Goal: Transaction & Acquisition: Purchase product/service

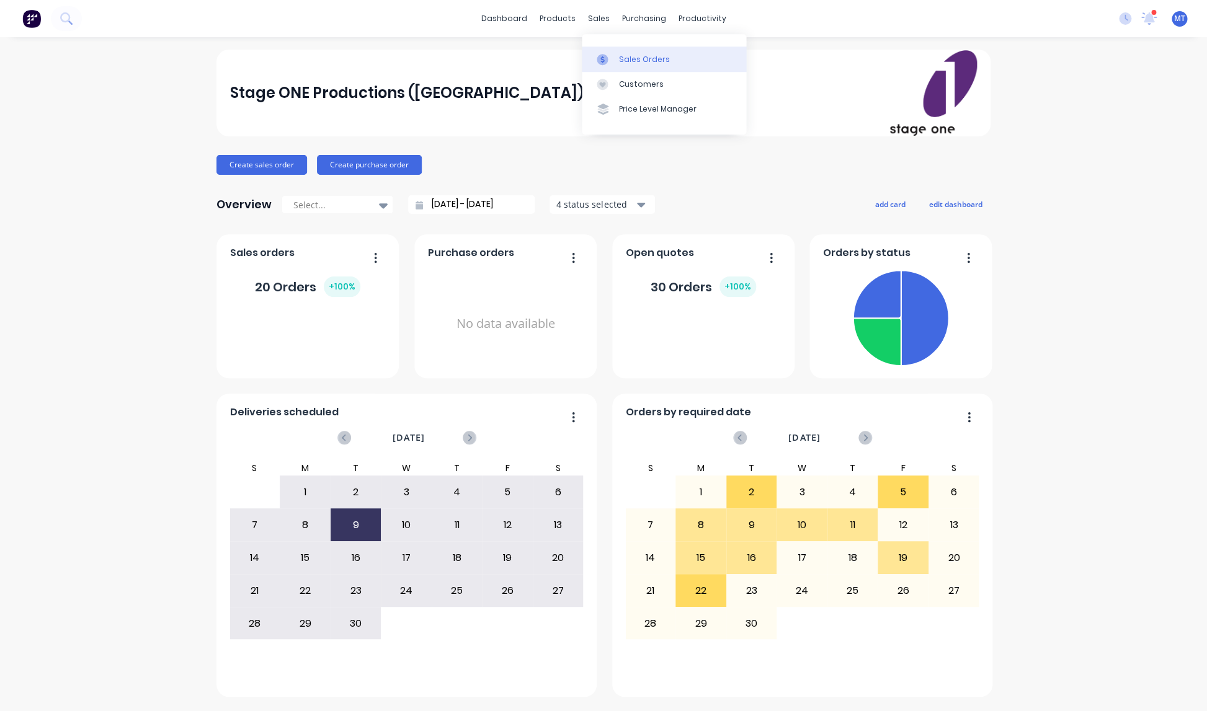
click at [636, 61] on div "Sales Orders" at bounding box center [644, 59] width 51 height 11
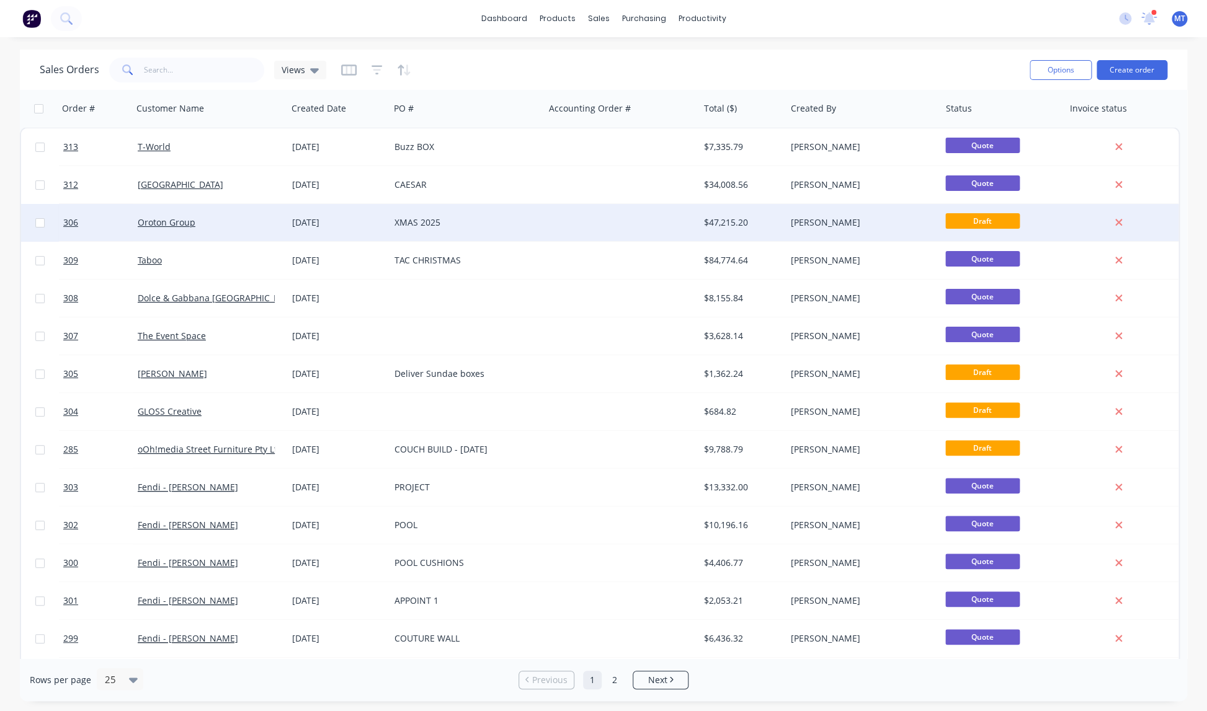
click at [209, 220] on div "Oroton Group" at bounding box center [207, 222] width 138 height 12
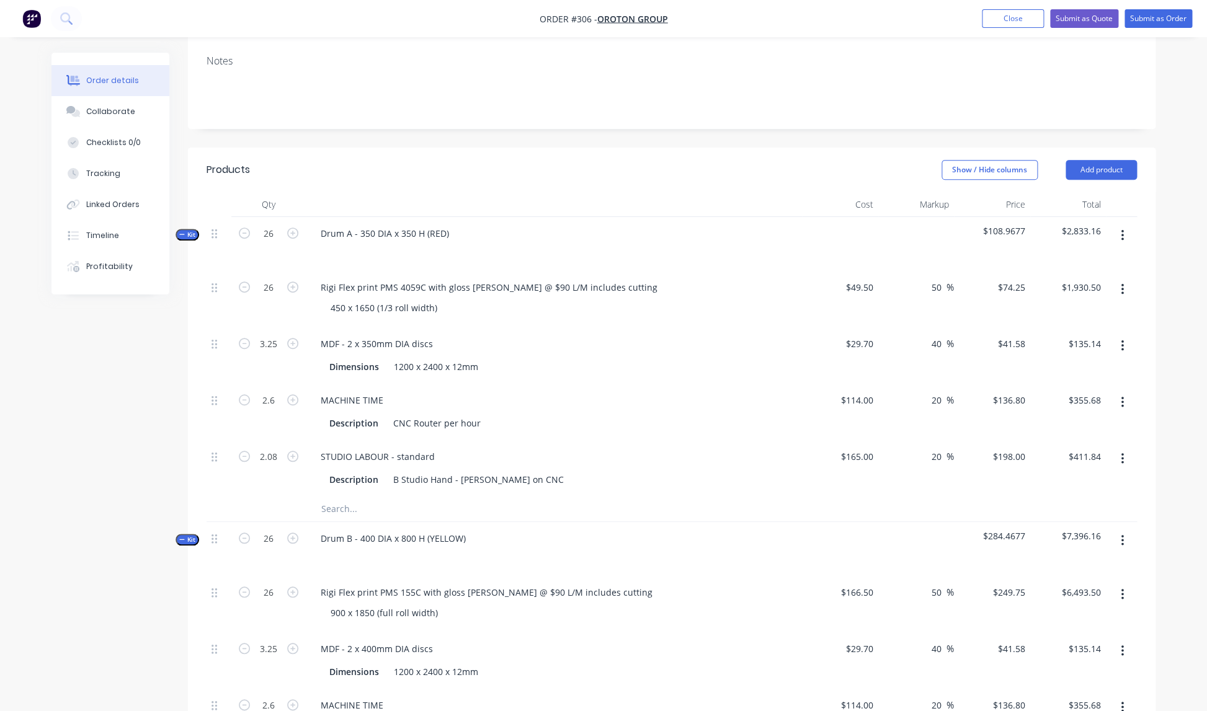
scroll to position [200, 0]
click at [597, 278] on div "Rigi Flex print PMS 4059C with gloss lam @ $90 L/M includes cutting" at bounding box center [489, 287] width 357 height 18
click at [245, 227] on icon "button" at bounding box center [244, 232] width 11 height 11
type input "25"
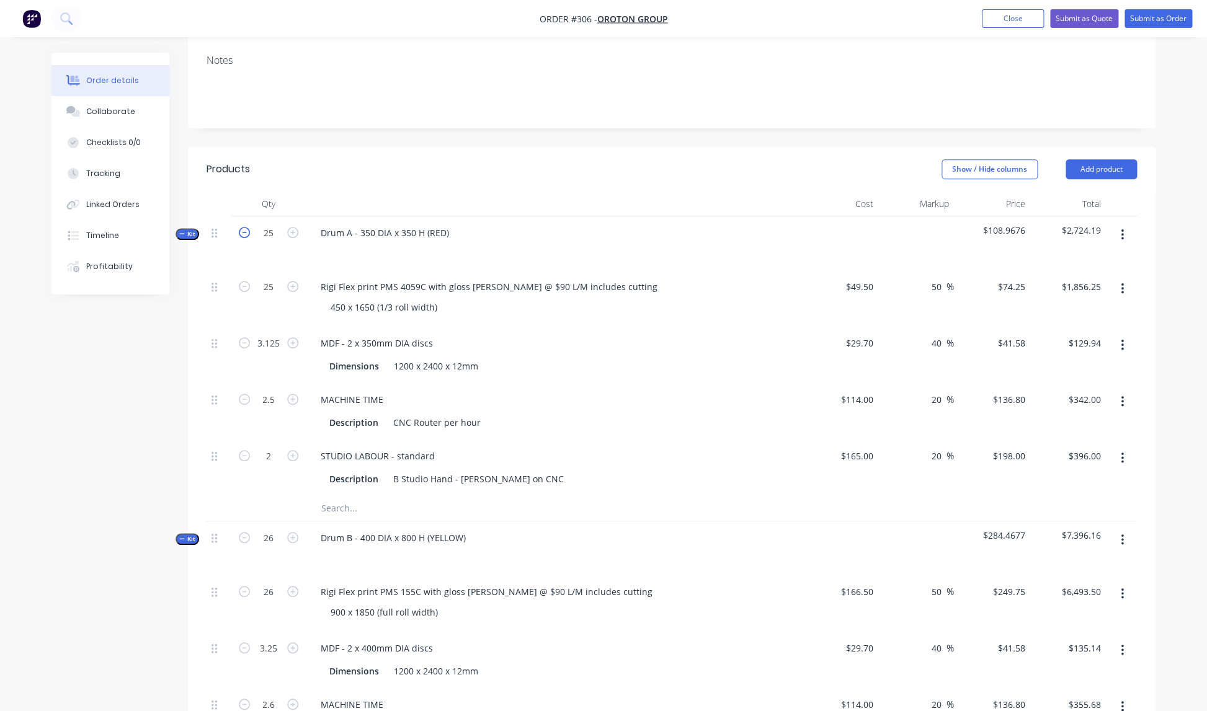
type input "$1,856.25"
type input "3.125"
type input "$129.94"
type input "2.5"
type input "$342.00"
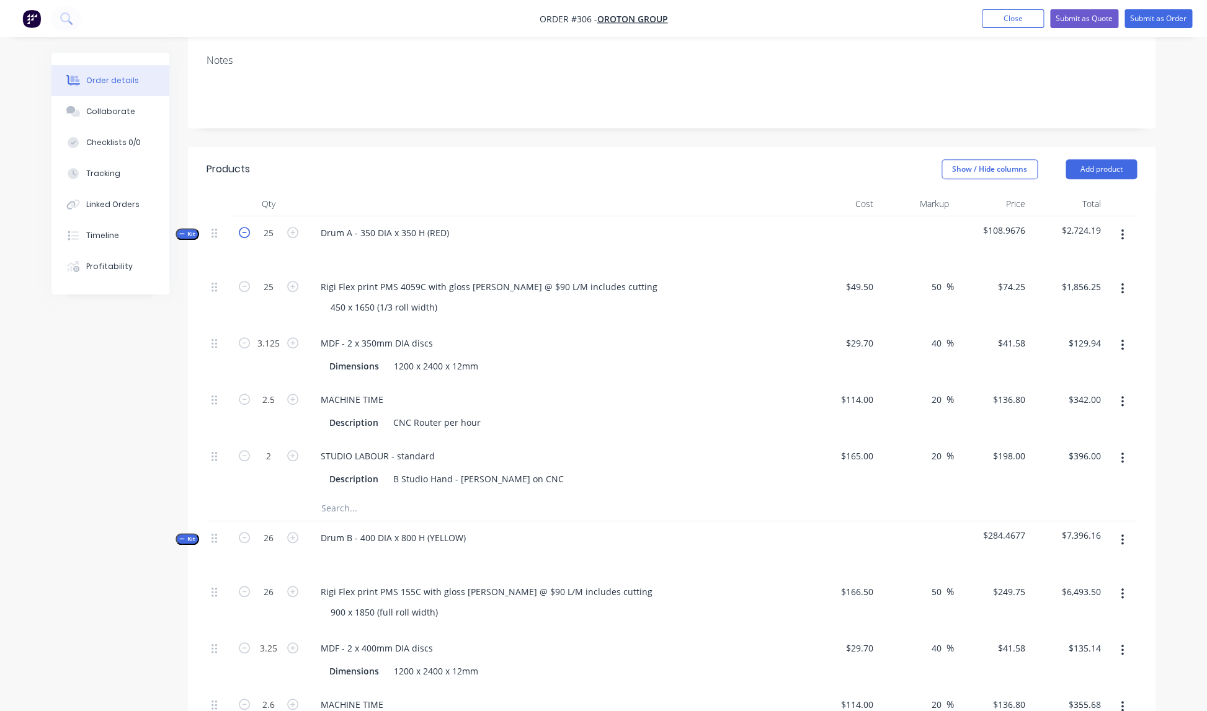
type input "2"
type input "$396.00"
click at [245, 227] on icon "button" at bounding box center [244, 232] width 11 height 11
type input "24"
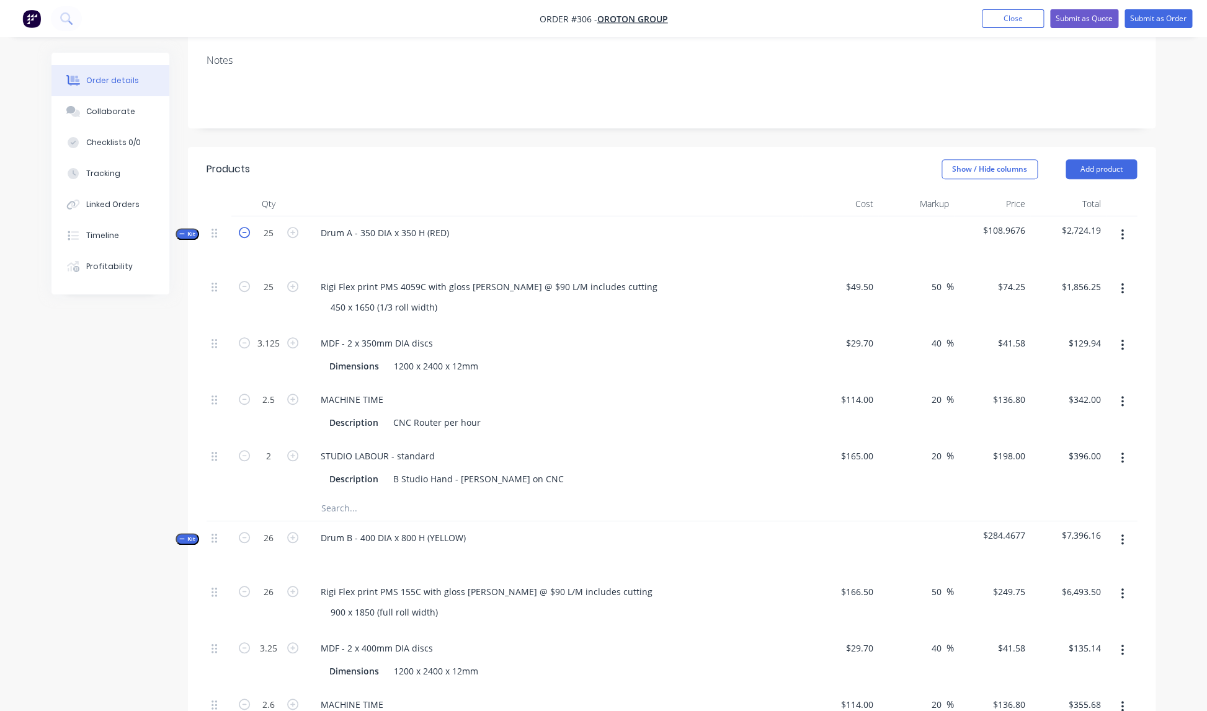
type input "3"
type input "2.4"
type input "1.92"
type input "$1,782.00"
type input "$124.74"
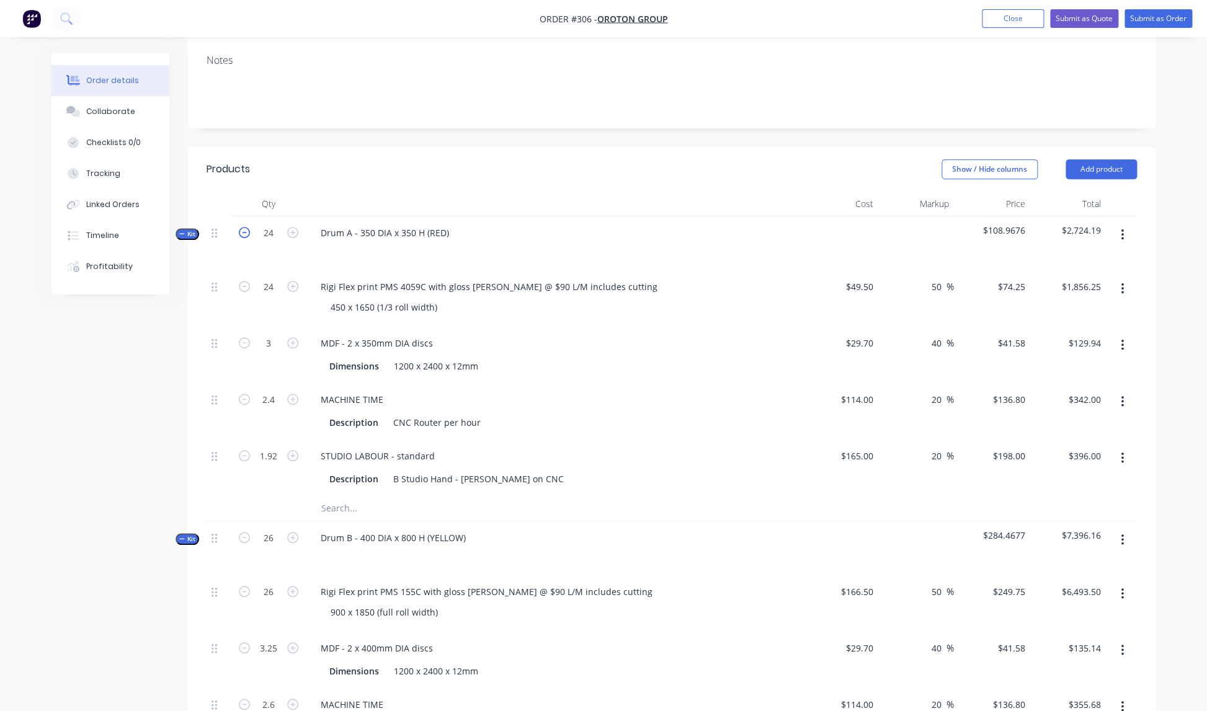
type input "$328.32"
type input "$380.16"
click at [245, 227] on icon "button" at bounding box center [244, 232] width 11 height 11
type input "23"
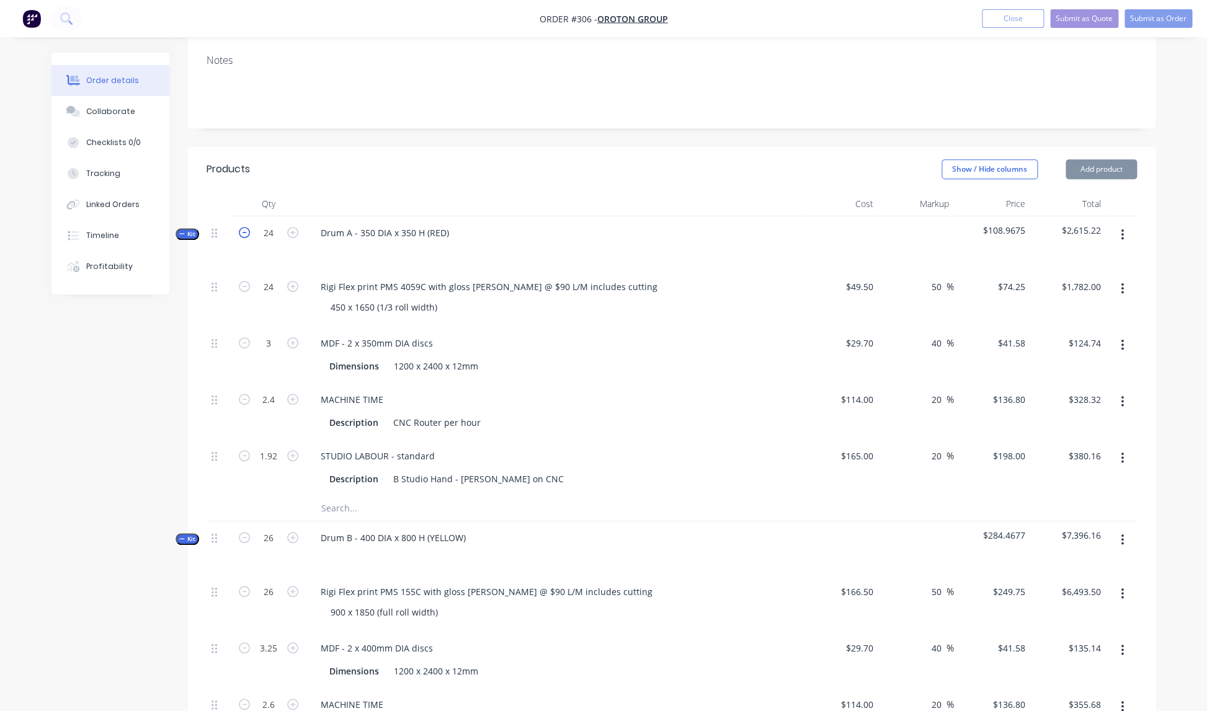
type input "2.875"
type input "2.3"
type input "1.84"
type input "$1,707.75"
type input "$119.54"
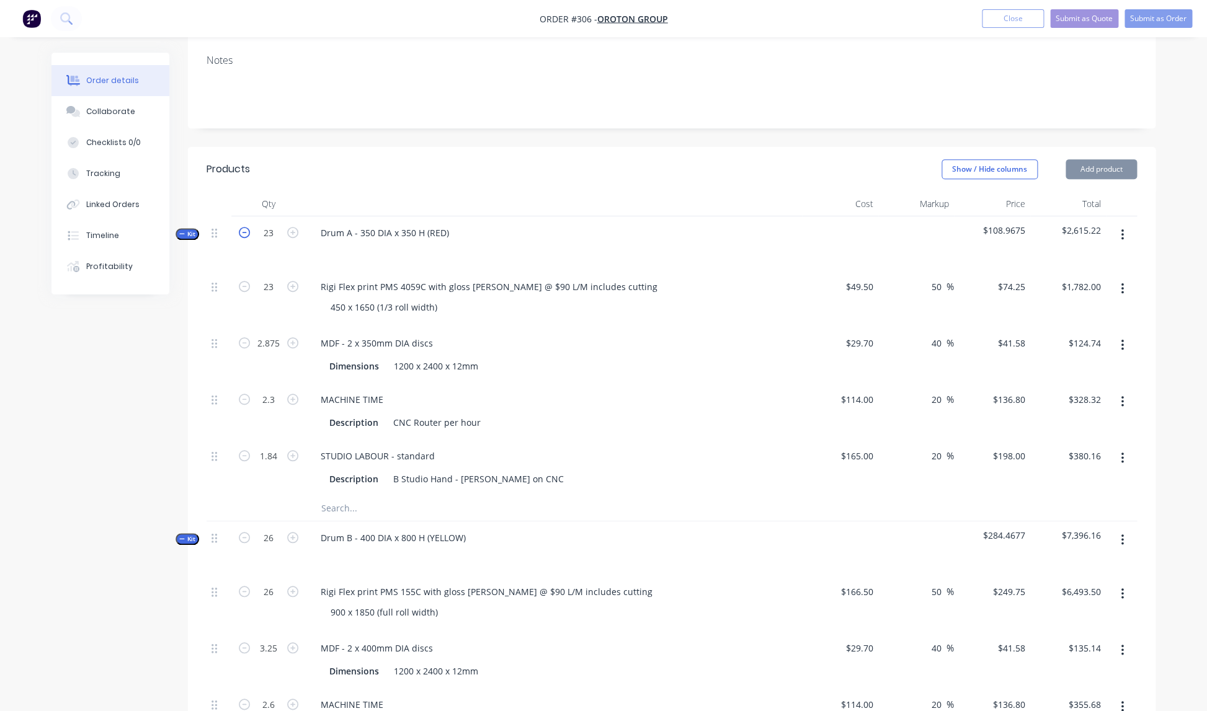
type input "$314.64"
type input "$364.32"
click at [245, 227] on icon "button" at bounding box center [244, 232] width 11 height 11
type input "22"
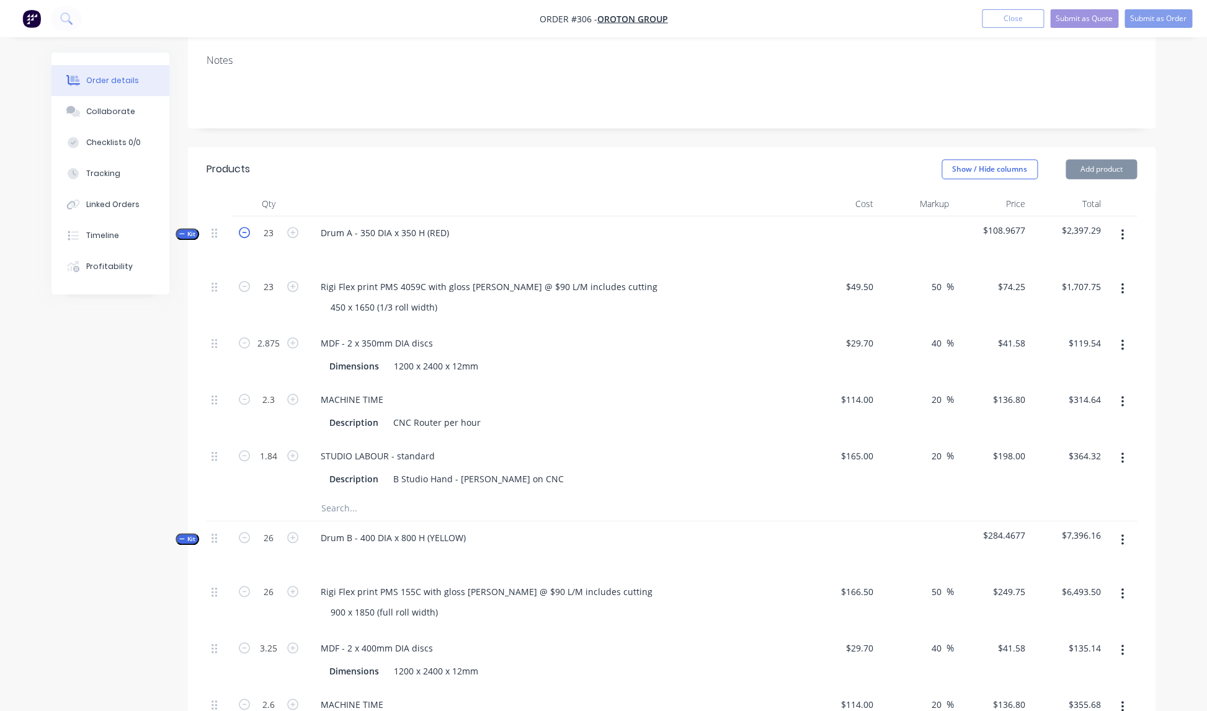
type input "2.75"
type input "2.2"
type input "1.76"
type input "$1,633.50"
type input "$114.35"
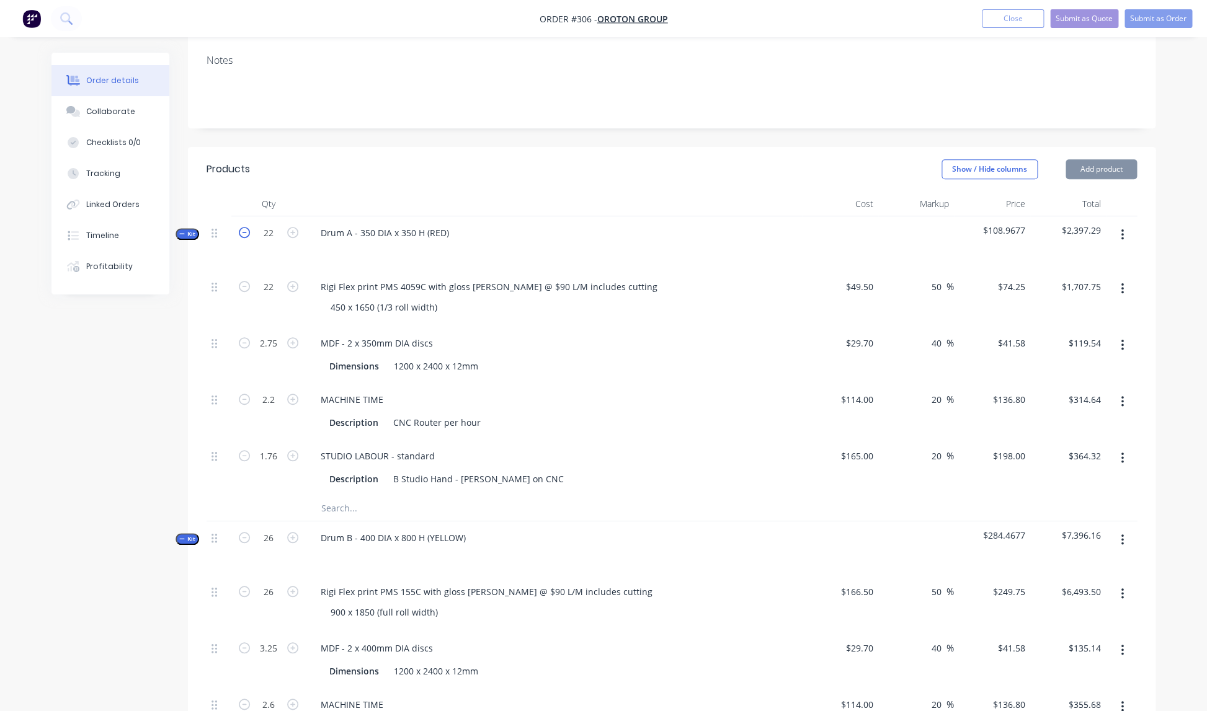
type input "$300.96"
type input "$348.48"
click at [245, 227] on icon "button" at bounding box center [244, 232] width 11 height 11
type input "21"
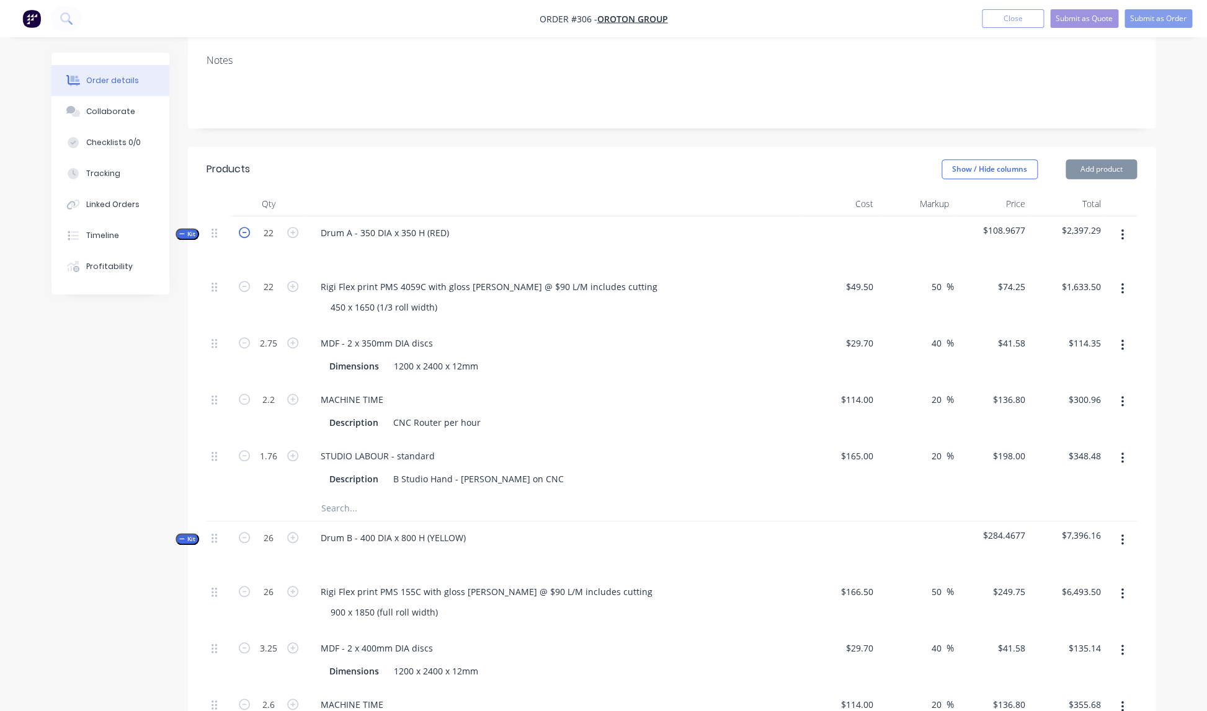
type input "2.625"
type input "2.1"
type input "1.68"
type input "$1,559.25"
type input "$109.15"
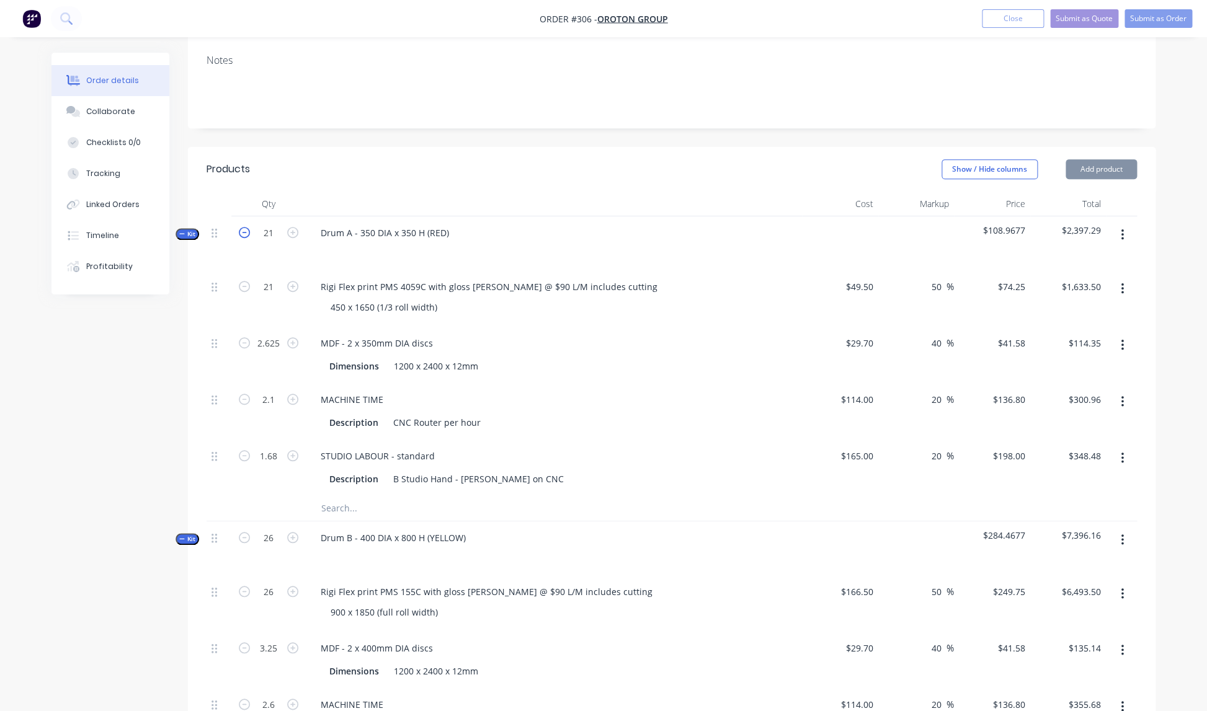
type input "$287.28"
type input "$332.64"
click at [245, 227] on icon "button" at bounding box center [244, 232] width 11 height 11
type input "20"
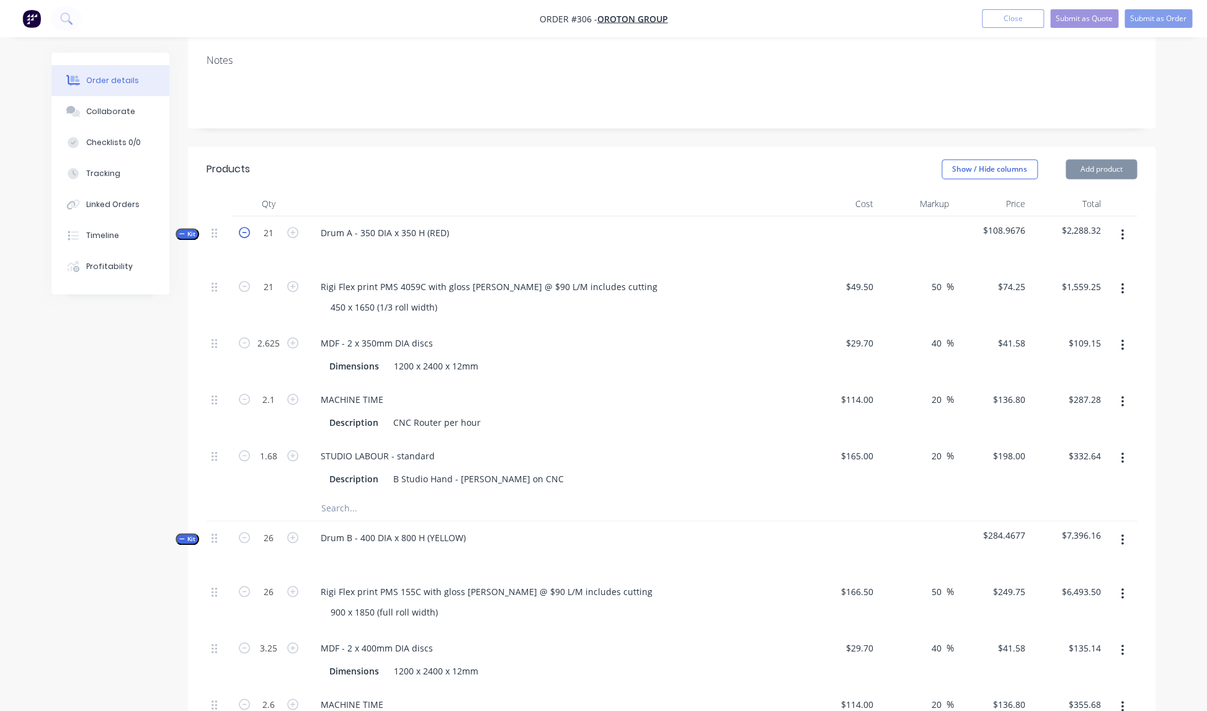
type input "2.5"
type input "2"
type input "1.6"
type input "$1,485.00"
type input "$103.95"
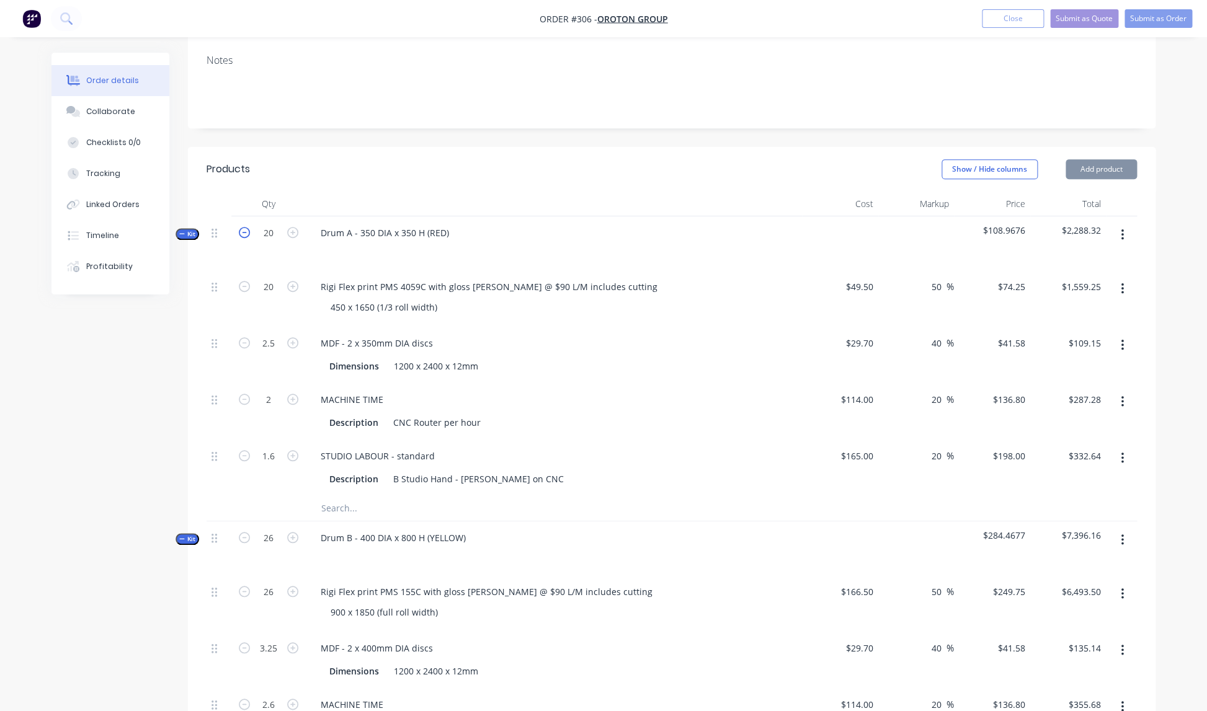
type input "$273.60"
type input "$316.80"
click at [245, 227] on icon "button" at bounding box center [244, 232] width 11 height 11
type input "19"
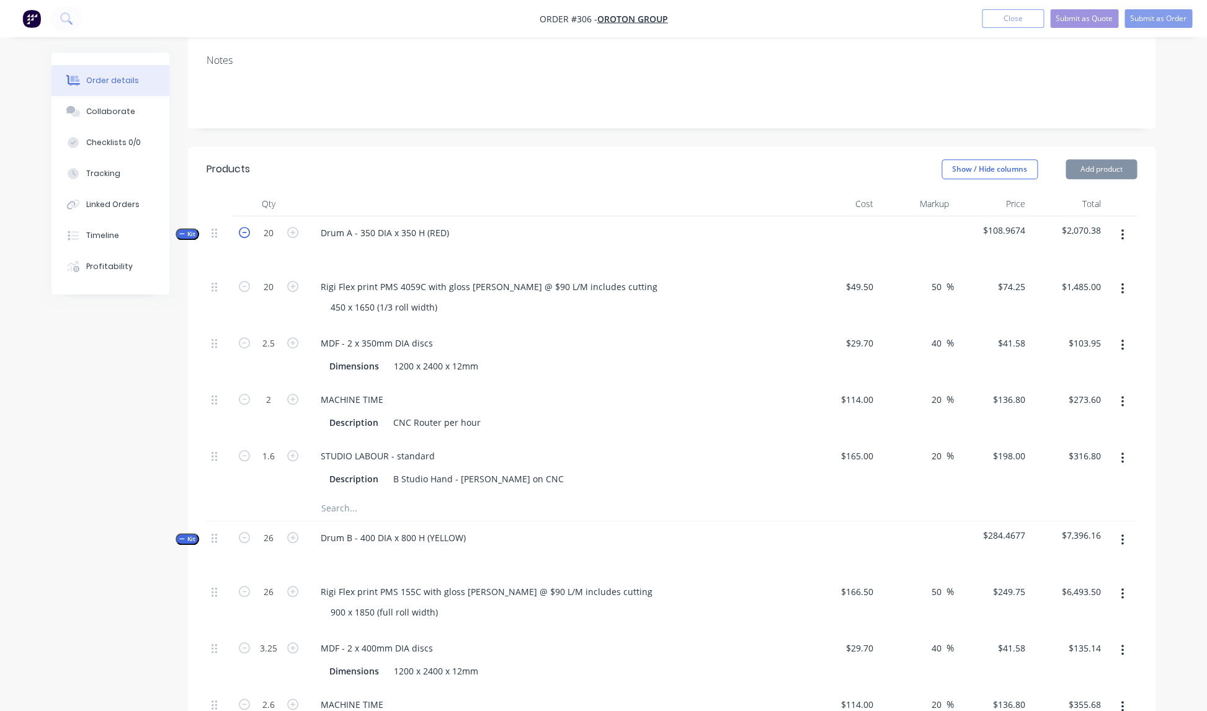
type input "2.375"
type input "1.9"
type input "1.52"
type input "$1,410.75"
type input "$98.75"
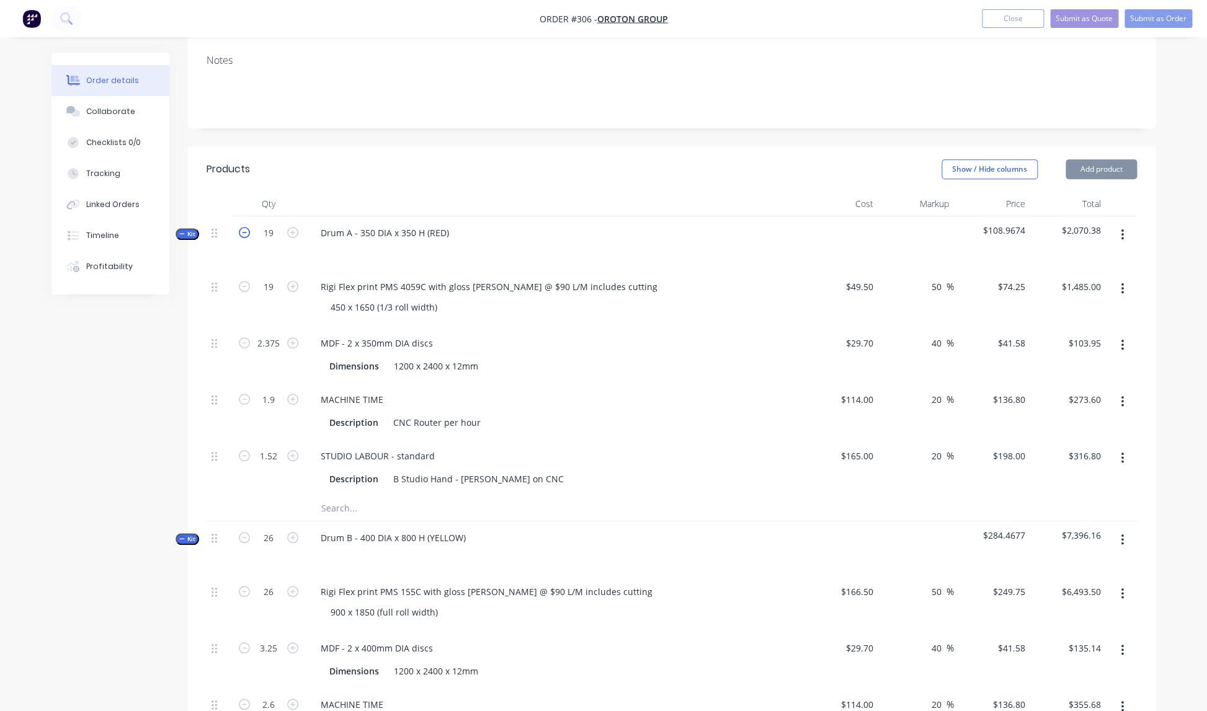
type input "$259.92"
type input "$300.96"
click at [245, 227] on icon "button" at bounding box center [244, 232] width 11 height 11
type input "18"
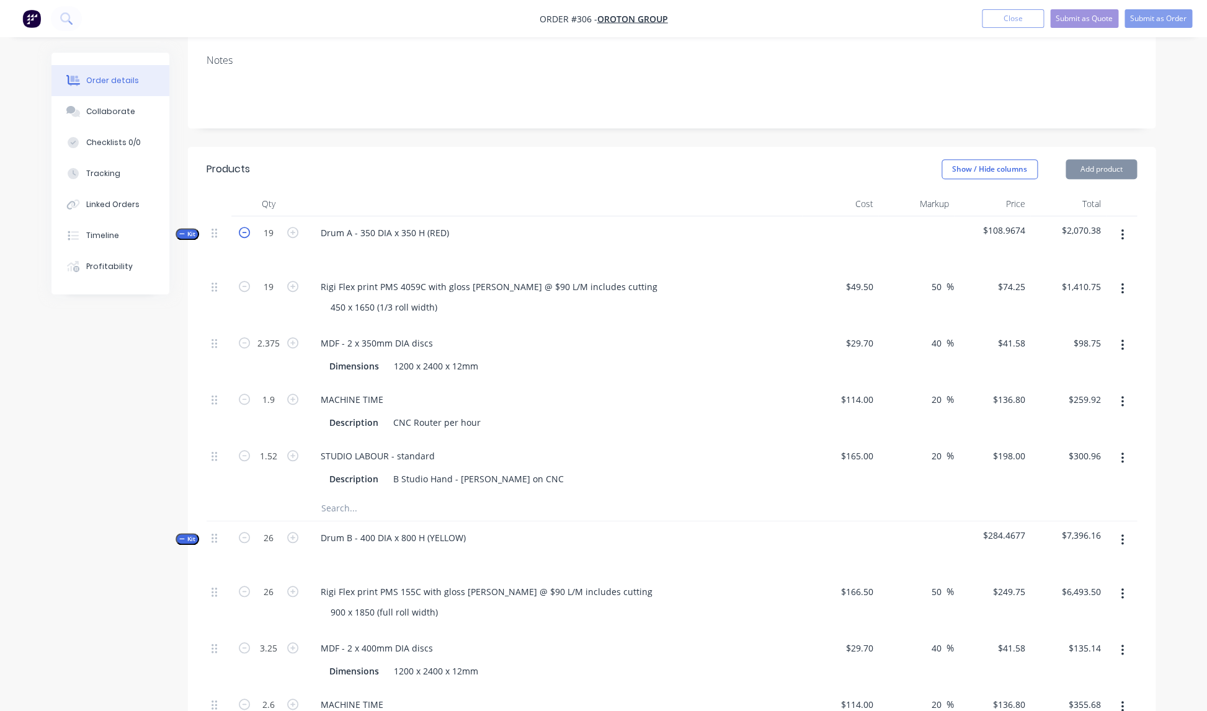
type input "2.25"
type input "1.8"
type input "1.44"
type input "$1,336.50"
type input "$93.56"
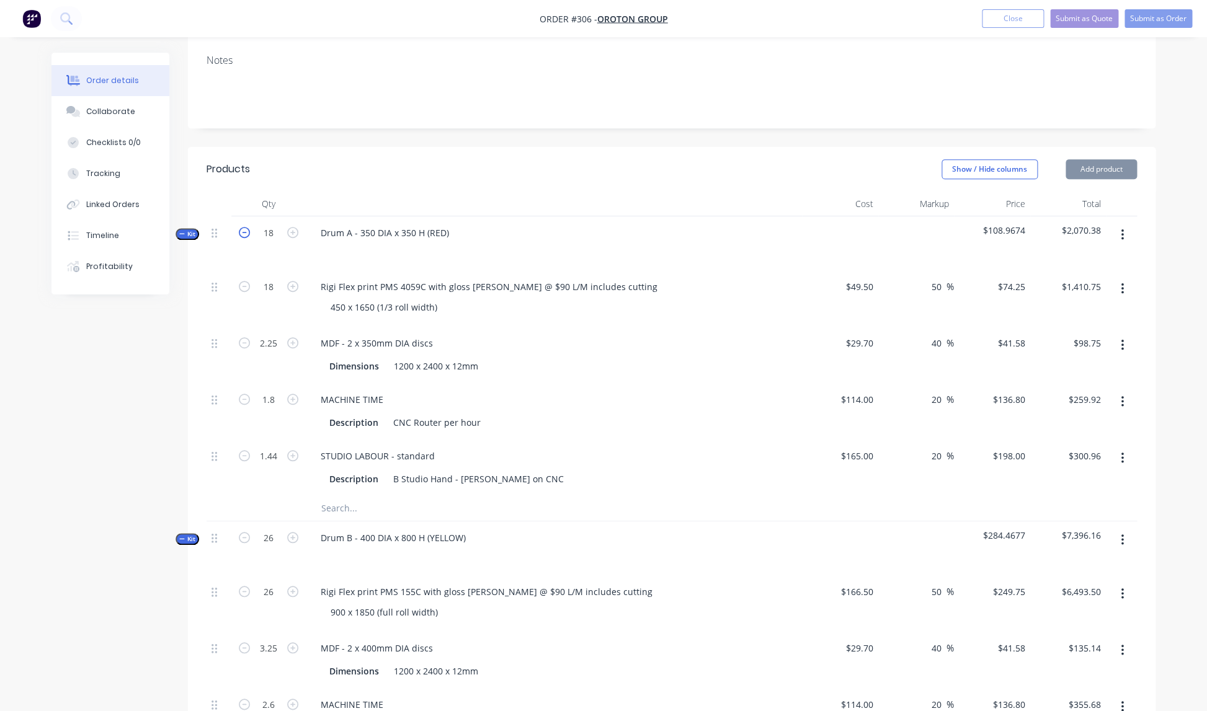
type input "$246.24"
type input "$285.12"
click at [245, 227] on icon "button" at bounding box center [244, 232] width 11 height 11
type input "17"
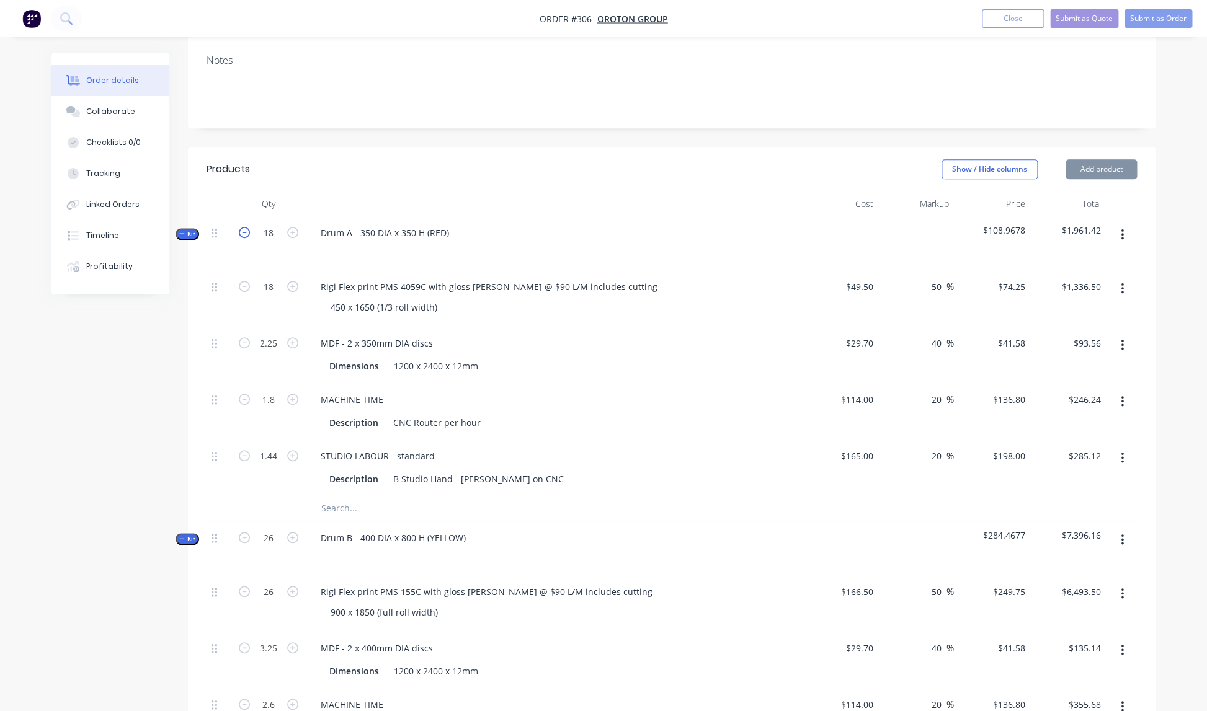
type input "2.125"
type input "1.7"
type input "1.36"
type input "$1,262.25"
type input "$88.36"
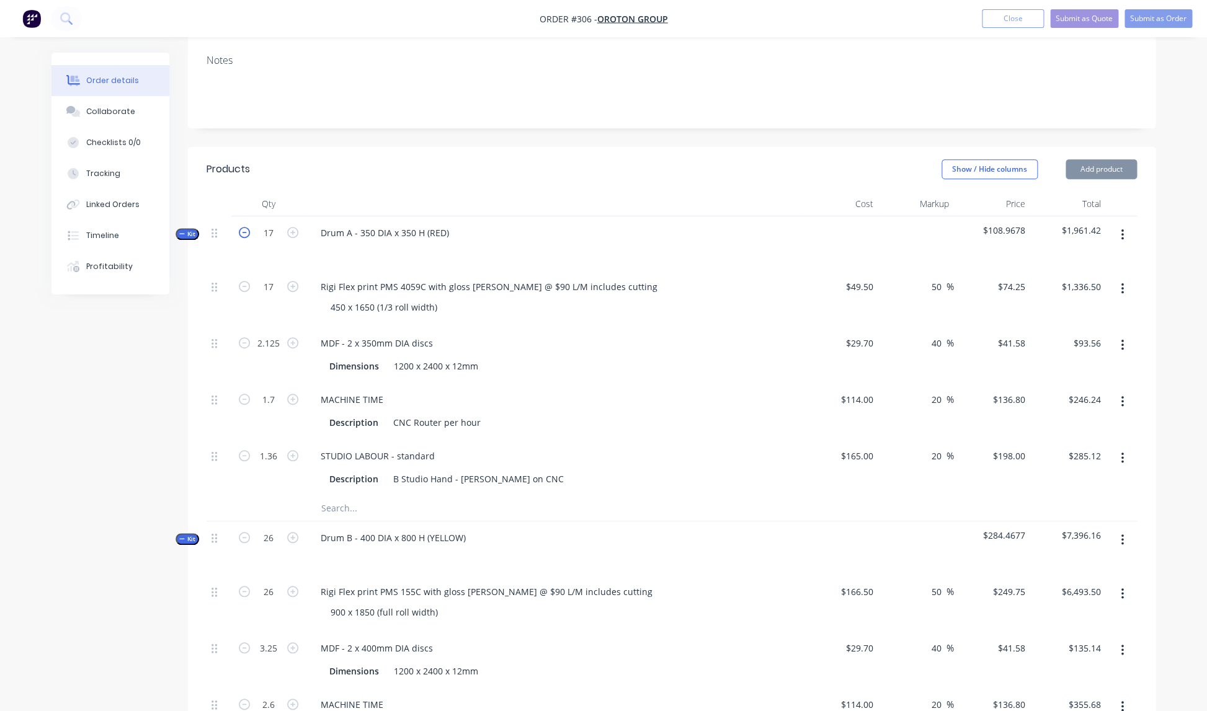
type input "$232.56"
type input "$269.28"
click at [245, 227] on icon "button" at bounding box center [244, 232] width 11 height 11
type input "16"
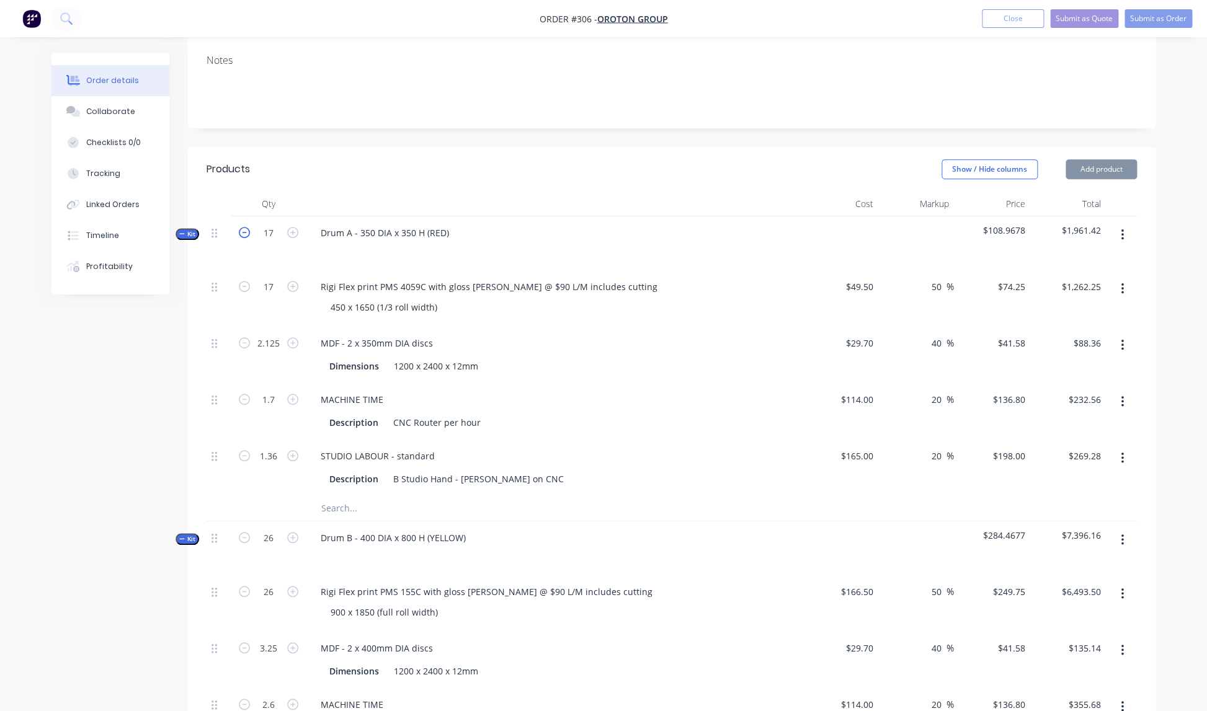
type input "2"
type input "1.6"
type input "1.28"
type input "$1,188.00"
type input "$83.16"
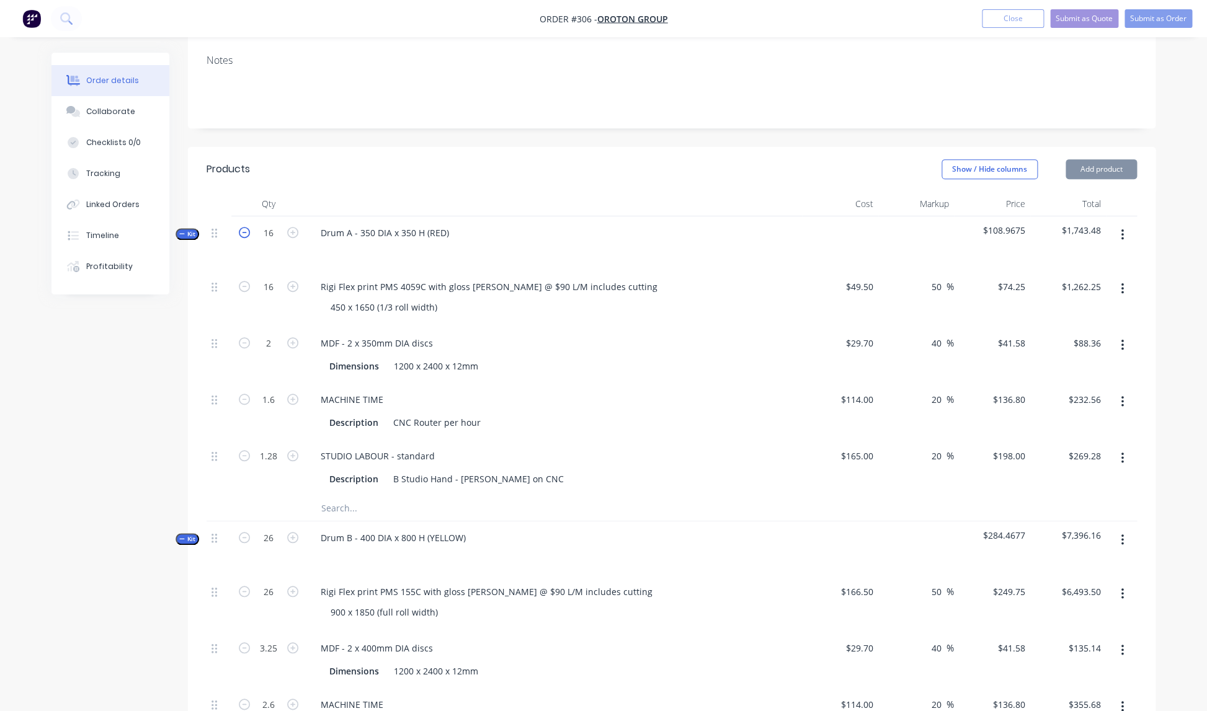
type input "$218.88"
type input "$253.44"
click at [245, 227] on icon "button" at bounding box center [244, 232] width 11 height 11
type input "15"
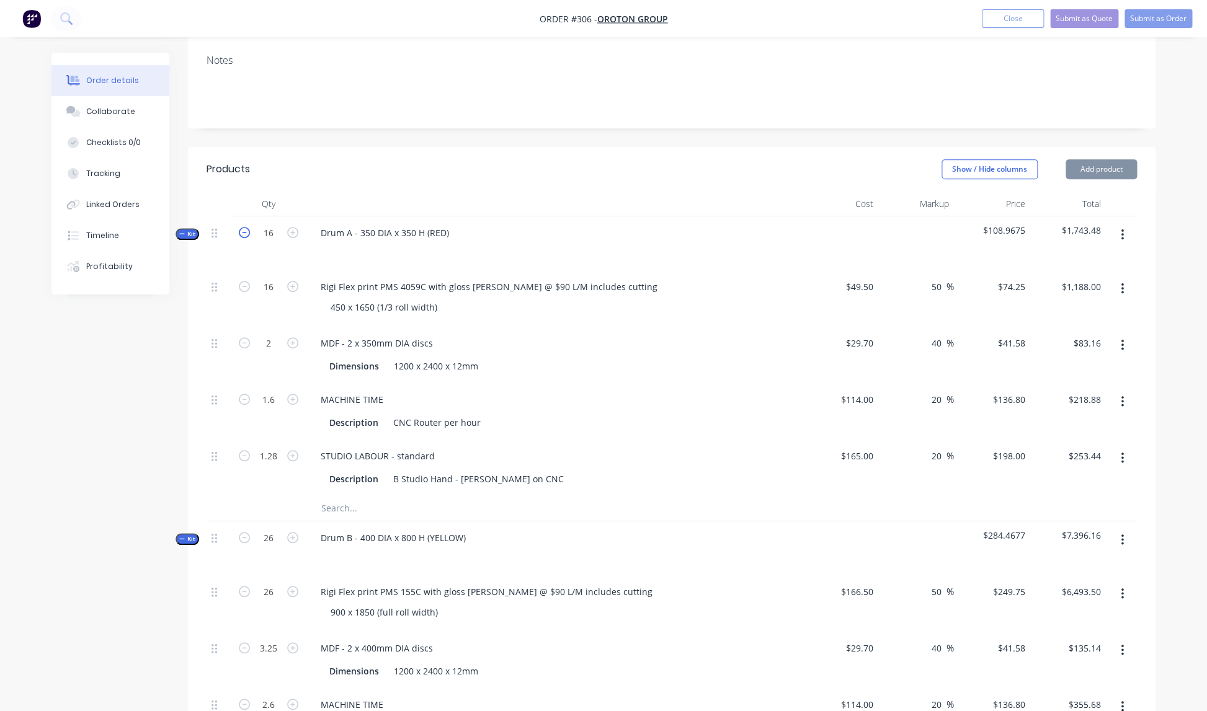
type input "1.875"
type input "1.5"
type input "1.2"
type input "$1,113.75"
type input "$77.96"
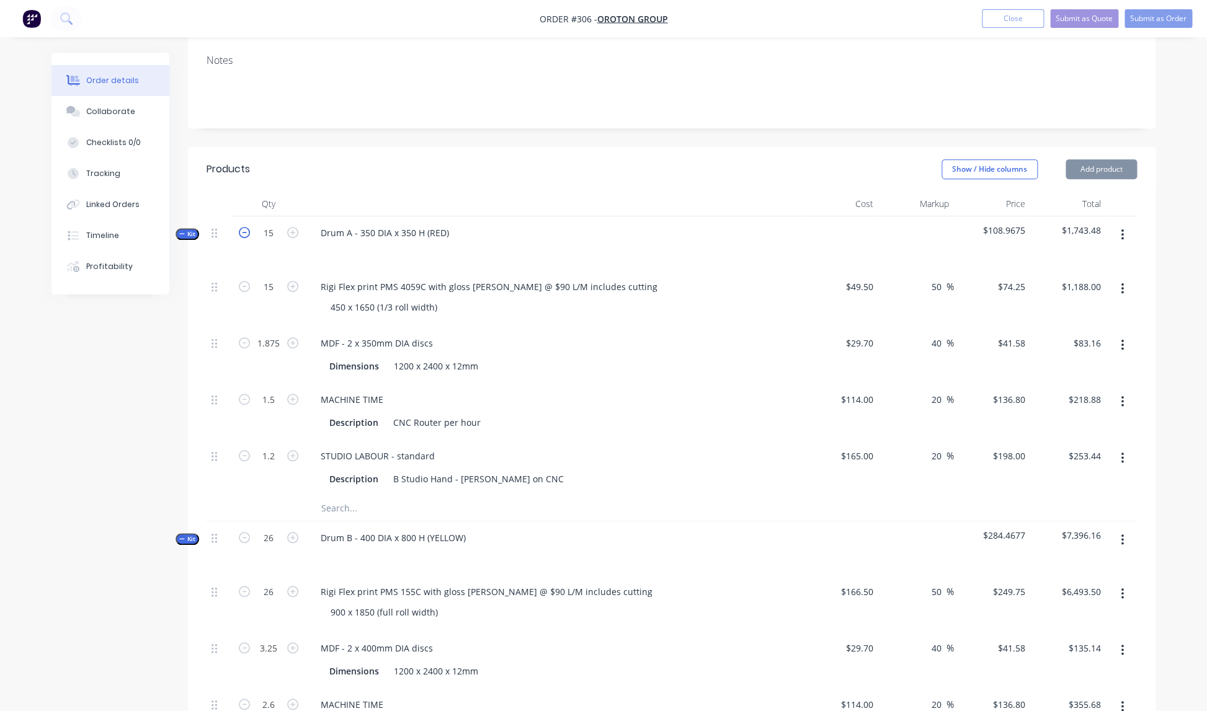
type input "$205.20"
type input "$237.60"
click at [245, 227] on icon "button" at bounding box center [244, 232] width 11 height 11
type input "14"
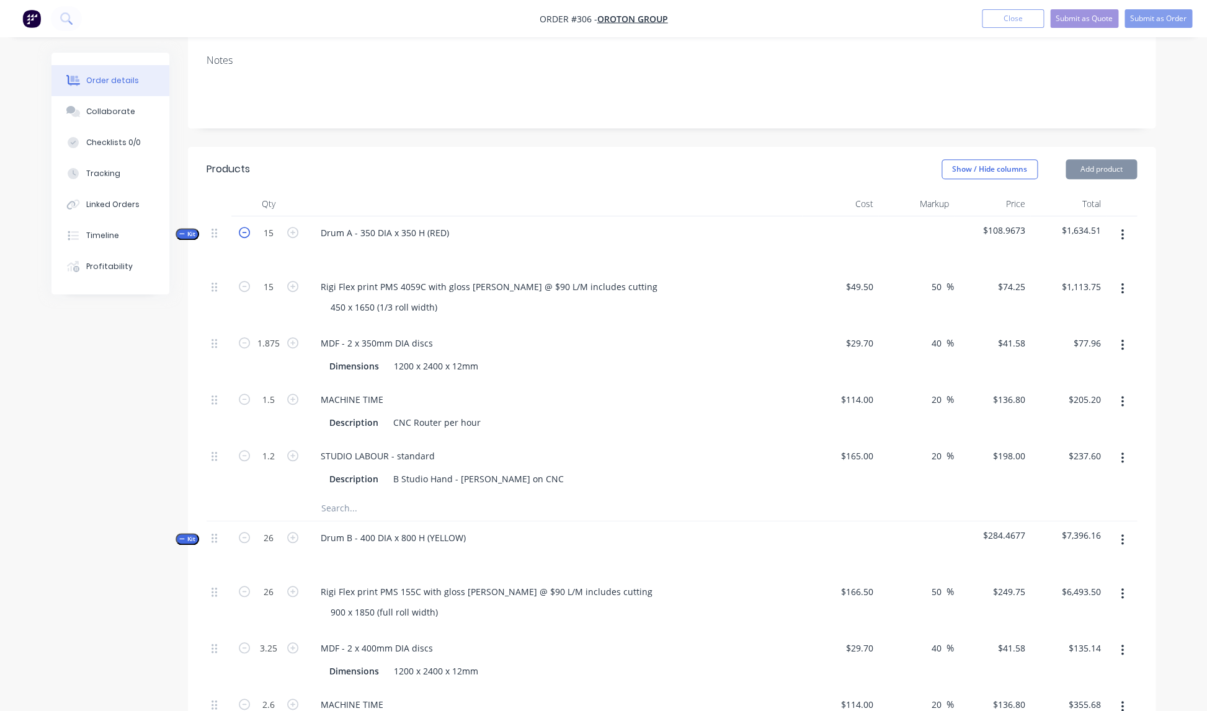
type input "1.75"
type input "1.4"
type input "1.12"
type input "$1,039.50"
type input "$72.77"
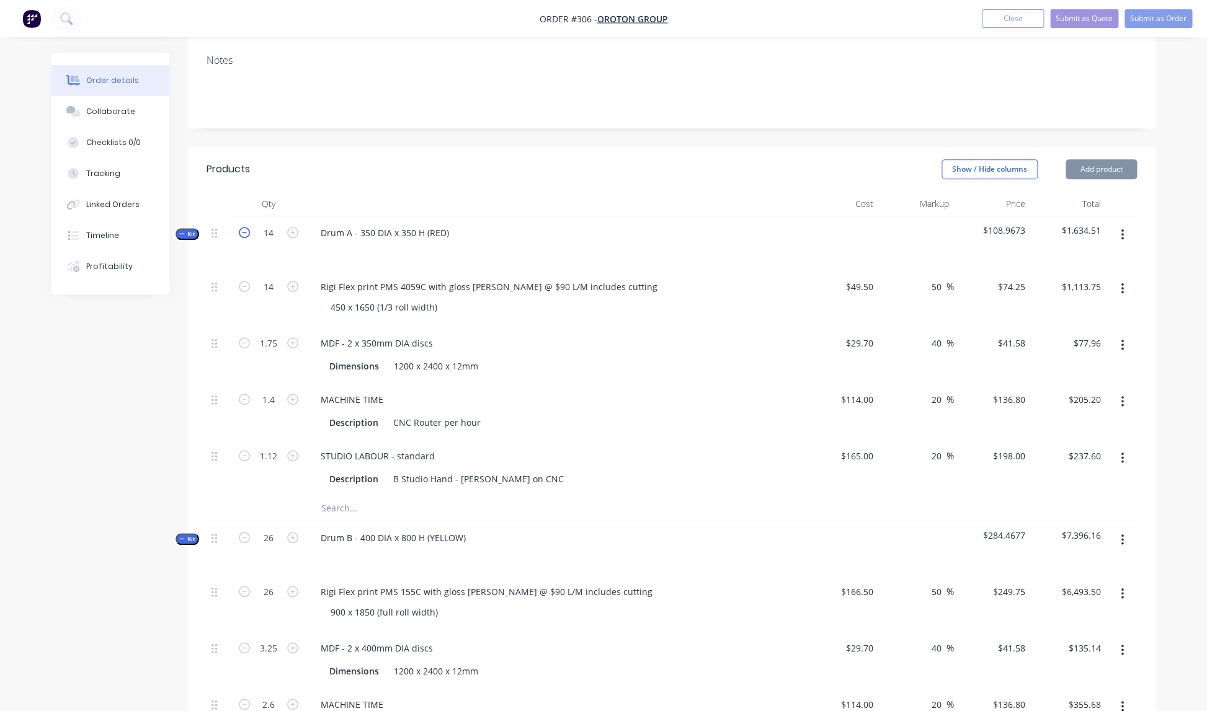
type input "$191.52"
type input "$221.76"
click at [245, 227] on icon "button" at bounding box center [244, 232] width 11 height 11
type input "13"
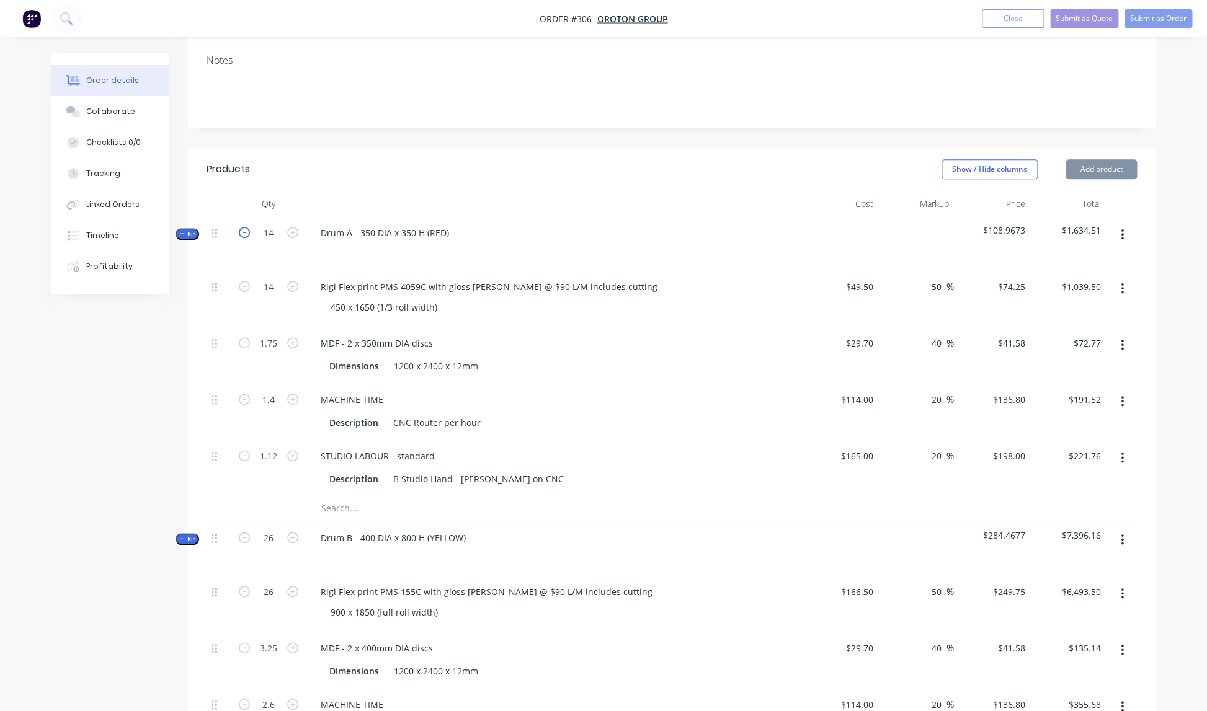
type input "$965.25"
type input "1.625"
type input "$67.57"
type input "1.3"
type input "$177.84"
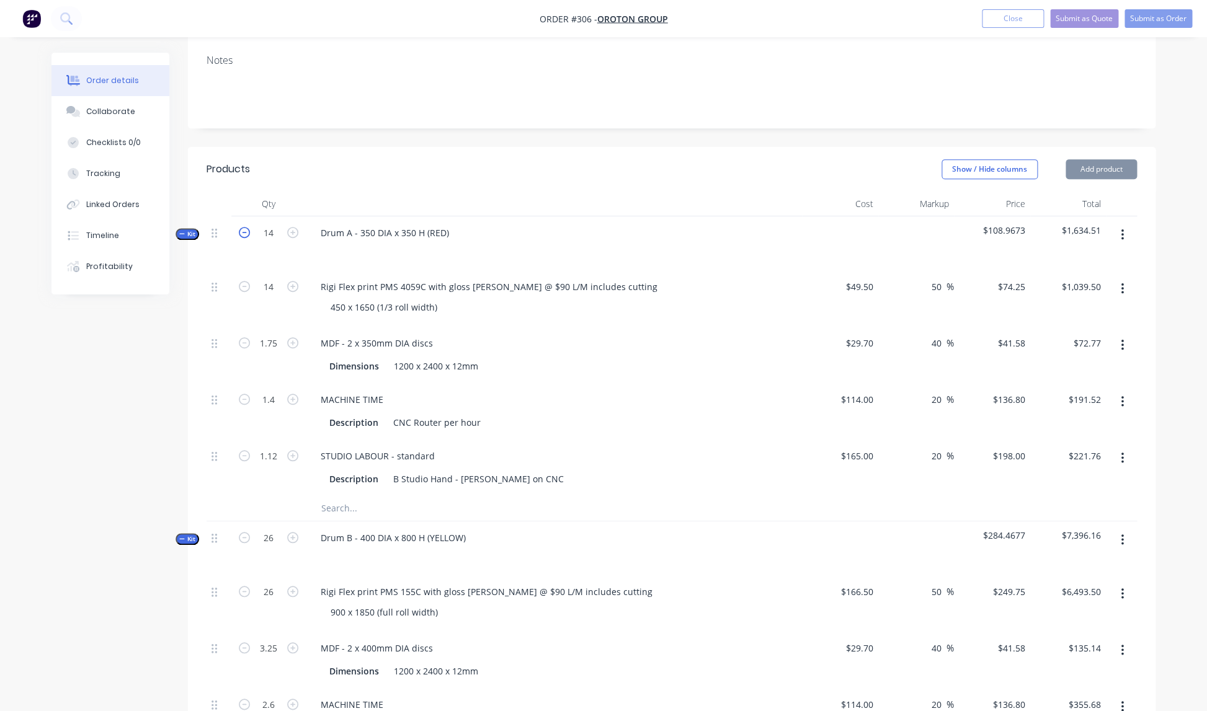
type input "1.04"
type input "$205.92"
click at [245, 227] on icon "button" at bounding box center [244, 232] width 11 height 11
type input "12"
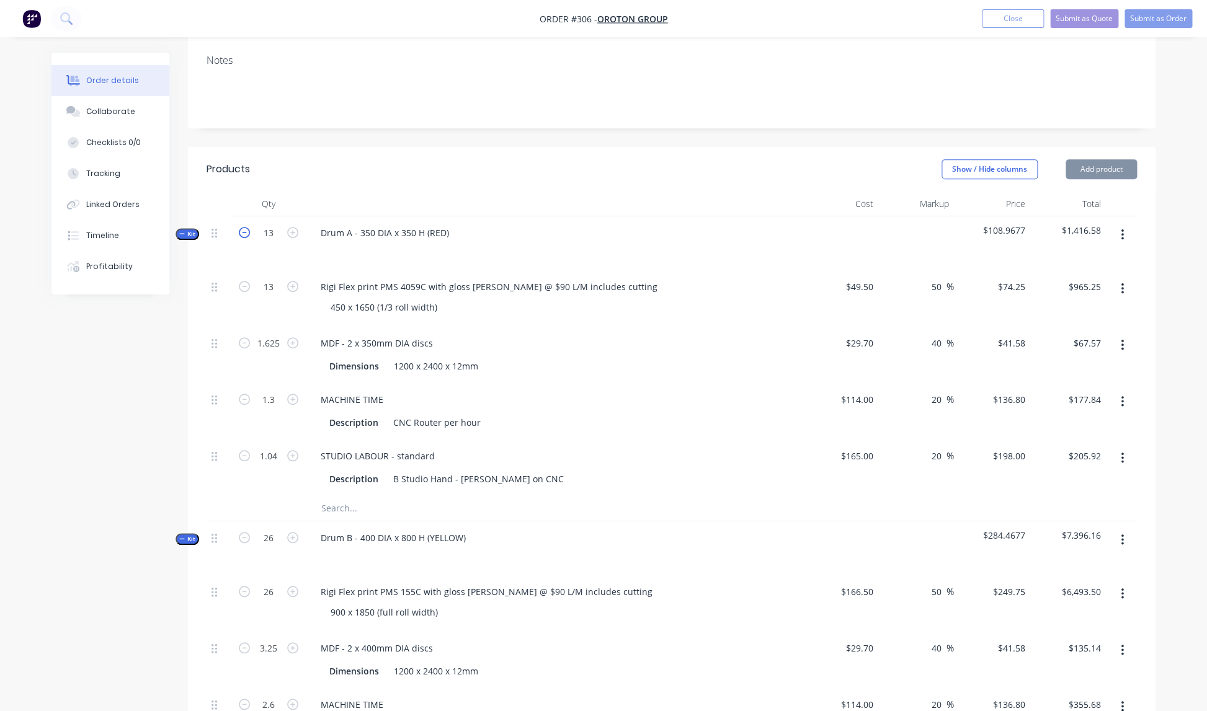
type input "1.5"
type input "1.2"
type input "0.96"
type input "$891.00"
type input "$62.37"
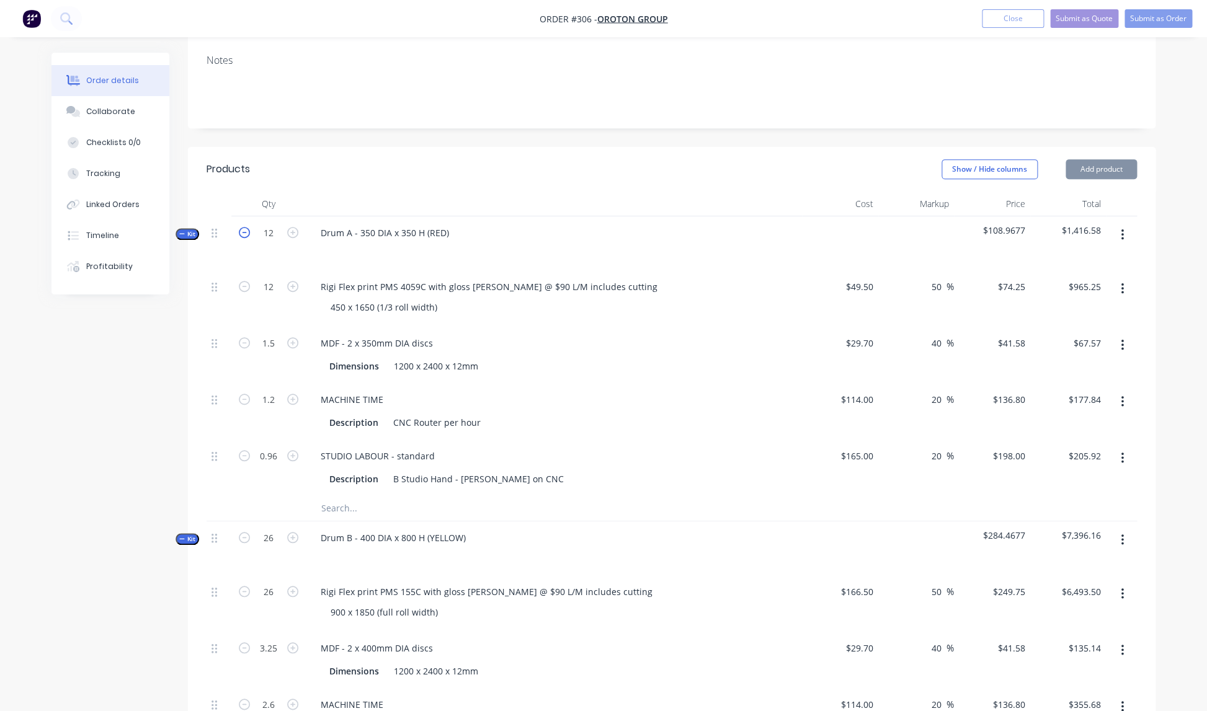
type input "$164.16"
type input "$190.08"
click at [245, 227] on icon "button" at bounding box center [244, 232] width 11 height 11
type input "11"
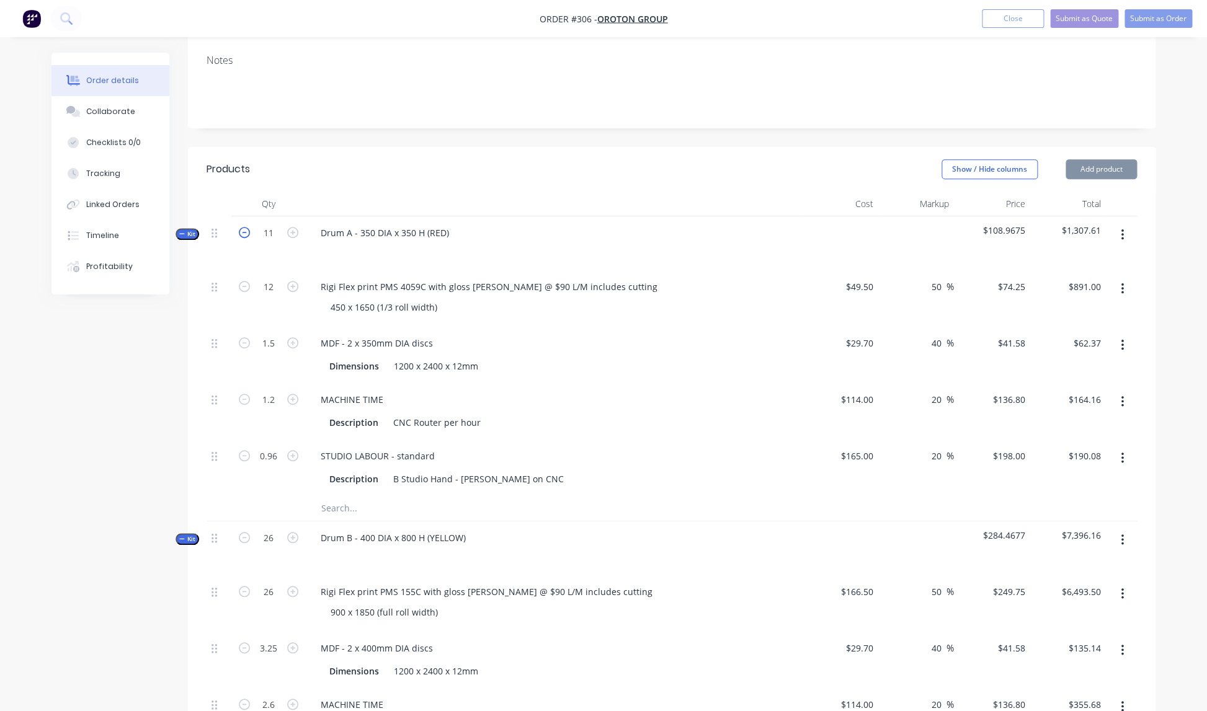
type input "1.375"
type input "1.1"
type input "0.88"
type input "$816.75"
type input "$57.17"
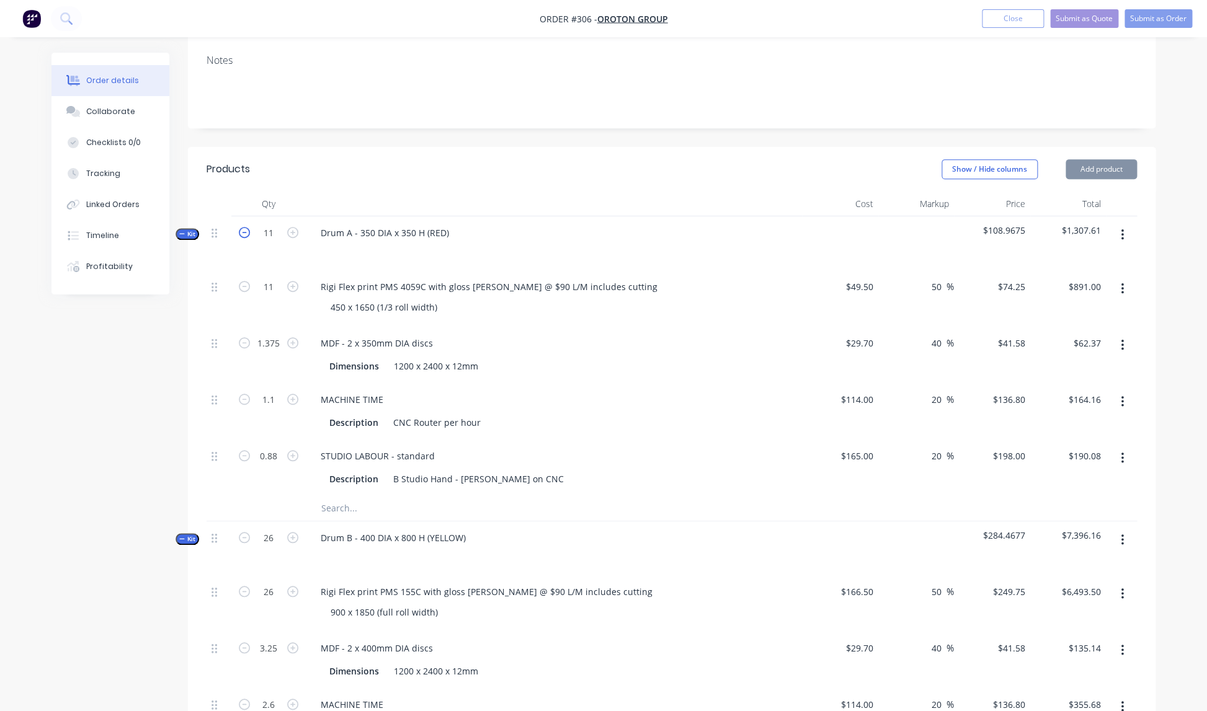
type input "$150.48"
type input "$174.24"
click at [245, 227] on icon "button" at bounding box center [244, 232] width 11 height 11
type input "10"
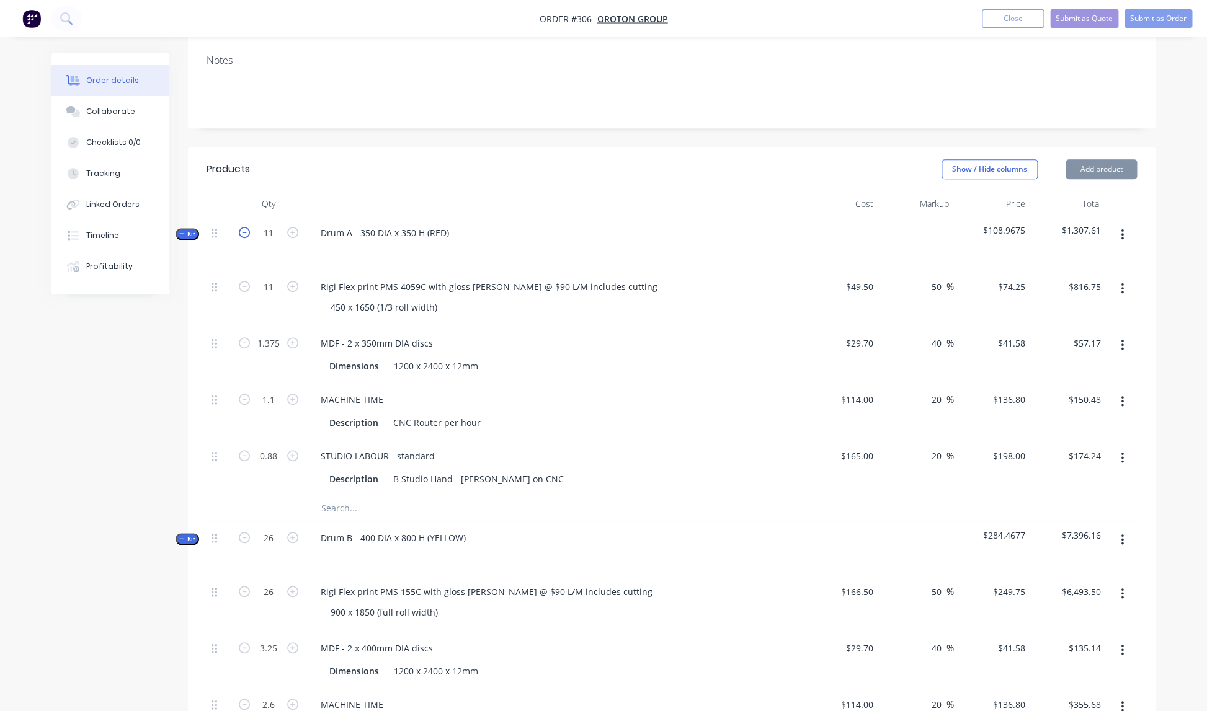
type input "1.25"
type input "1"
type input "0.8"
type input "$742.50"
type input "$51.98"
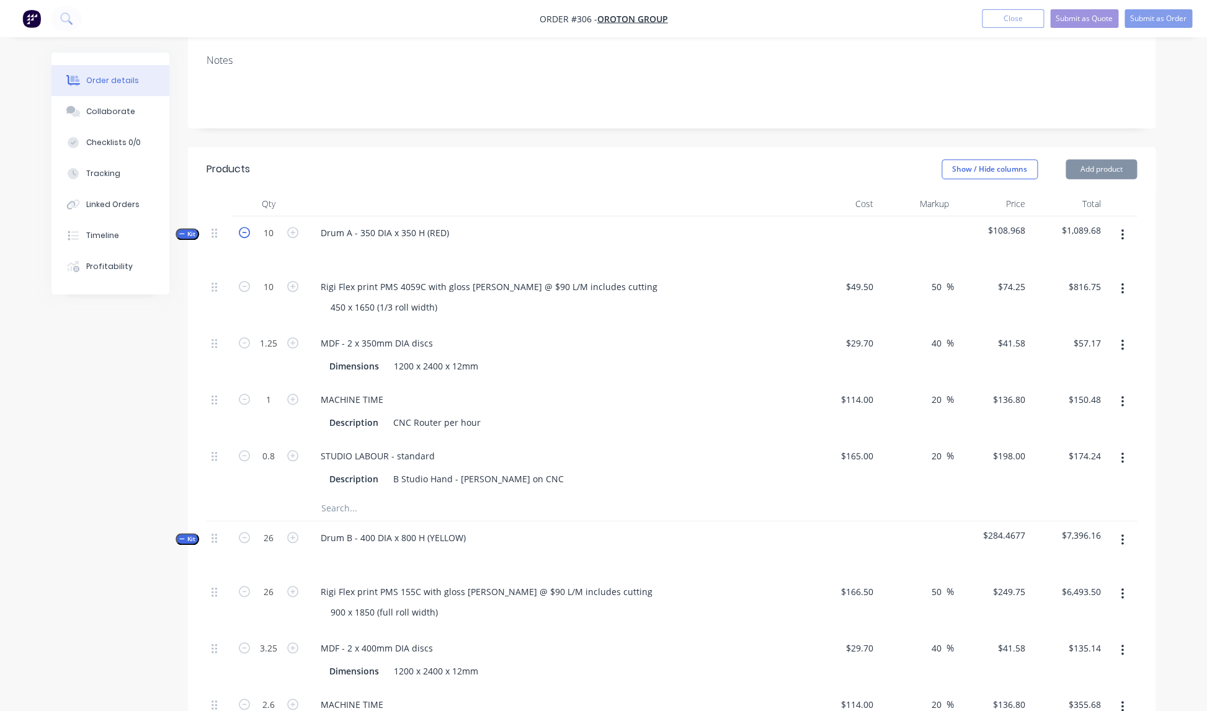
type input "$136.80"
type input "$158.40"
click at [245, 227] on icon "button" at bounding box center [244, 232] width 11 height 11
type input "9"
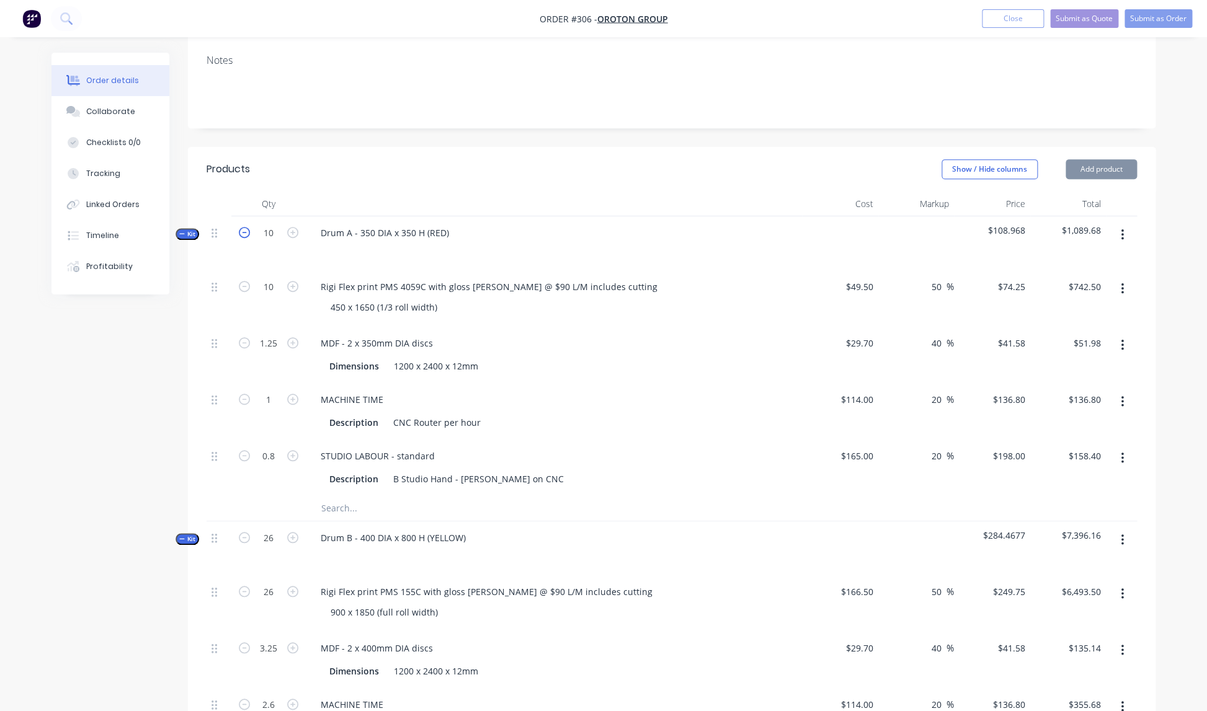
type input "1.125"
type input "0.9"
type input "0.72"
type input "$668.25"
type input "$46.78"
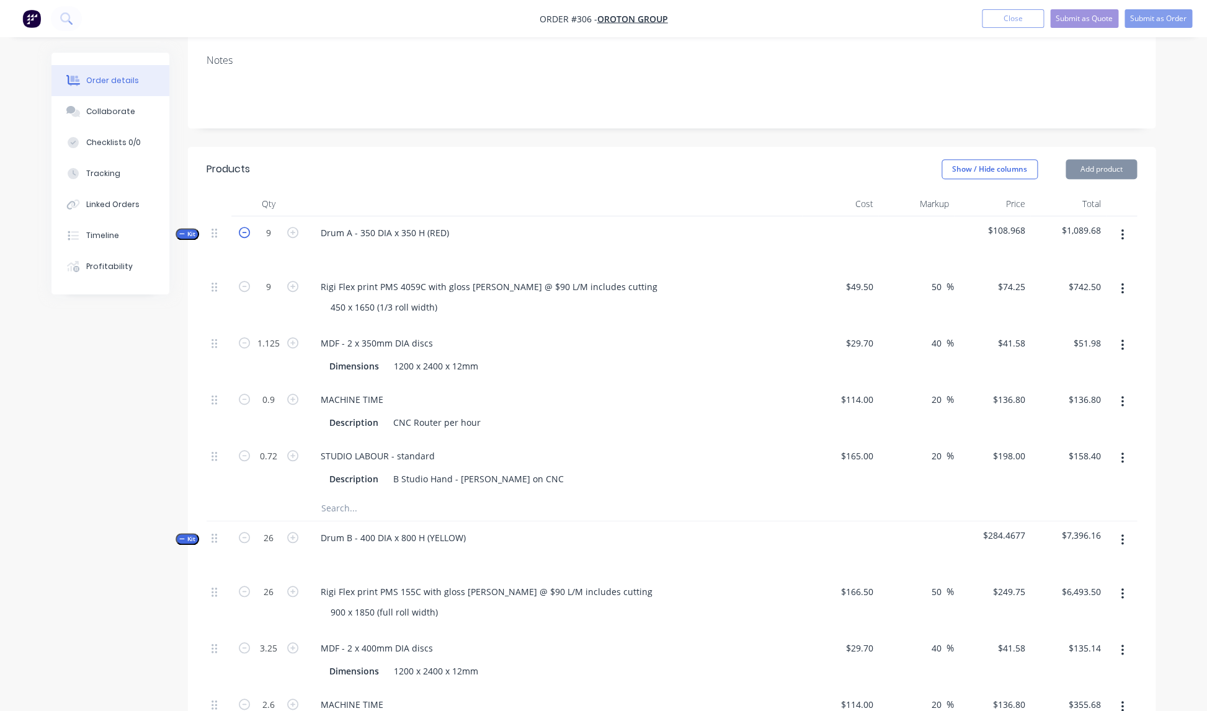
type input "$123.12"
type input "$142.56"
click at [245, 227] on icon "button" at bounding box center [244, 232] width 11 height 11
type input "8"
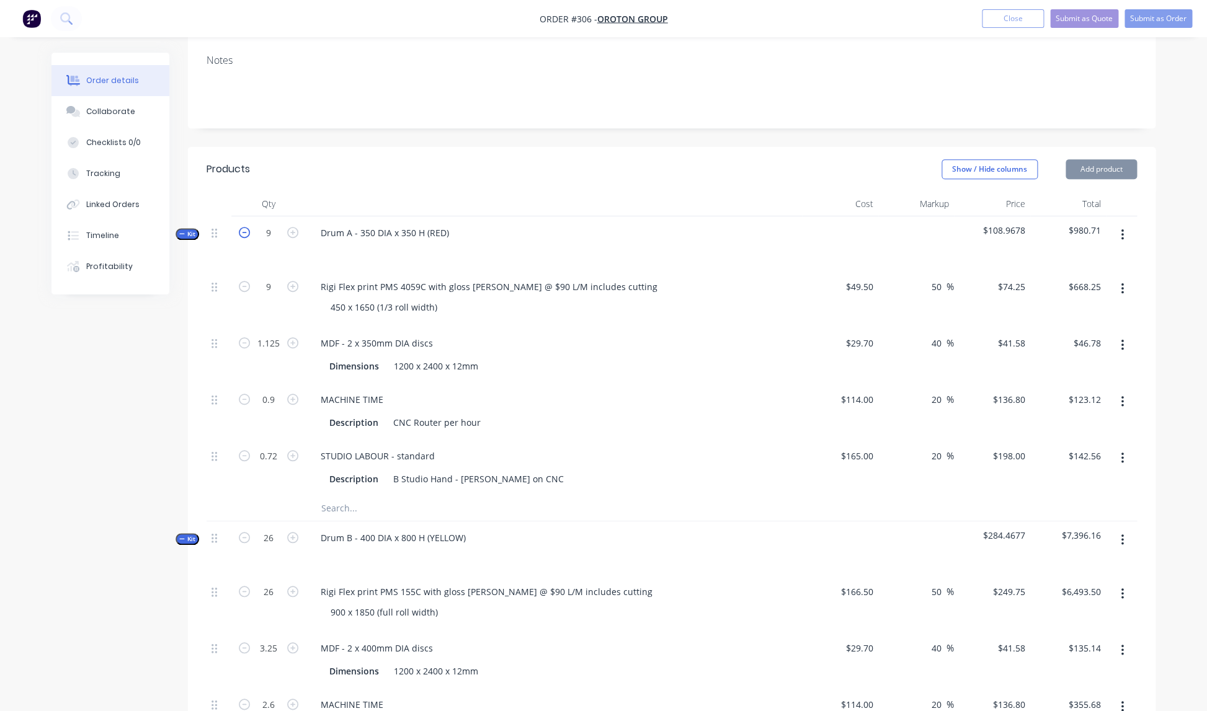
type input "1"
type input "0.8"
type input "0.64"
type input "$594.00"
type input "$41.58"
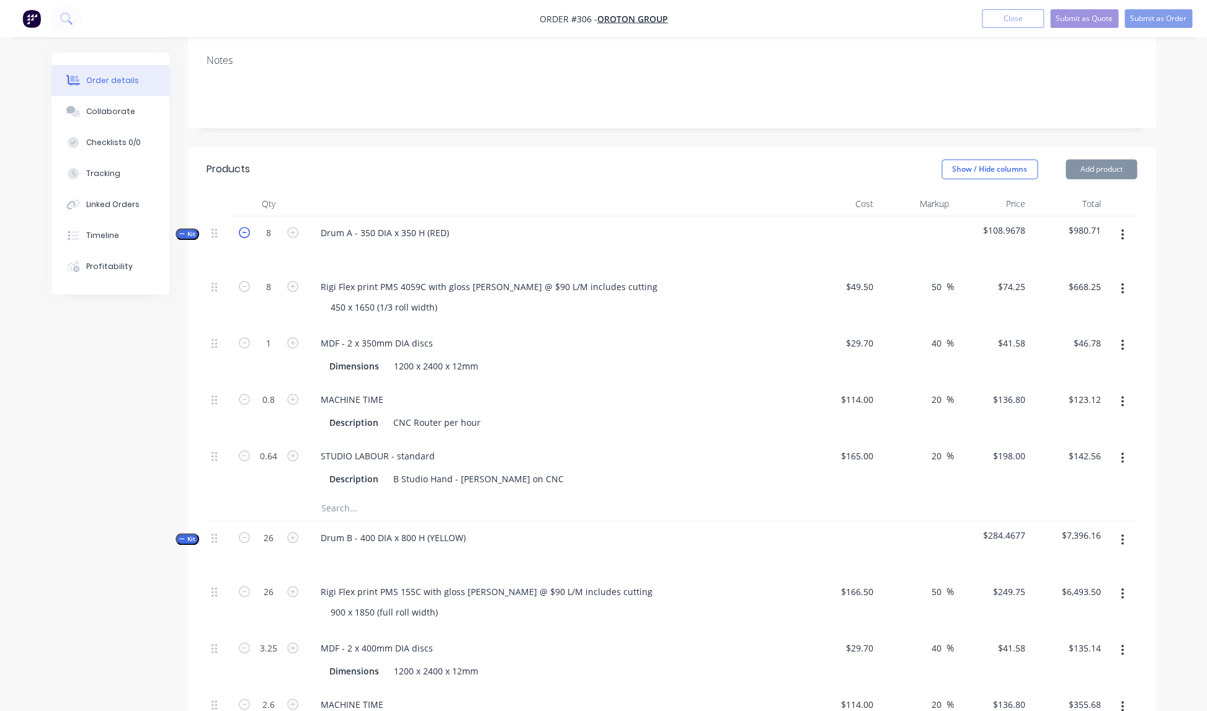
type input "$109.44"
type input "$126.72"
click at [245, 227] on icon "button" at bounding box center [244, 232] width 11 height 11
type input "7"
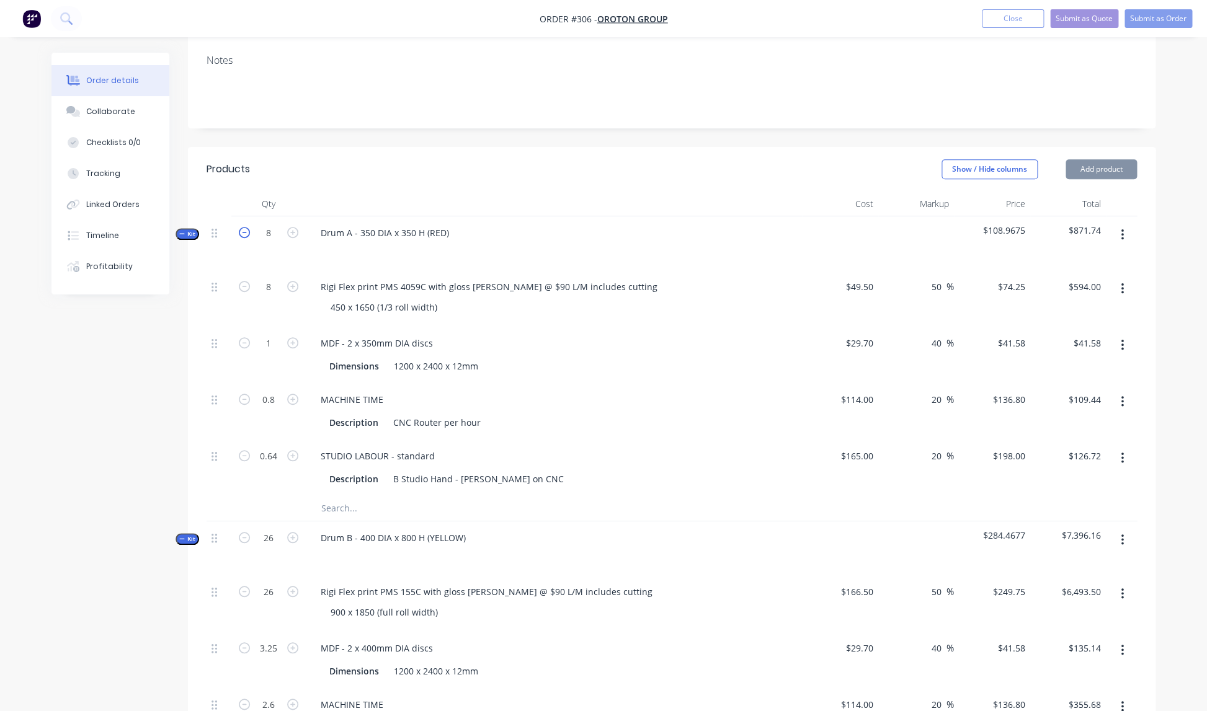
type input "0.875"
type input "0.7"
type input "0.56"
type input "$519.75"
type input "$36.38"
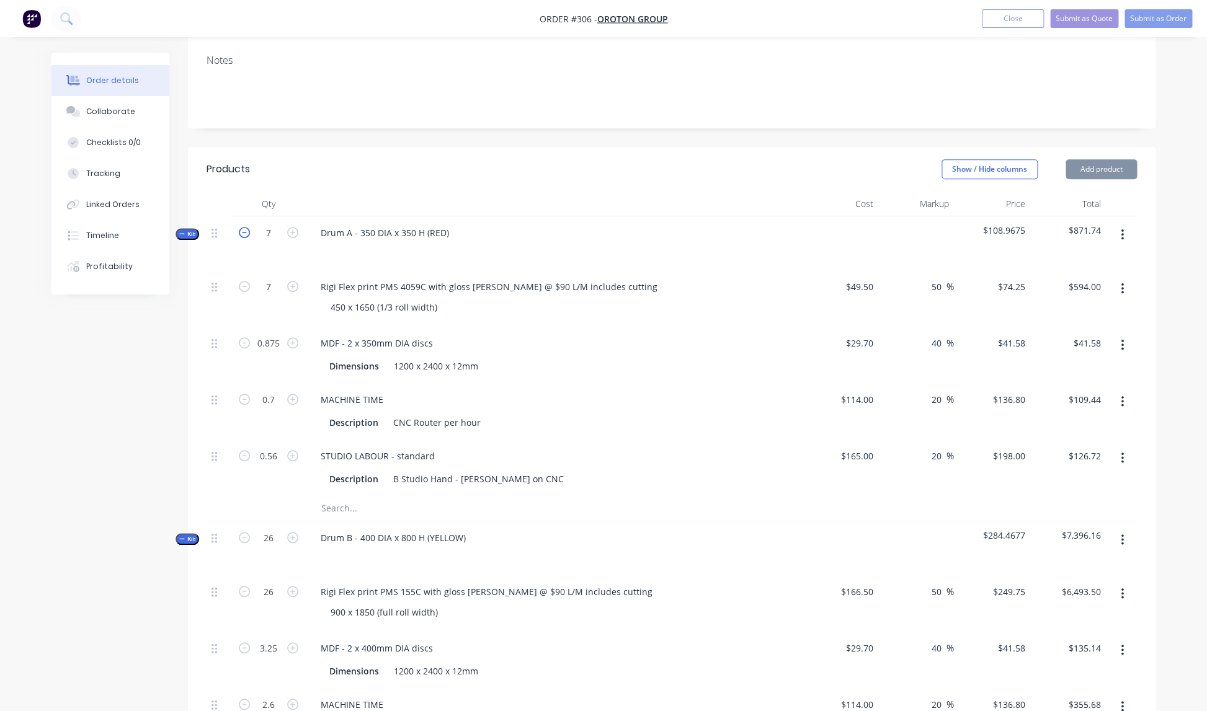
type input "$95.76"
type input "$110.88"
click at [245, 227] on icon "button" at bounding box center [244, 232] width 11 height 11
type input "6"
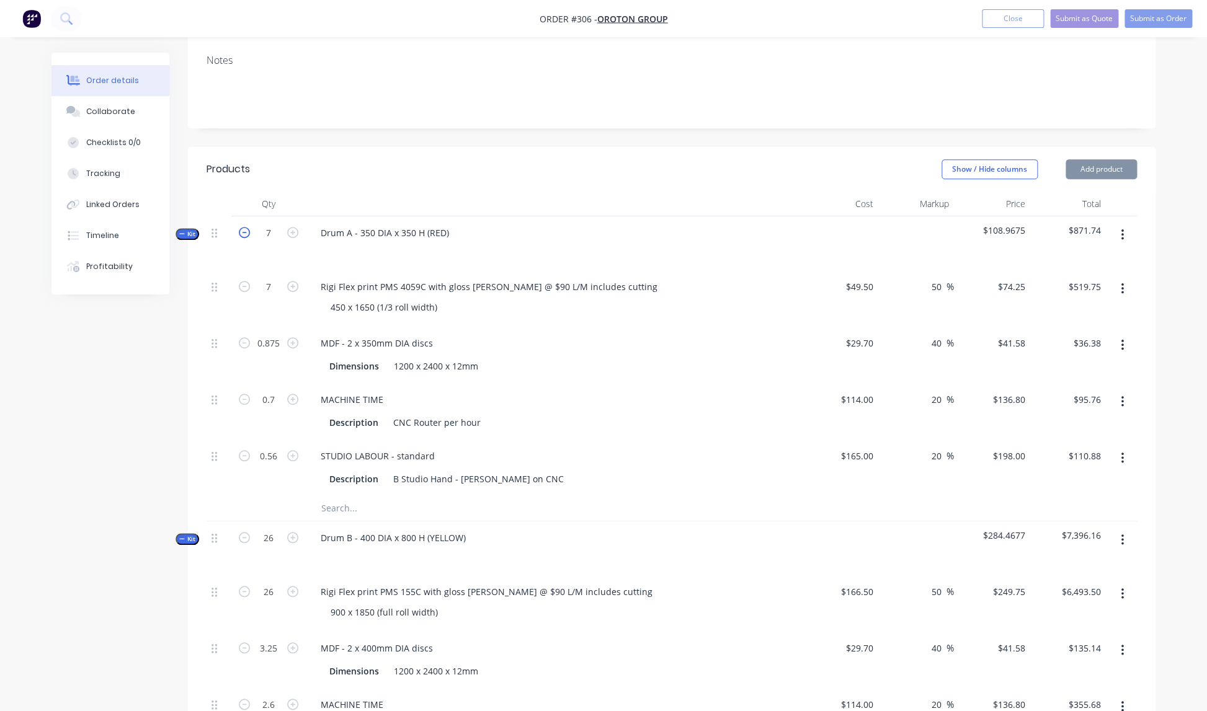
type input "0.75"
type input "0.6"
type input "0.48"
type input "$445.50"
type input "$31.19"
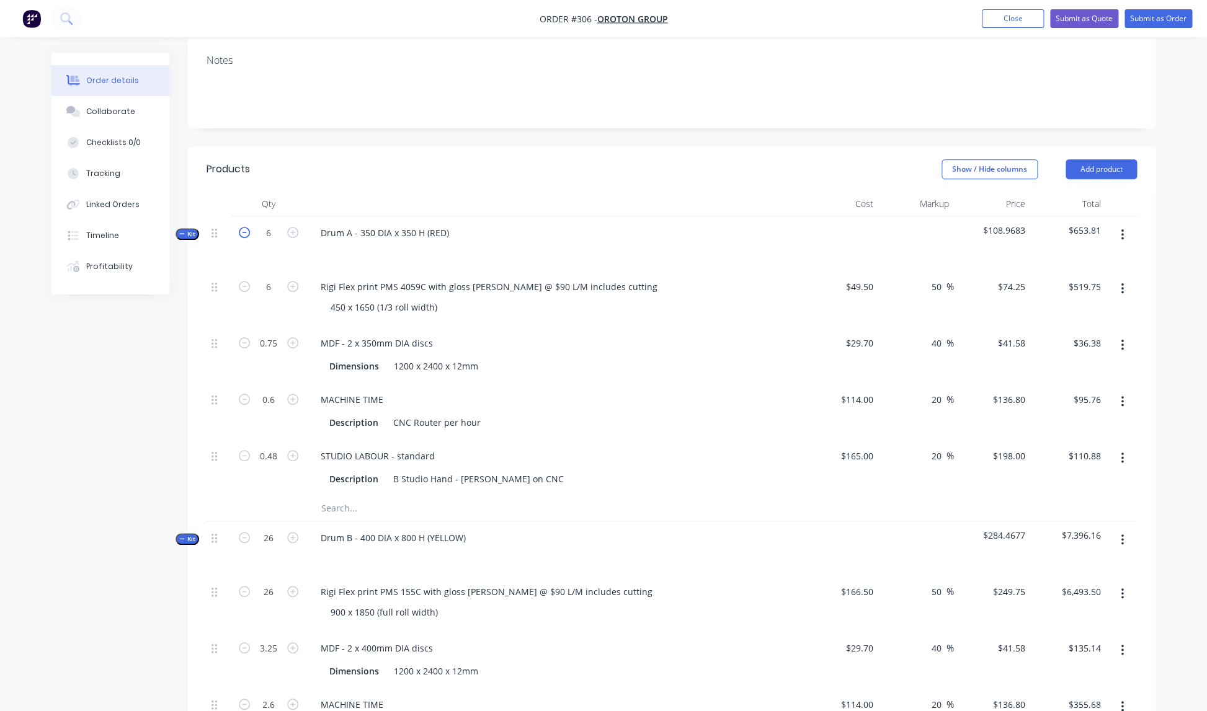
type input "$82.08"
type input "$95.04"
click at [245, 227] on icon "button" at bounding box center [244, 232] width 11 height 11
type input "5"
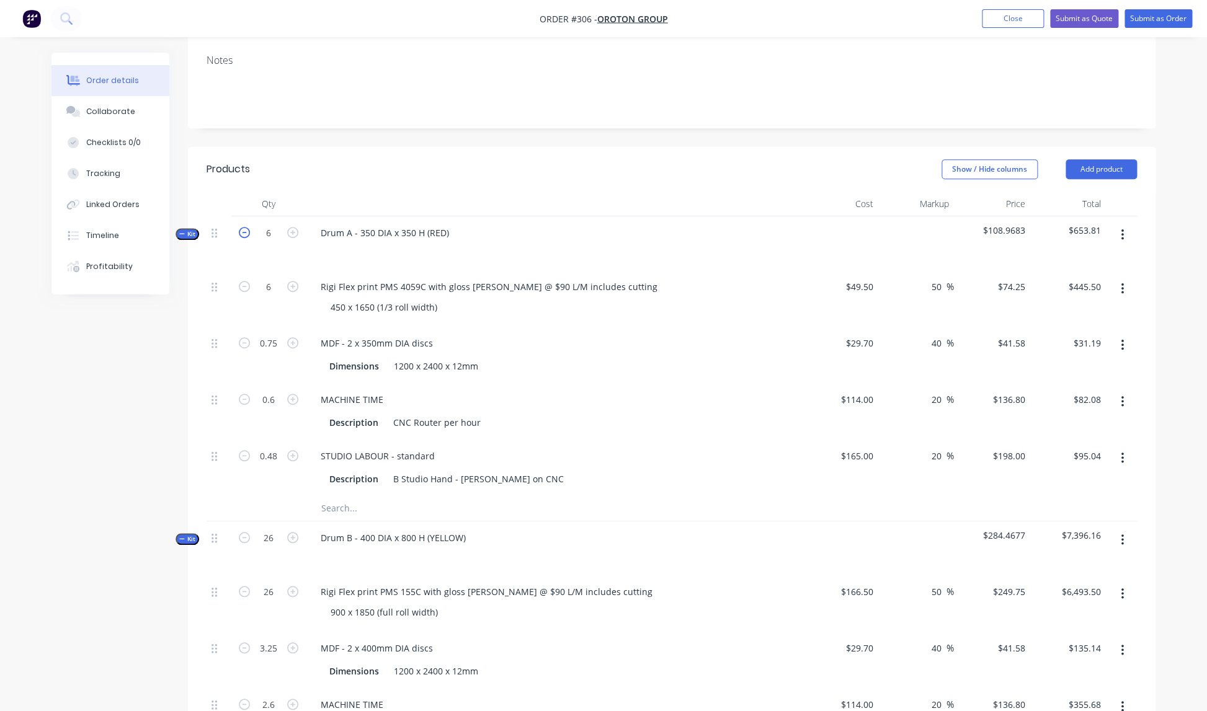
type input "0.625"
type input "0.5"
type input "0.4"
type input "$371.25"
type input "$25.99"
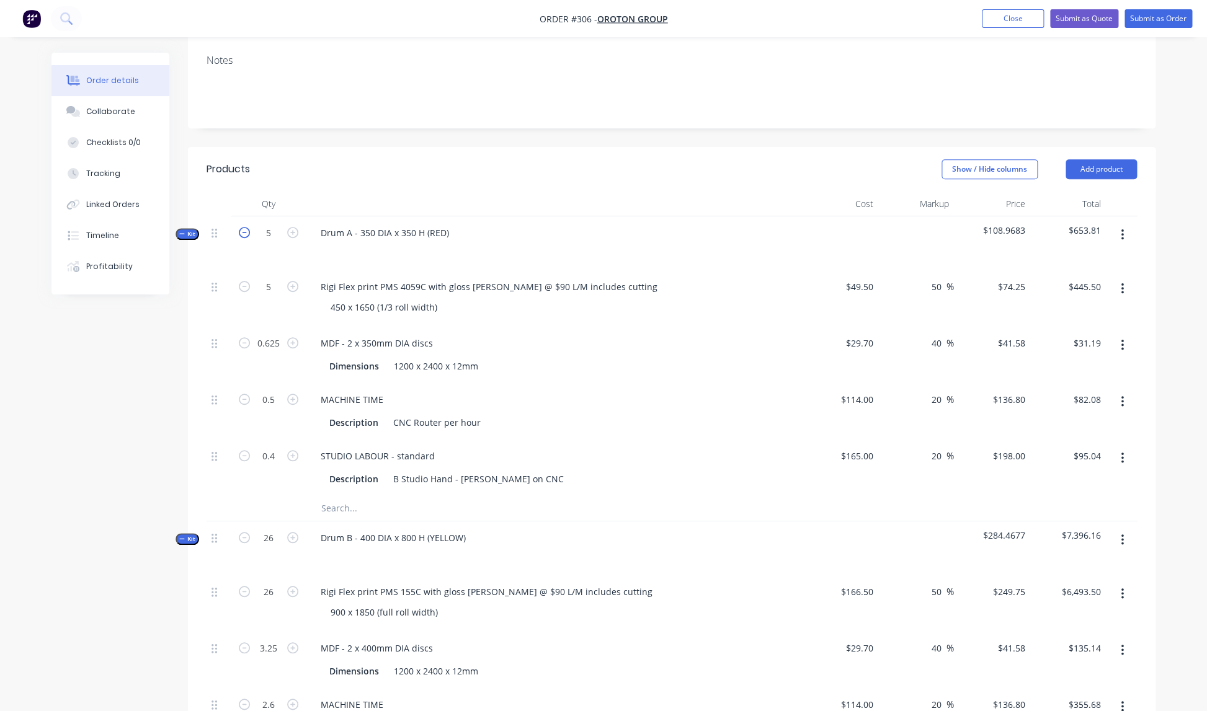
type input "$68.40"
type input "$79.20"
click at [245, 227] on icon "button" at bounding box center [244, 232] width 11 height 11
type input "4"
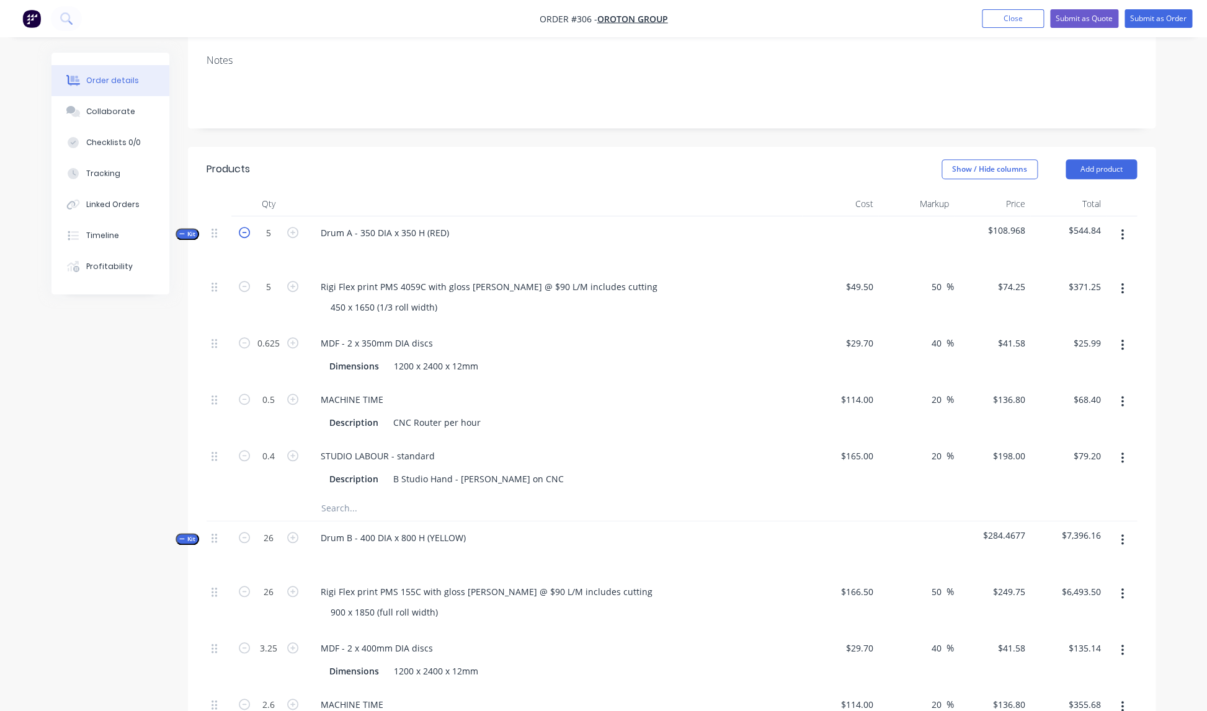
type input "0.5"
type input "0.4"
type input "0.32"
type input "$297.00"
type input "$20.79"
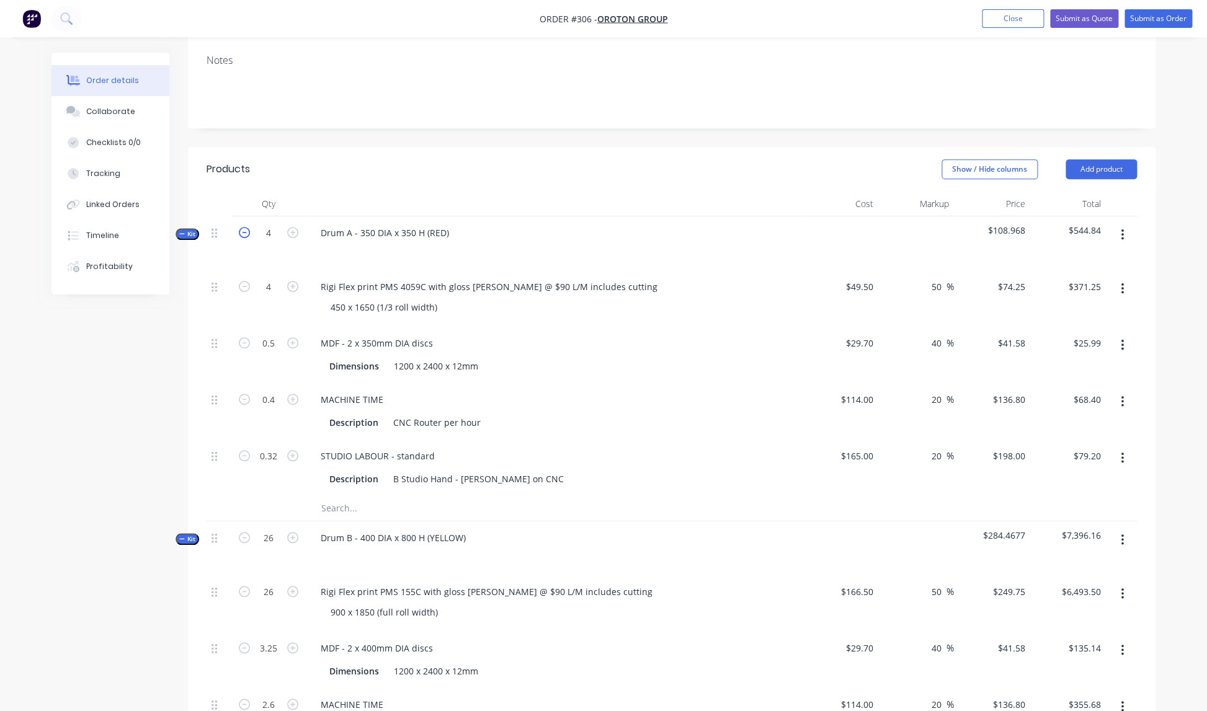
type input "$54.72"
type input "$63.36"
click at [245, 227] on icon "button" at bounding box center [244, 232] width 11 height 11
type input "3"
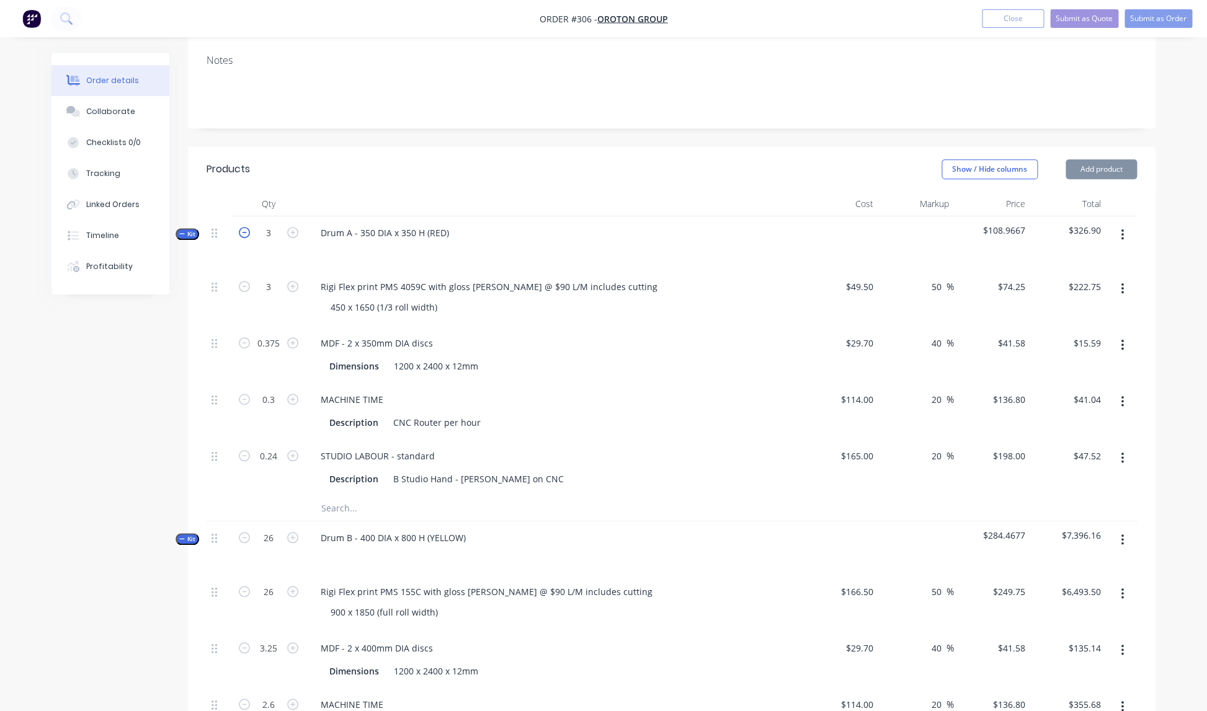
click at [245, 227] on icon "button" at bounding box center [244, 232] width 11 height 11
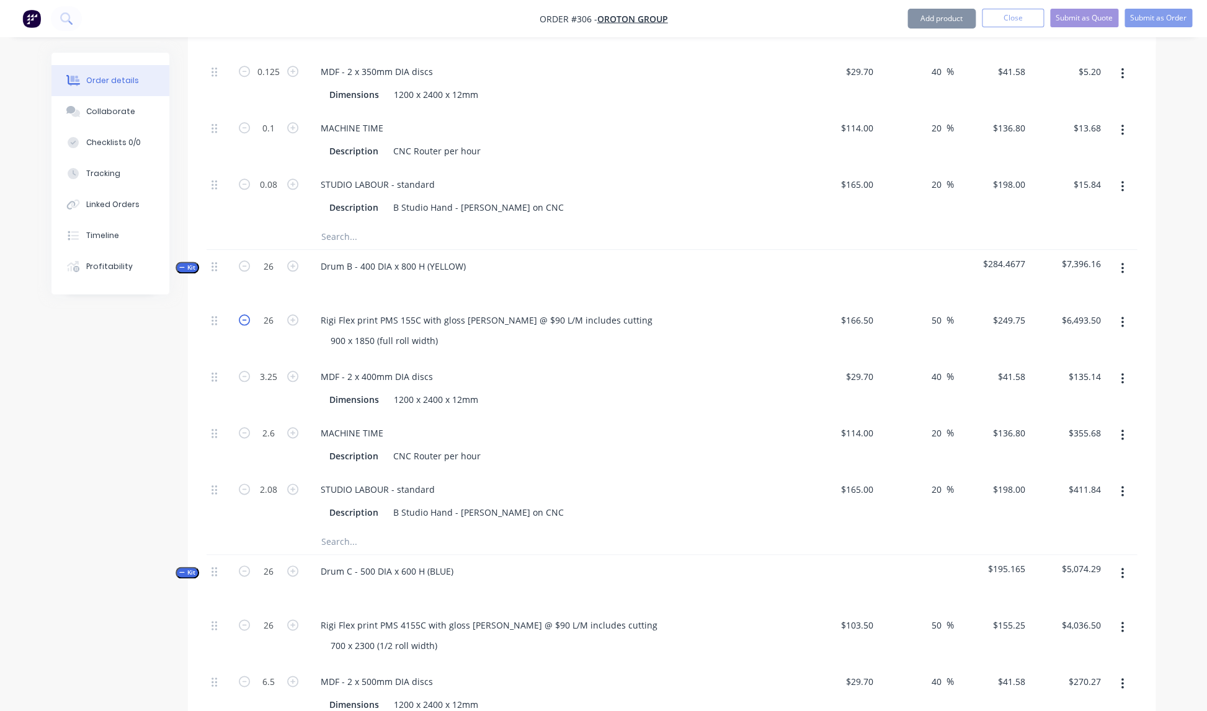
scroll to position [495, 0]
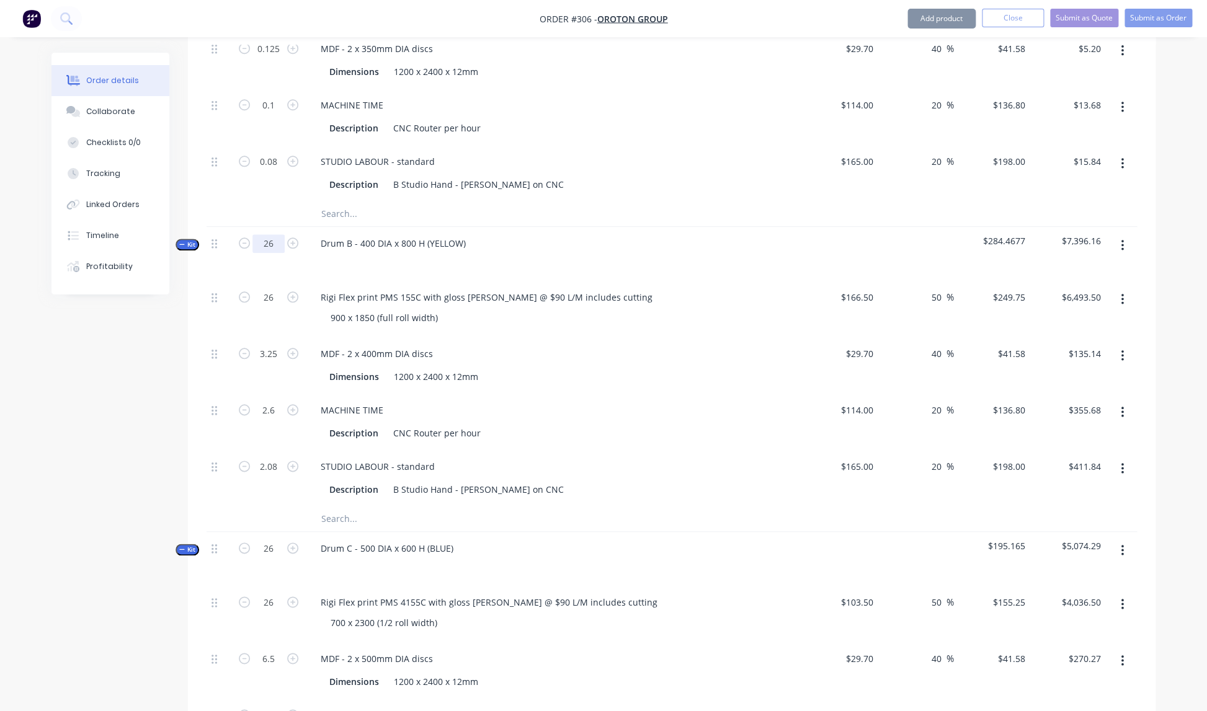
click at [273, 234] on input "26" at bounding box center [268, 243] width 32 height 19
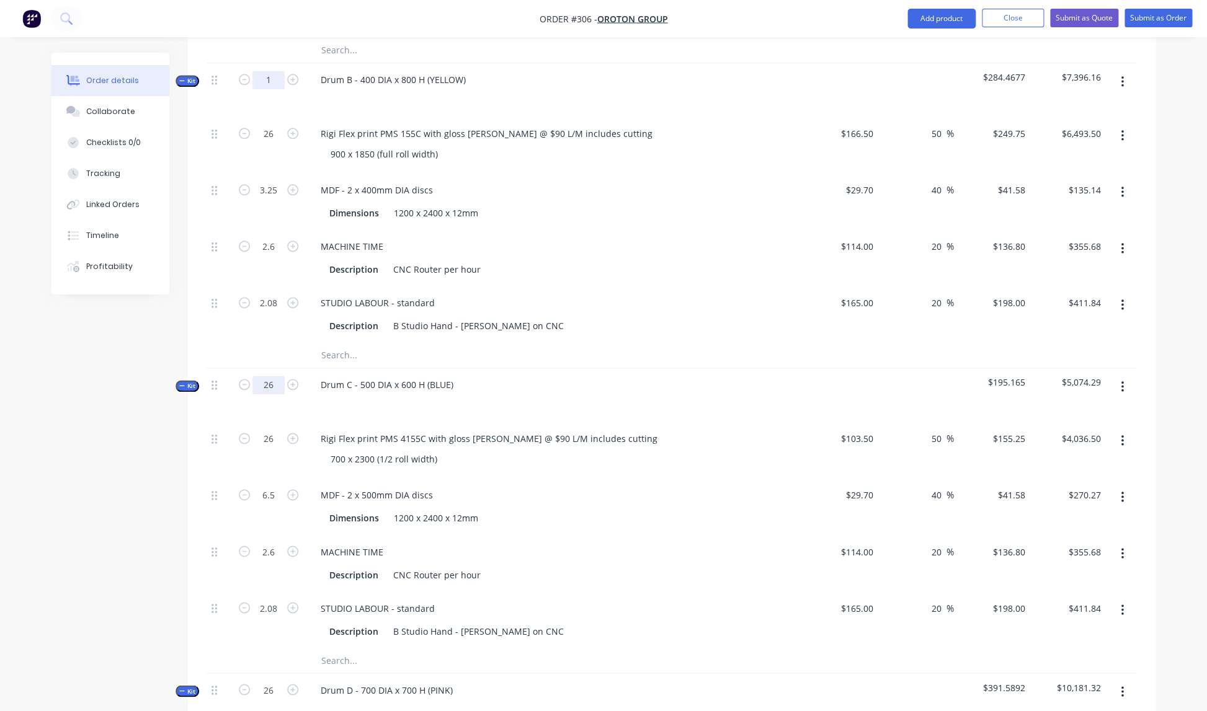
scroll to position [660, 0]
click at [273, 375] on input "26" at bounding box center [268, 384] width 32 height 19
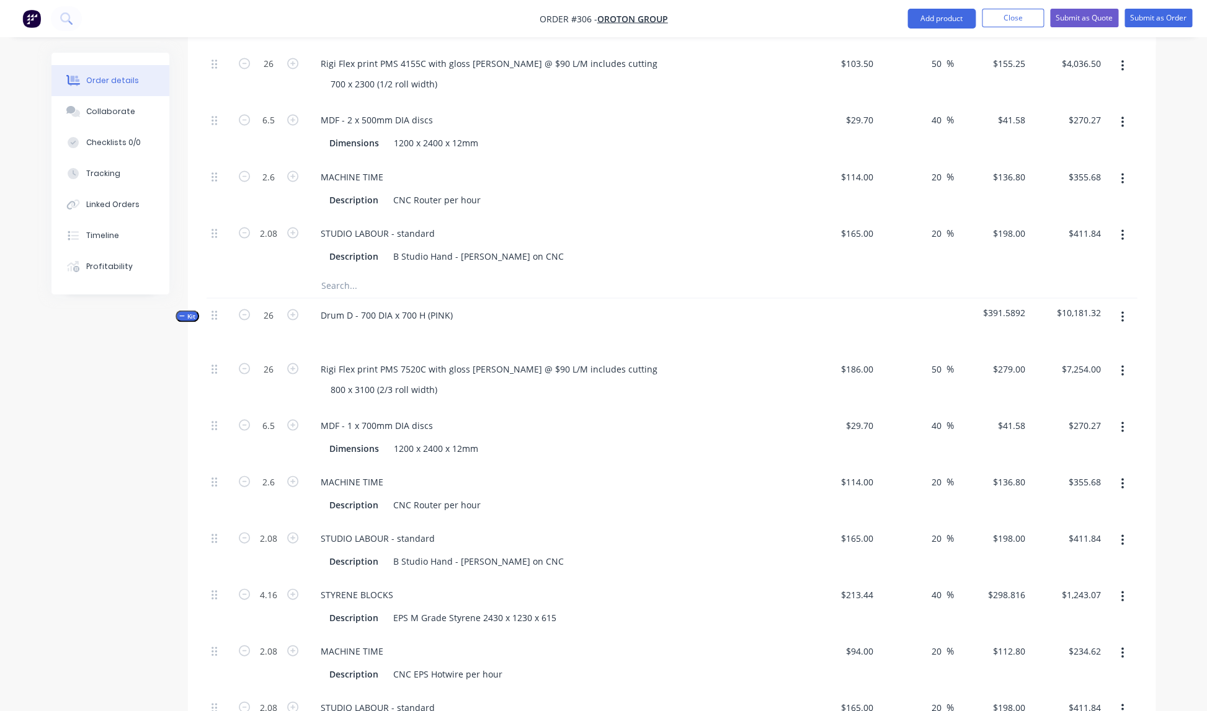
scroll to position [1044, 0]
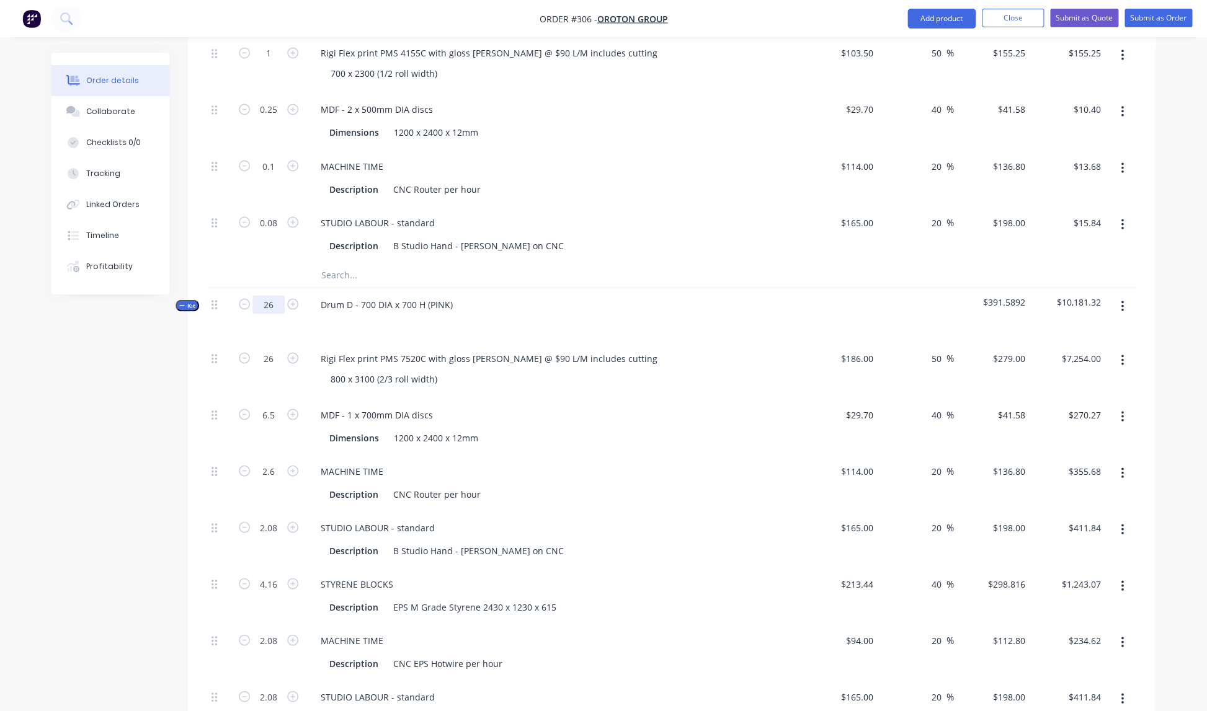
click at [276, 295] on input "26" at bounding box center [268, 304] width 32 height 19
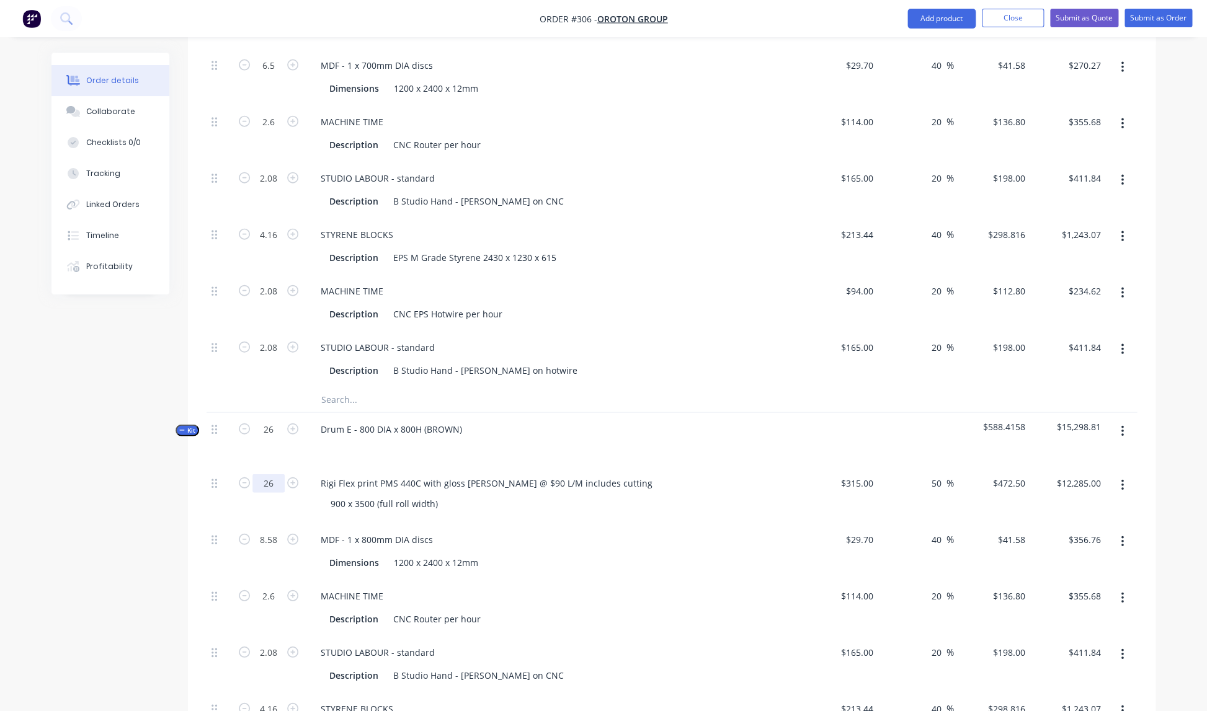
scroll to position [1396, 0]
click at [275, 418] on input "26" at bounding box center [268, 427] width 32 height 19
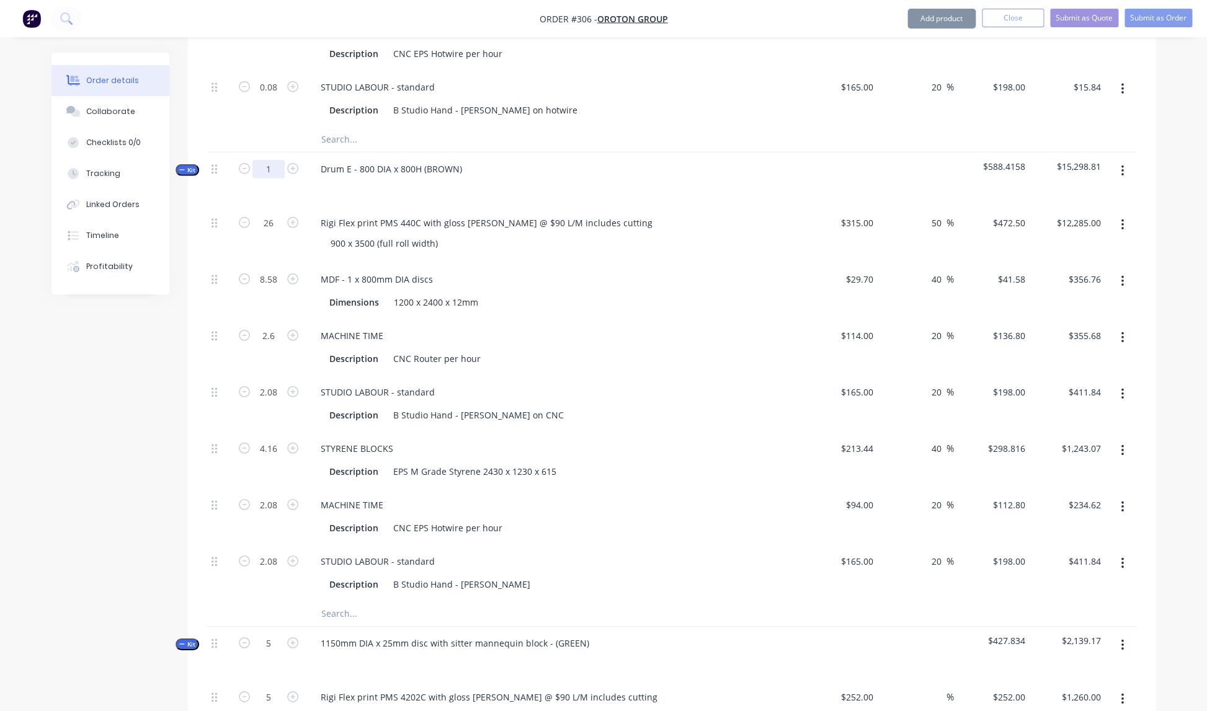
scroll to position [1655, 0]
click at [565, 383] on div "STUDIO LABOUR - standard" at bounding box center [554, 392] width 486 height 18
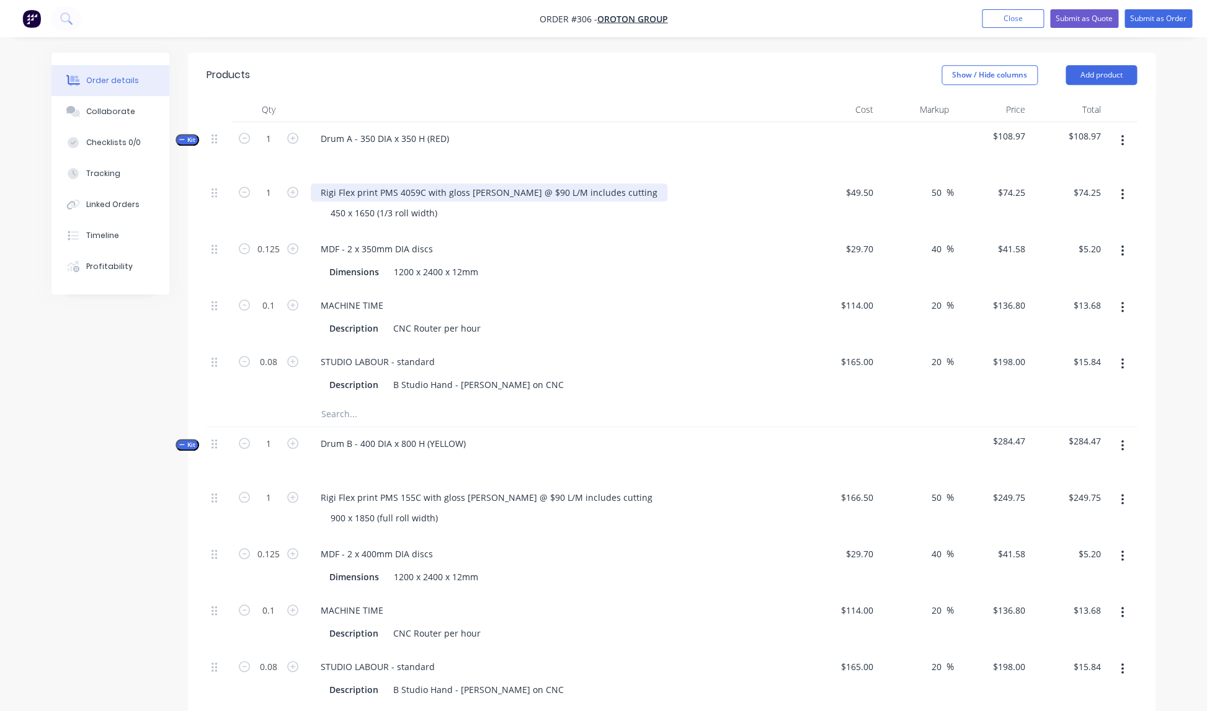
scroll to position [296, 0]
click at [566, 182] on div "Rigi Flex print PMS 4059C with gloss lam @ $90 L/M includes cutting" at bounding box center [489, 191] width 357 height 18
click at [441, 202] on div "450 x 1650 (1/3 roll width)" at bounding box center [384, 211] width 127 height 18
drag, startPoint x: 798, startPoint y: 187, endPoint x: 809, endPoint y: 184, distance: 11.6
click at [798, 187] on div "Rigi Flex print PMS 4059C with gloss [PERSON_NAME] and cutting" at bounding box center [554, 202] width 496 height 56
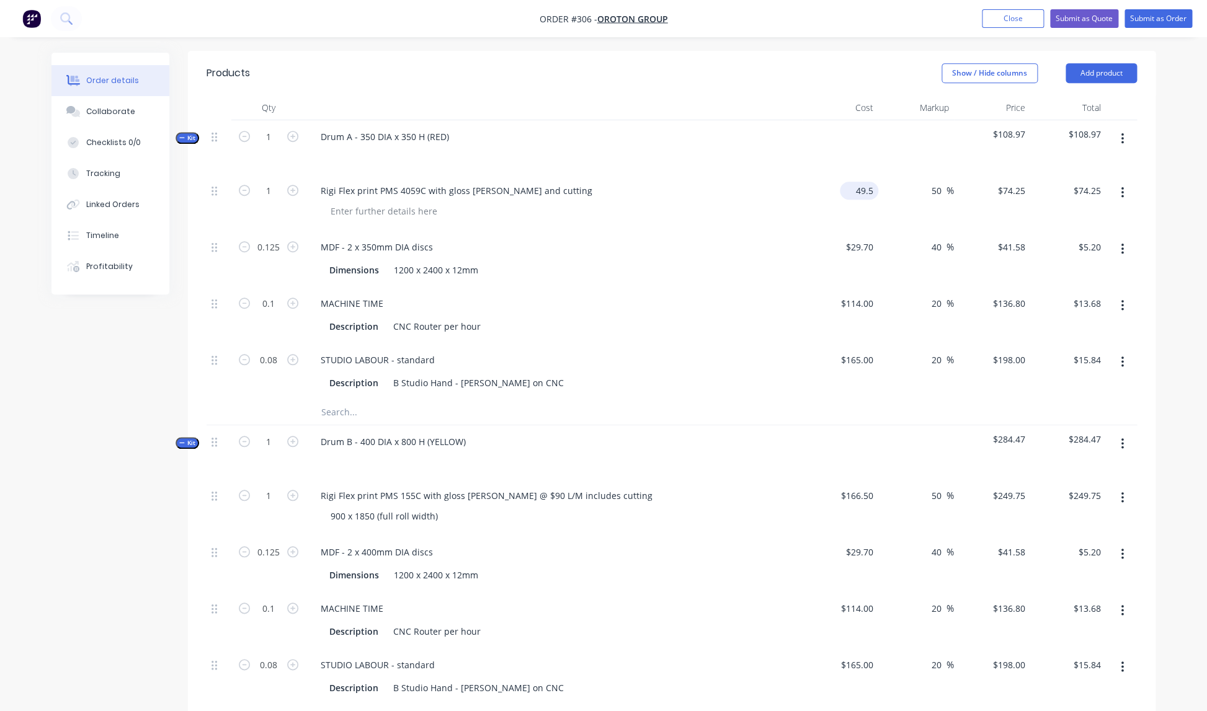
click at [846, 174] on div "49.5 $49.50" at bounding box center [840, 202] width 76 height 56
click at [874, 182] on input "49.5" at bounding box center [867, 191] width 24 height 18
click at [791, 214] on div "Rigi Flex print PMS 4059C with gloss [PERSON_NAME] and cutting" at bounding box center [554, 202] width 496 height 56
click at [754, 231] on div "MDF - 2 x 350mm DIA discs Dimensions 1200 x 2400 x 12mm" at bounding box center [554, 259] width 496 height 56
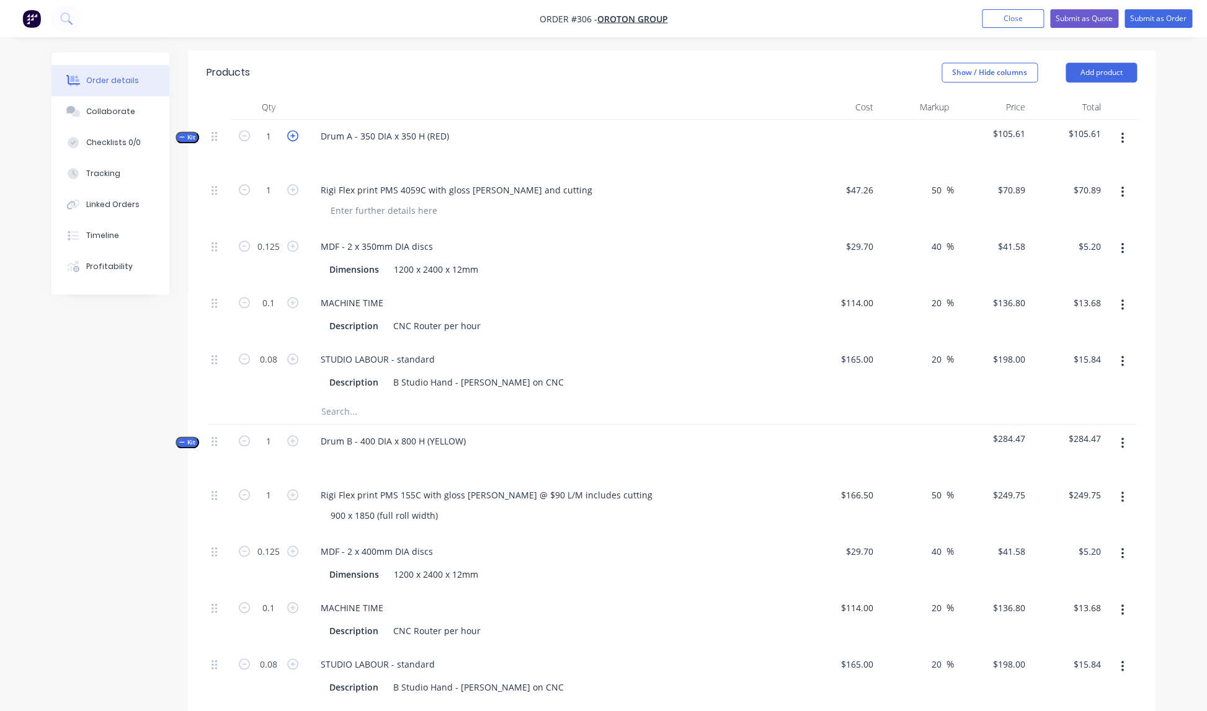
click at [293, 130] on icon "button" at bounding box center [292, 135] width 11 height 11
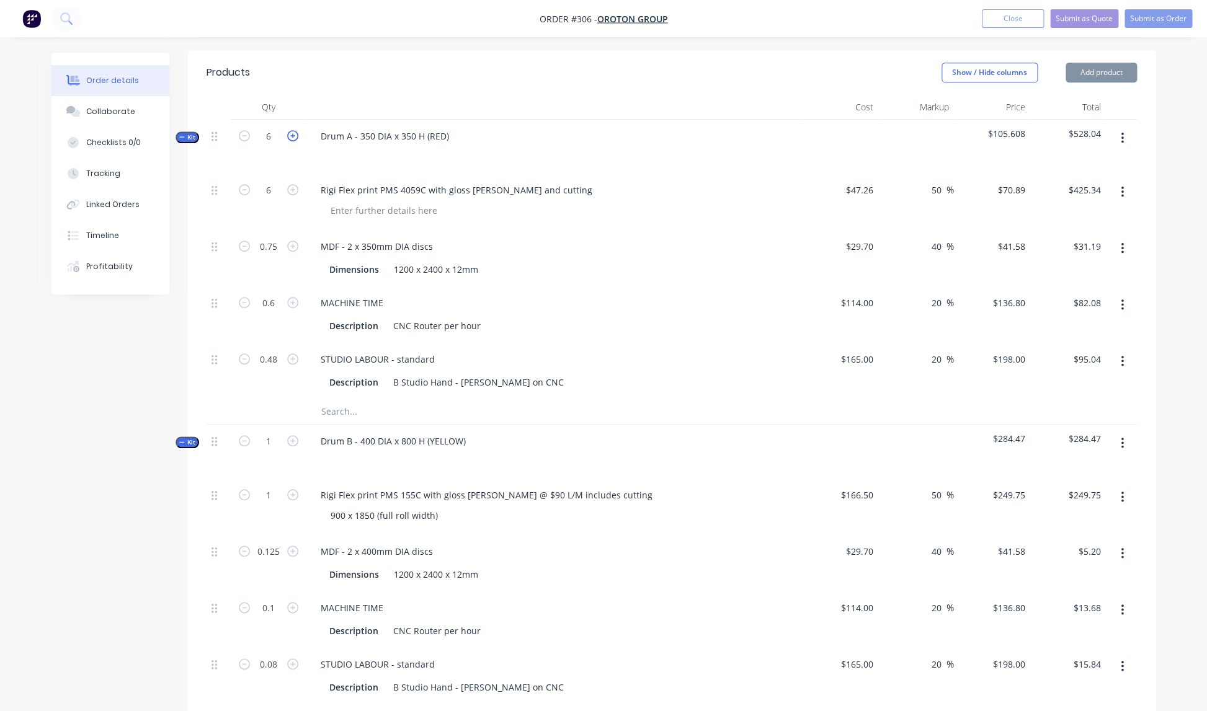
click at [293, 130] on icon "button" at bounding box center [292, 135] width 11 height 11
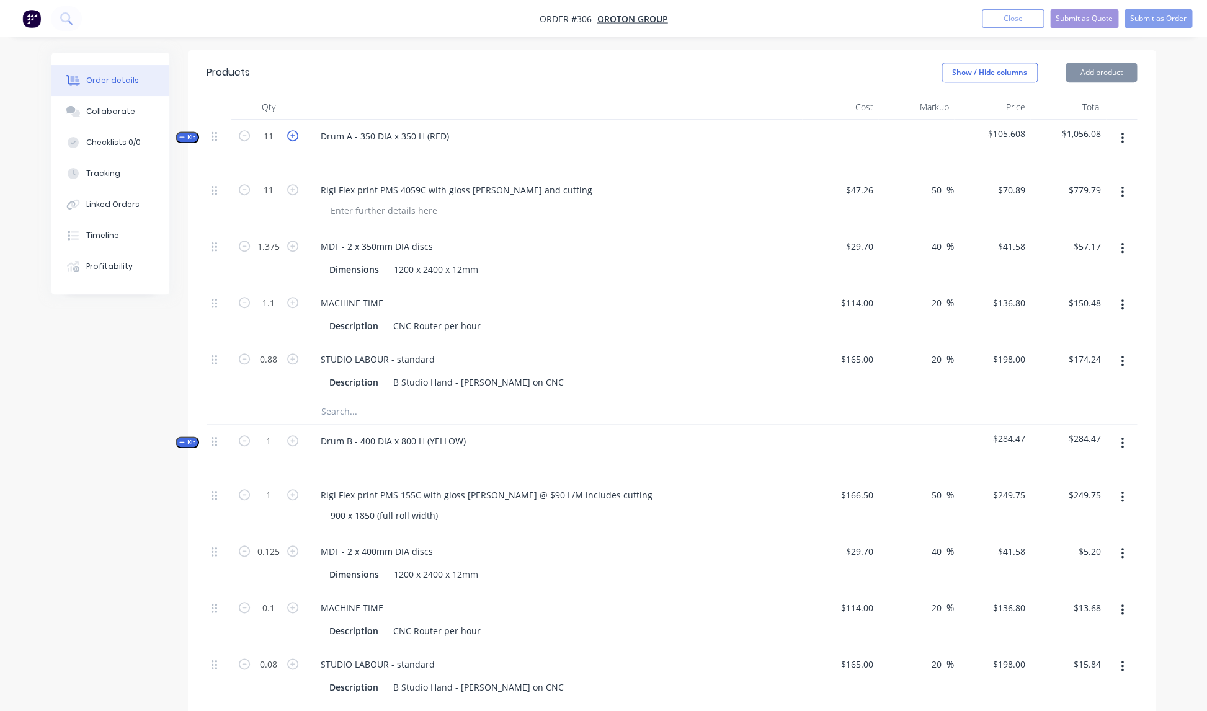
click at [293, 130] on icon "button" at bounding box center [292, 135] width 11 height 11
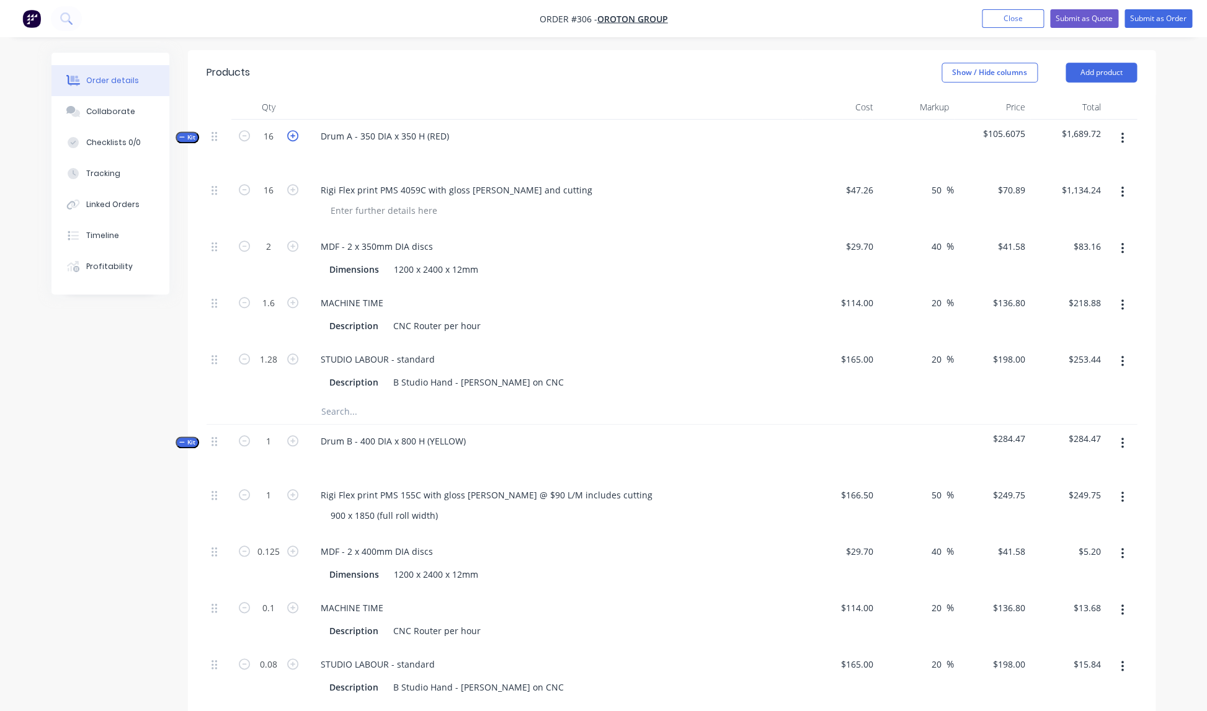
click at [293, 130] on icon "button" at bounding box center [292, 135] width 11 height 11
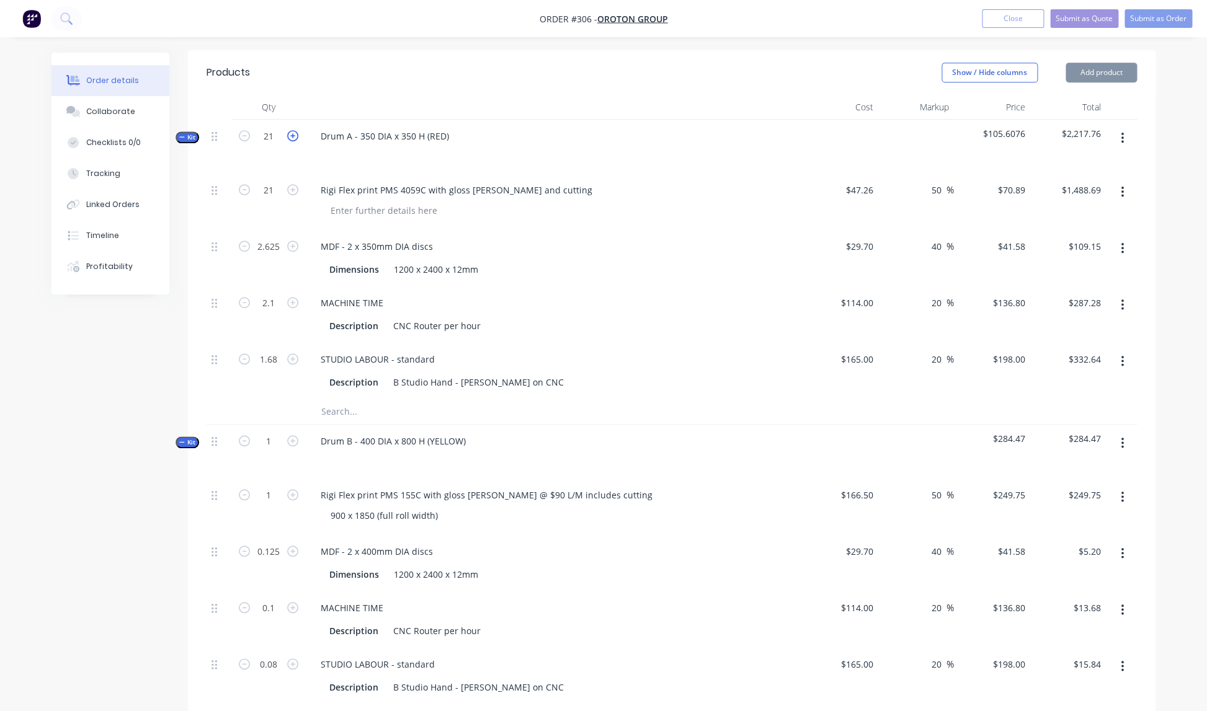
click at [293, 130] on icon "button" at bounding box center [292, 135] width 11 height 11
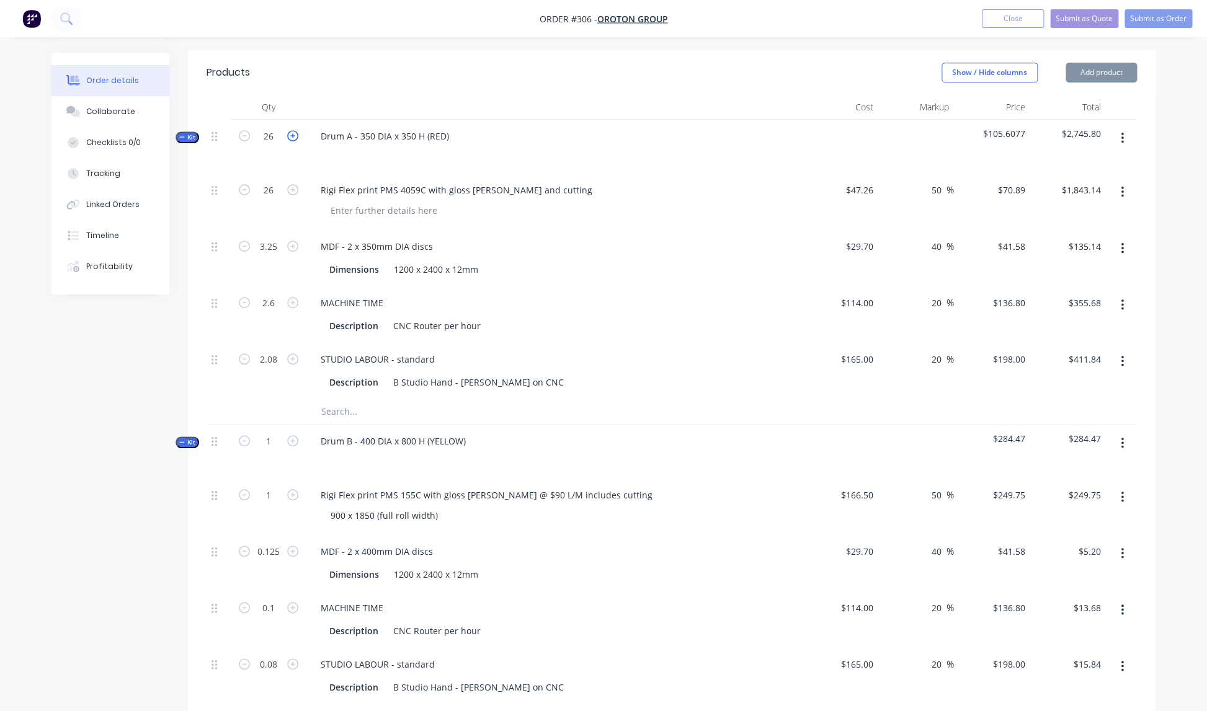
click at [293, 130] on icon "button" at bounding box center [292, 135] width 11 height 11
click at [241, 130] on icon "button" at bounding box center [244, 135] width 11 height 11
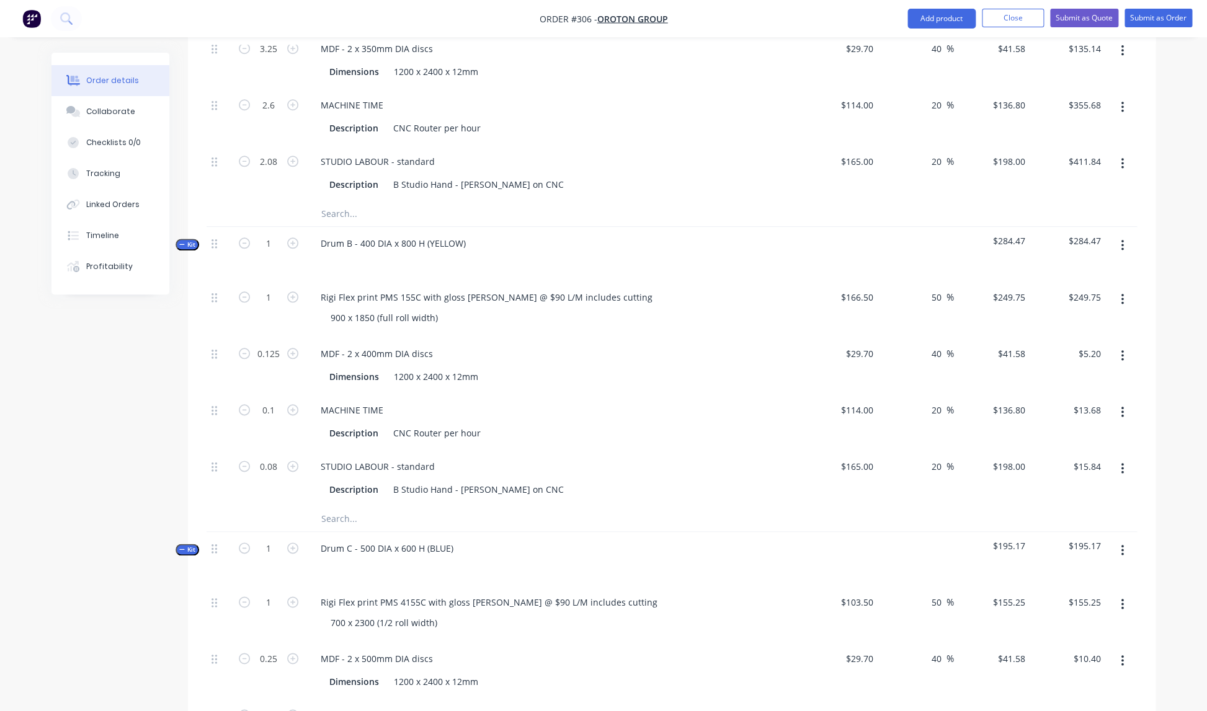
scroll to position [498, 0]
click at [476, 249] on div at bounding box center [554, 258] width 486 height 18
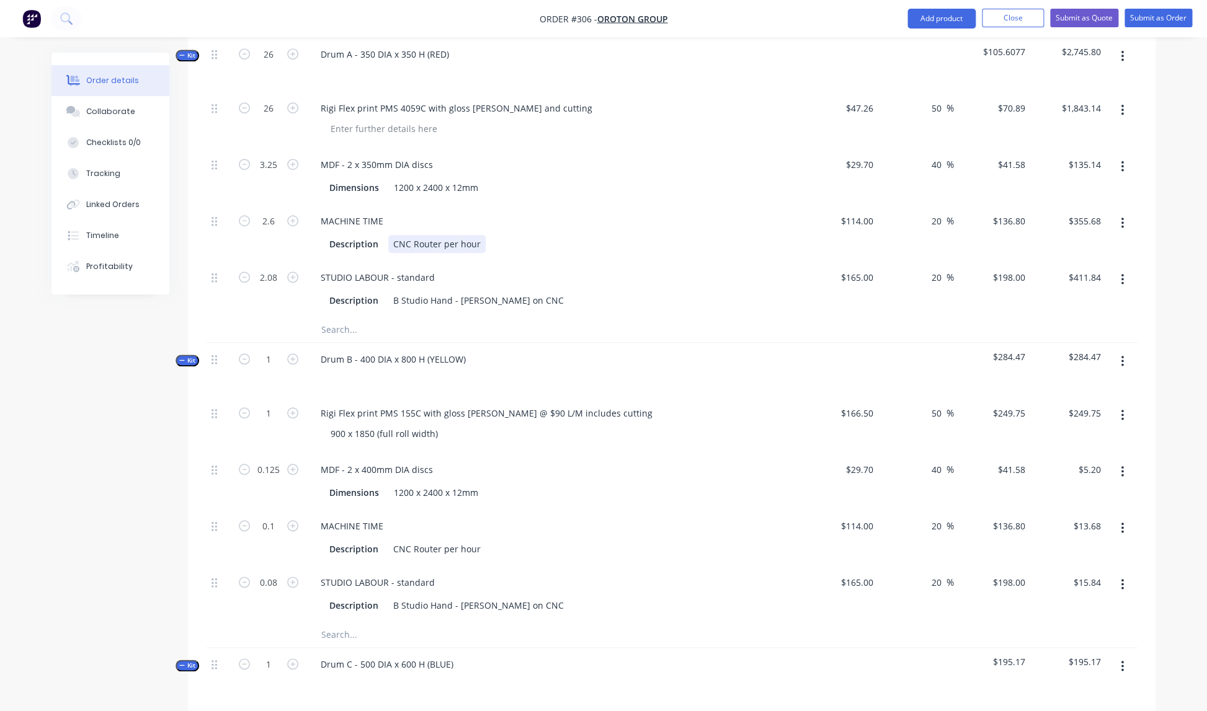
scroll to position [376, 0]
click at [440, 428] on div "900 x 1850 (full roll width)" at bounding box center [384, 437] width 127 height 18
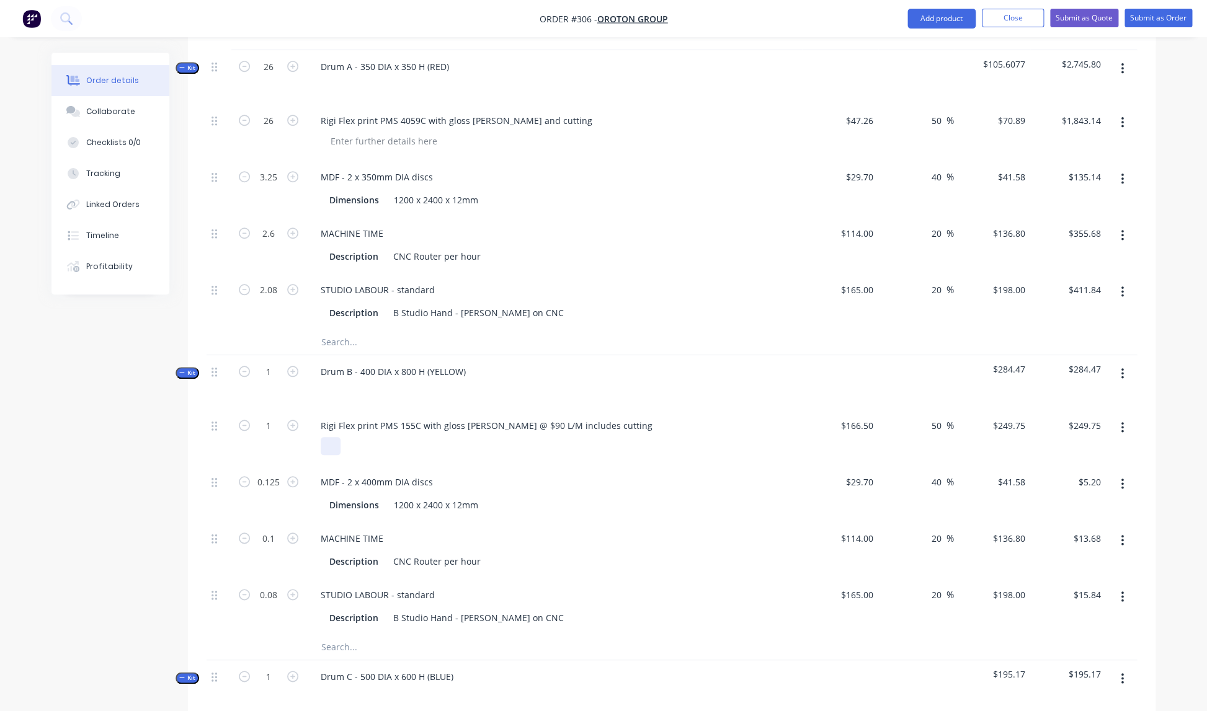
scroll to position [368, 0]
drag, startPoint x: 561, startPoint y: 411, endPoint x: 567, endPoint y: 410, distance: 6.2
click at [561, 415] on div "Rigi Flex print PMS 155C with gloss lam @ $90 L/M includes cutting" at bounding box center [487, 424] width 352 height 18
click at [599, 447] on div "Rigi Flex print PMS 155C with gloss [PERSON_NAME] and cutting" at bounding box center [554, 435] width 496 height 56
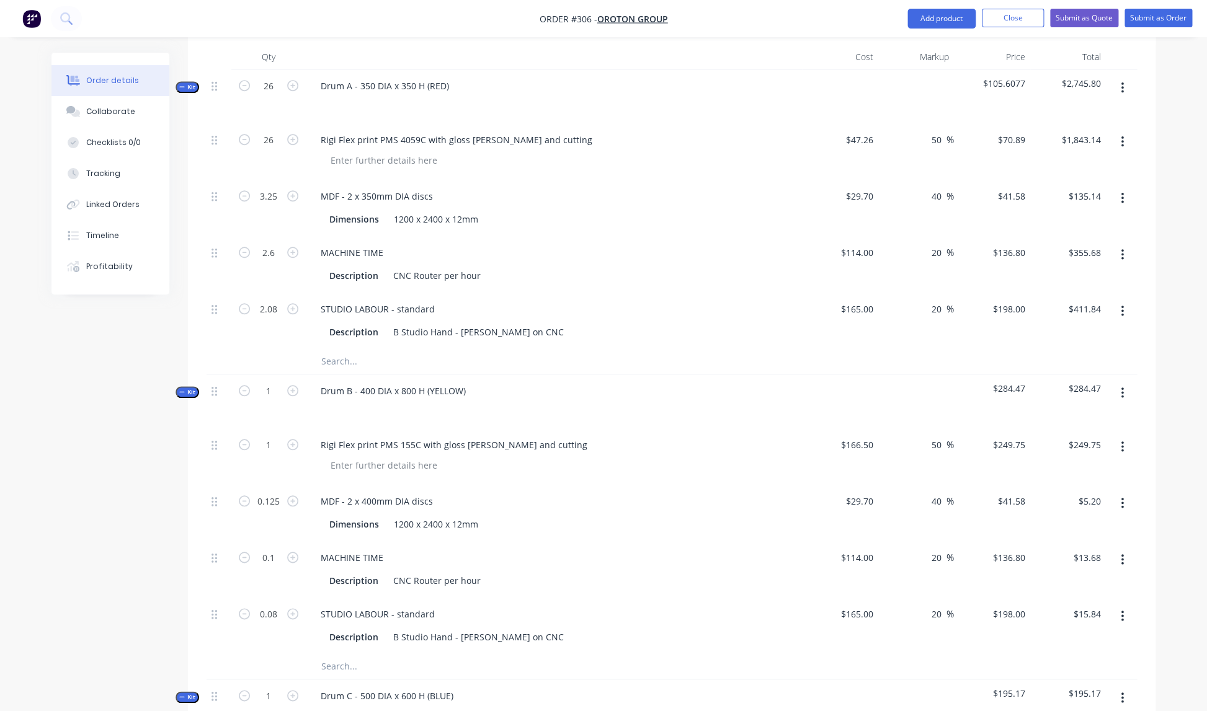
scroll to position [354, 0]
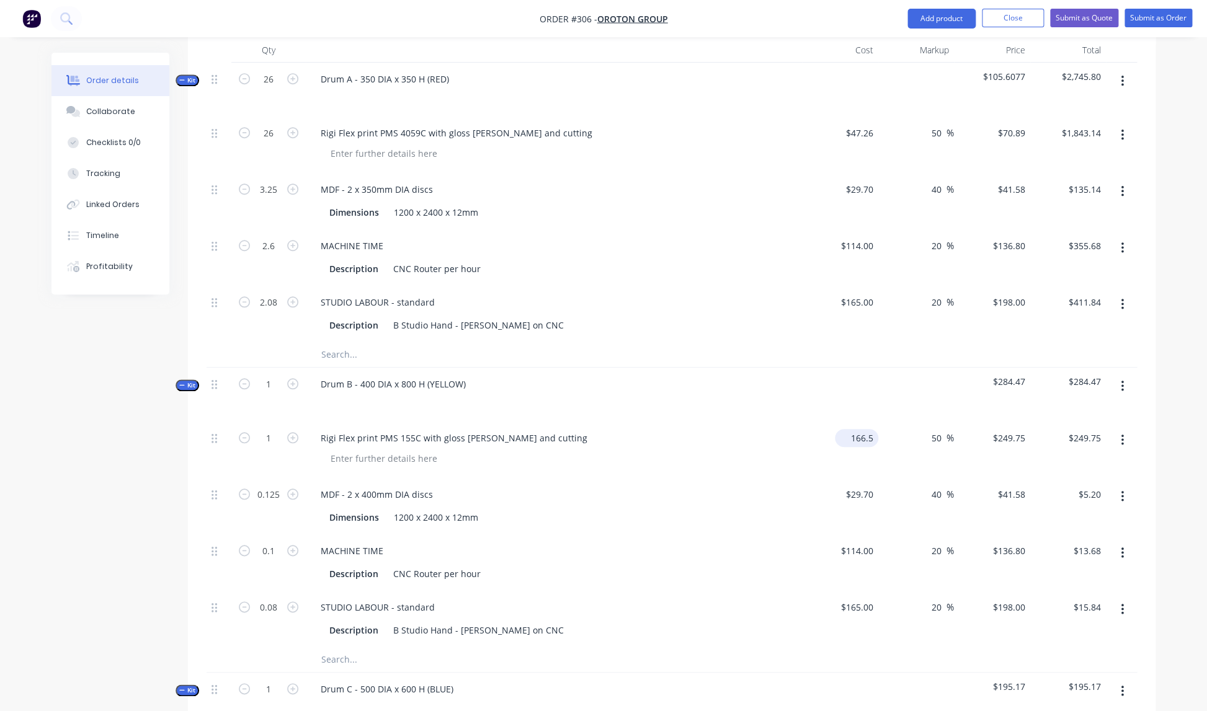
click at [876, 429] on input "166.5" at bounding box center [859, 438] width 38 height 18
click at [872, 429] on input at bounding box center [871, 438] width 14 height 18
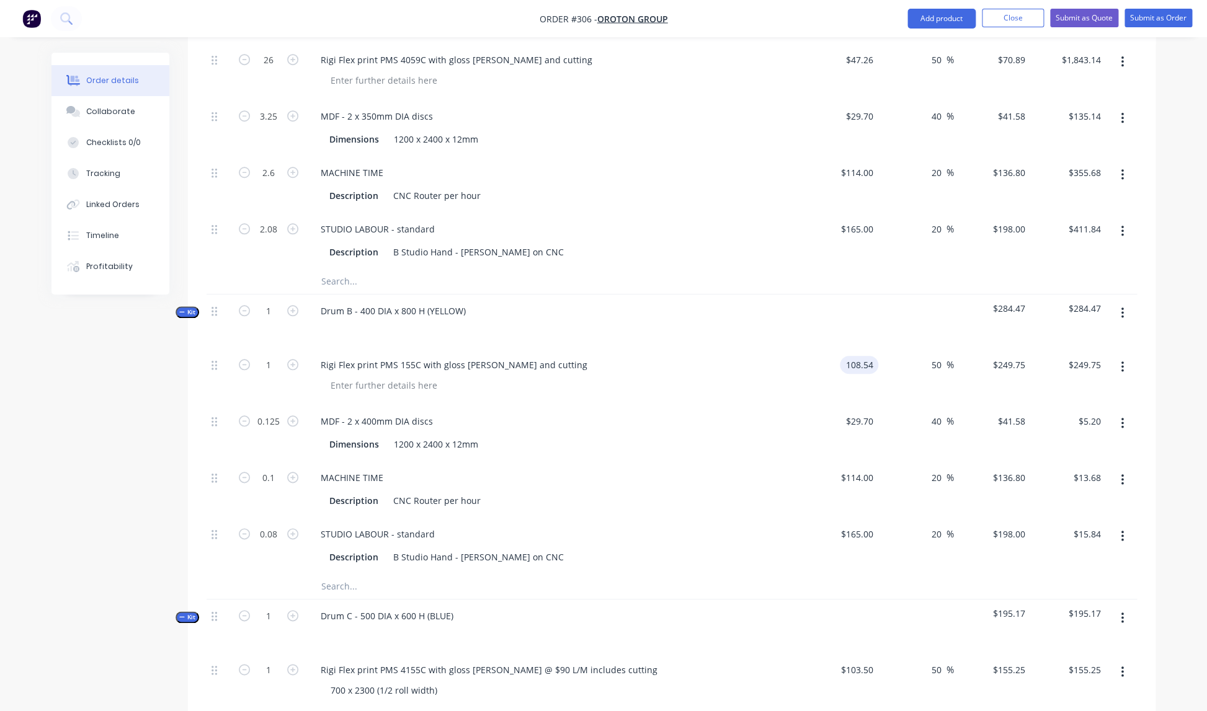
scroll to position [443, 0]
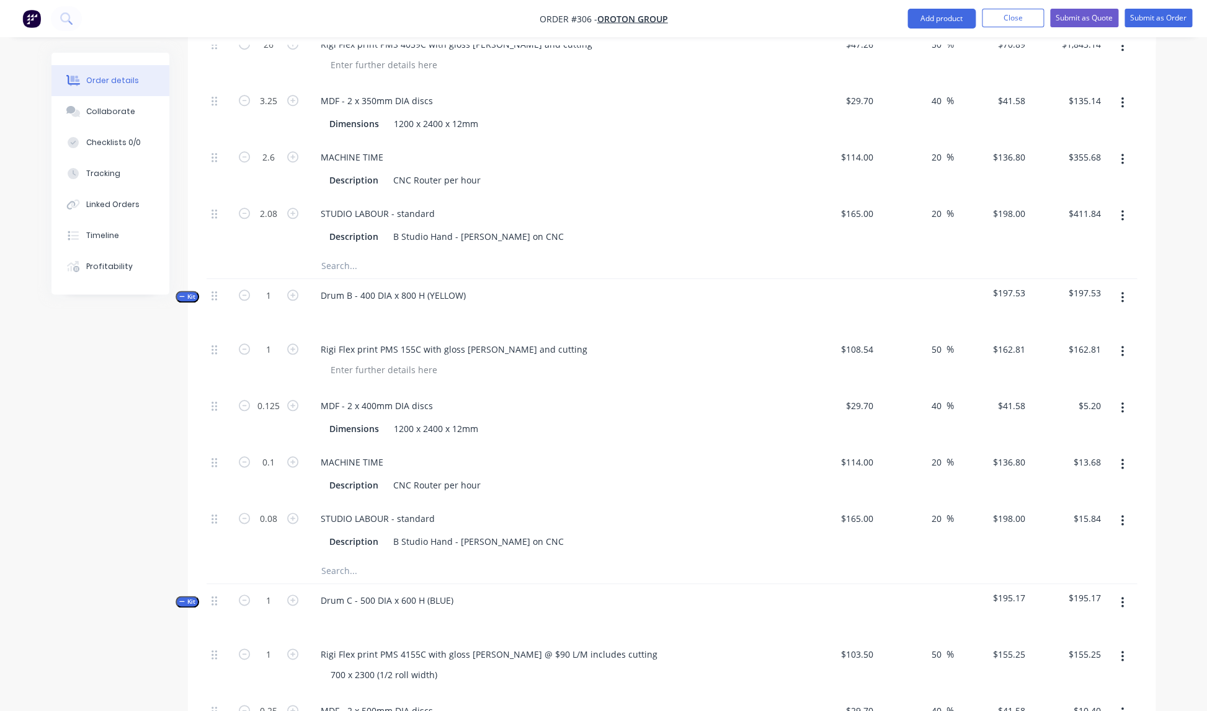
click at [736, 310] on div "Drum B - 400 DIA x 800 H (YELLOW)" at bounding box center [554, 306] width 496 height 54
click at [295, 290] on icon "button" at bounding box center [292, 295] width 11 height 11
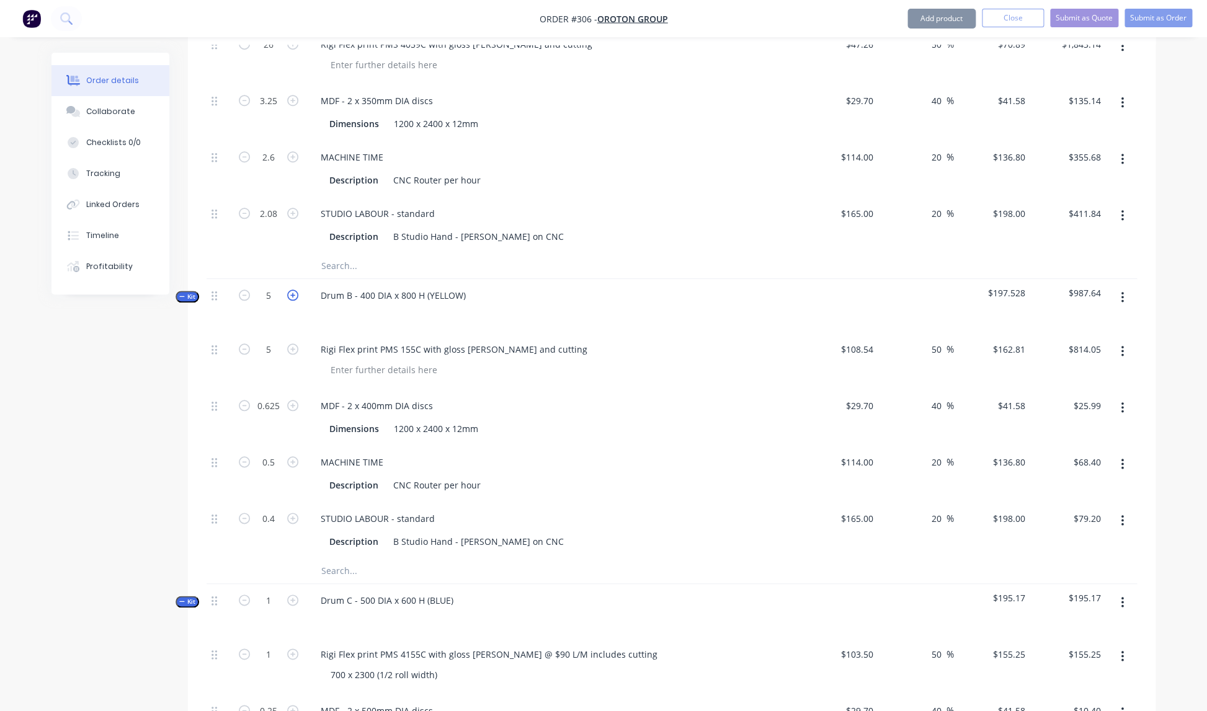
click at [295, 290] on icon "button" at bounding box center [292, 295] width 11 height 11
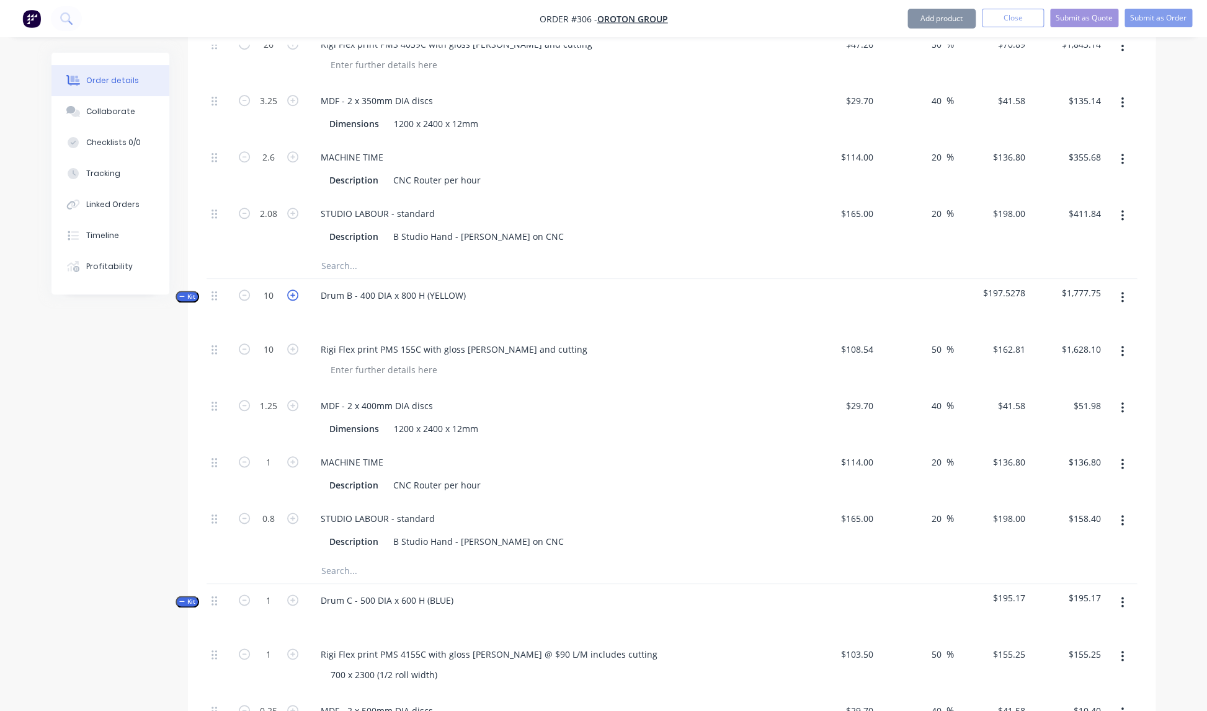
click at [295, 290] on icon "button" at bounding box center [292, 295] width 11 height 11
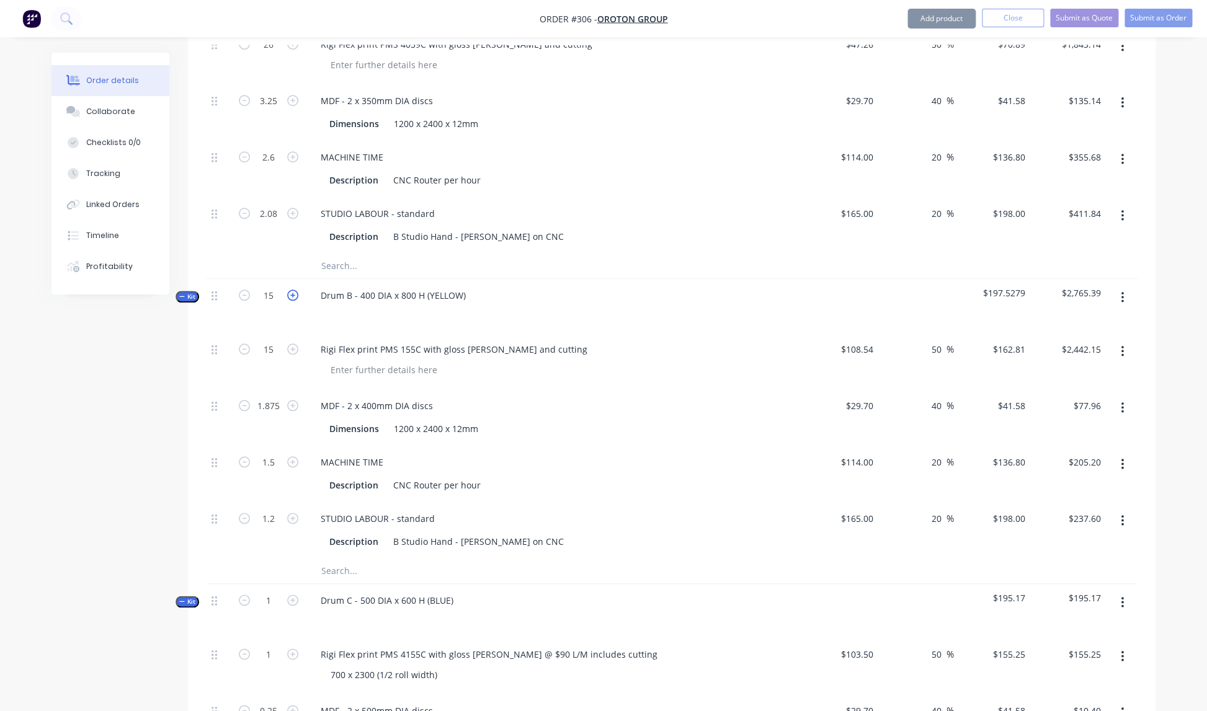
click at [295, 290] on icon "button" at bounding box center [292, 295] width 11 height 11
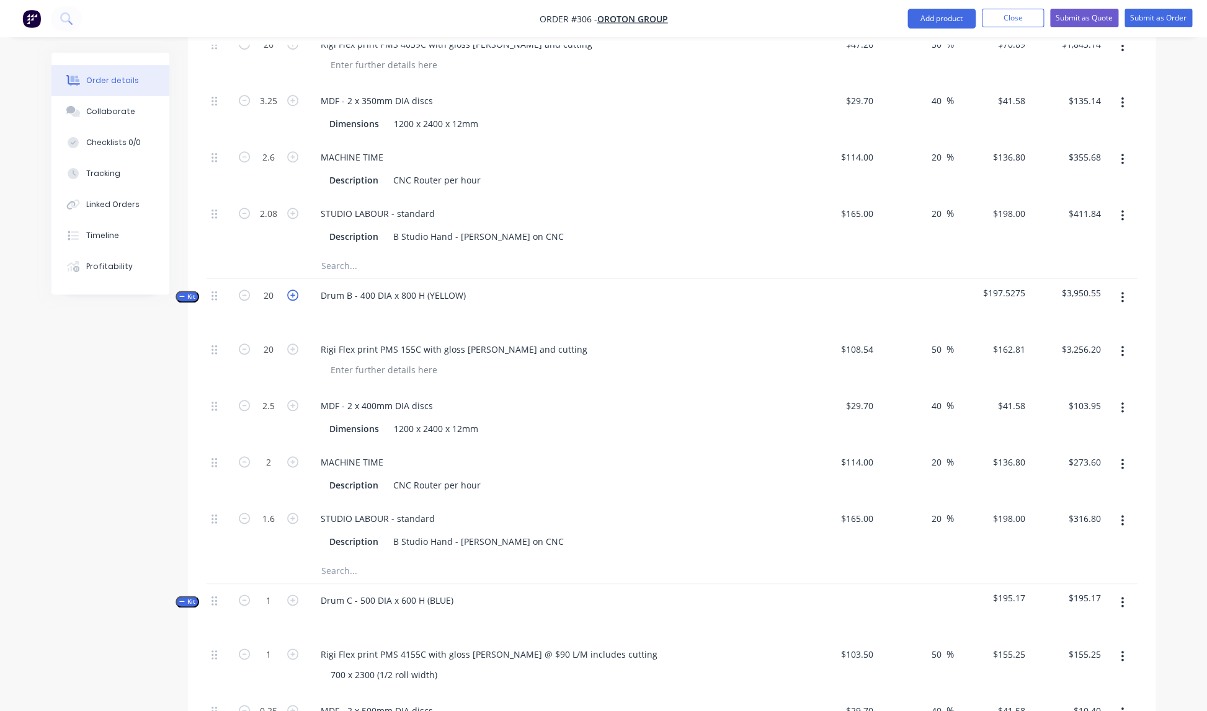
click at [295, 290] on icon "button" at bounding box center [292, 295] width 11 height 11
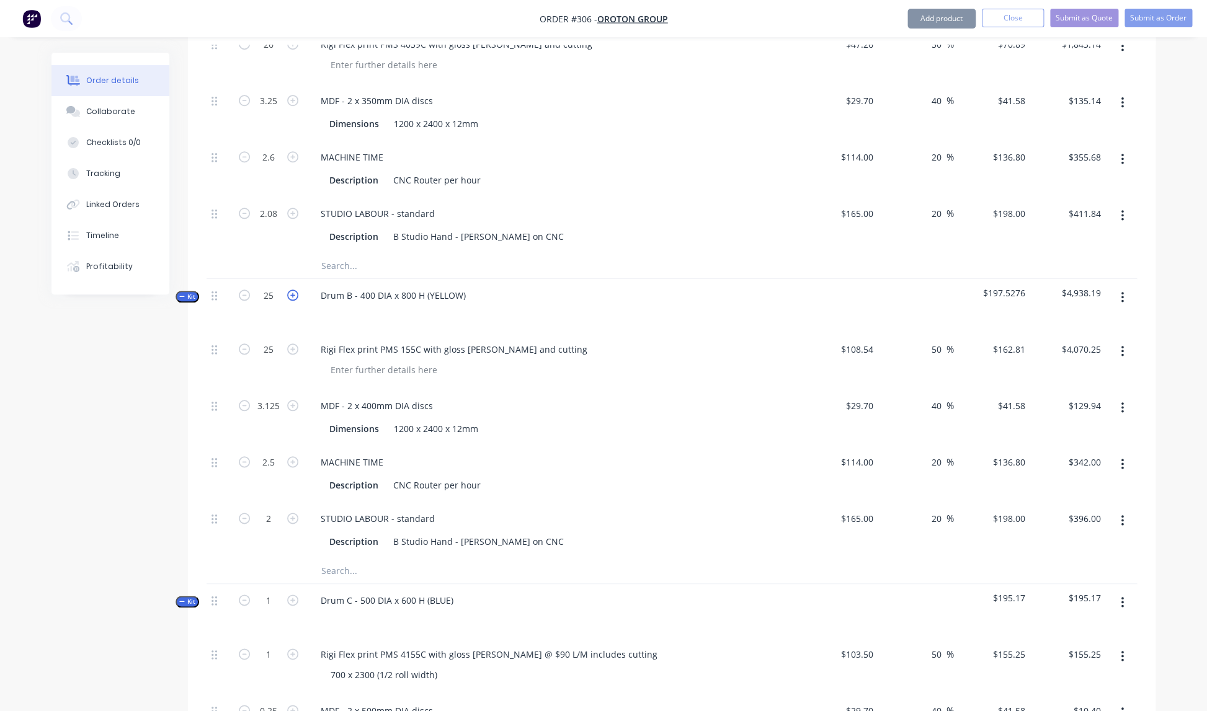
click at [295, 290] on icon "button" at bounding box center [292, 295] width 11 height 11
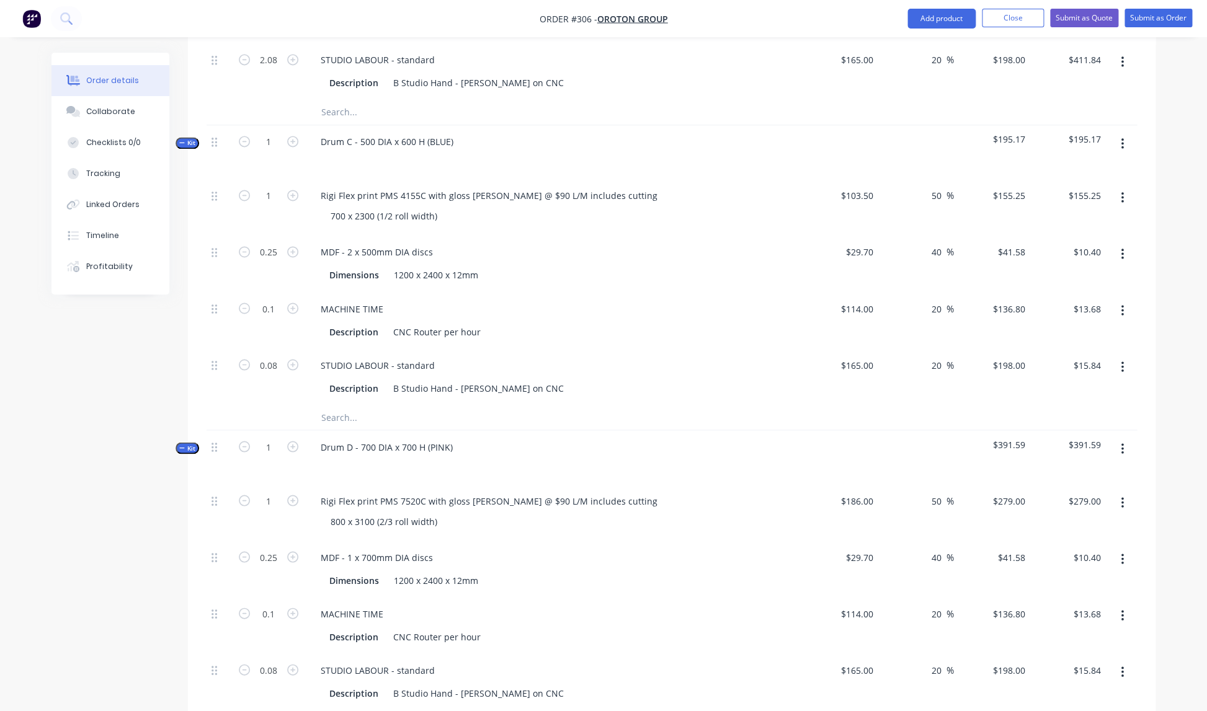
scroll to position [905, 0]
click at [505, 148] on div at bounding box center [554, 157] width 486 height 18
click at [442, 204] on div "700 x 2300 (1/2 roll width)" at bounding box center [384, 213] width 127 height 18
click at [441, 204] on div "700 x 2300 (1/2 roll width)" at bounding box center [384, 213] width 127 height 18
click at [565, 185] on div "Rigi Flex print PMS 4155C with gloss lam @ $90 L/M includes cutting" at bounding box center [489, 194] width 357 height 18
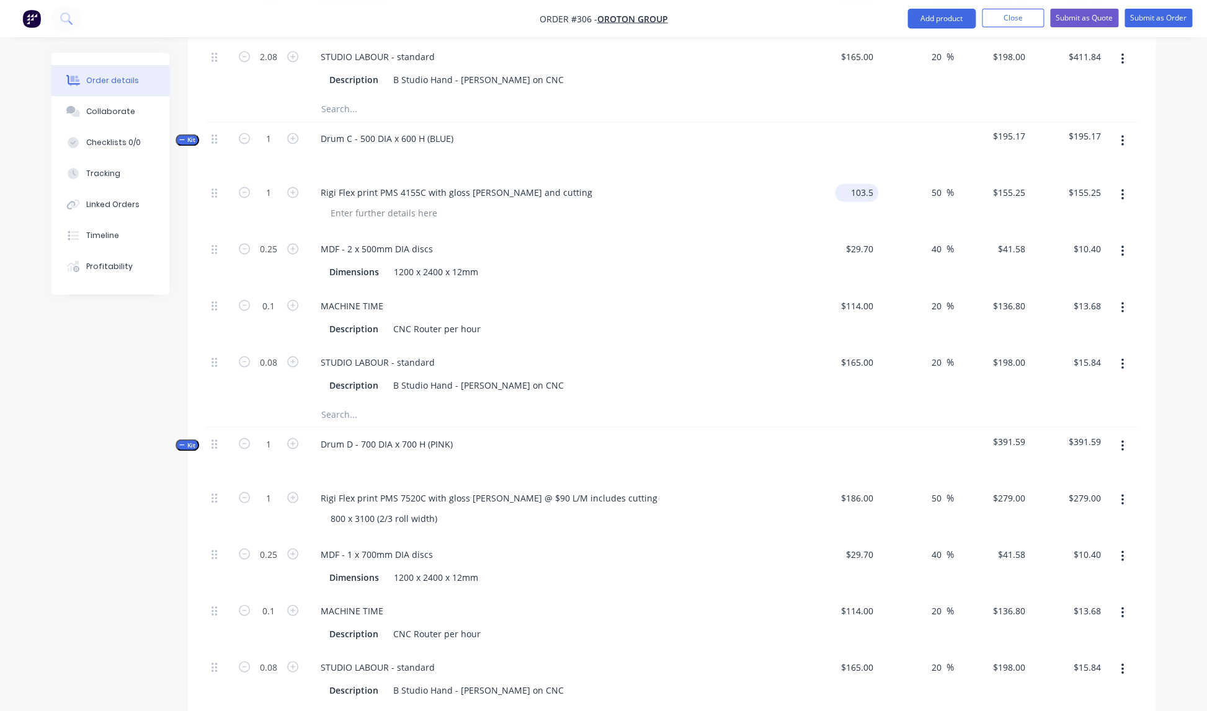
scroll to position [906, 0]
click at [875, 182] on input "103.5" at bounding box center [859, 191] width 38 height 18
drag, startPoint x: 874, startPoint y: 216, endPoint x: 847, endPoint y: 216, distance: 26.7
click at [874, 216] on div "$110.54 $110.54" at bounding box center [840, 203] width 76 height 56
click at [295, 131] on icon "button" at bounding box center [292, 136] width 11 height 11
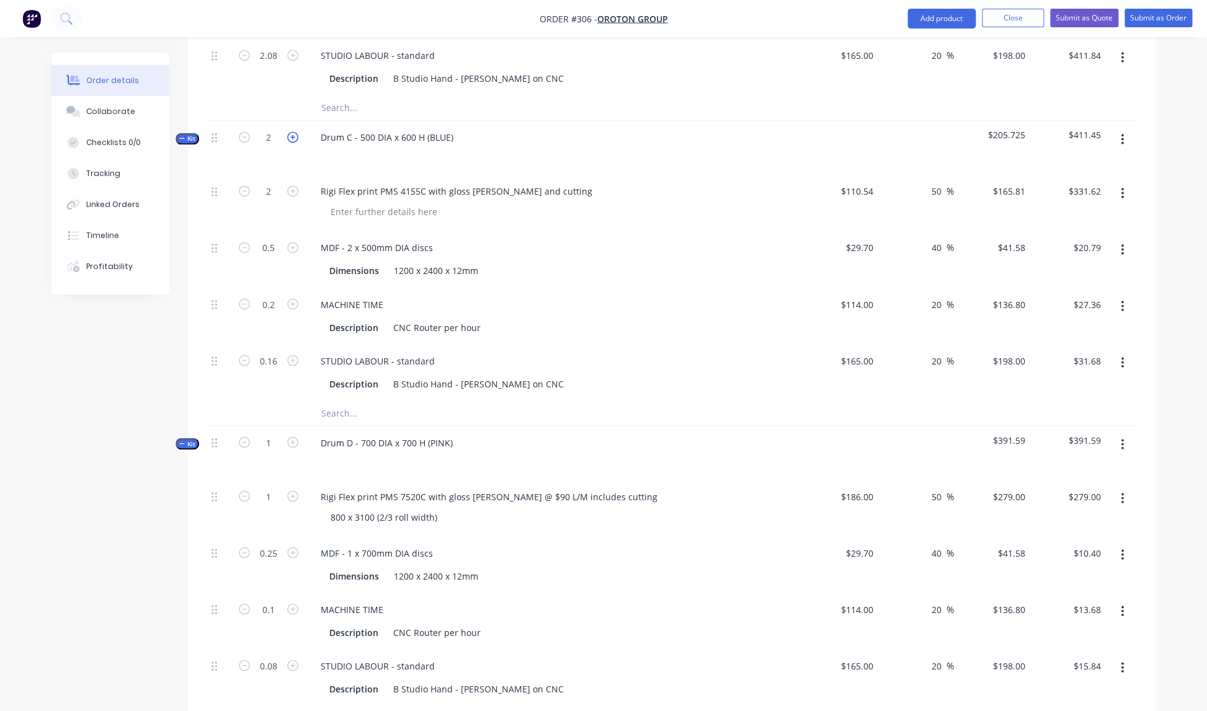
click at [294, 131] on icon "button" at bounding box center [292, 136] width 11 height 11
click at [295, 131] on icon "button" at bounding box center [292, 136] width 11 height 11
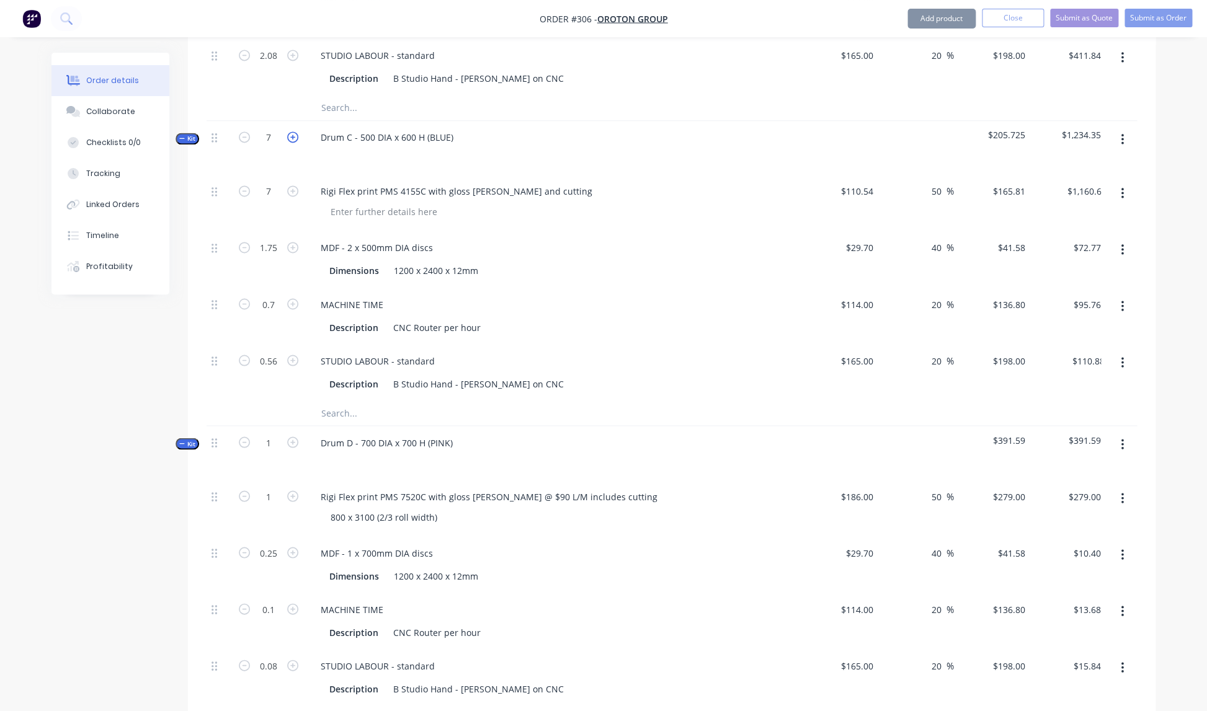
click at [295, 131] on icon "button" at bounding box center [292, 136] width 11 height 11
click at [294, 131] on icon "button" at bounding box center [292, 136] width 11 height 11
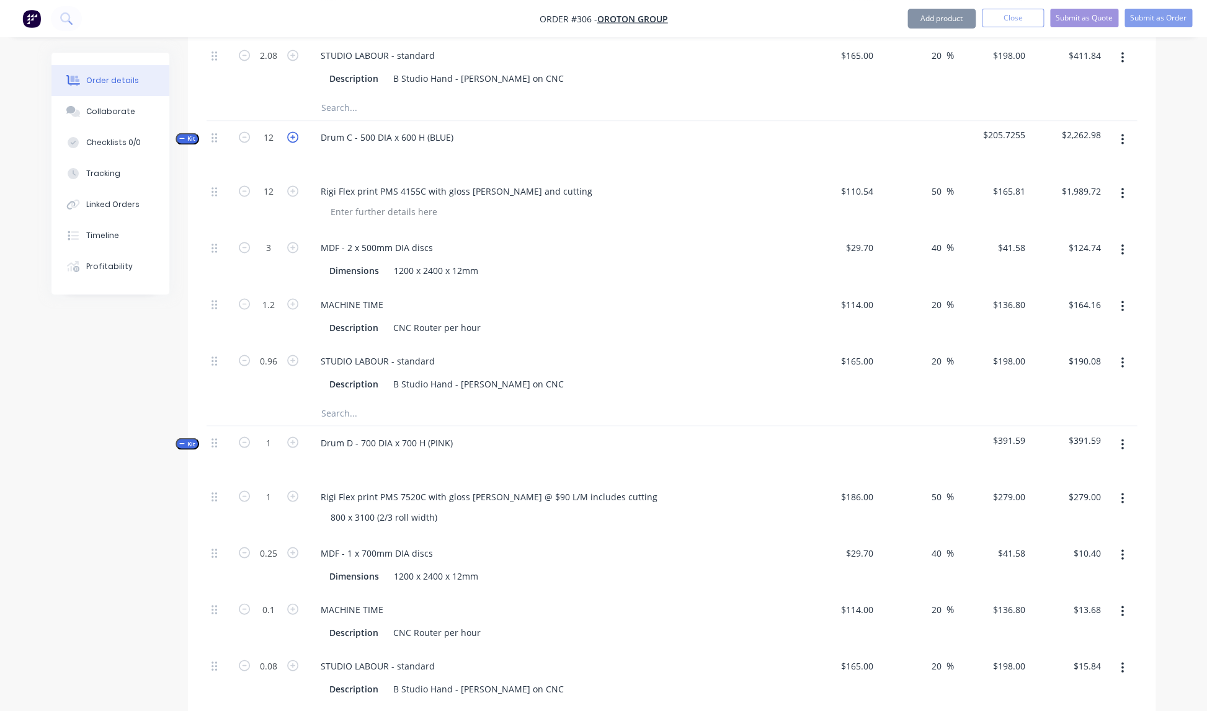
click at [294, 131] on icon "button" at bounding box center [292, 136] width 11 height 11
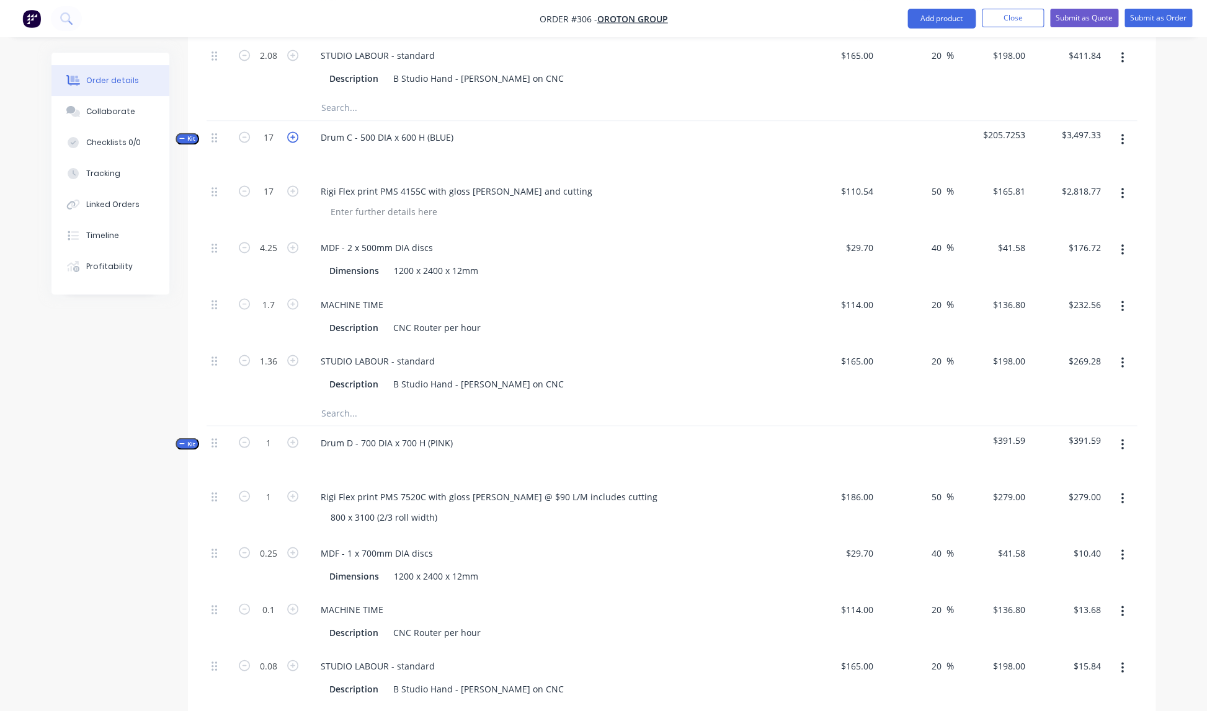
click at [294, 131] on icon "button" at bounding box center [292, 136] width 11 height 11
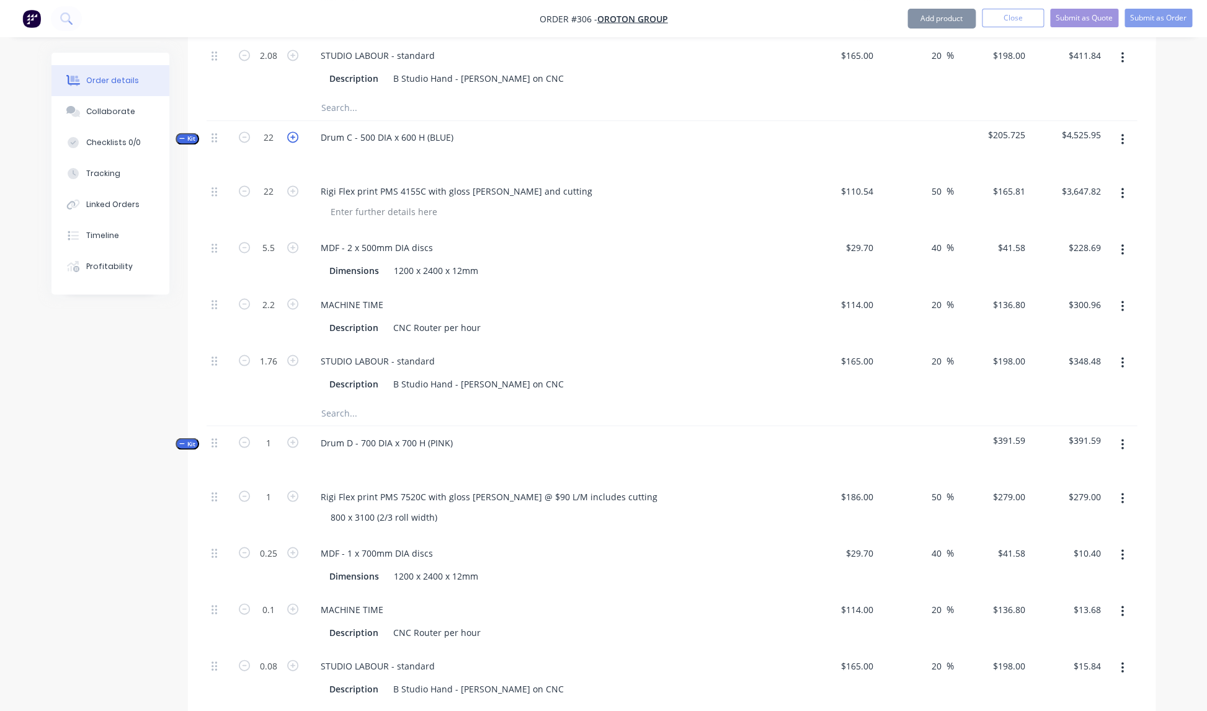
click at [294, 131] on icon "button" at bounding box center [292, 136] width 11 height 11
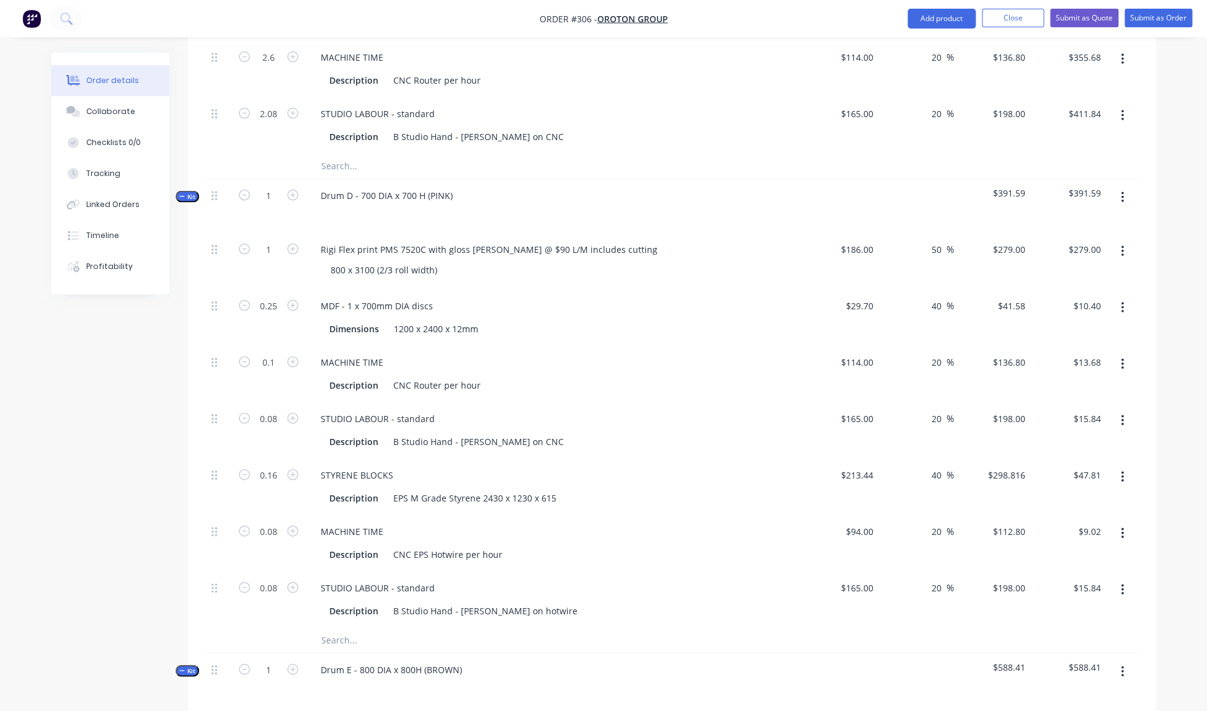
scroll to position [1182, 0]
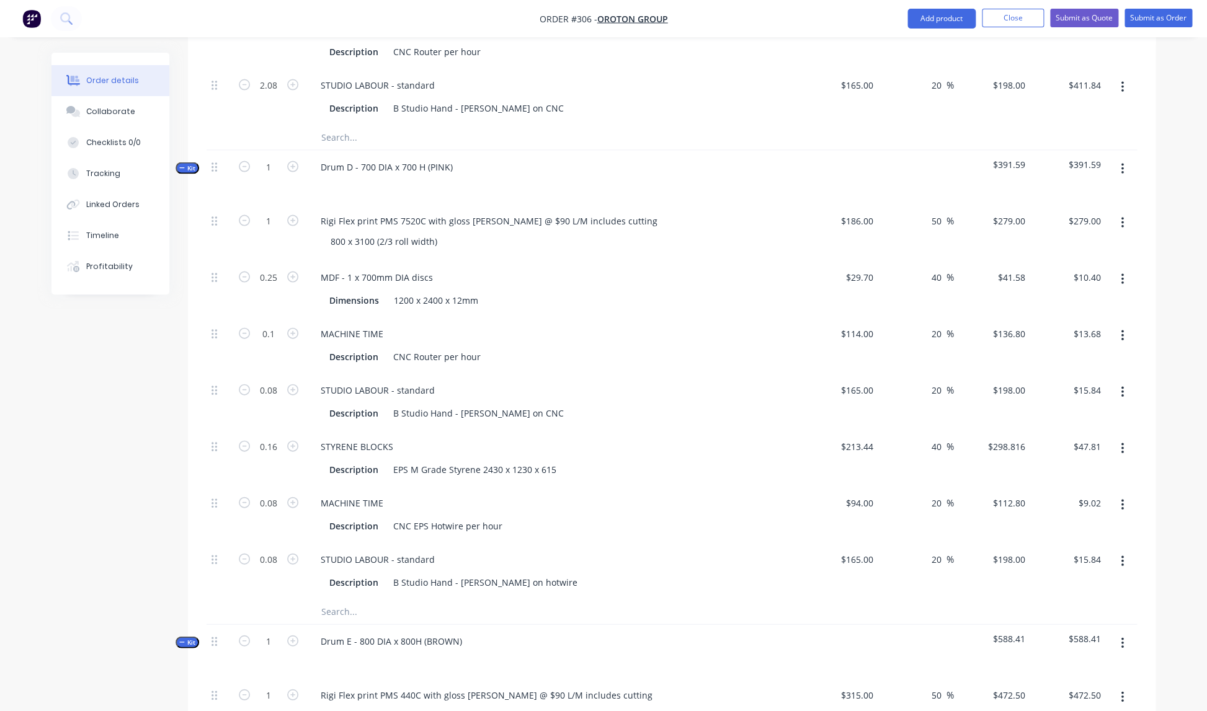
click at [708, 288] on div "Dimensions 1200 x 2400 x 12mm" at bounding box center [554, 298] width 486 height 20
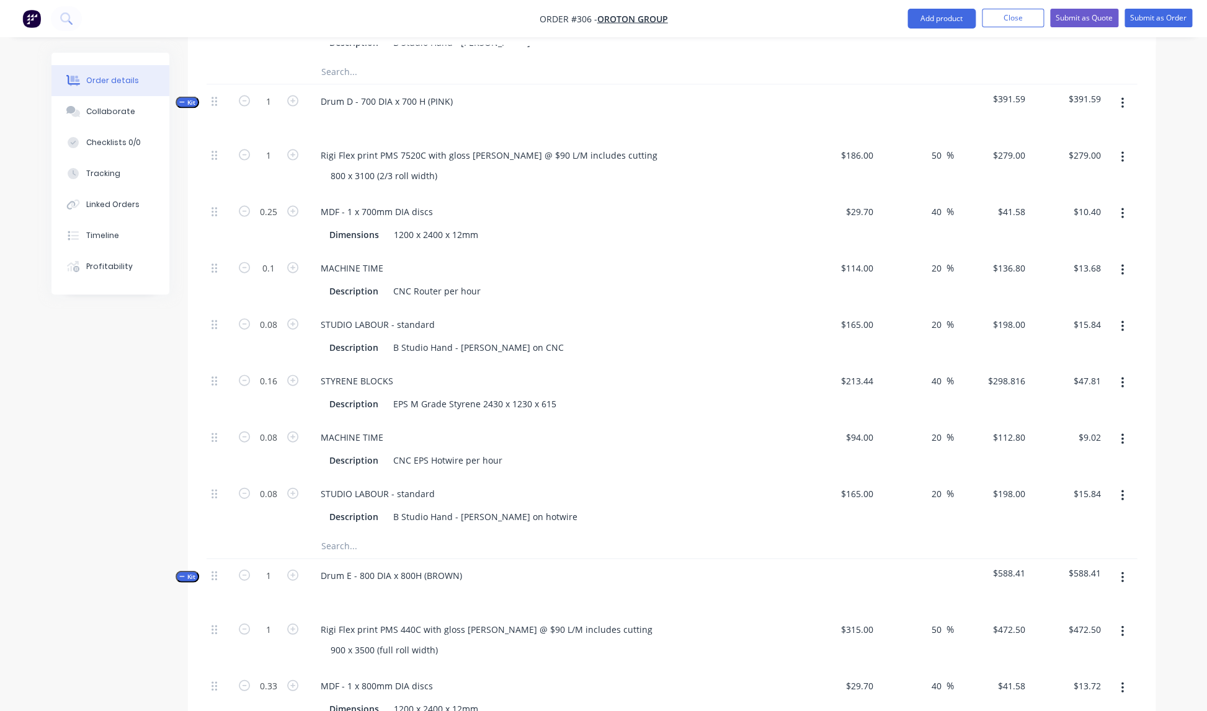
scroll to position [1249, 0]
click at [436, 165] on div "800 x 3100 (2/3 roll width)" at bounding box center [384, 174] width 127 height 18
click at [567, 145] on div "Rigi Flex print PMS 7520C with gloss lam @ $90 L/M includes cutting" at bounding box center [489, 154] width 357 height 18
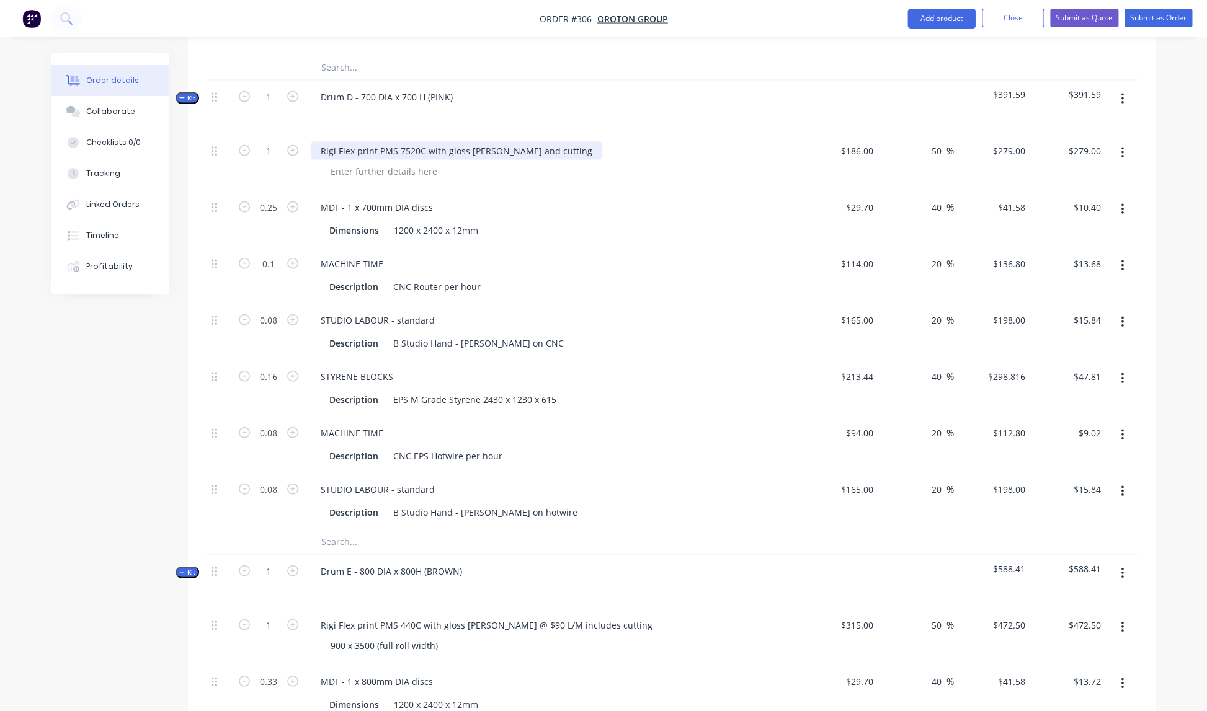
scroll to position [1255, 0]
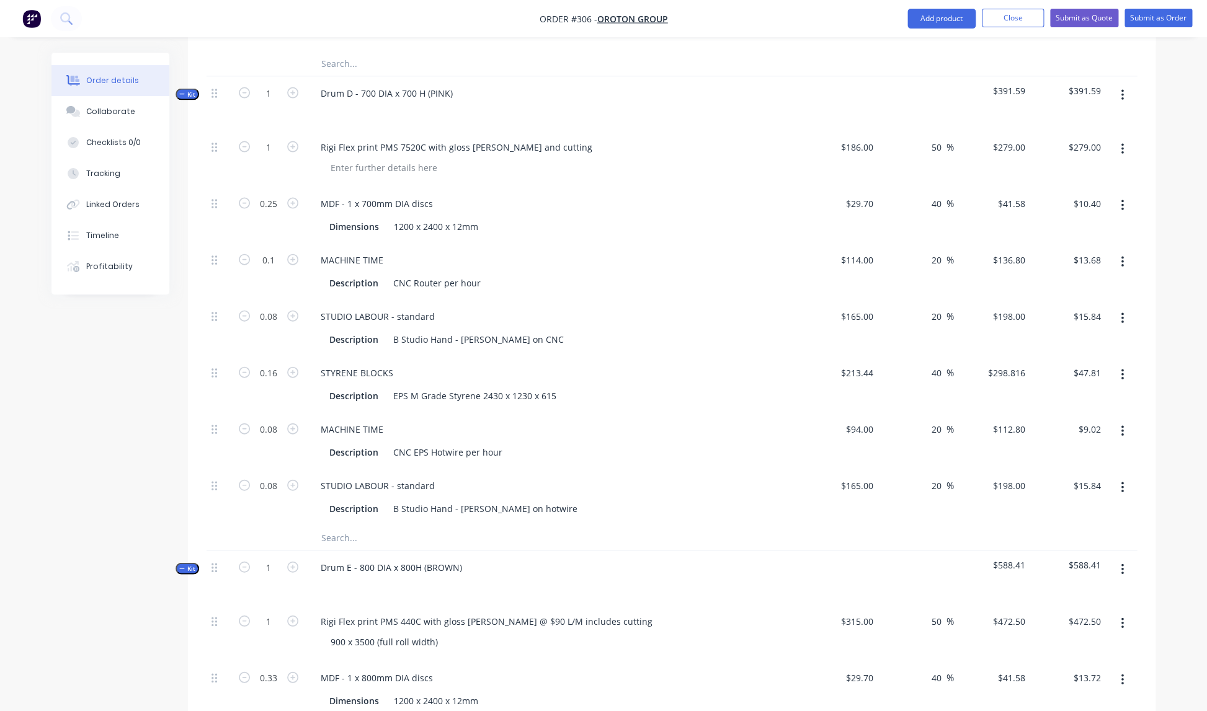
click at [594, 171] on div "Rigi Flex print PMS 7520C with gloss [PERSON_NAME] and cutting" at bounding box center [554, 159] width 496 height 56
click at [866, 138] on input "186" at bounding box center [859, 147] width 38 height 18
click at [799, 203] on div "MDF - 1 x 700mm DIA discs Dimensions 1200 x 2400 x 12mm" at bounding box center [554, 215] width 496 height 56
click at [294, 87] on icon "button" at bounding box center [292, 92] width 11 height 11
click at [293, 87] on icon "button" at bounding box center [292, 92] width 11 height 11
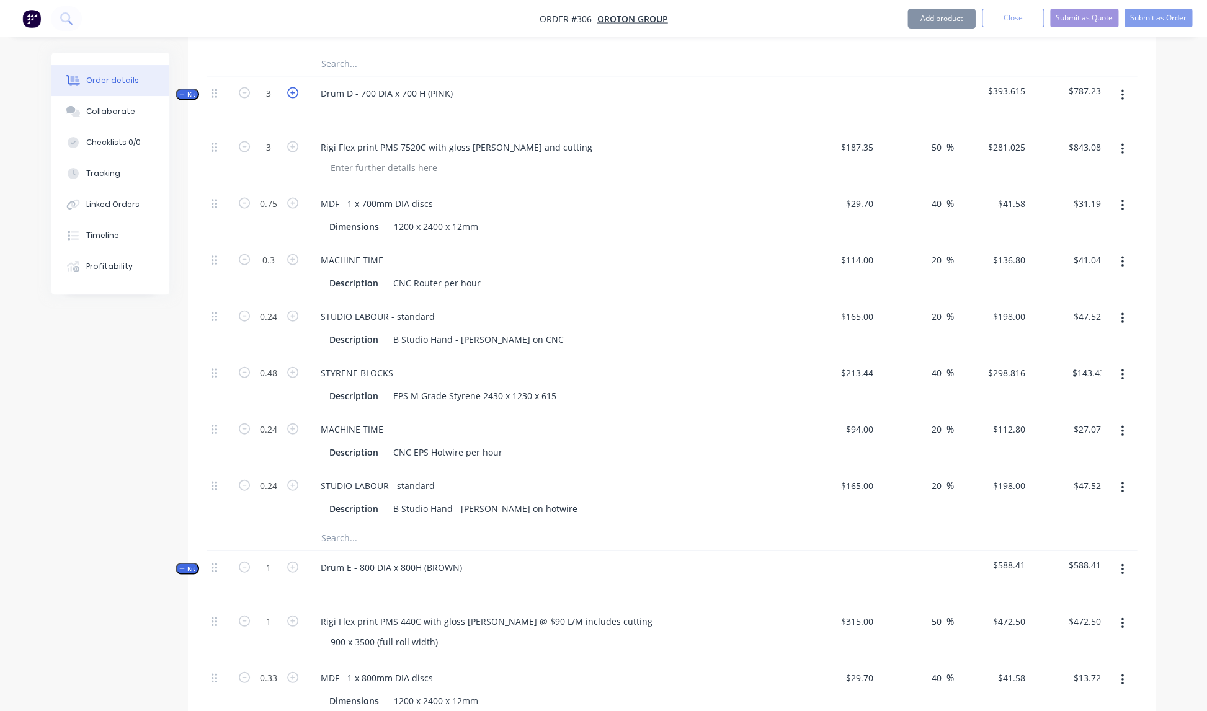
click at [293, 87] on icon "button" at bounding box center [292, 92] width 11 height 11
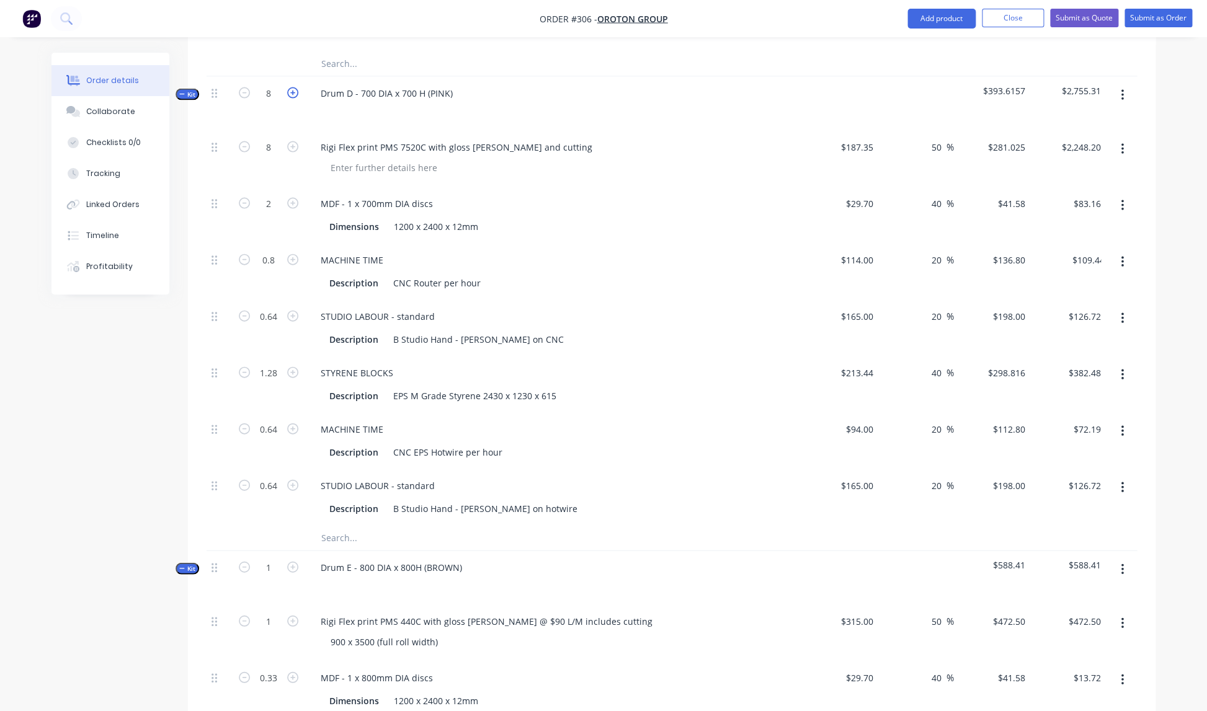
click at [293, 87] on icon "button" at bounding box center [292, 92] width 11 height 11
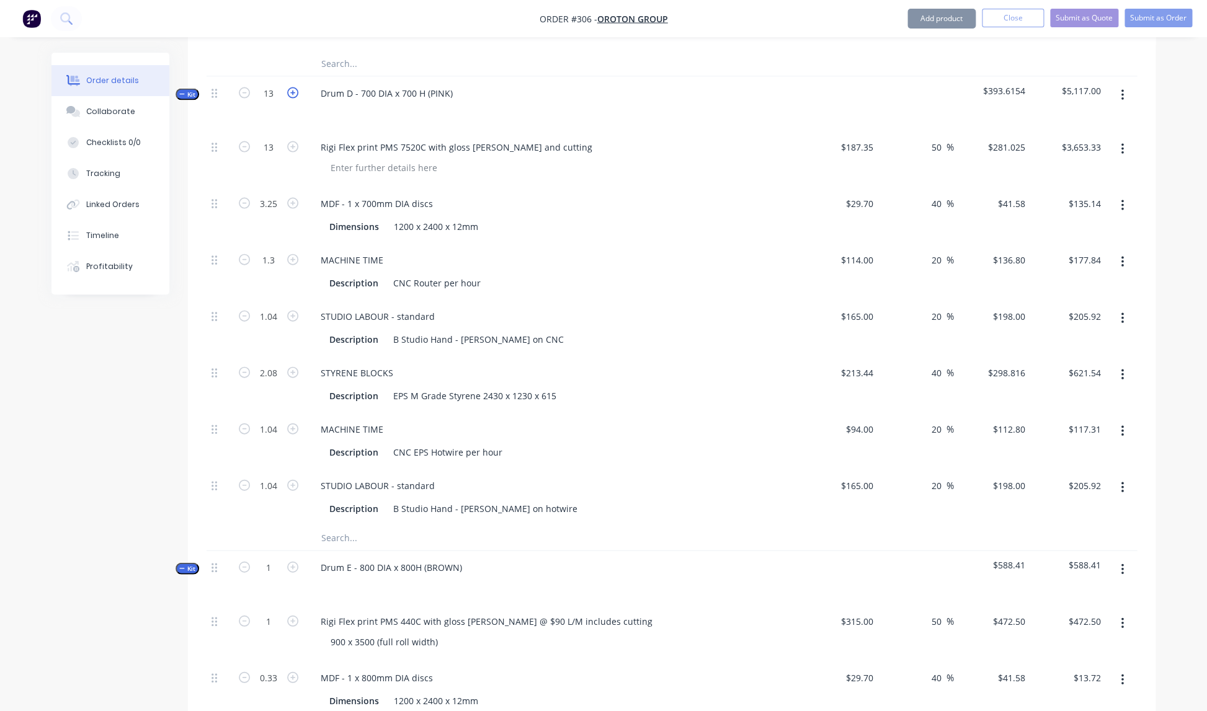
click at [293, 87] on icon "button" at bounding box center [292, 92] width 11 height 11
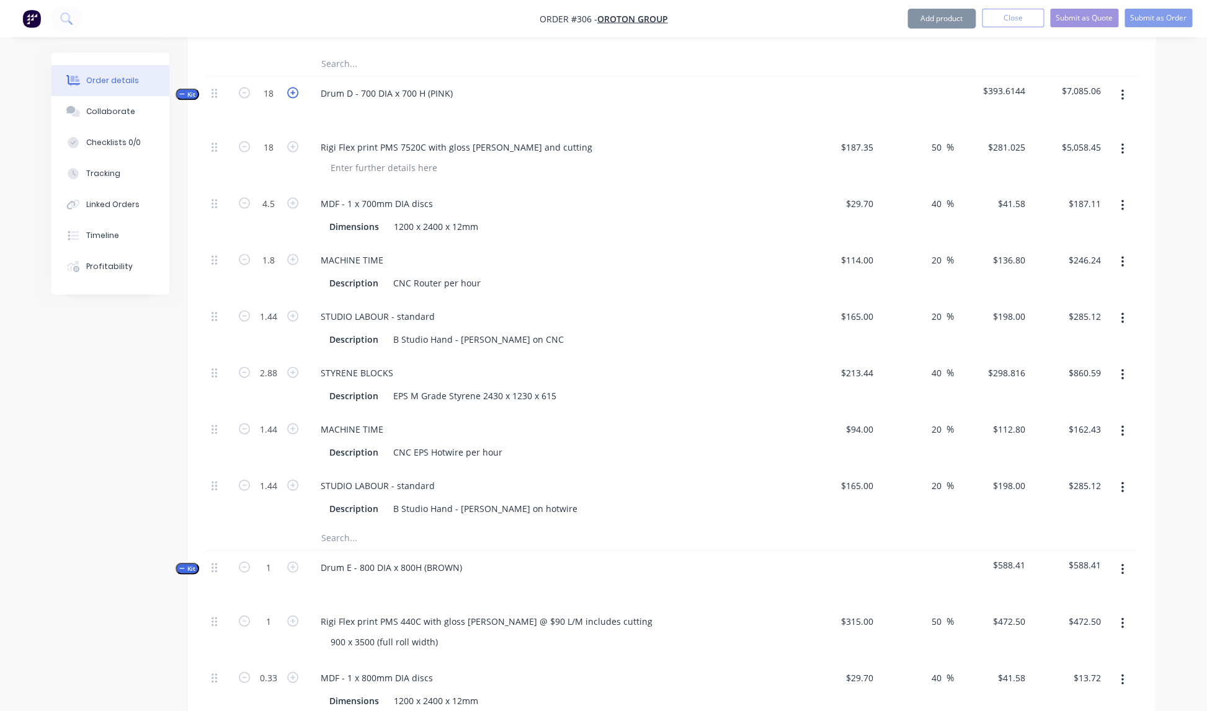
click at [293, 87] on icon "button" at bounding box center [292, 92] width 11 height 11
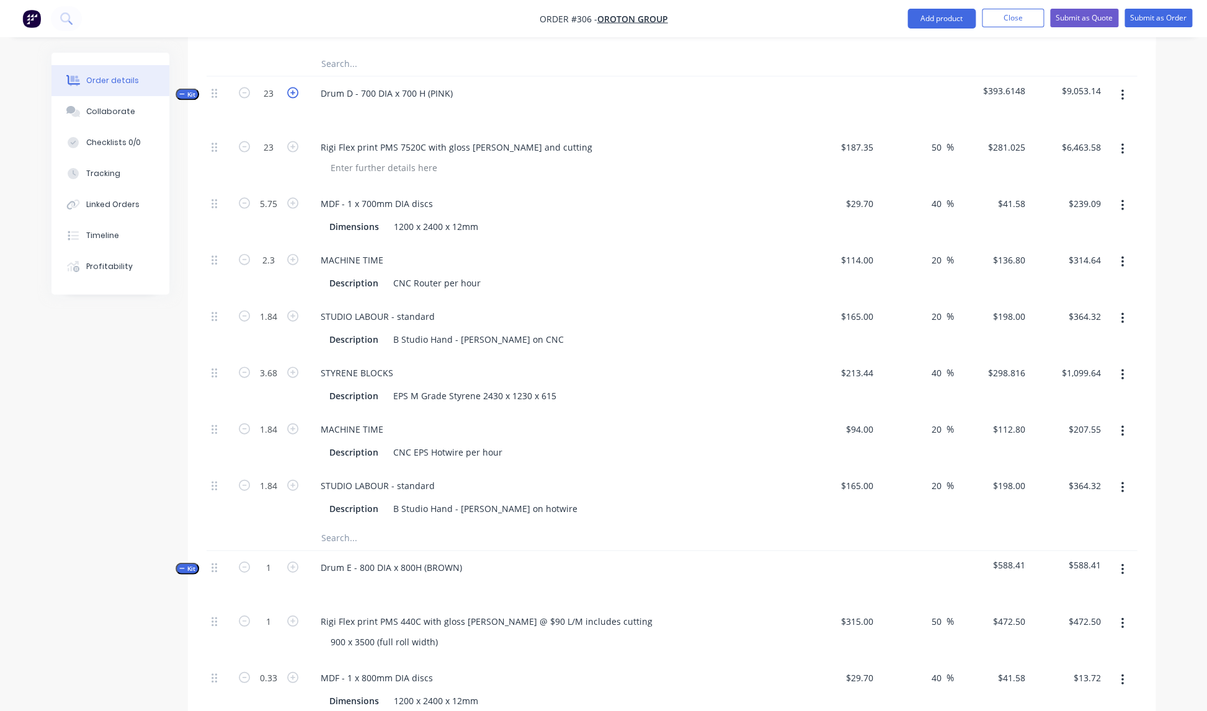
click at [293, 87] on icon "button" at bounding box center [292, 92] width 11 height 11
click at [725, 274] on div "Description CNC Router per hour" at bounding box center [551, 283] width 454 height 18
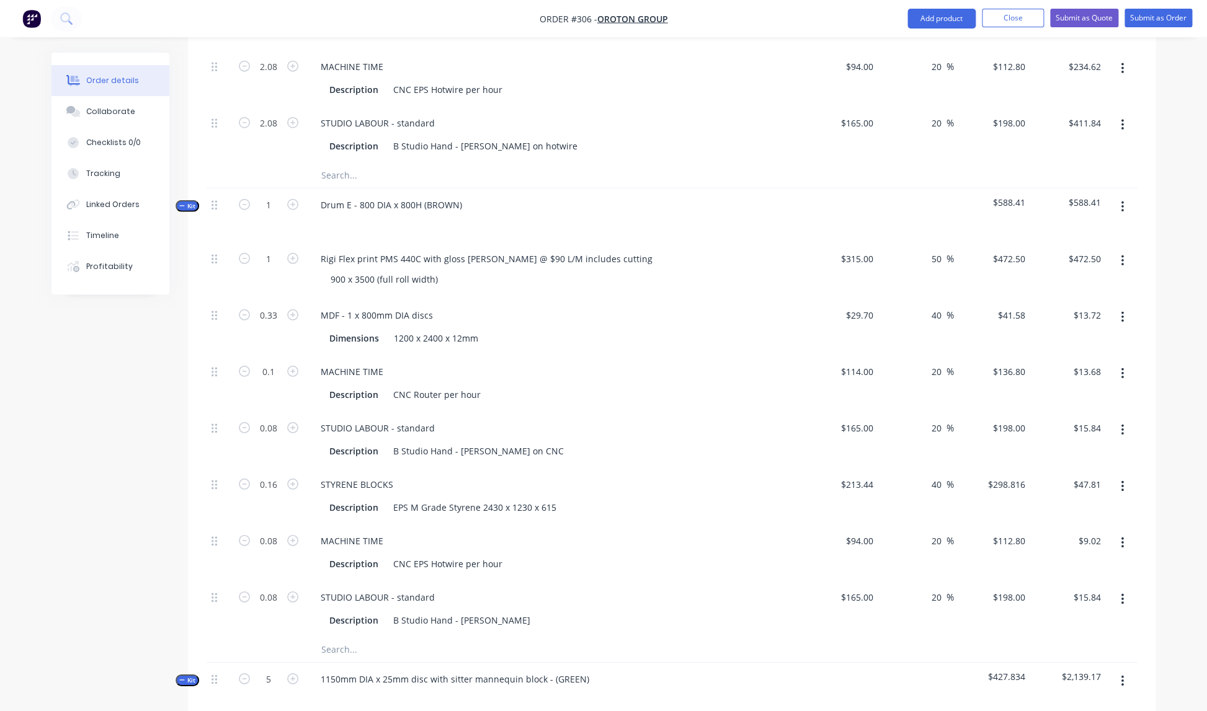
scroll to position [1619, 0]
drag, startPoint x: 437, startPoint y: 265, endPoint x: 447, endPoint y: 265, distance: 9.3
click at [438, 270] on div "900 x 3500 (full roll width)" at bounding box center [384, 279] width 127 height 18
click at [596, 249] on div "Rigi Flex print PMS 440C with gloss lam @ $90 L/M includes cutting" at bounding box center [487, 258] width 352 height 18
click at [608, 306] on div "MDF - 1 x 800mm DIA discs" at bounding box center [554, 315] width 486 height 18
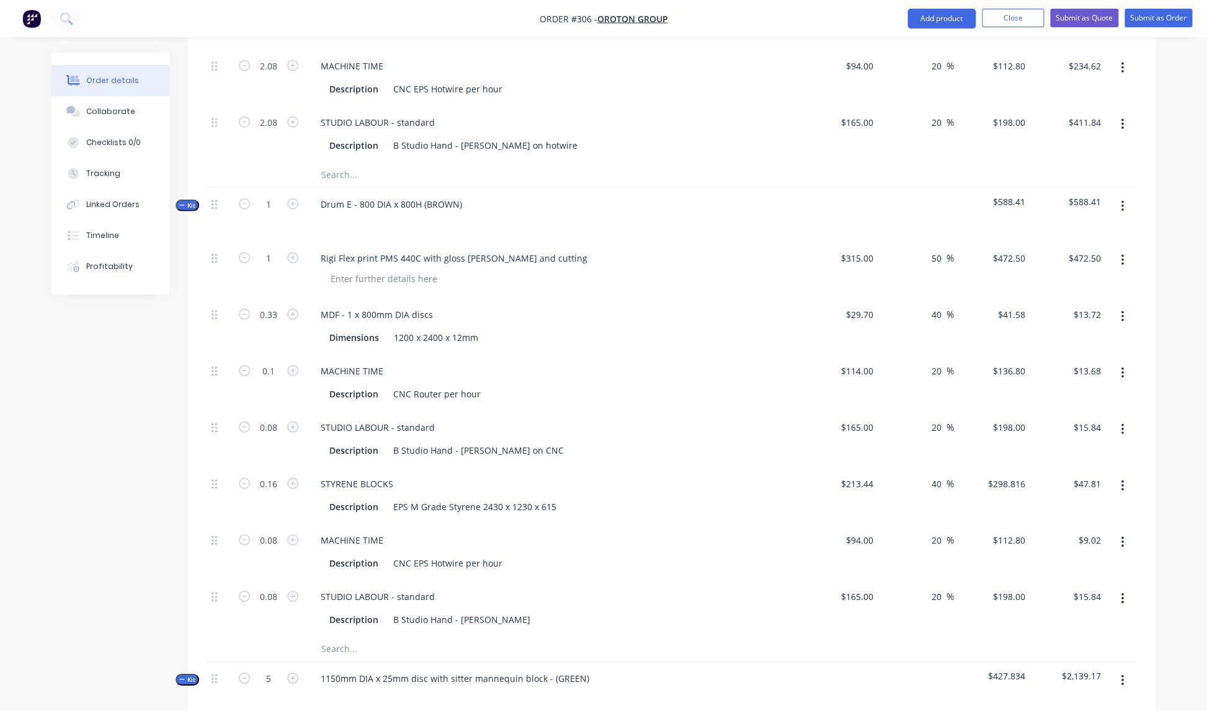
click at [879, 242] on div "50 50 %" at bounding box center [916, 270] width 76 height 56
drag, startPoint x: 855, startPoint y: 244, endPoint x: 897, endPoint y: 248, distance: 43.0
click at [857, 249] on input "315" at bounding box center [867, 258] width 21 height 18
click at [806, 267] on div "$244.43 $244.43" at bounding box center [840, 270] width 76 height 56
click at [294, 198] on icon "button" at bounding box center [292, 203] width 11 height 11
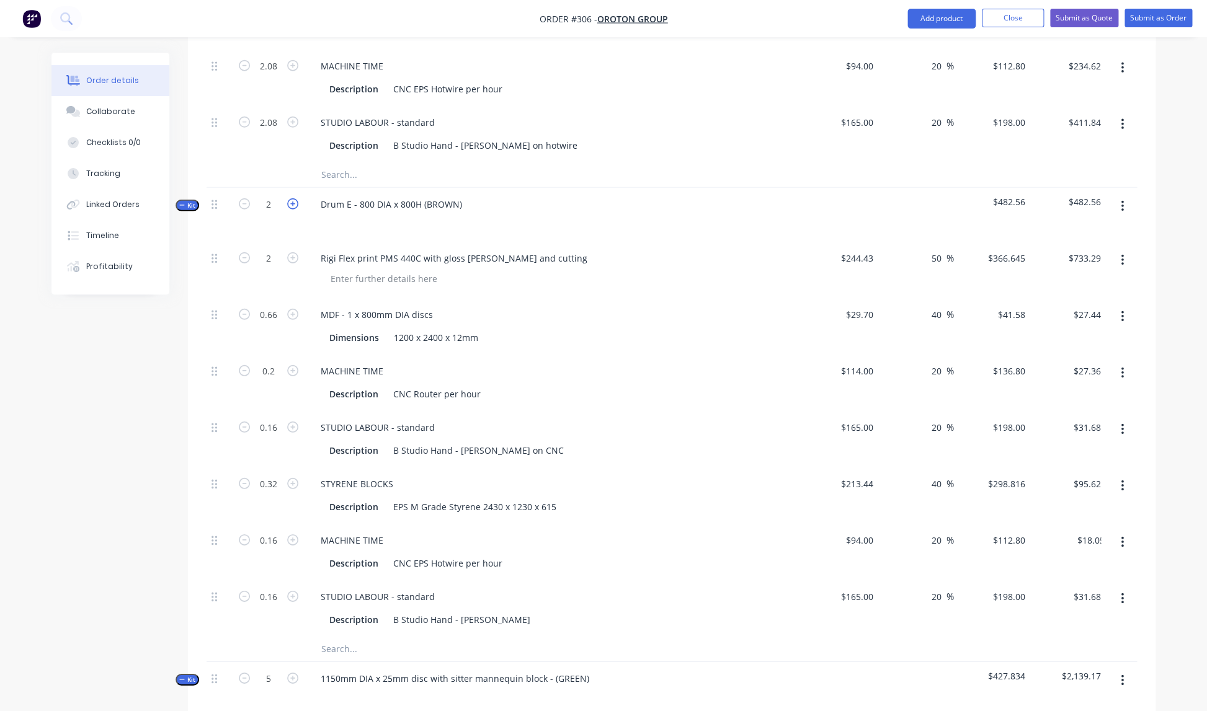
click at [293, 198] on icon "button" at bounding box center [292, 203] width 11 height 11
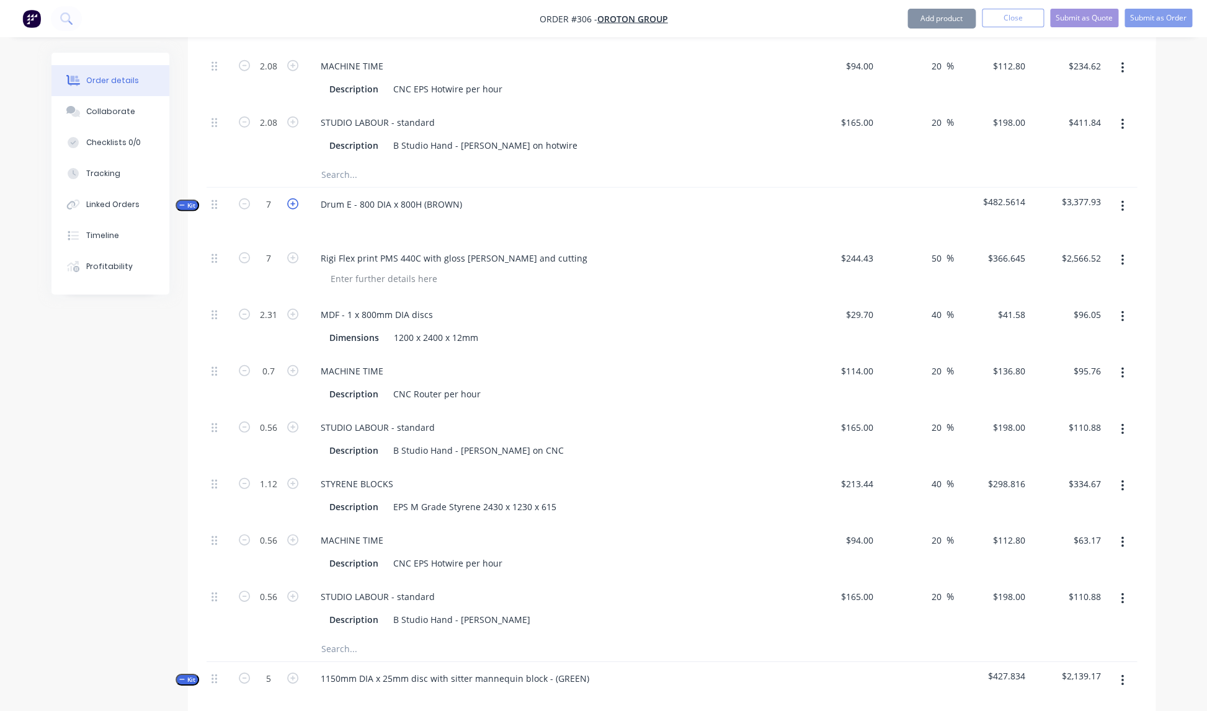
click at [293, 198] on icon "button" at bounding box center [292, 203] width 11 height 11
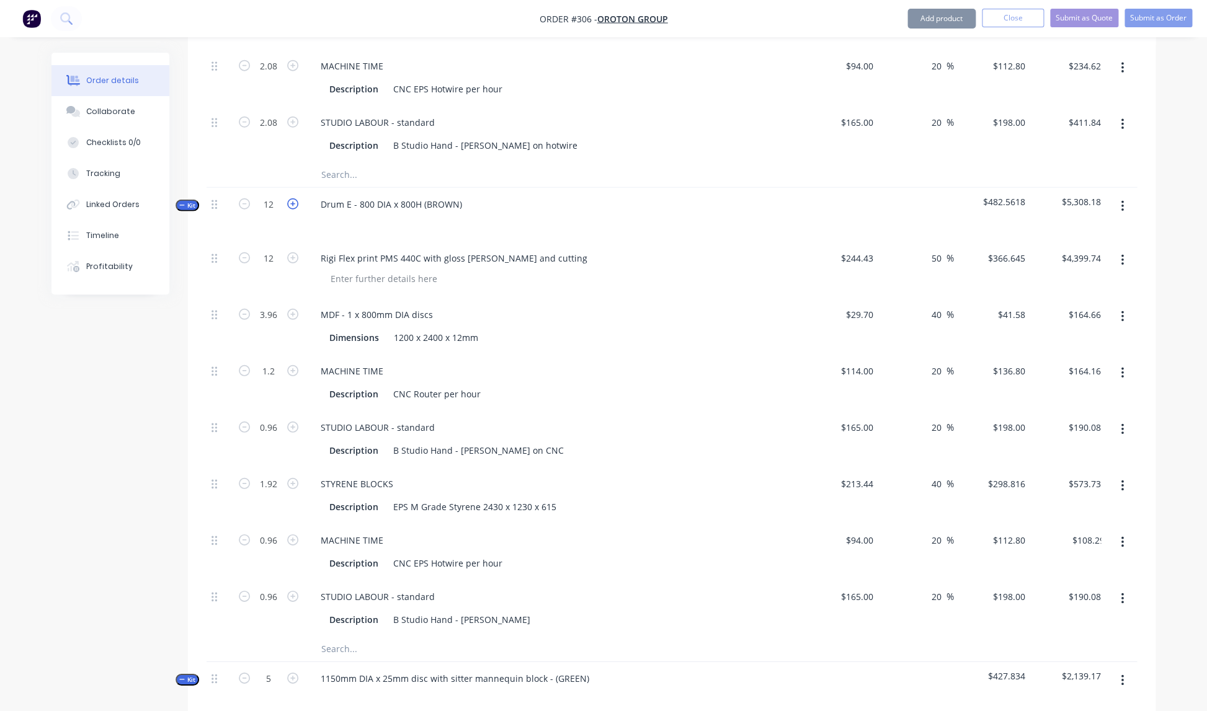
click at [293, 198] on icon "button" at bounding box center [292, 203] width 11 height 11
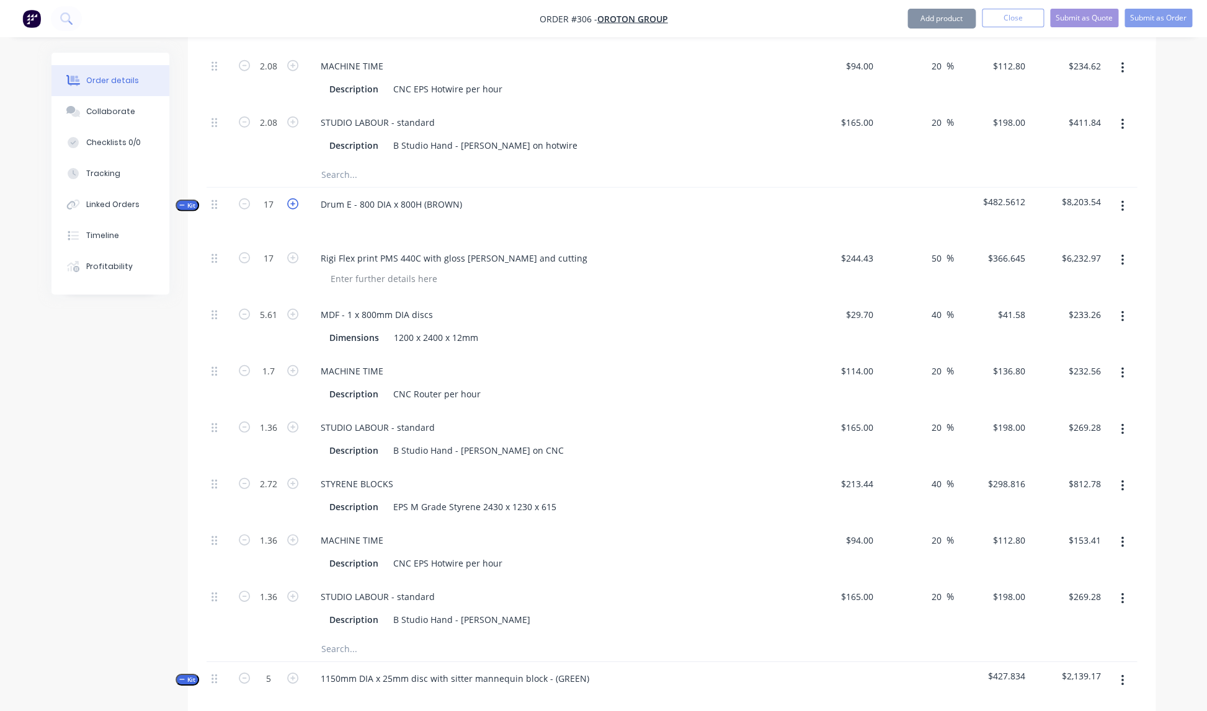
click at [293, 198] on icon "button" at bounding box center [292, 203] width 11 height 11
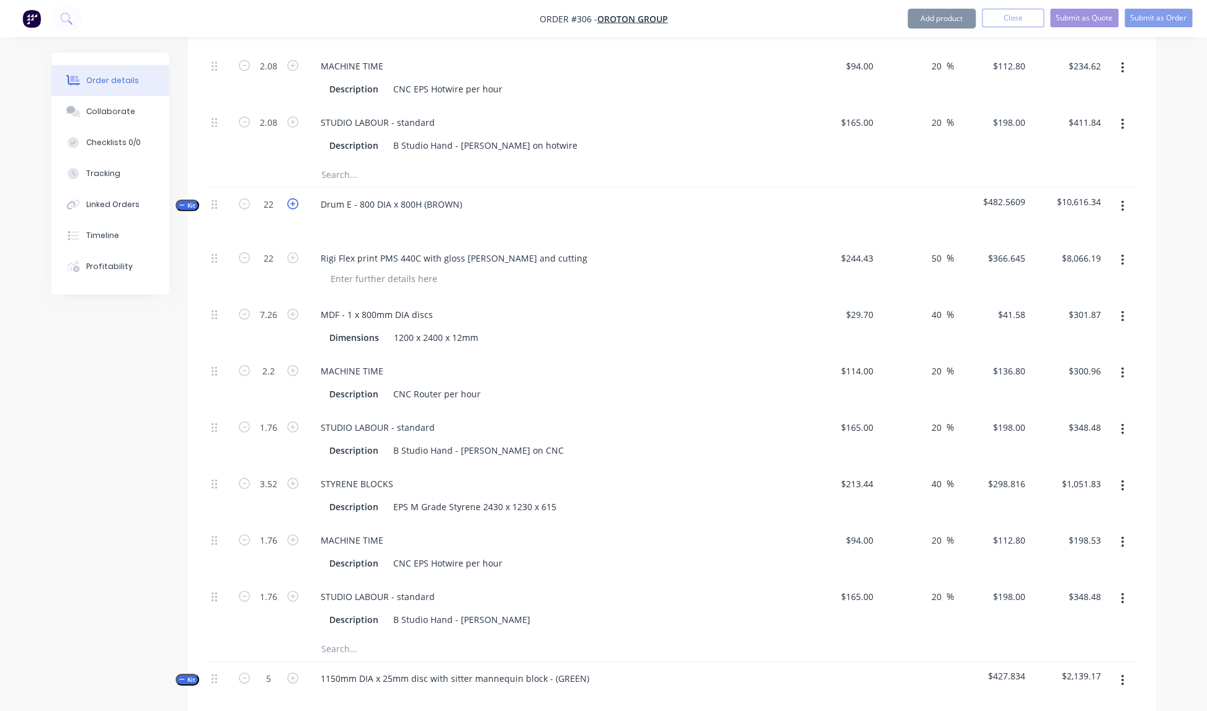
click at [293, 198] on icon "button" at bounding box center [292, 203] width 11 height 11
click at [607, 306] on div "MDF - 1 x 800mm DIA discs" at bounding box center [554, 315] width 486 height 18
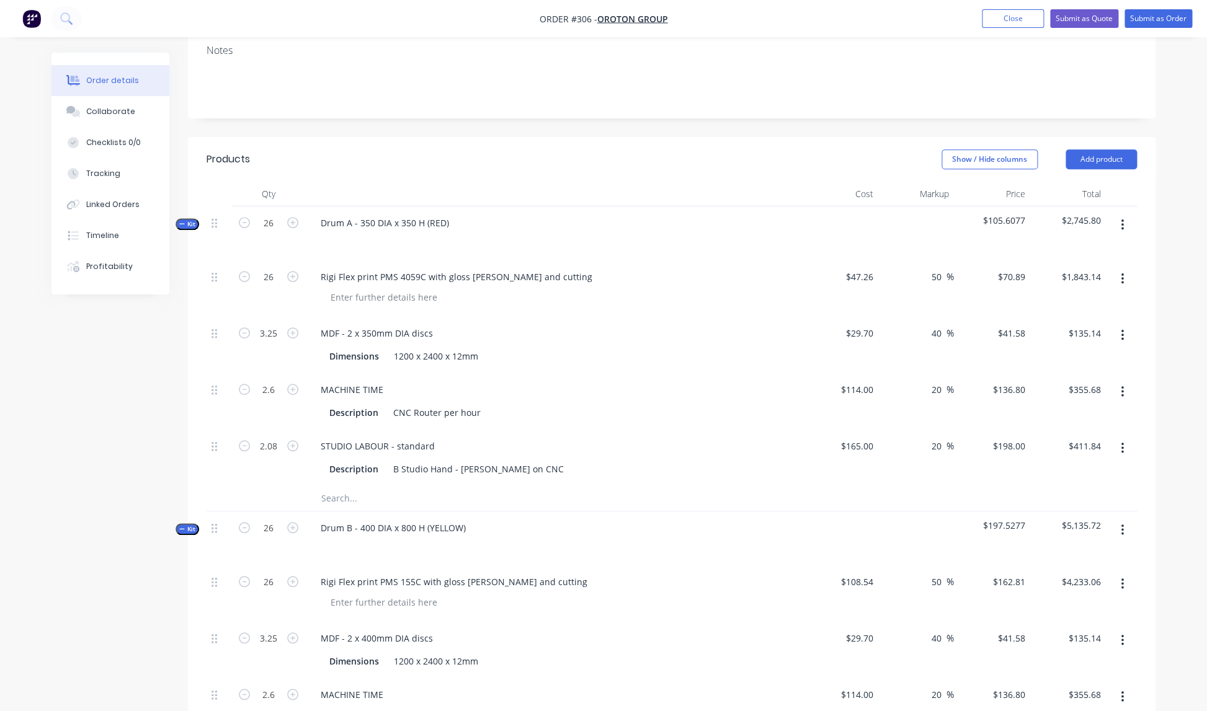
scroll to position [211, 0]
click at [277, 213] on input "26" at bounding box center [268, 222] width 32 height 19
click at [513, 272] on div "Rigi Flex print PMS 4059C with gloss [PERSON_NAME] and cutting" at bounding box center [554, 288] width 496 height 56
click at [272, 213] on input "1" at bounding box center [268, 222] width 32 height 19
click at [433, 272] on div "Rigi Flex print PMS 4059C with gloss [PERSON_NAME] and cutting" at bounding box center [554, 288] width 496 height 56
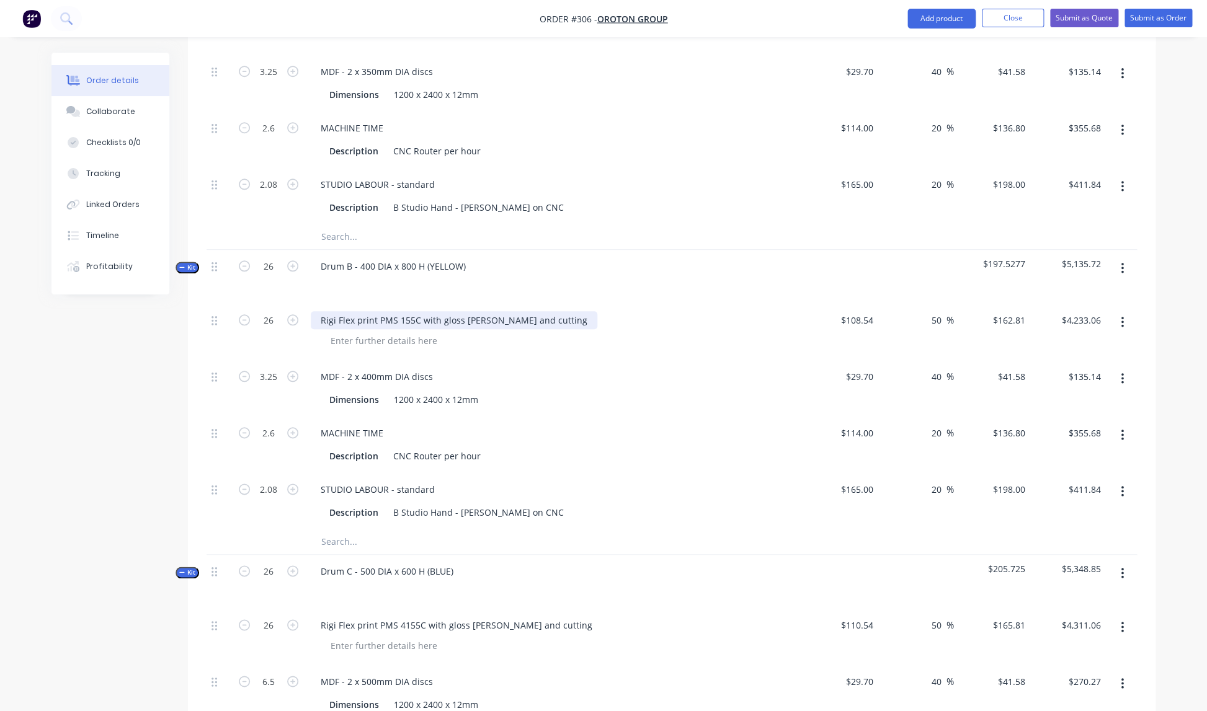
scroll to position [475, 0]
click at [275, 254] on input "26" at bounding box center [268, 263] width 32 height 19
click at [308, 317] on div "Rigi Flex print PMS 155C with gloss [PERSON_NAME] and cutting" at bounding box center [554, 329] width 496 height 56
click at [275, 254] on input "1" at bounding box center [268, 263] width 32 height 19
click at [456, 388] on div "1200 x 2400 x 12mm" at bounding box center [436, 397] width 94 height 18
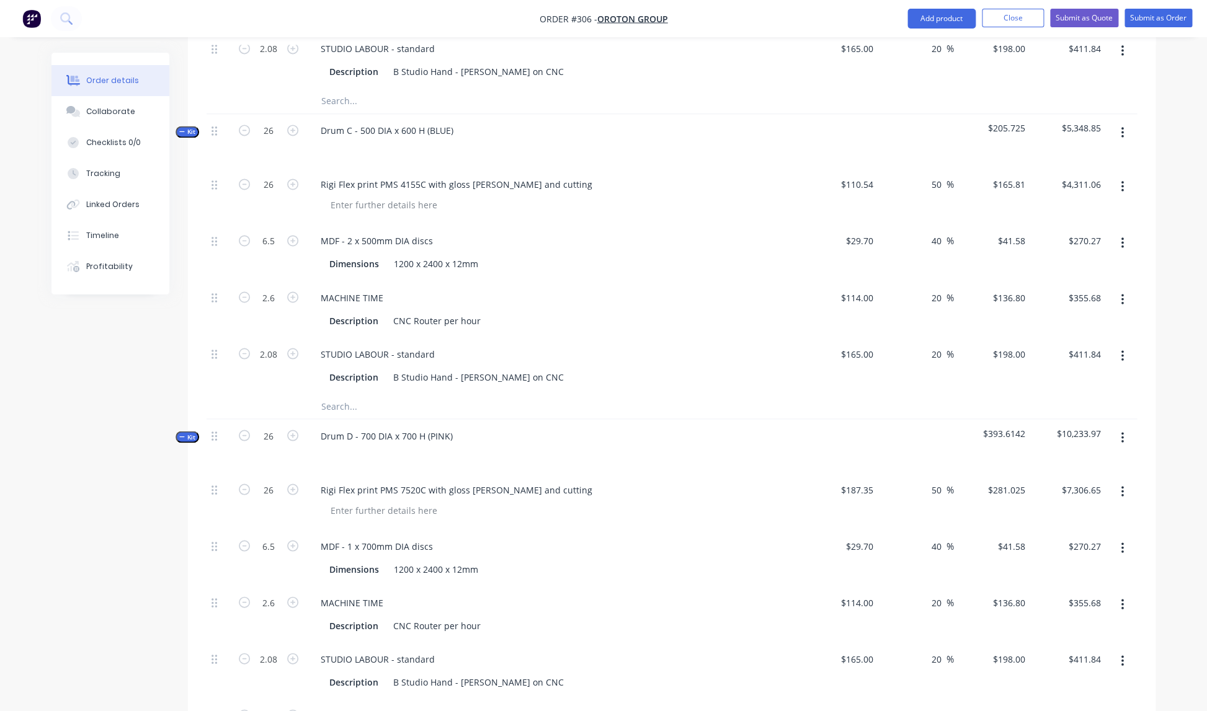
scroll to position [910, 0]
click at [278, 125] on input "26" at bounding box center [268, 134] width 32 height 19
click at [666, 179] on div "Rigi Flex print PMS 4155C with gloss [PERSON_NAME] and cutting" at bounding box center [554, 188] width 486 height 18
click at [274, 125] on input "1" at bounding box center [268, 134] width 32 height 19
click at [471, 235] on div "MDF - 2 x 500mm DIA discs" at bounding box center [554, 244] width 486 height 18
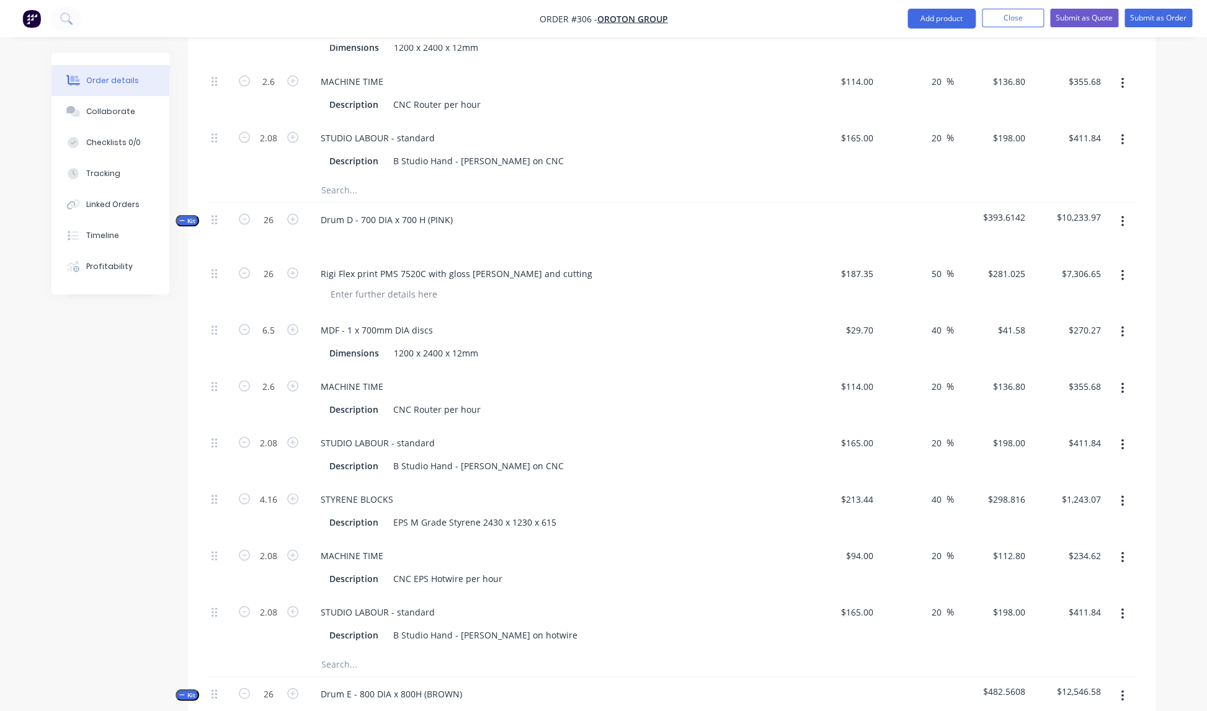
scroll to position [1142, 0]
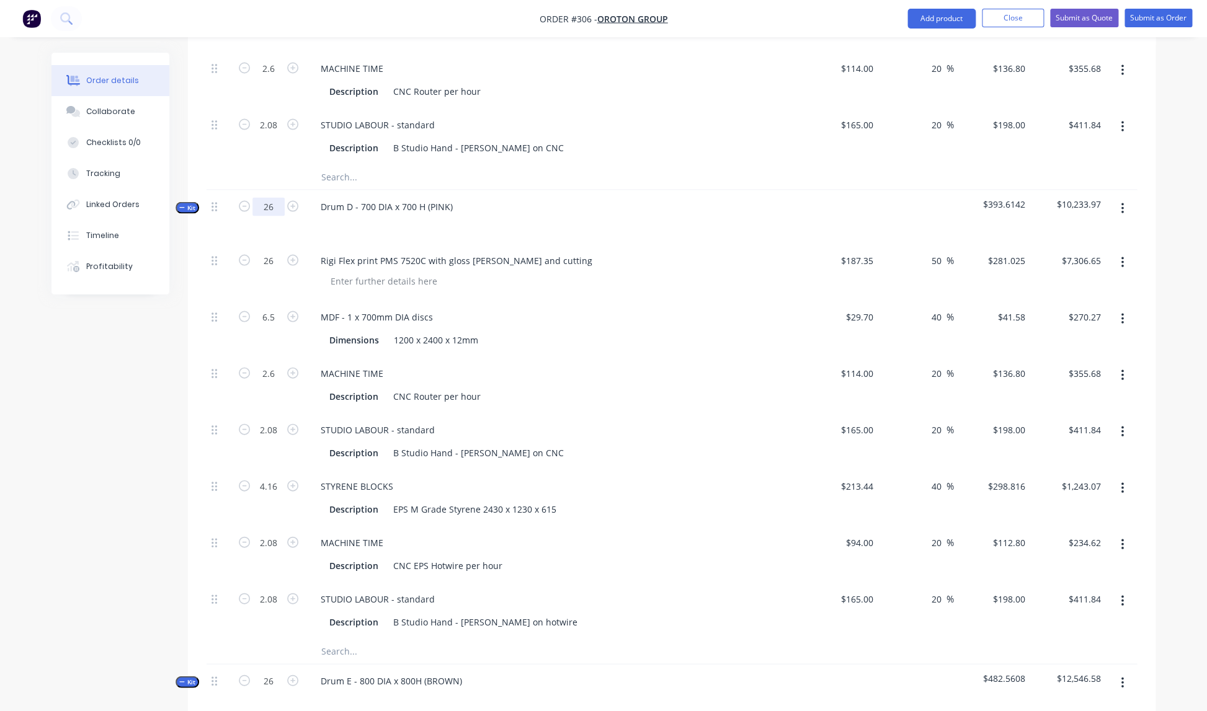
click at [277, 197] on input "26" at bounding box center [268, 206] width 32 height 19
click at [522, 282] on div "Rigi Flex print PMS 7520C with gloss [PERSON_NAME] and cutting" at bounding box center [554, 272] width 496 height 56
click at [274, 197] on input "1" at bounding box center [268, 206] width 32 height 19
click at [397, 308] on div "MDF - 1 x 700mm DIA discs" at bounding box center [377, 317] width 132 height 18
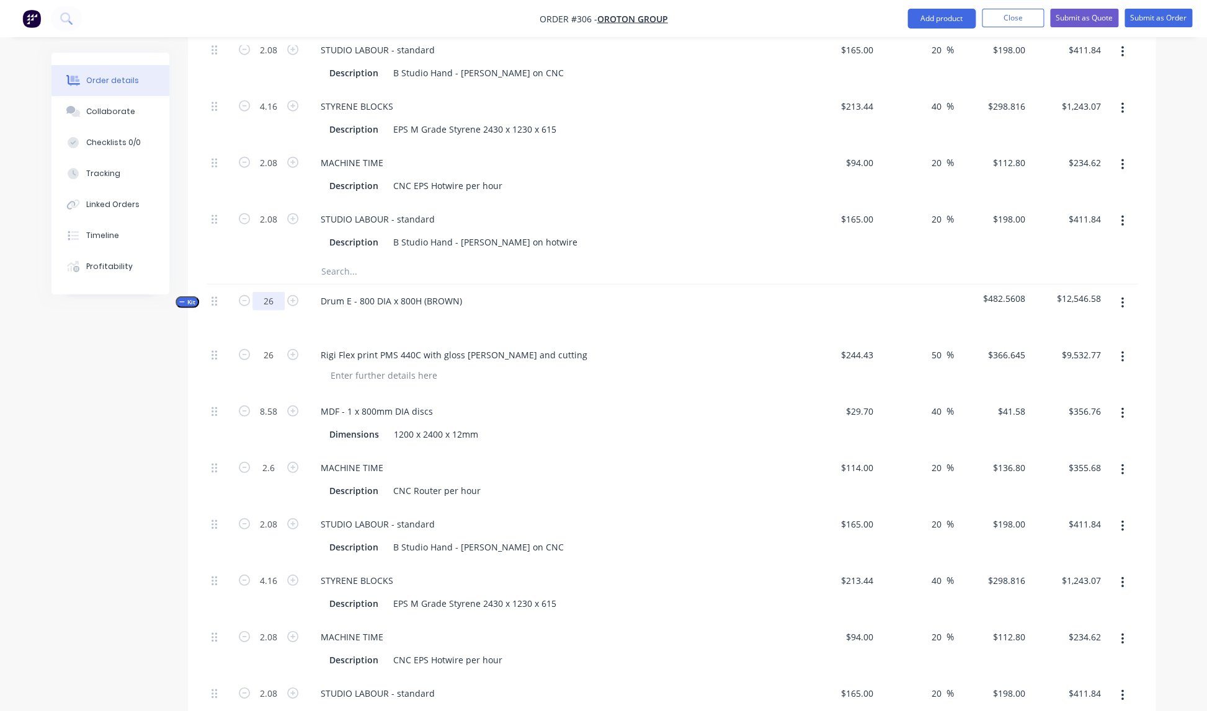
scroll to position [1523, 0]
click at [277, 291] on input "26" at bounding box center [268, 300] width 32 height 19
click at [443, 351] on div "Rigi Flex print PMS 440C with gloss [PERSON_NAME] and cutting" at bounding box center [554, 365] width 496 height 56
click at [272, 291] on input "1" at bounding box center [268, 300] width 32 height 19
click at [559, 458] on div "MACHINE TIME" at bounding box center [554, 467] width 486 height 18
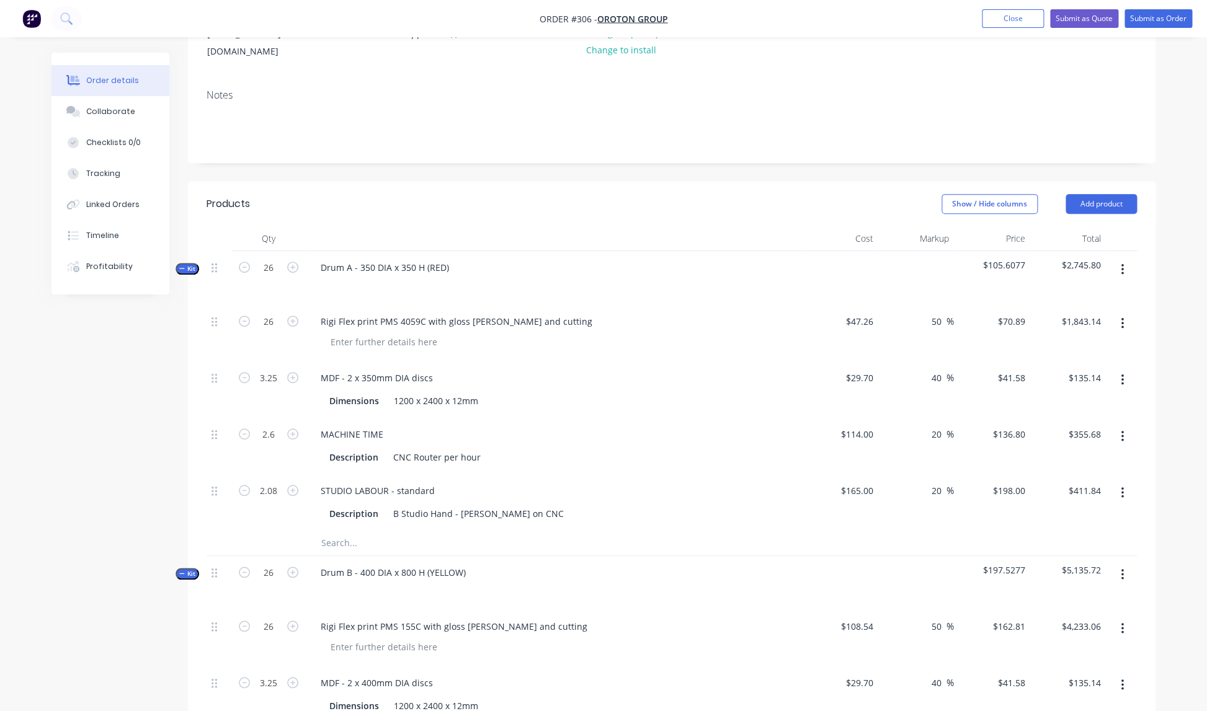
scroll to position [167, 0]
click at [1122, 263] on icon "button" at bounding box center [1122, 268] width 2 height 11
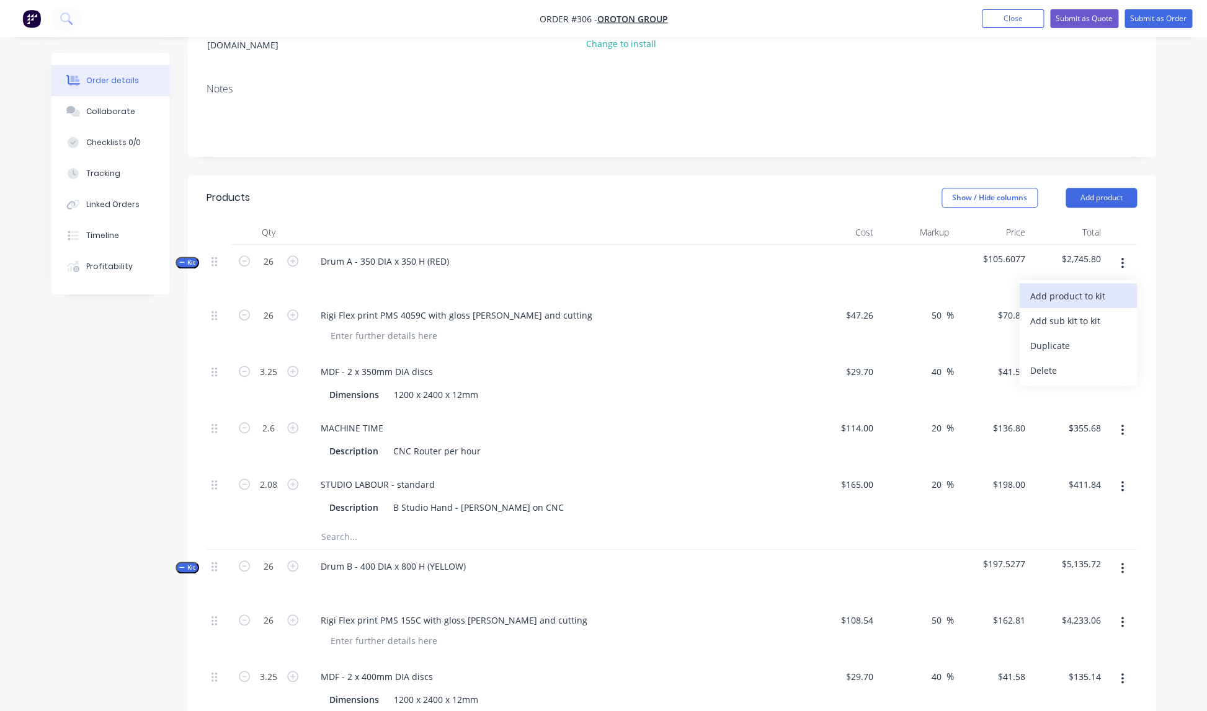
scroll to position [172, 0]
click at [1063, 287] on div "Add product to kit" at bounding box center [1078, 296] width 96 height 18
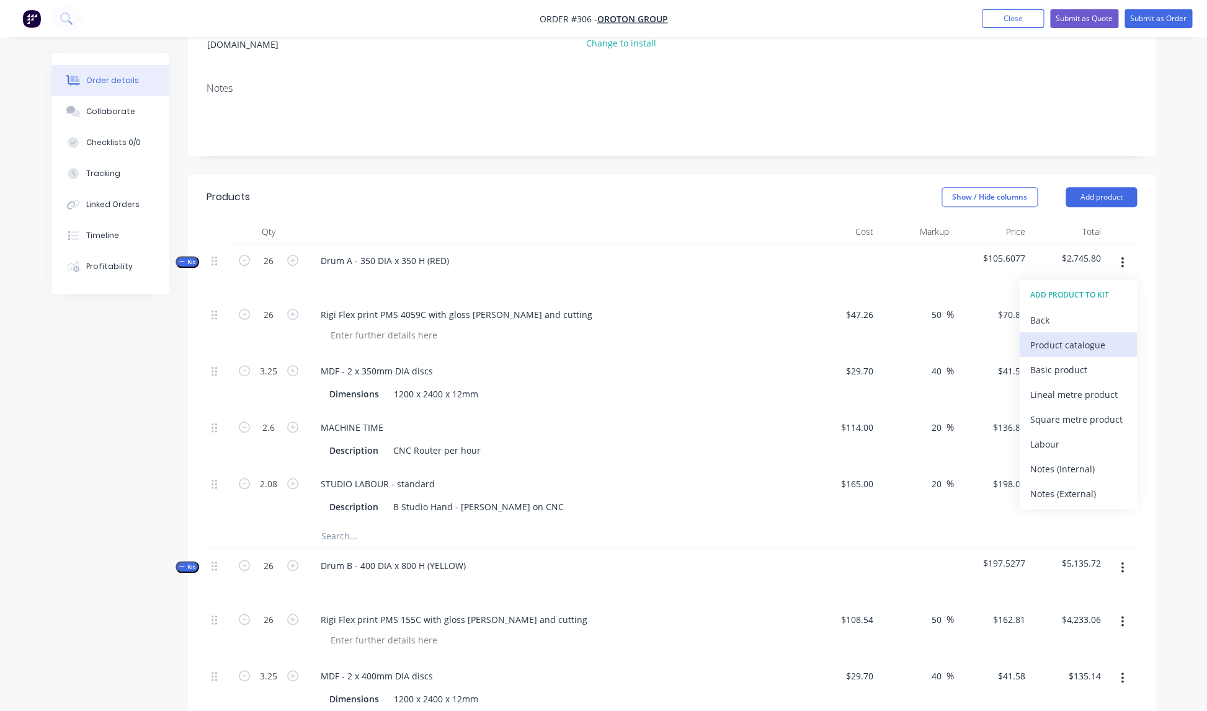
click at [1057, 336] on div "Product catalogue" at bounding box center [1078, 345] width 96 height 18
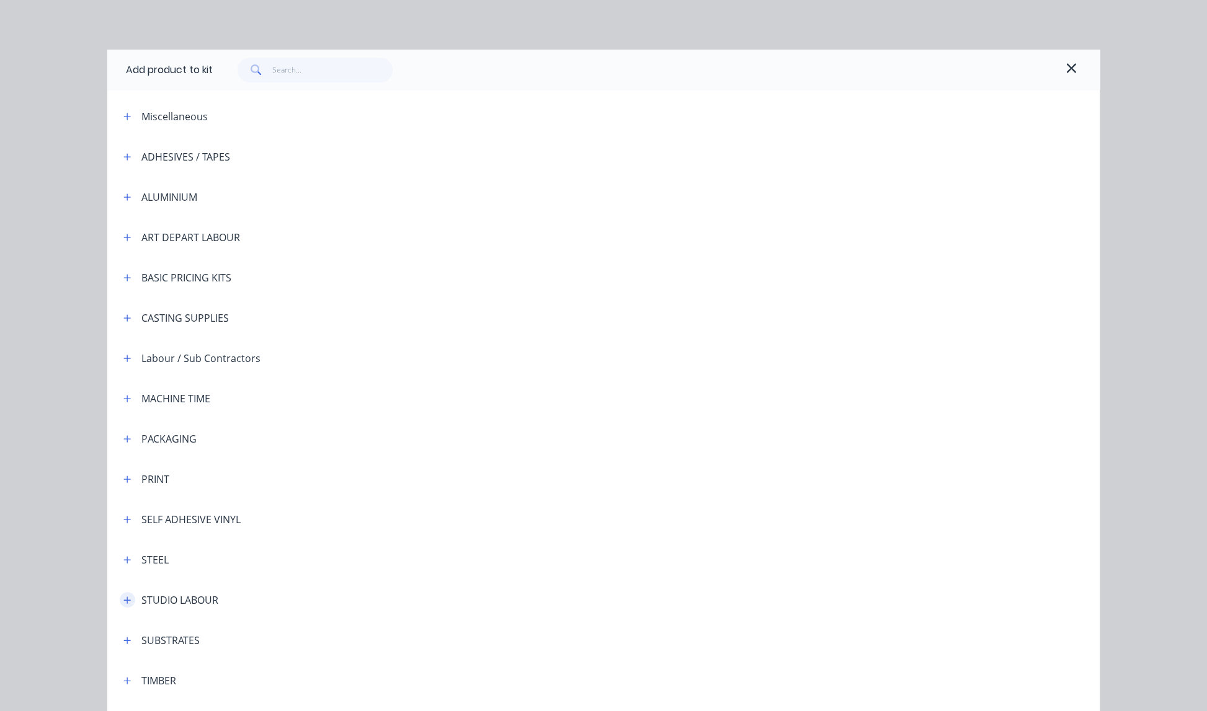
click at [131, 602] on icon "button" at bounding box center [126, 600] width 7 height 9
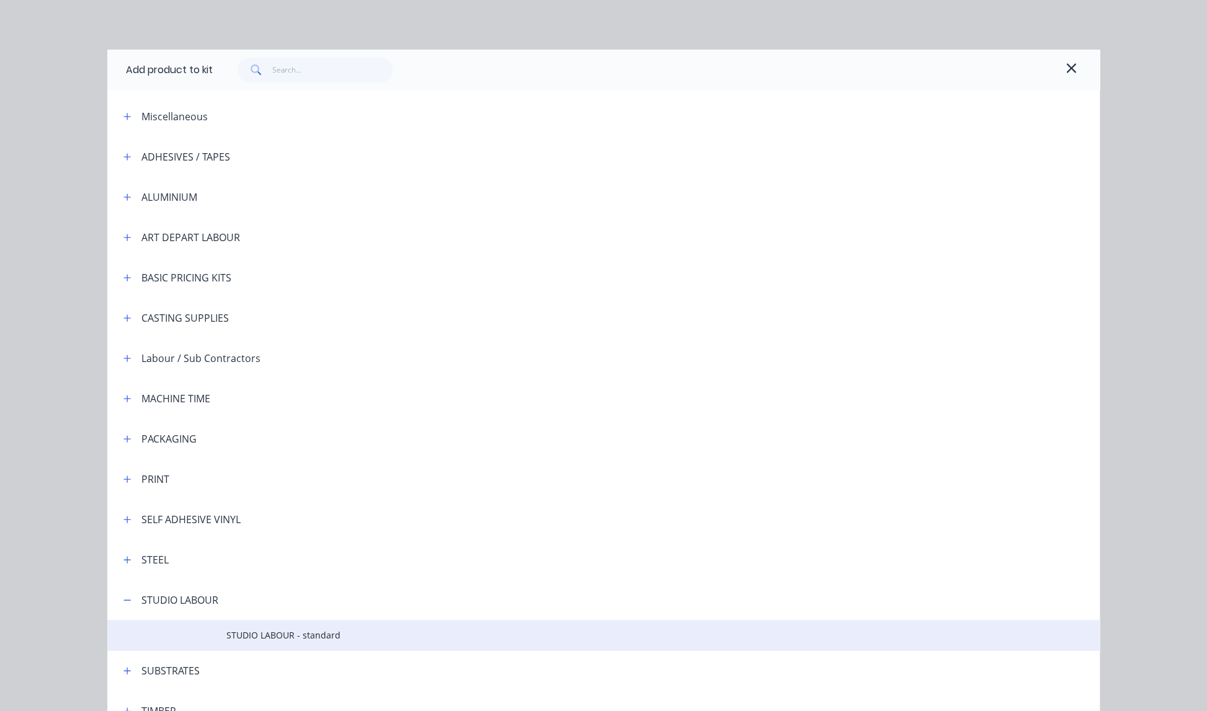
scroll to position [2, 0]
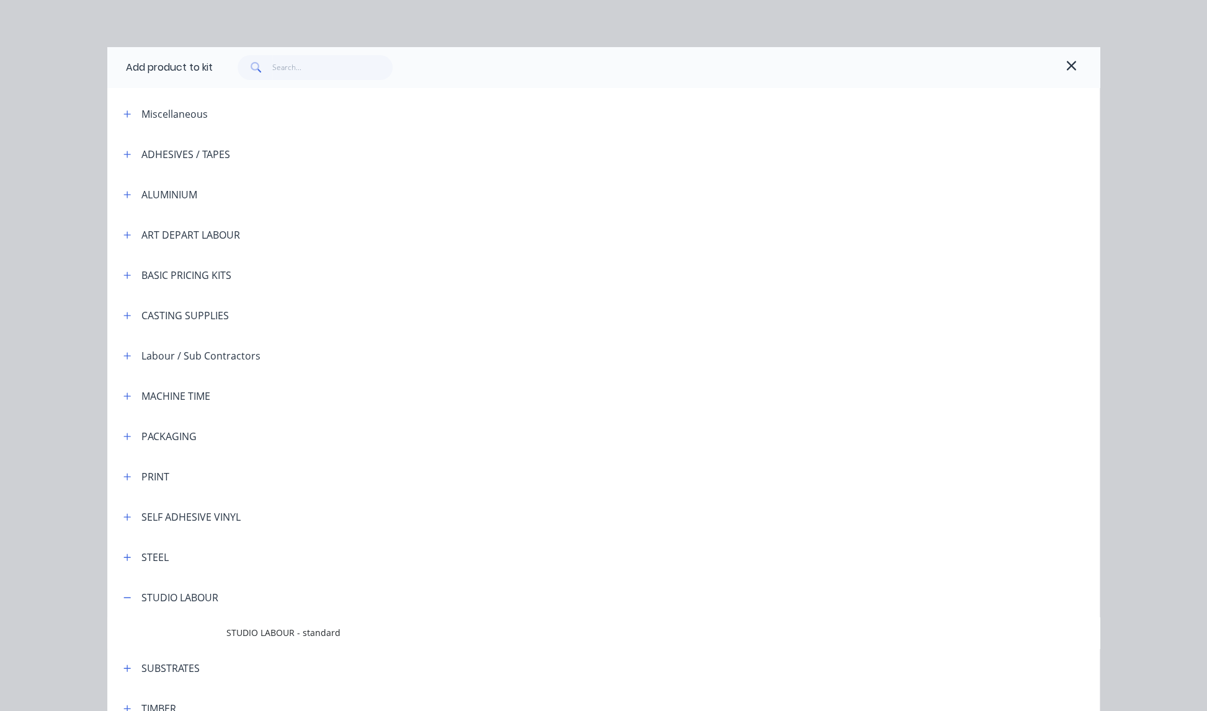
click at [277, 632] on span "STUDIO LABOUR - standard" at bounding box center [575, 632] width 698 height 13
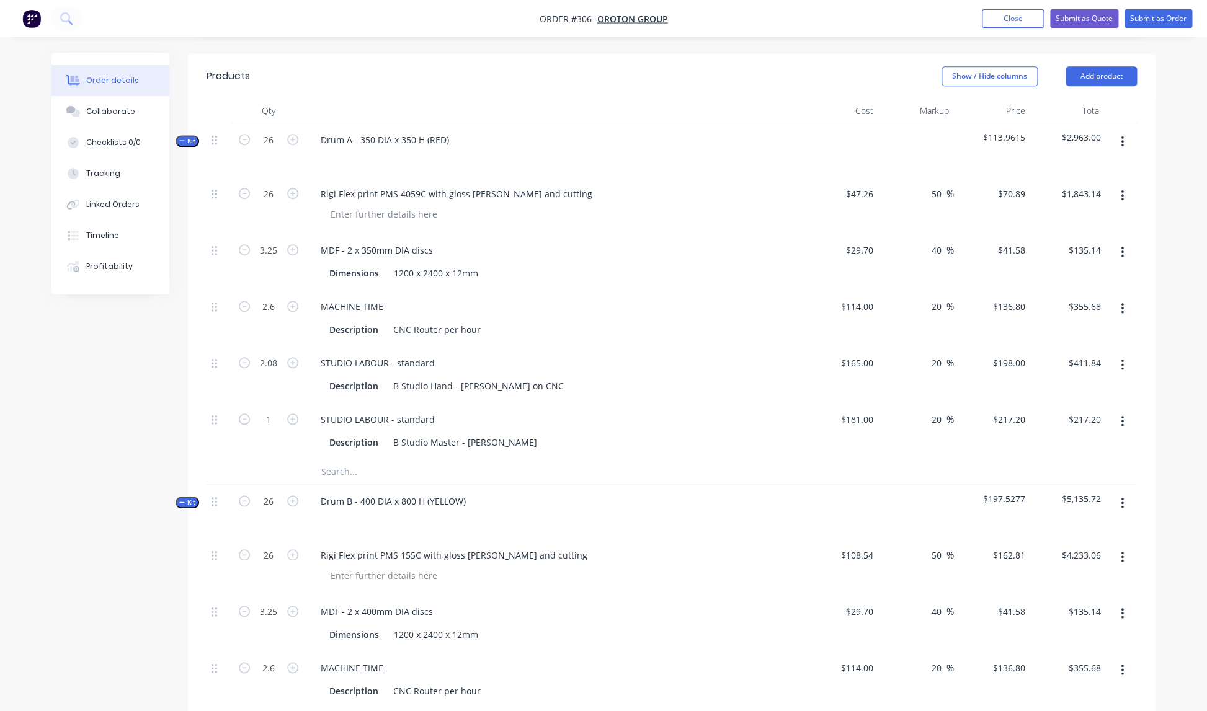
scroll to position [295, 0]
click at [448, 458] on input "text" at bounding box center [445, 470] width 248 height 25
click at [491, 430] on div "Description B Studio Master - [PERSON_NAME]" at bounding box center [551, 439] width 454 height 18
click at [486, 430] on div "B Studio Master - [PERSON_NAME]" at bounding box center [465, 439] width 154 height 18
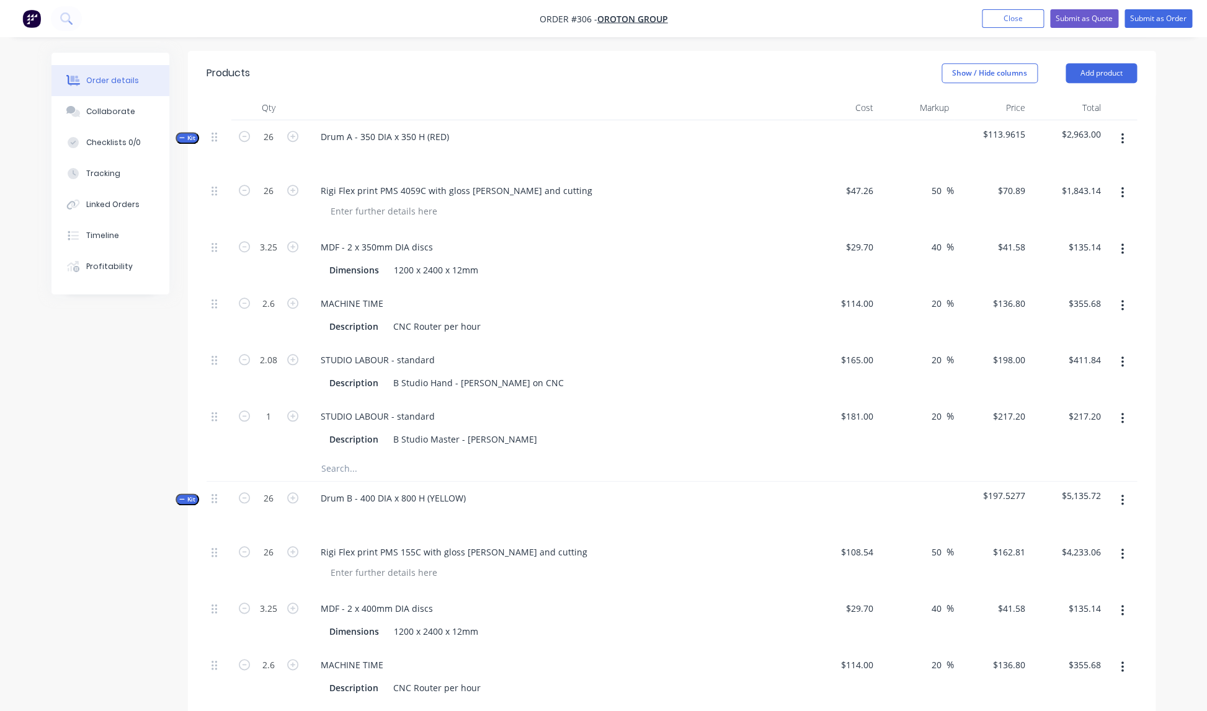
click at [523, 436] on div "STUDIO LABOUR - standard Description B Studio Master - [PERSON_NAME]" at bounding box center [554, 428] width 496 height 56
click at [497, 430] on div "Description B Studio Master - [PERSON_NAME]" at bounding box center [551, 439] width 454 height 18
click at [490, 430] on div "B Studio Master - [PERSON_NAME]" at bounding box center [465, 439] width 154 height 18
click at [607, 507] on div at bounding box center [554, 516] width 486 height 18
drag, startPoint x: 275, startPoint y: 400, endPoint x: 285, endPoint y: 401, distance: 10.0
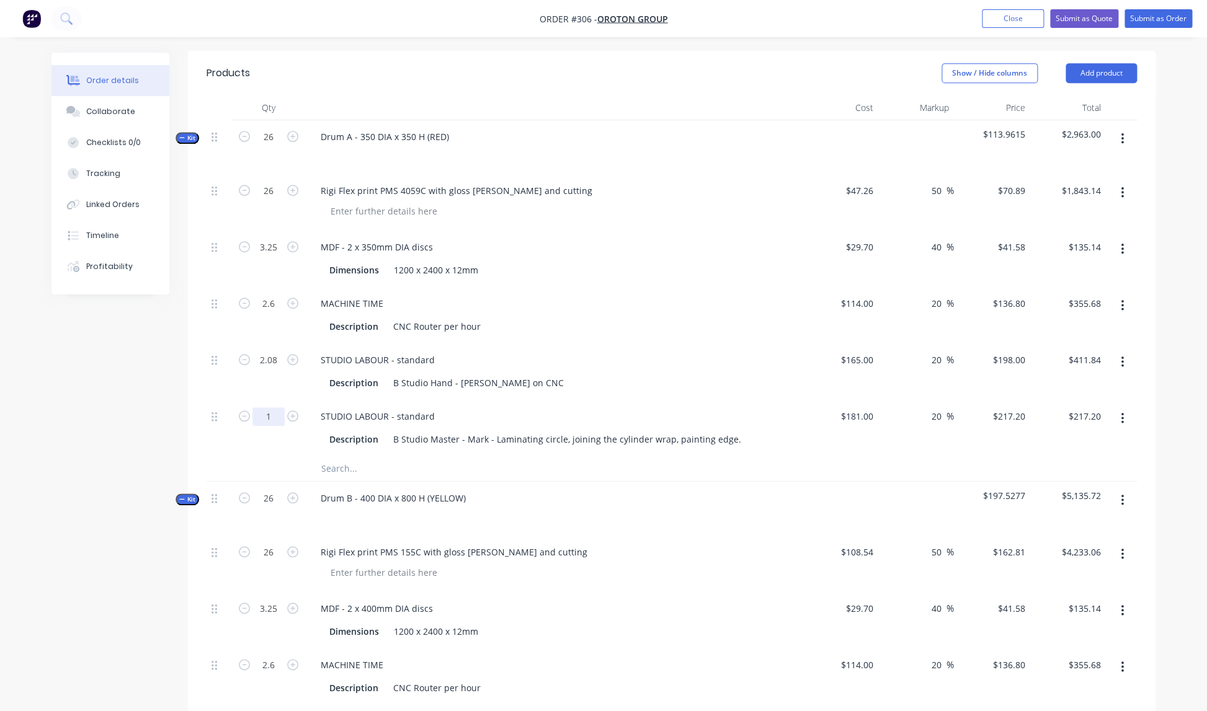
click at [275, 407] on input "1" at bounding box center [268, 416] width 32 height 19
click at [278, 419] on div "0.08" at bounding box center [268, 428] width 74 height 56
click at [278, 407] on input "0.08" at bounding box center [268, 416] width 32 height 19
click at [377, 456] on input "text" at bounding box center [445, 468] width 248 height 25
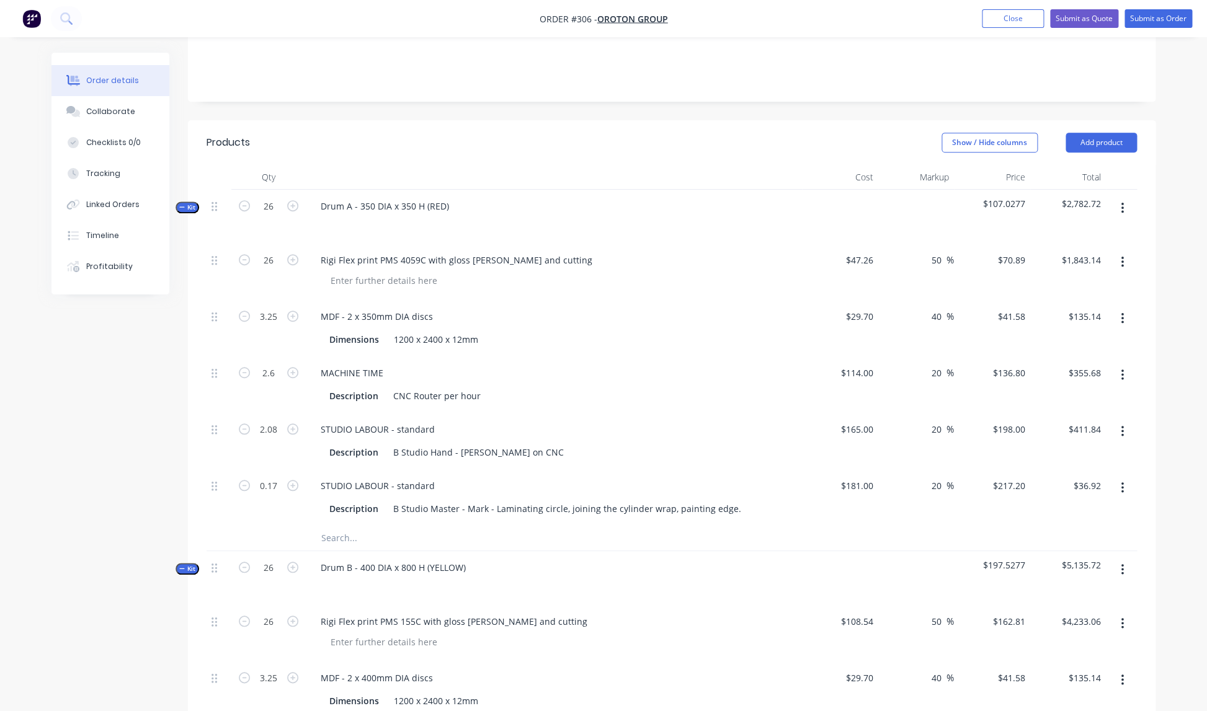
scroll to position [220, 0]
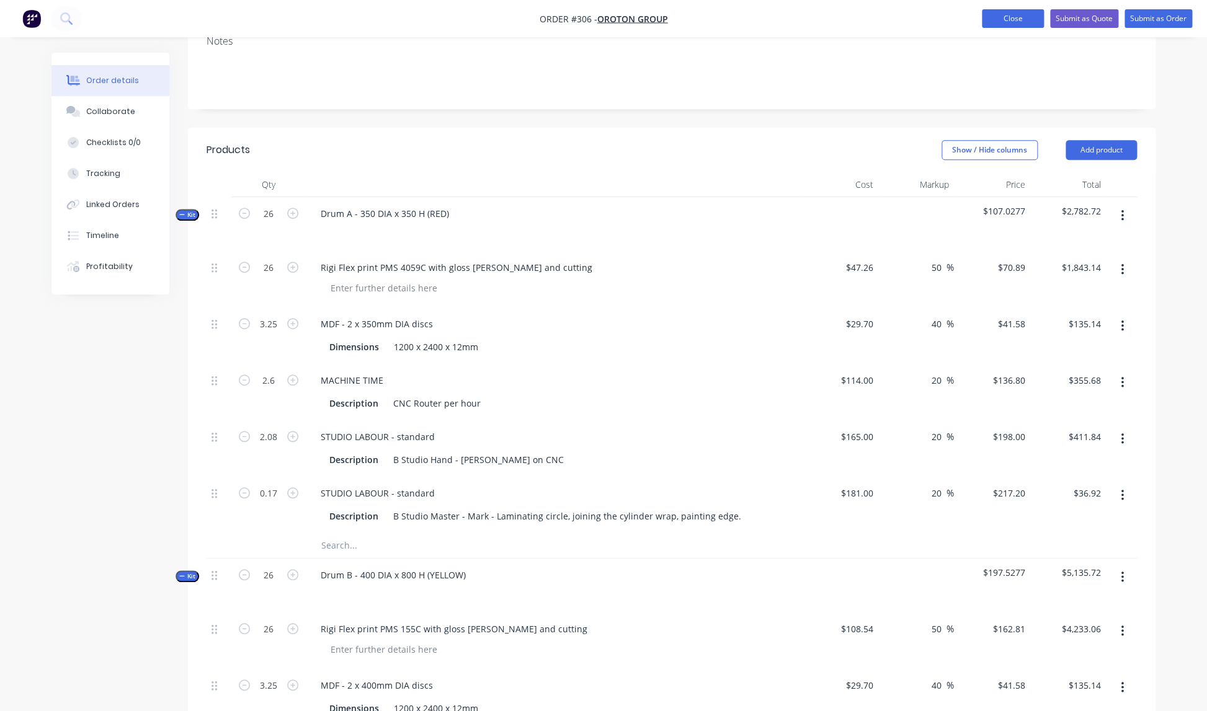
click at [998, 19] on button "Close" at bounding box center [1013, 18] width 62 height 19
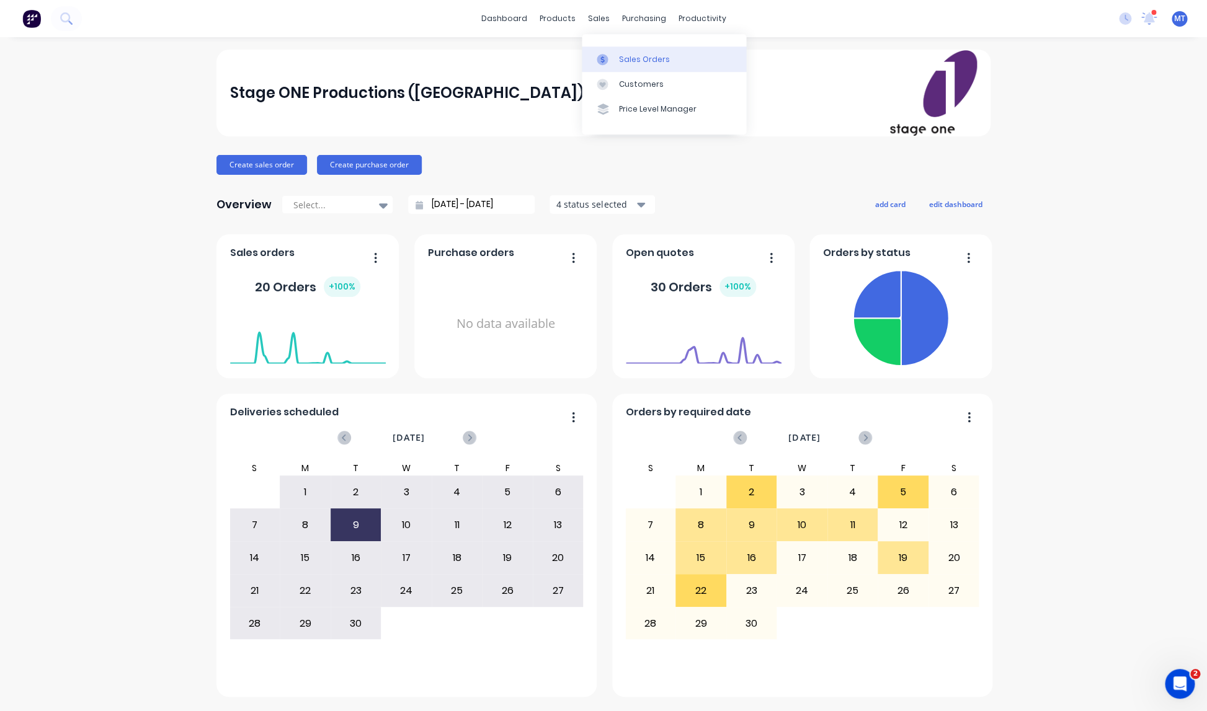
click at [641, 60] on div "Sales Orders" at bounding box center [644, 59] width 51 height 11
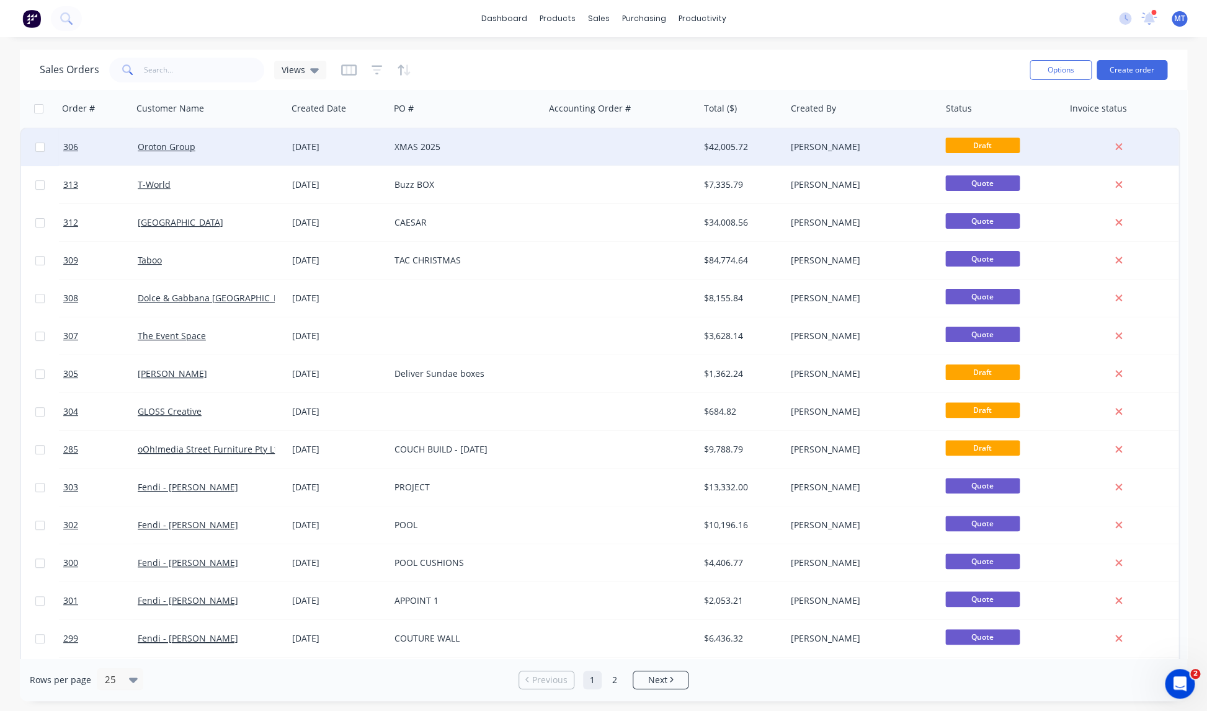
scroll to position [3, 0]
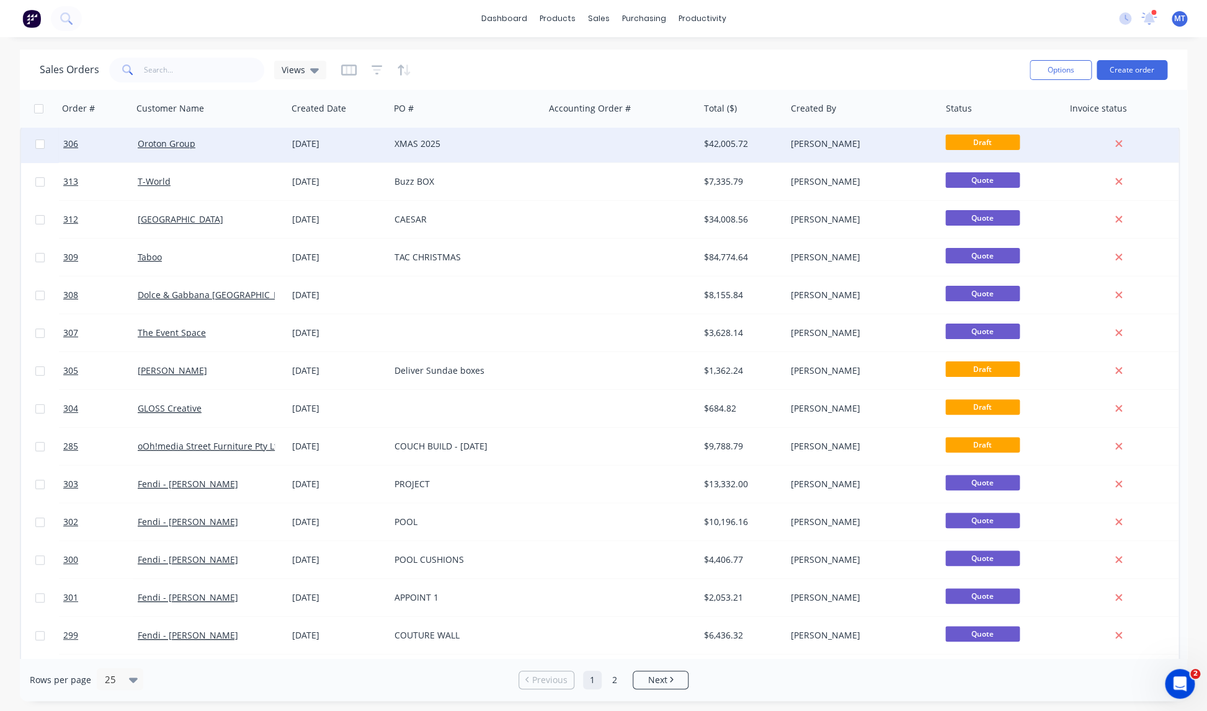
click at [419, 141] on div "XMAS 2025" at bounding box center [463, 144] width 138 height 12
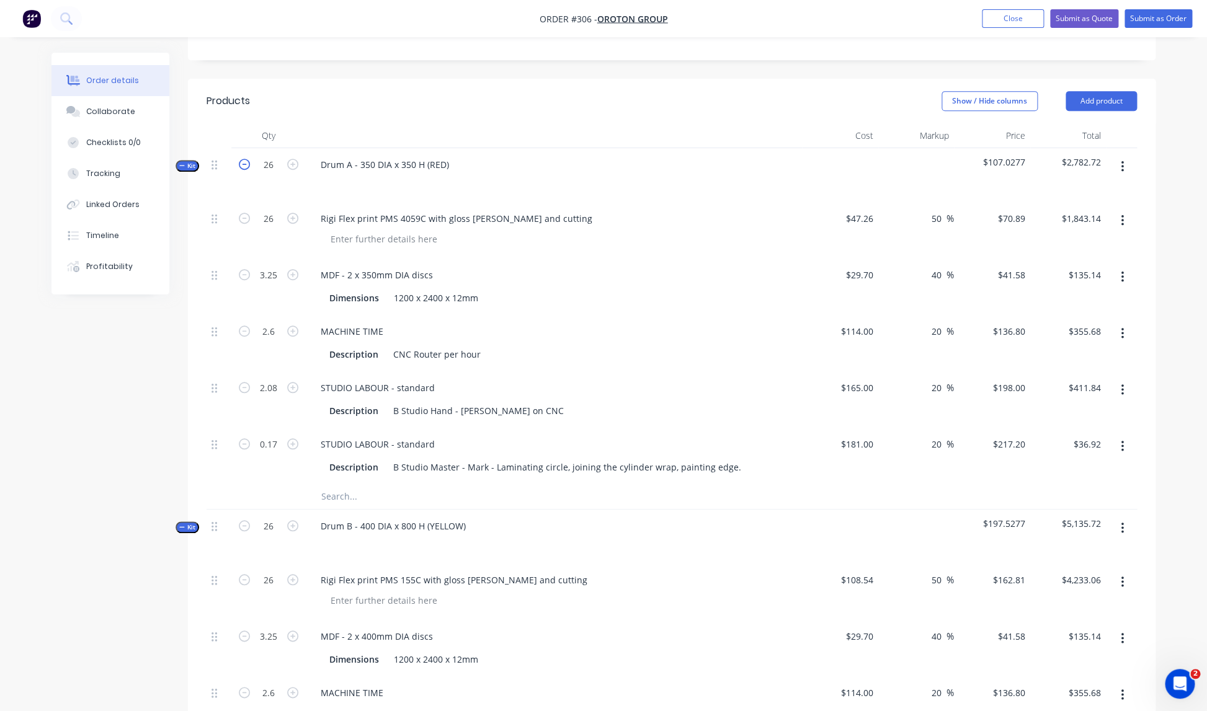
scroll to position [270, 0]
click at [246, 157] on icon "button" at bounding box center [244, 162] width 11 height 11
type input "25"
type input "3.125"
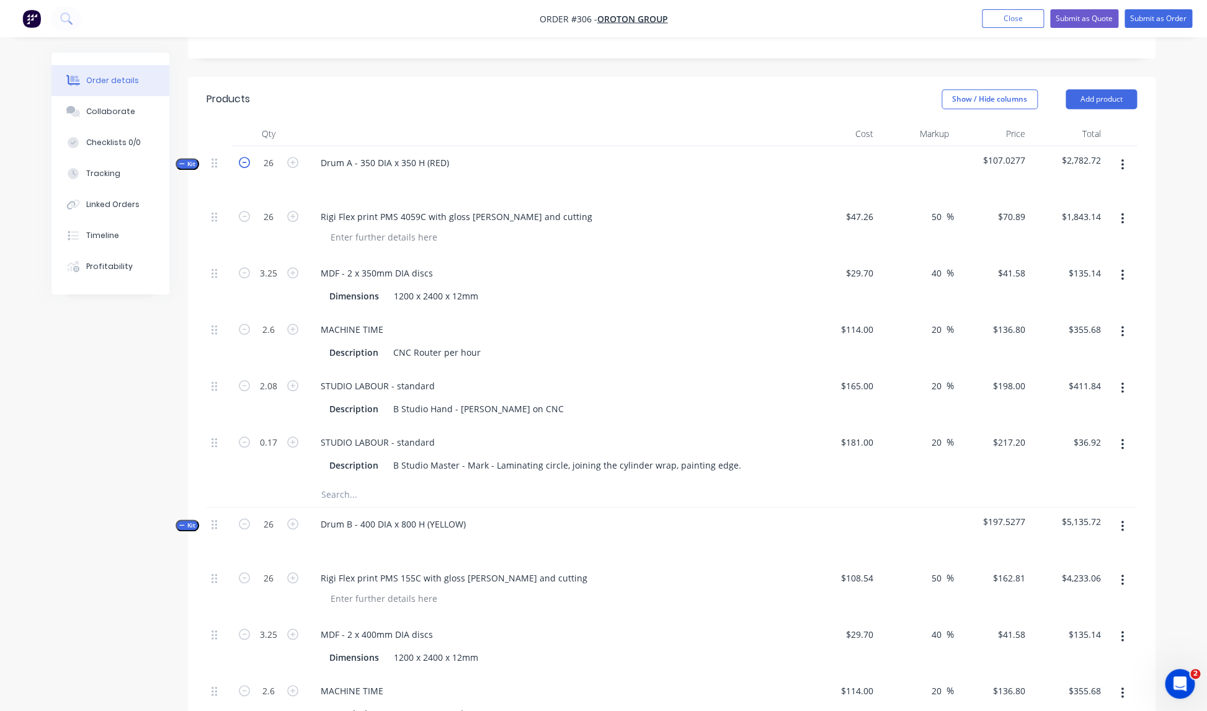
type input "2.5"
type input "2"
type input "0.1625"
type input "$1,772.25"
type input "$129.94"
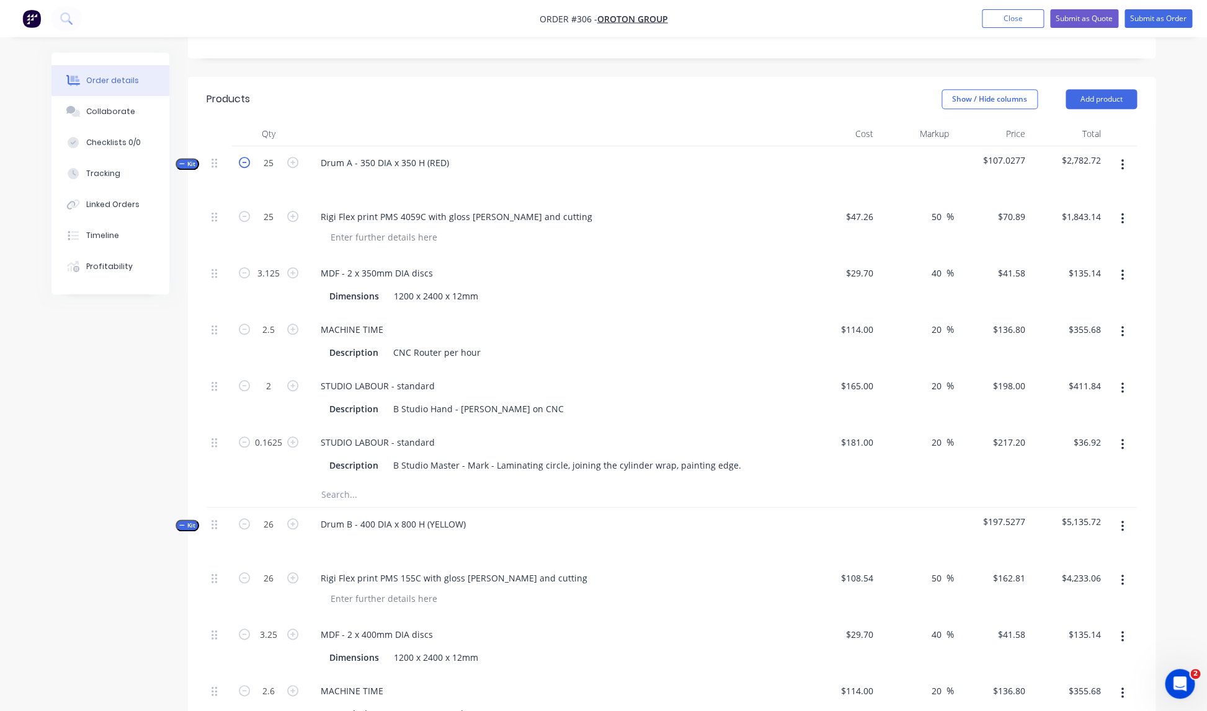
type input "$342.00"
type input "$396.00"
type input "$35.30"
click at [246, 157] on icon "button" at bounding box center [244, 162] width 11 height 11
type input "24"
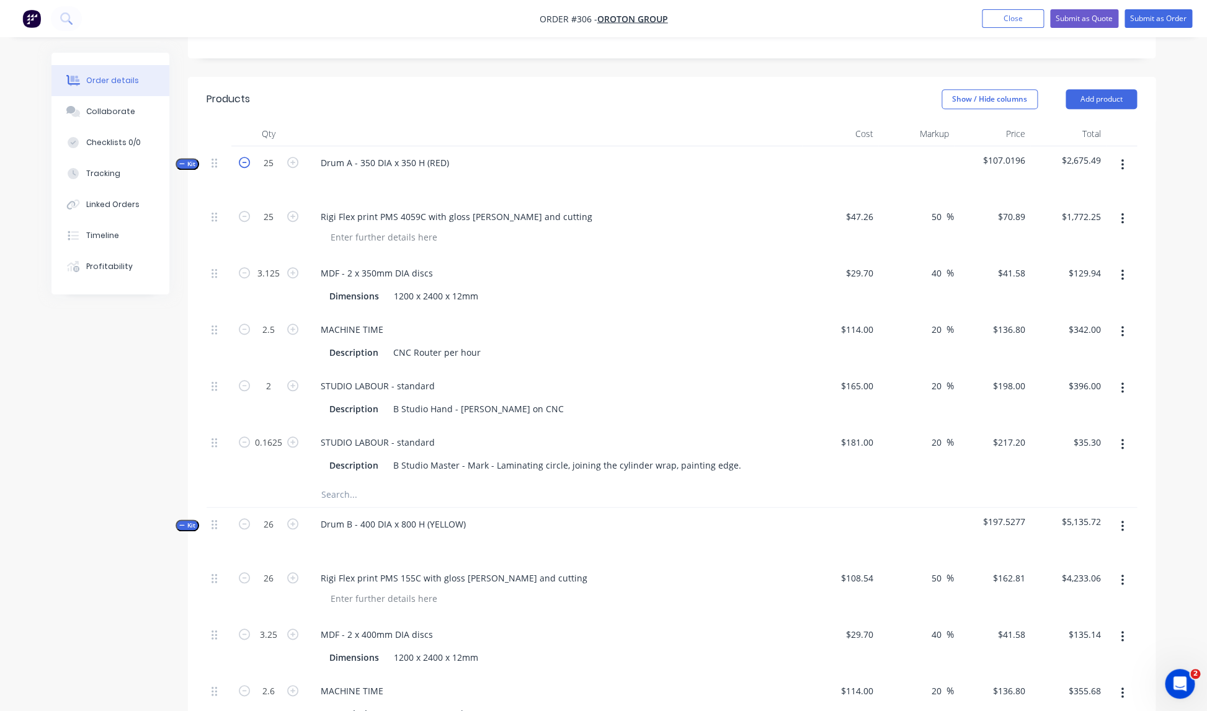
type input "24"
type input "3"
type input "2.4"
type input "1.92"
type input "0.156"
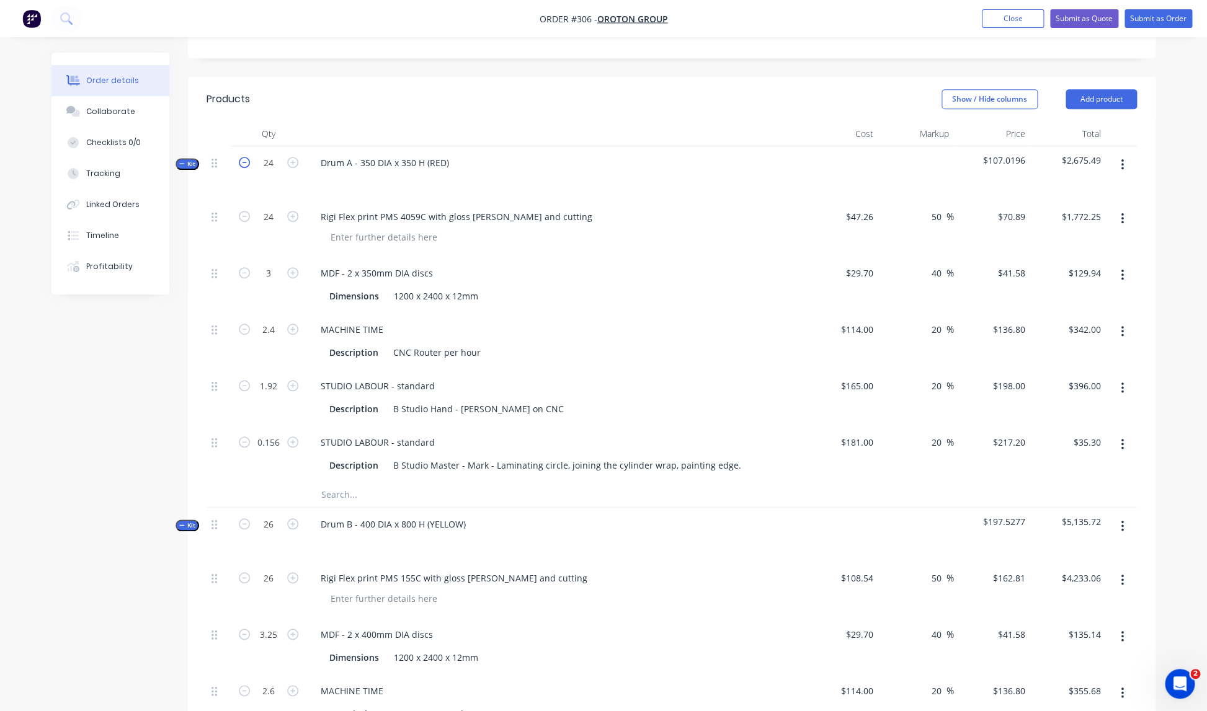
type input "$1,701.36"
type input "$124.74"
type input "$328.32"
type input "$380.16"
type input "$33.88"
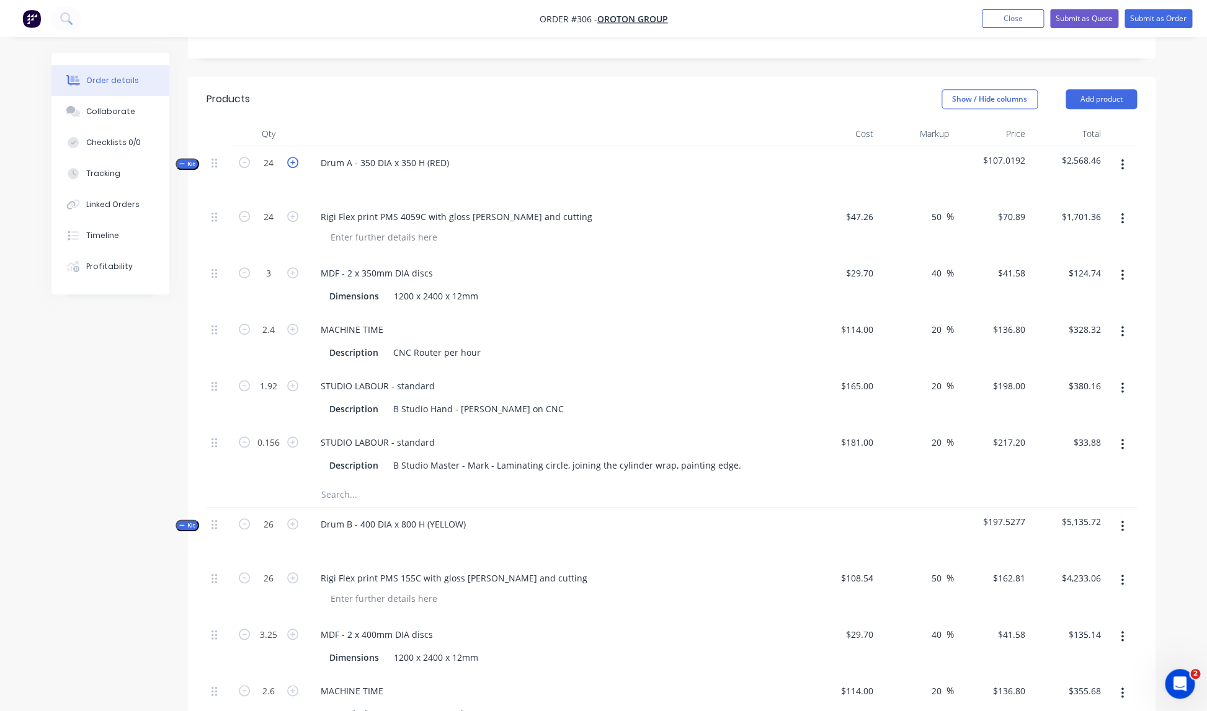
click at [294, 157] on icon "button" at bounding box center [292, 162] width 11 height 11
type input "25"
type input "3.125"
type input "2.5"
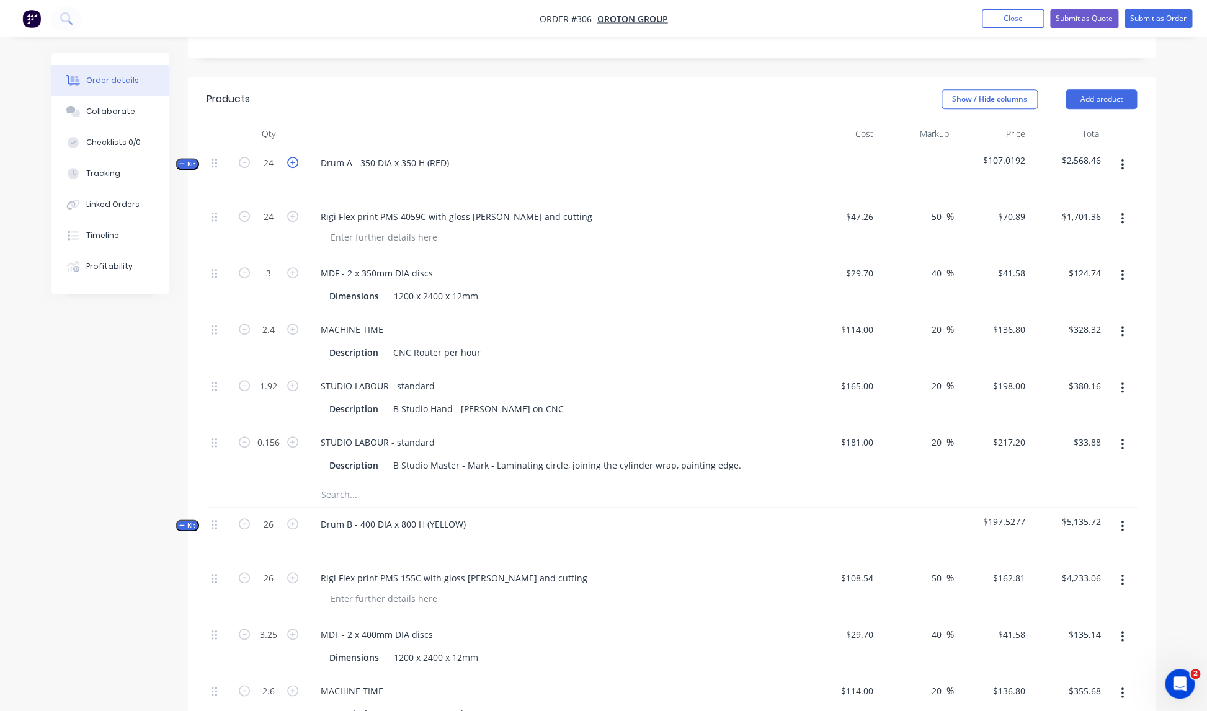
type input "2"
type input "0.1625"
type input "$1,772.25"
type input "$129.94"
type input "$342.00"
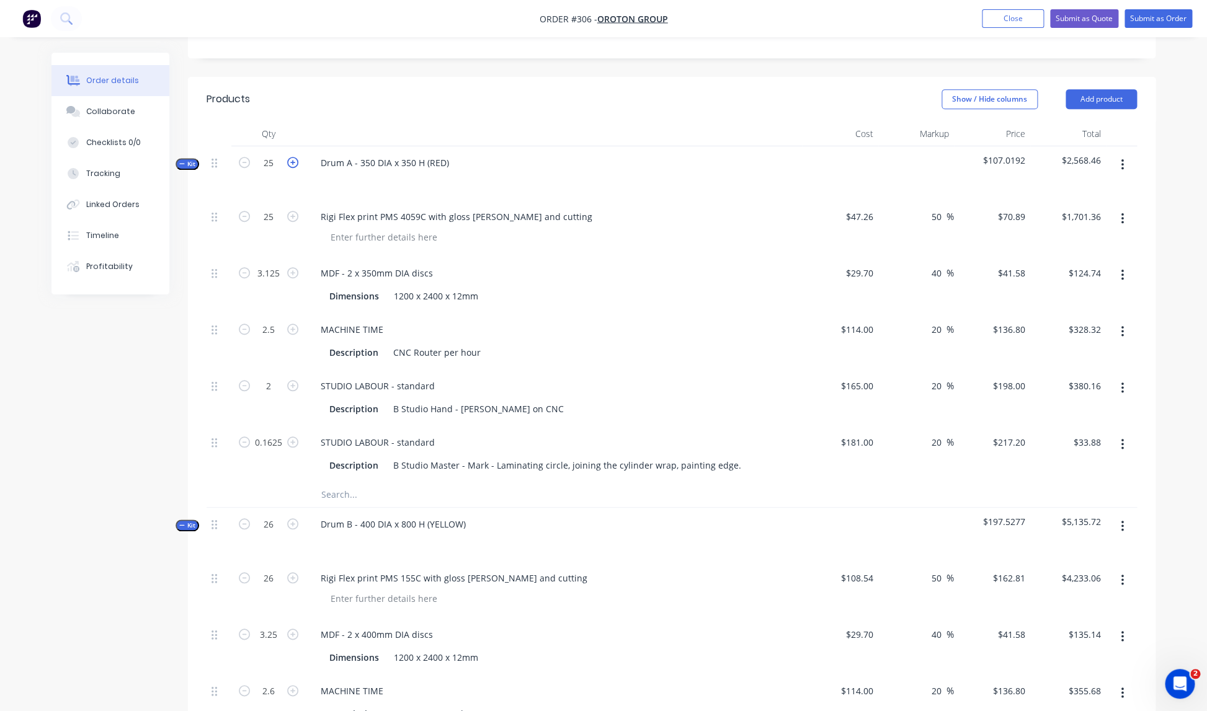
type input "$396.00"
type input "$35.30"
click at [294, 157] on icon "button" at bounding box center [292, 162] width 11 height 11
type input "26"
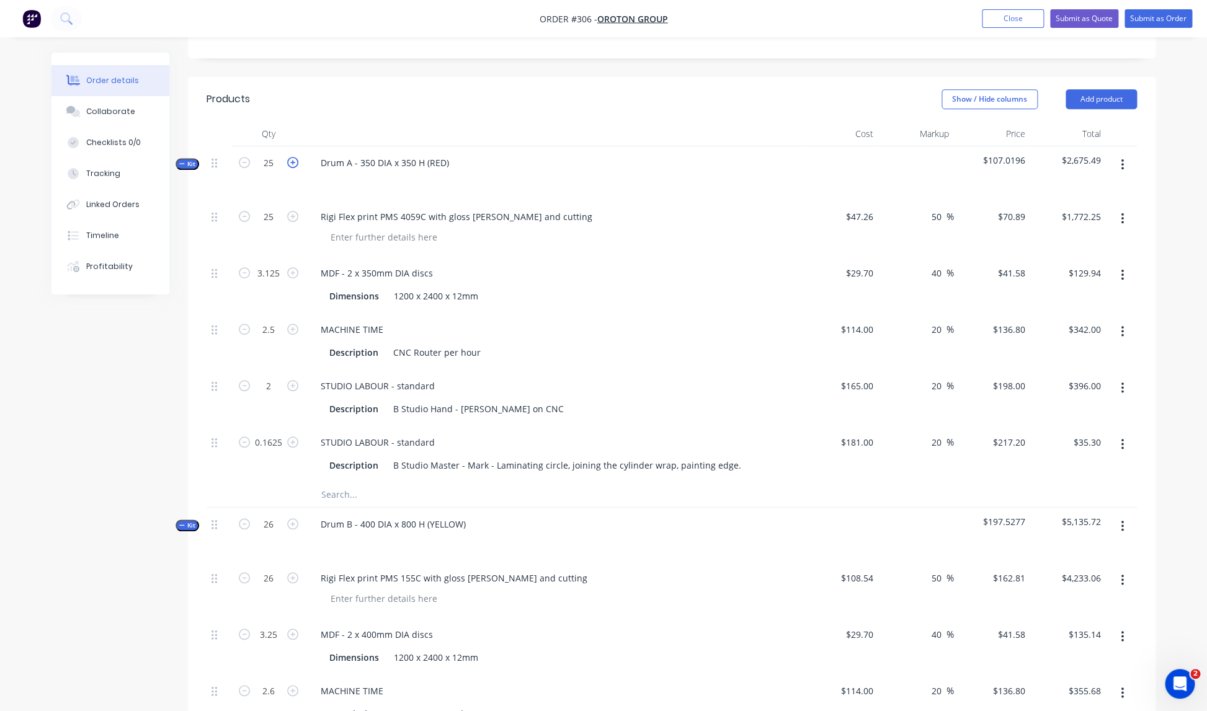
type input "3.25"
type input "2.6"
type input "2.08"
type input "0.169"
type input "$1,843.14"
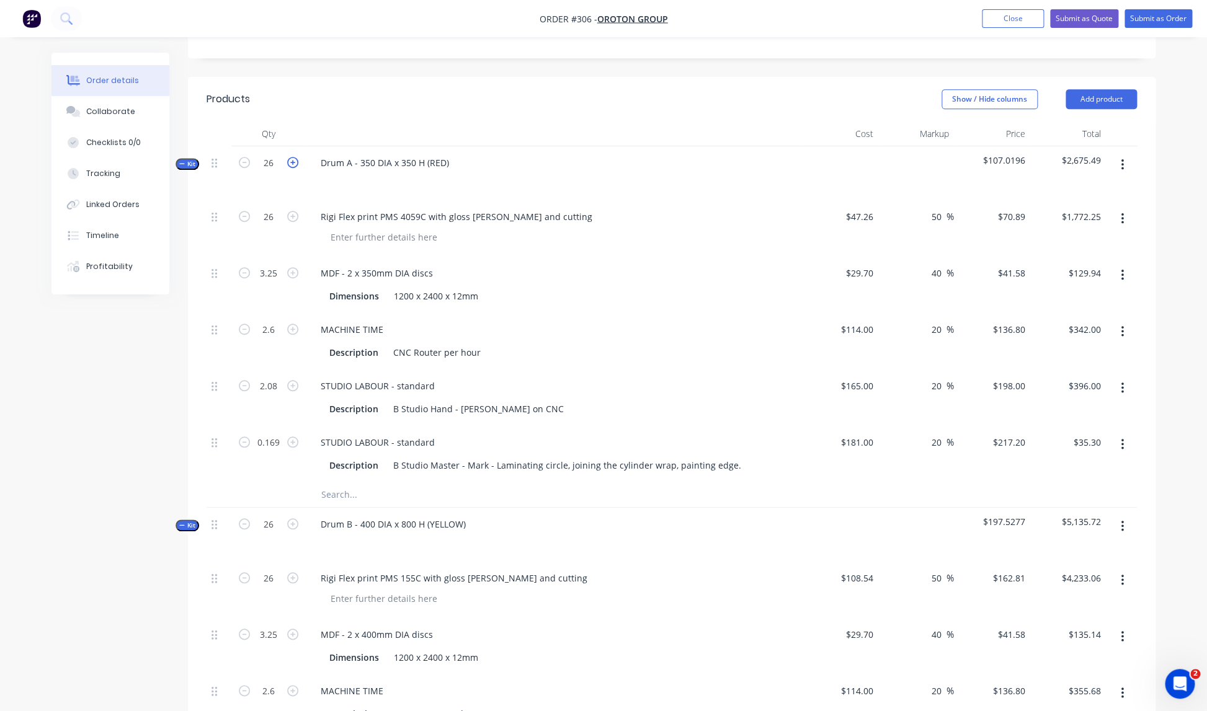
type input "$135.14"
type input "$355.68"
type input "$411.84"
type input "$36.71"
drag, startPoint x: 280, startPoint y: 429, endPoint x: 255, endPoint y: 425, distance: 25.6
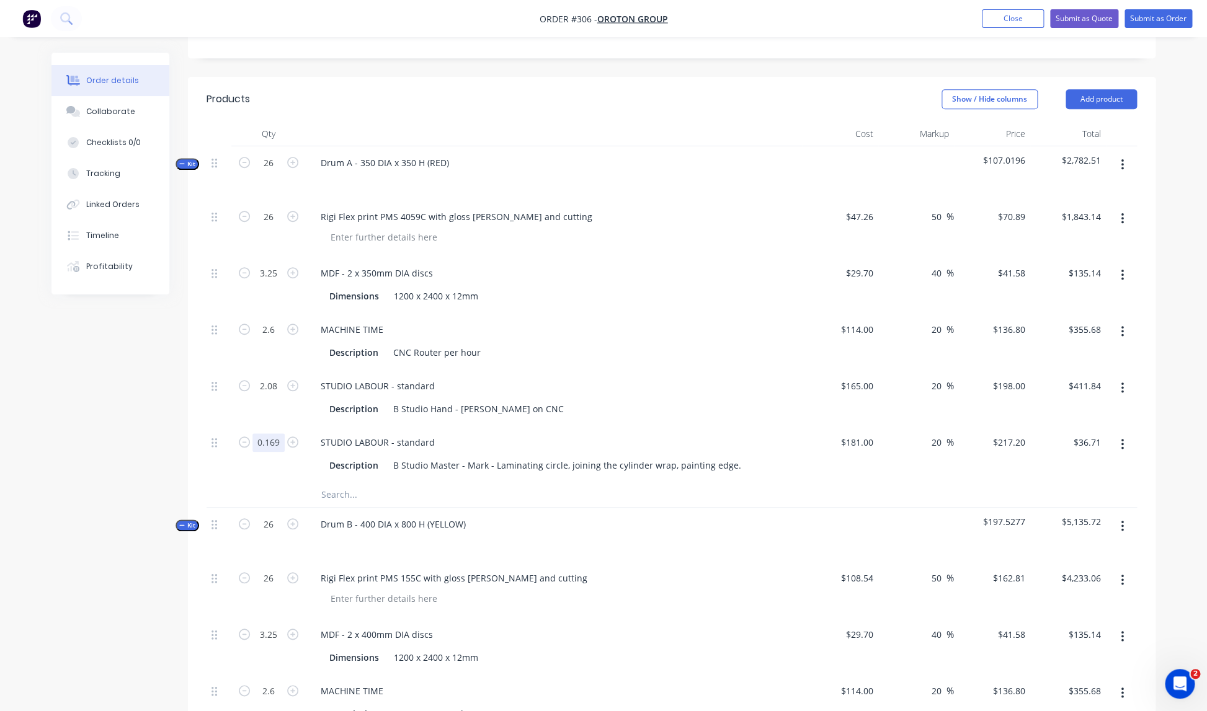
click at [257, 434] on input "0.169" at bounding box center [268, 443] width 32 height 19
click at [246, 157] on icon "button" at bounding box center [244, 162] width 11 height 11
type input "25"
type input "3.125"
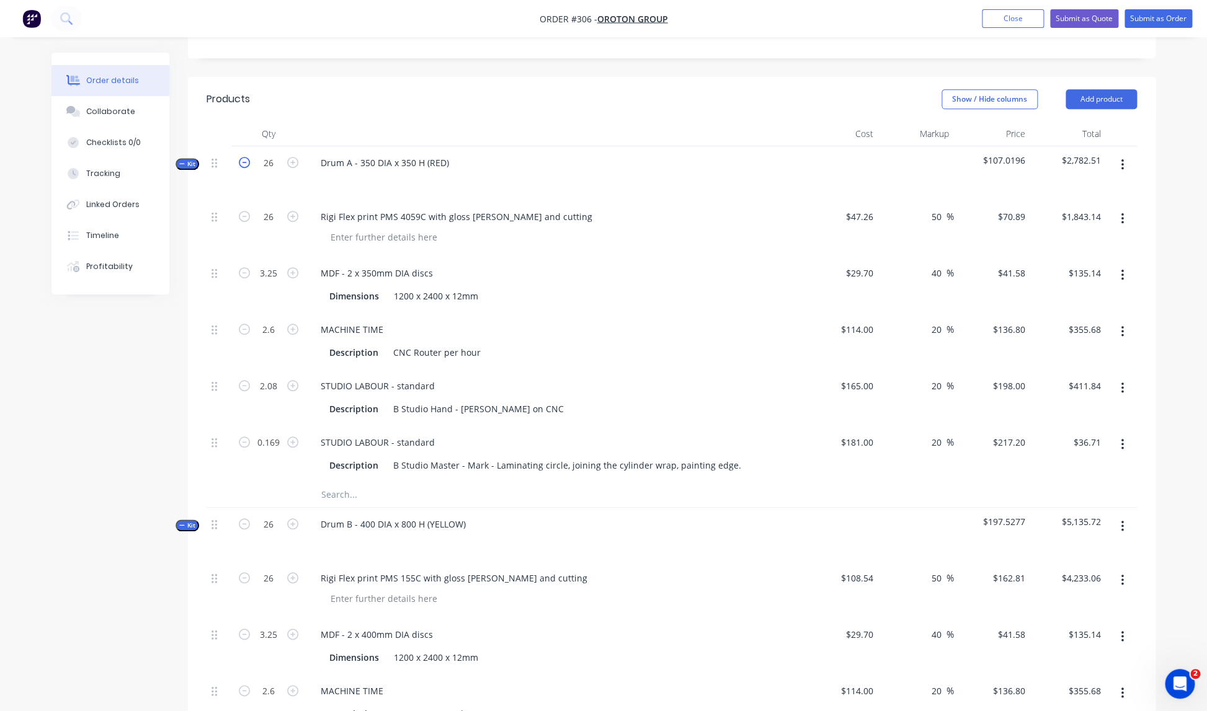
type input "2.5"
type input "2"
type input "0.1625"
type input "$1,772.25"
type input "$129.94"
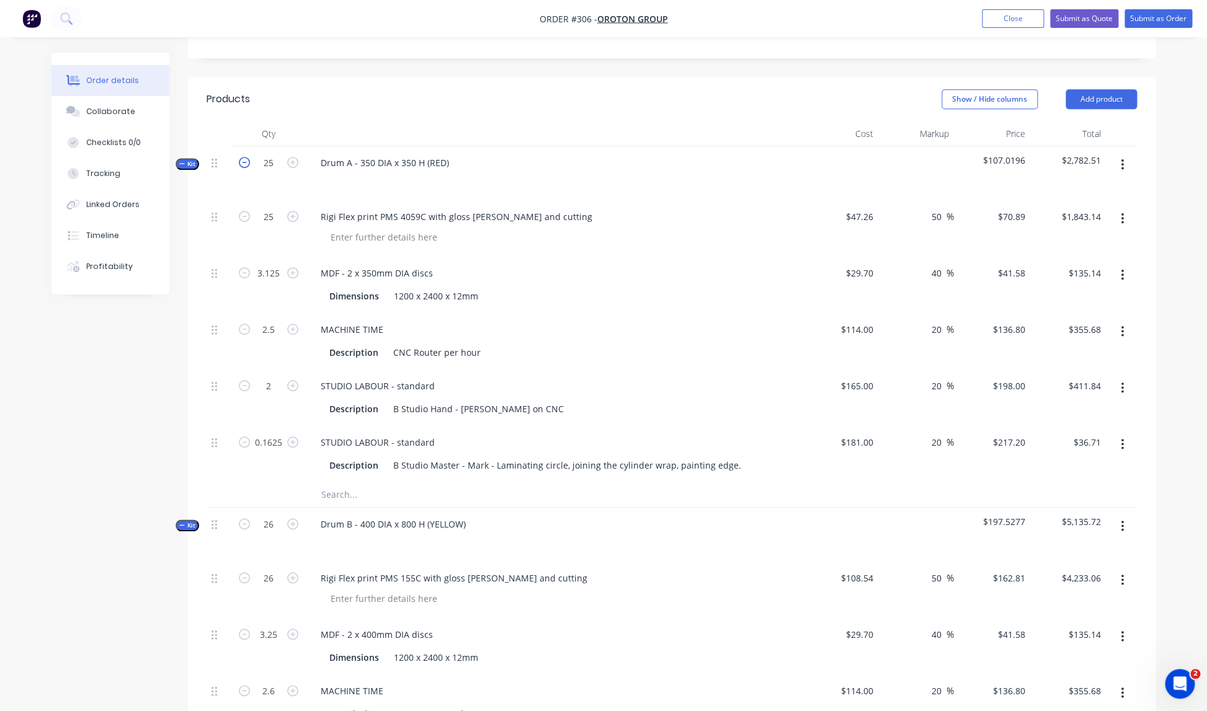
type input "$342.00"
type input "$396.00"
type input "$35.30"
click at [246, 157] on icon "button" at bounding box center [244, 162] width 11 height 11
type input "24"
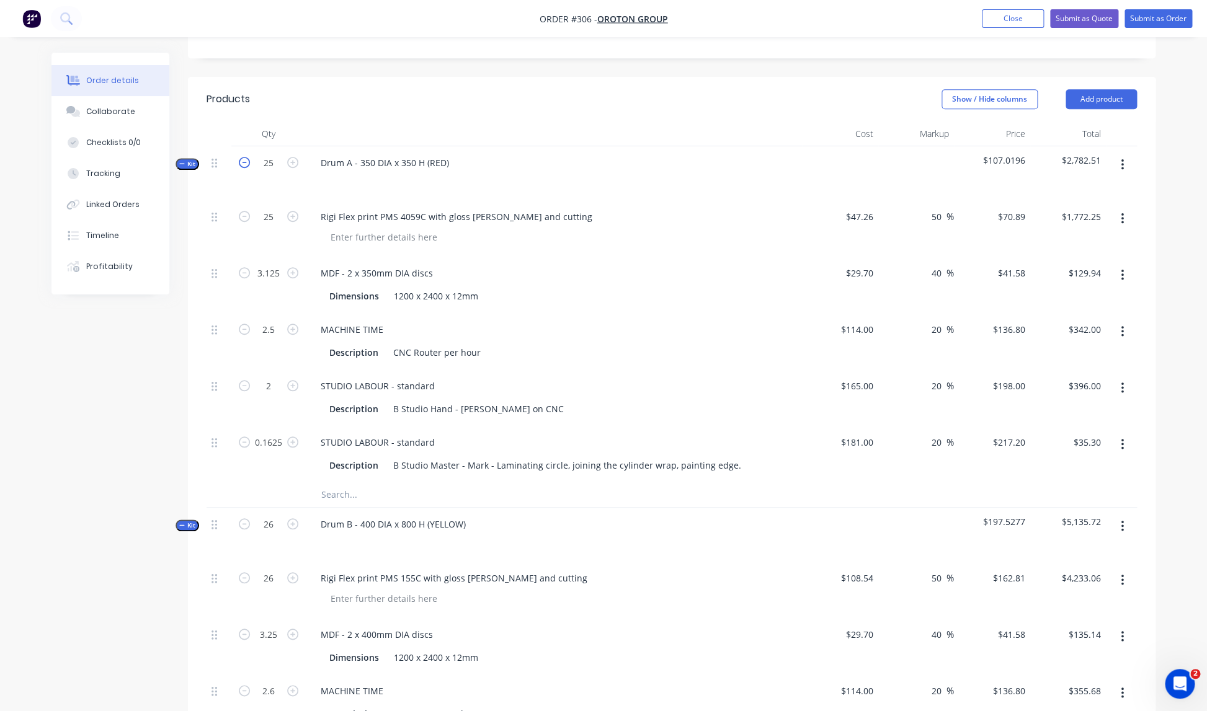
type input "24"
type input "3"
type input "2.4"
type input "1.92"
type input "0.156"
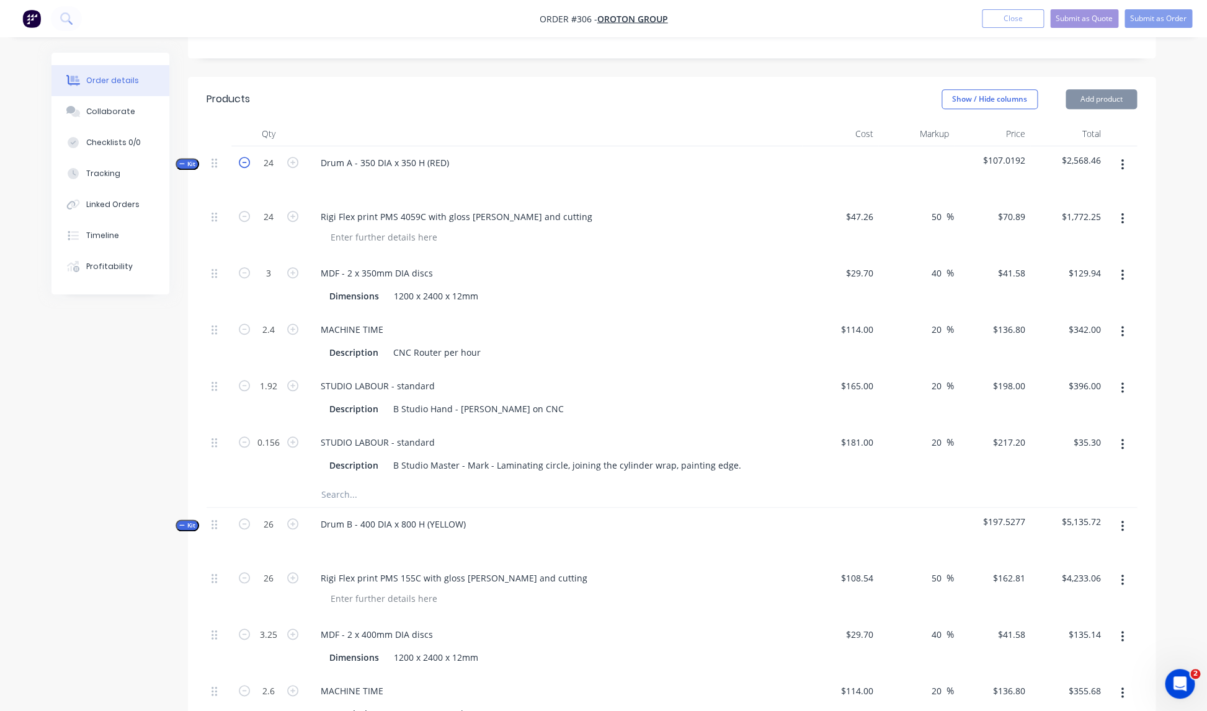
type input "$1,701.36"
type input "$124.74"
type input "$328.32"
type input "$380.16"
type input "$33.88"
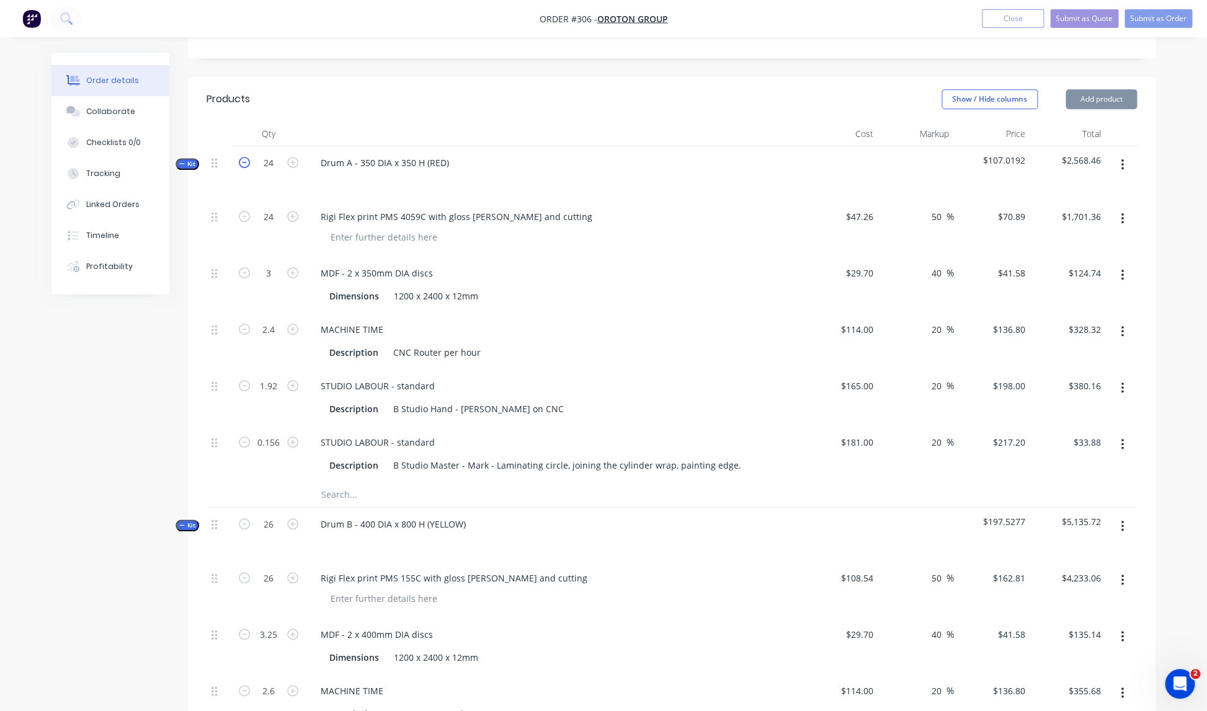
click at [246, 157] on icon "button" at bounding box center [244, 162] width 11 height 11
type input "23"
type input "$1,630.47"
type input "2.875"
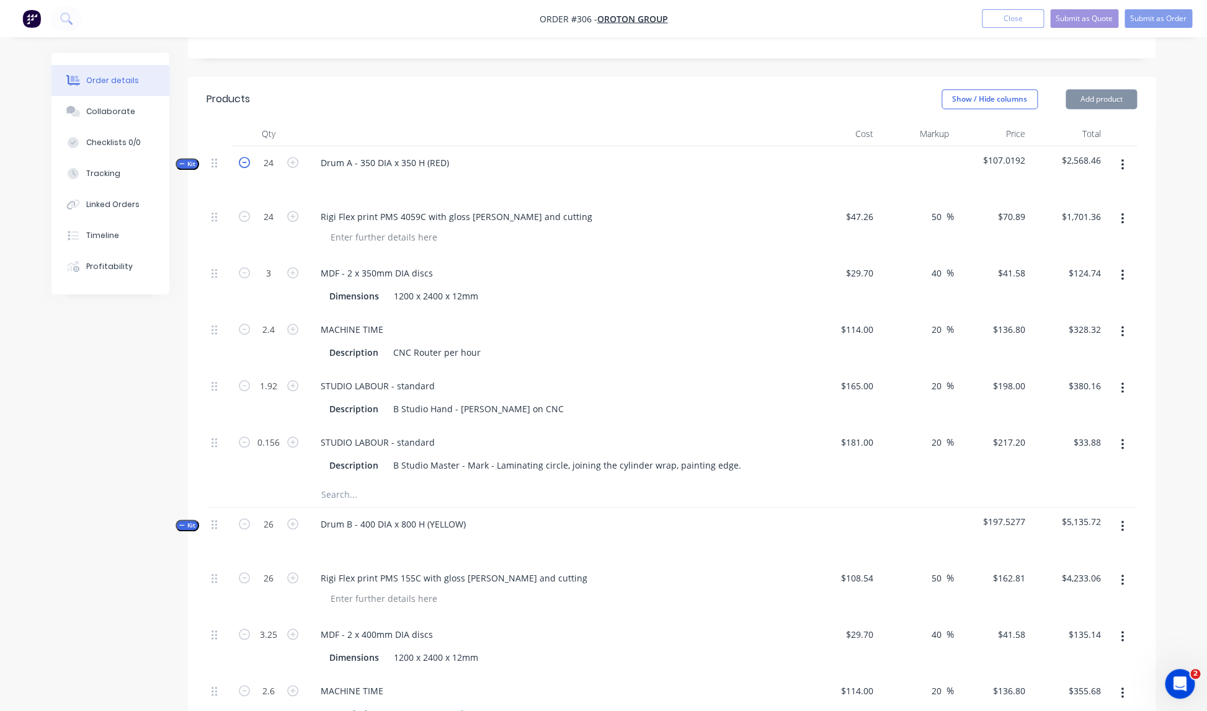
type input "$119.54"
type input "2.3"
type input "$314.64"
type input "1.84"
type input "$364.32"
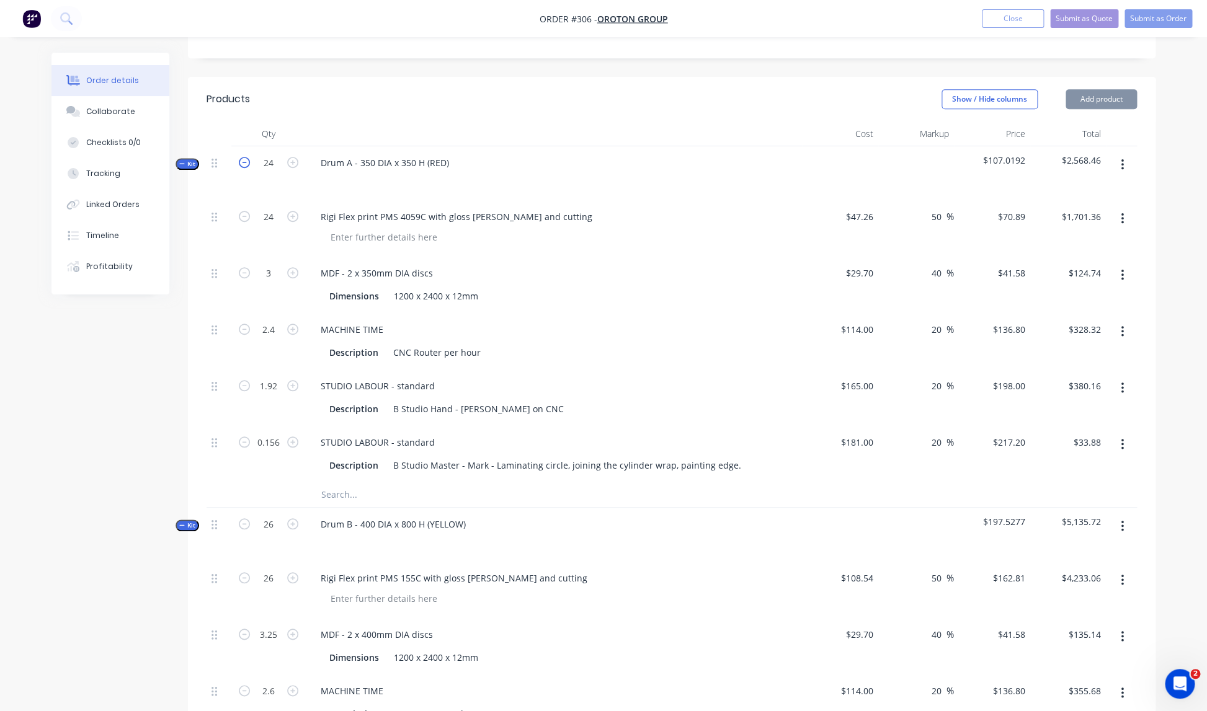
type input "0.1495"
type input "$32.47"
click at [246, 157] on icon "button" at bounding box center [244, 162] width 11 height 11
type input "22"
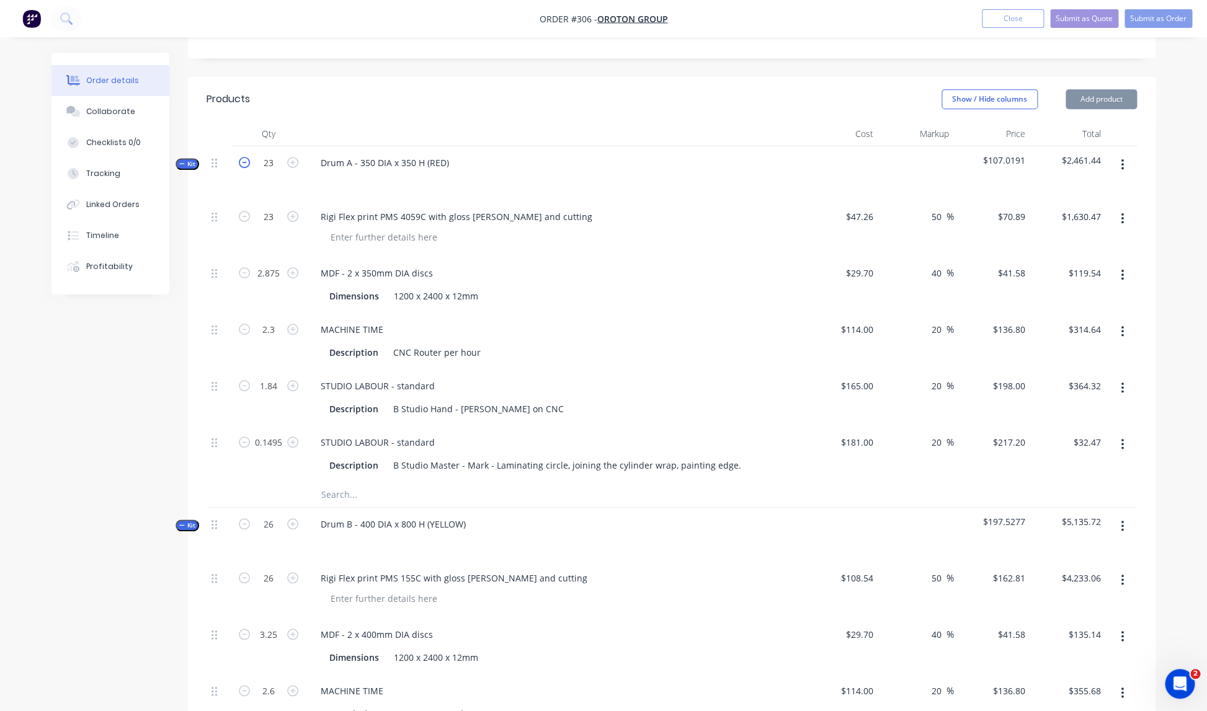
type input "2.75"
type input "2.2"
type input "1.76"
type input "0.143"
type input "$1,559.58"
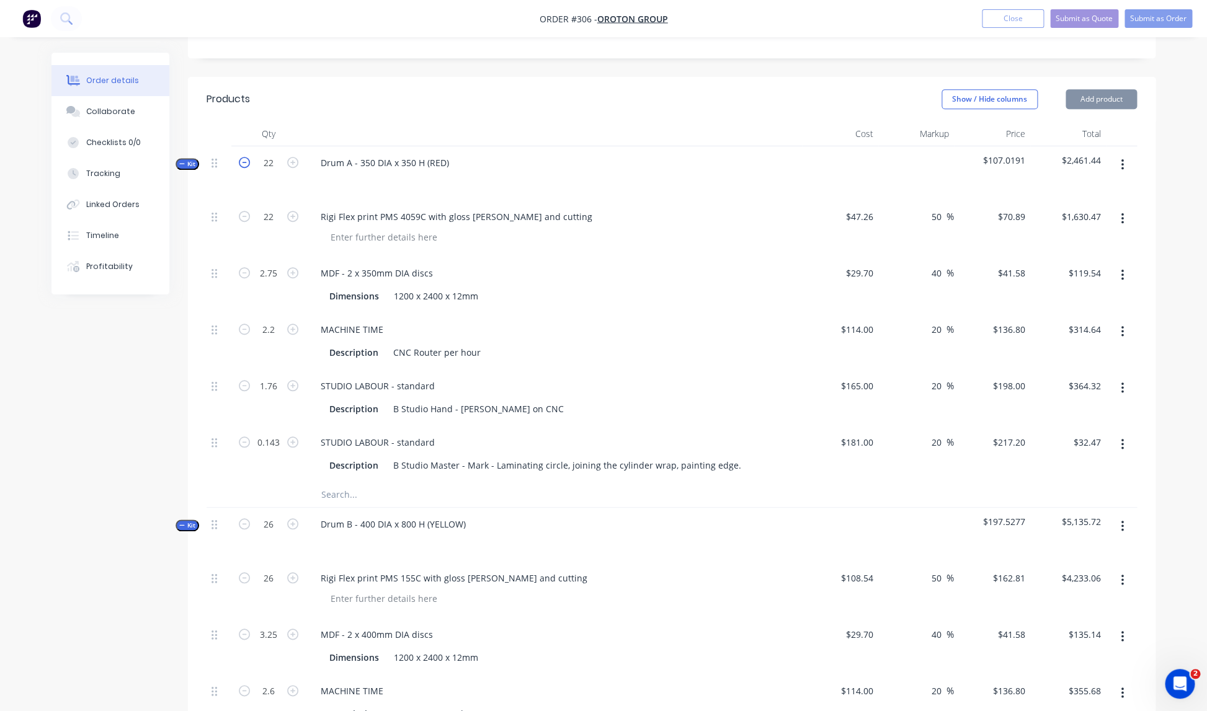
type input "$114.35"
type input "$300.96"
type input "$348.48"
type input "$31.06"
click at [246, 157] on icon "button" at bounding box center [244, 162] width 11 height 11
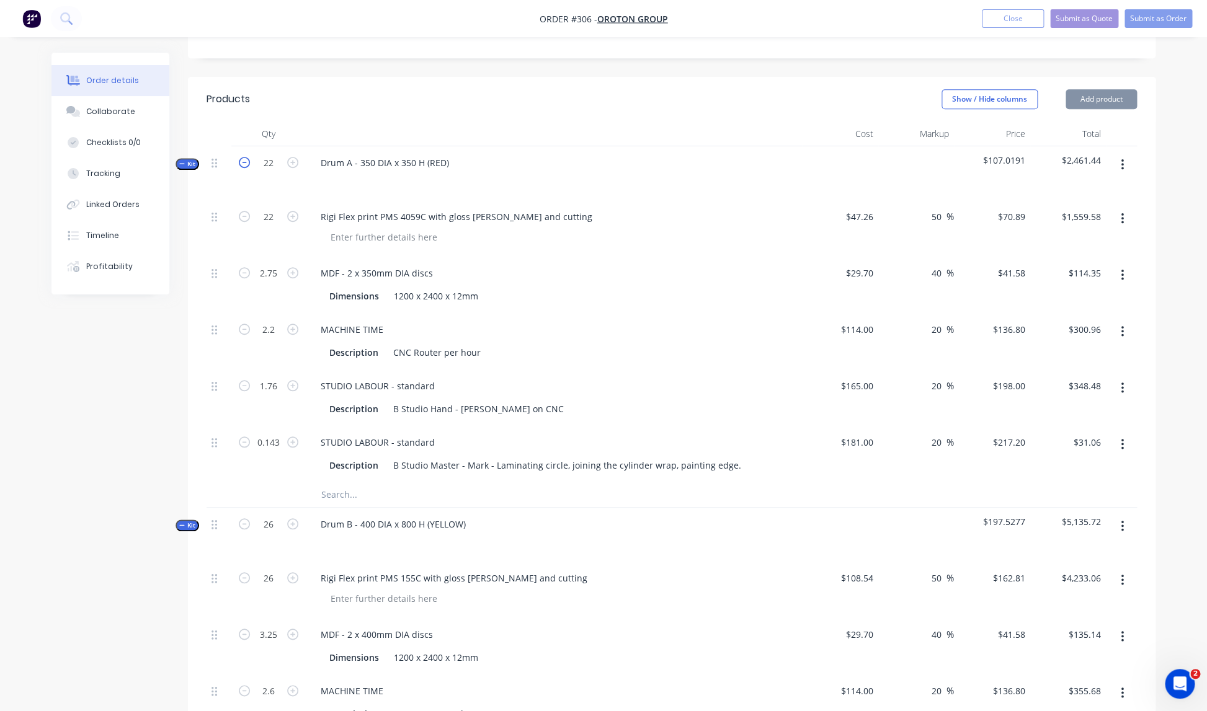
type input "21"
type input "2.625"
type input "2.1"
type input "1.68"
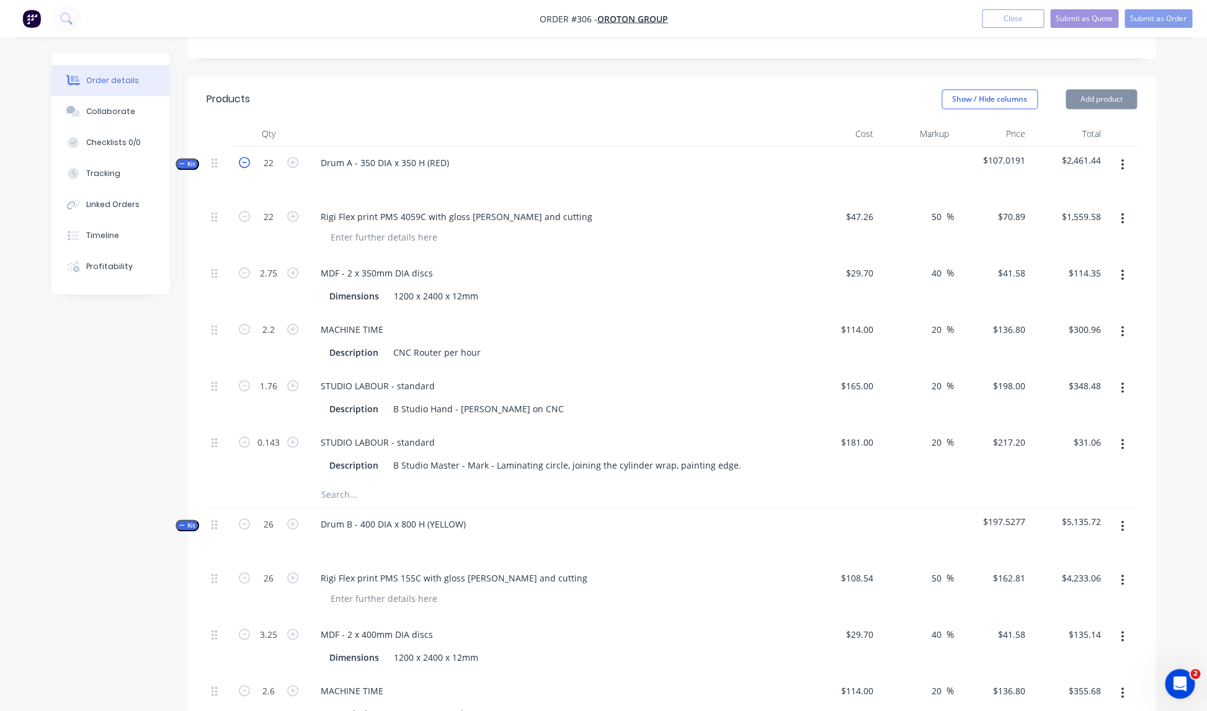
type input "0.1365"
type input "$1,488.69"
type input "$109.15"
type input "$287.28"
type input "$332.64"
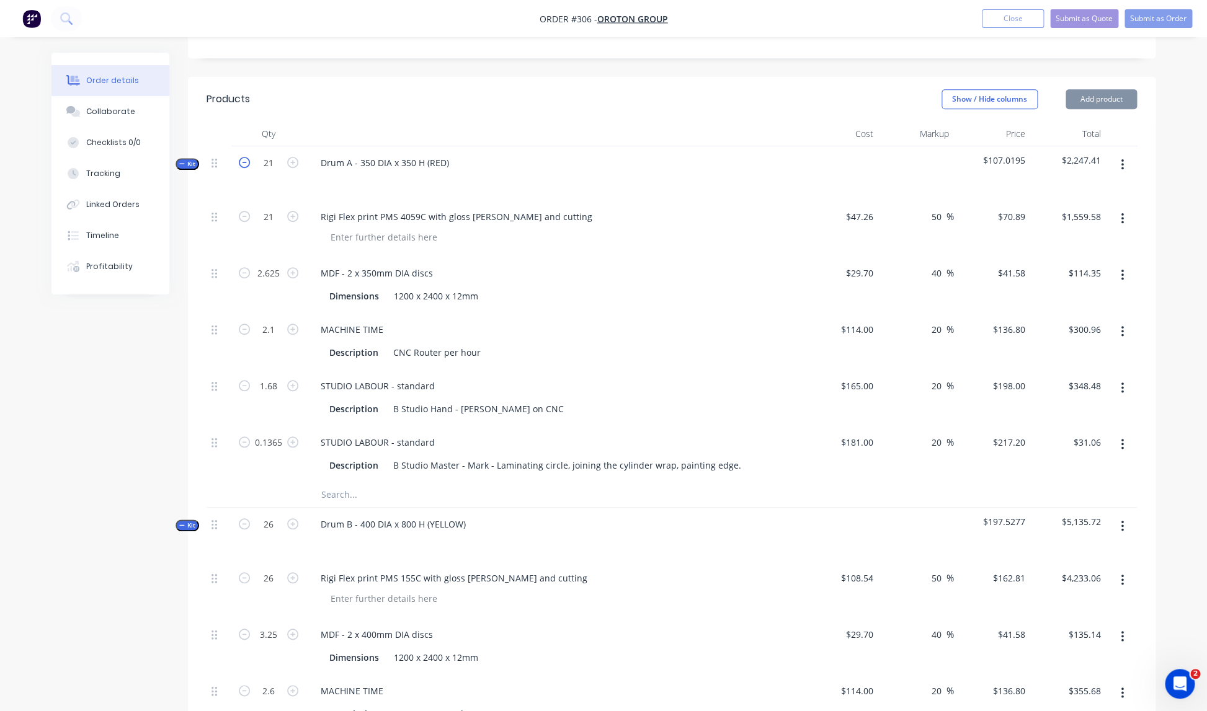
type input "$29.65"
click at [246, 157] on icon "button" at bounding box center [244, 162] width 11 height 11
type input "20"
type input "2.5"
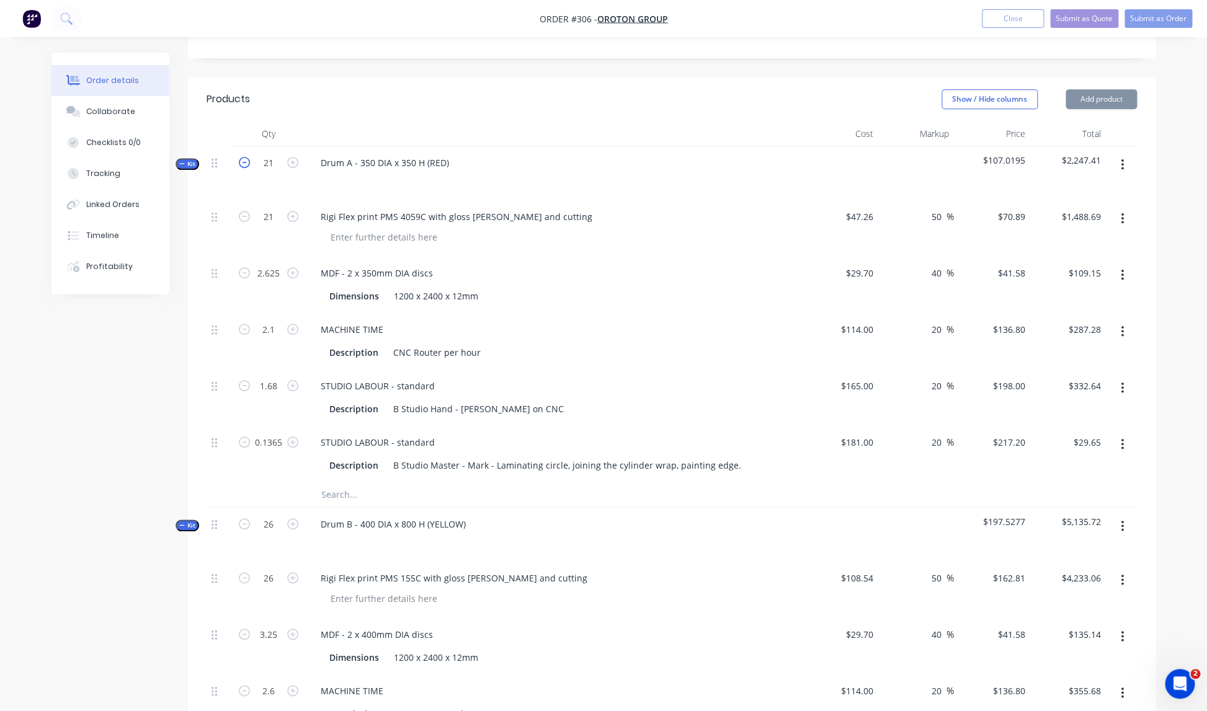
type input "2"
type input "1.6"
type input "0.13"
type input "$1,417.80"
type input "$103.95"
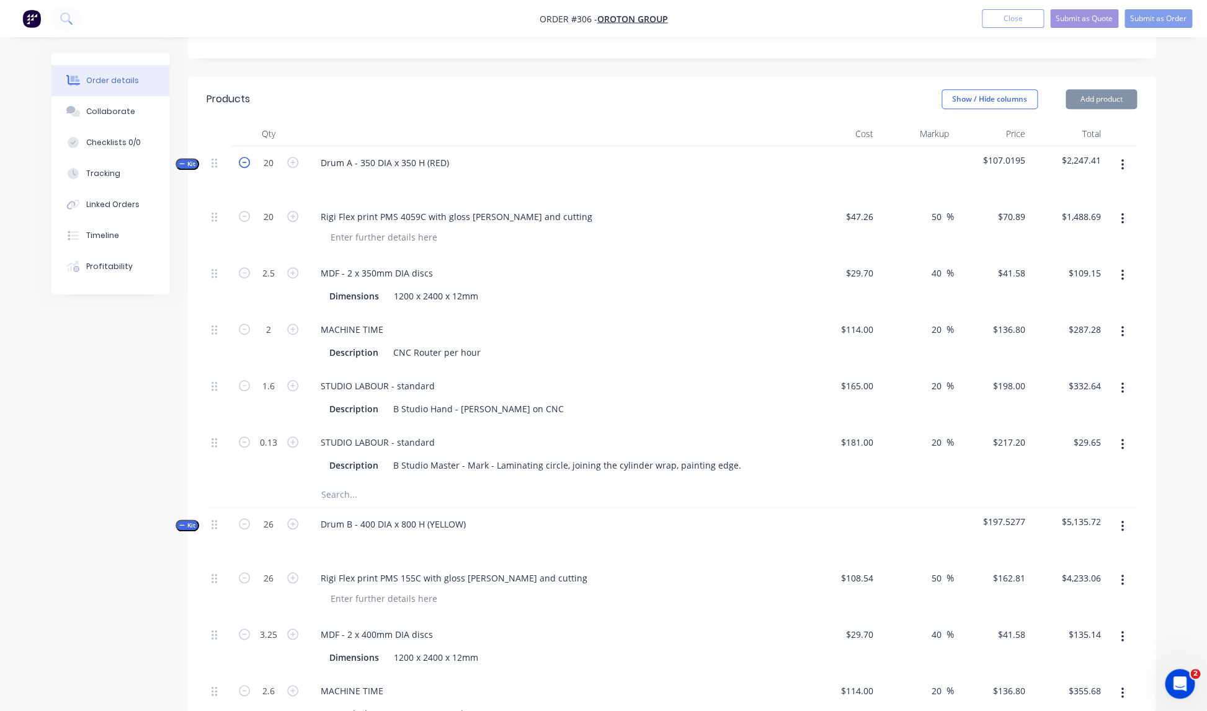
type input "$273.60"
type input "$316.80"
type input "$28.24"
click at [246, 157] on icon "button" at bounding box center [244, 162] width 11 height 11
type input "19"
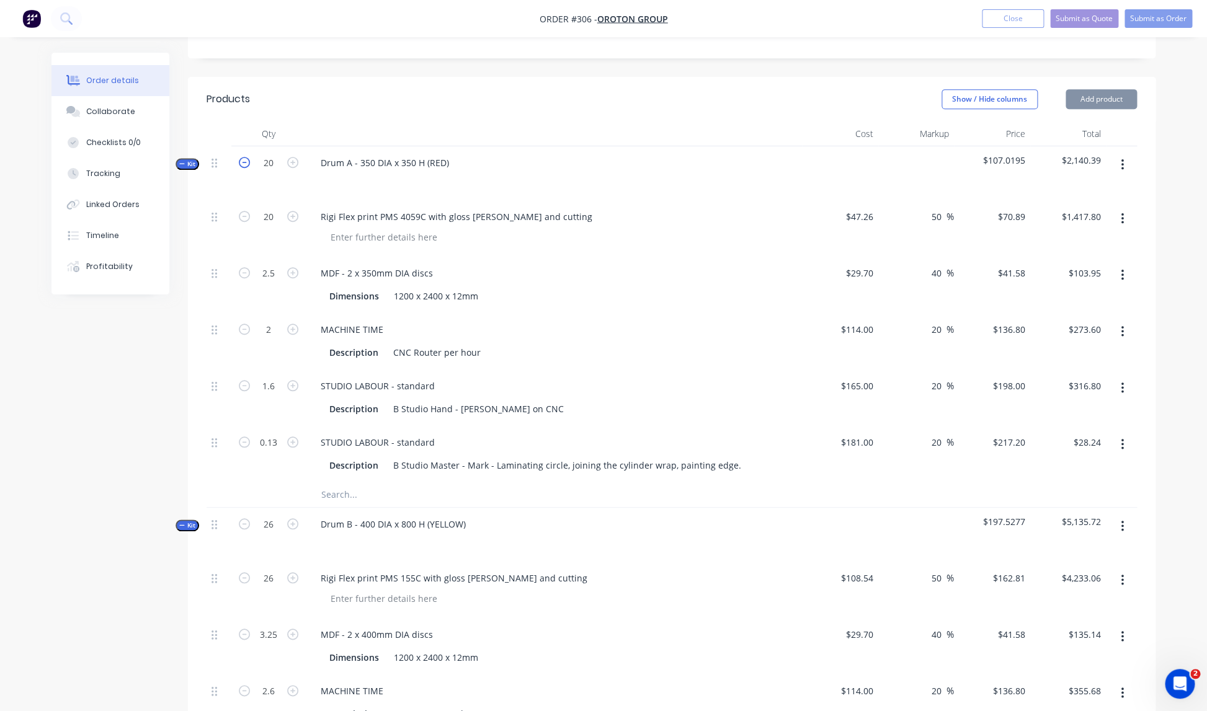
type input "19"
type input "2.375"
type input "1.9"
type input "1.52"
type input "0.1235"
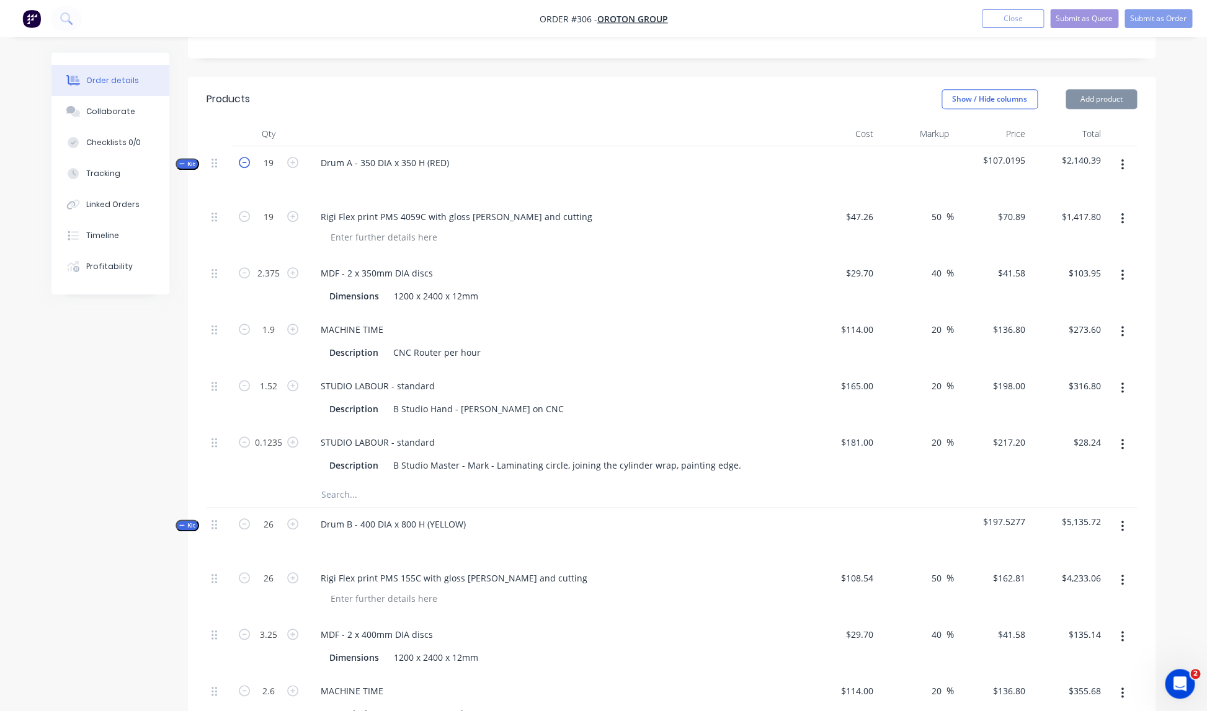
type input "$1,346.91"
type input "$98.75"
type input "$259.92"
type input "$300.96"
type input "$26.82"
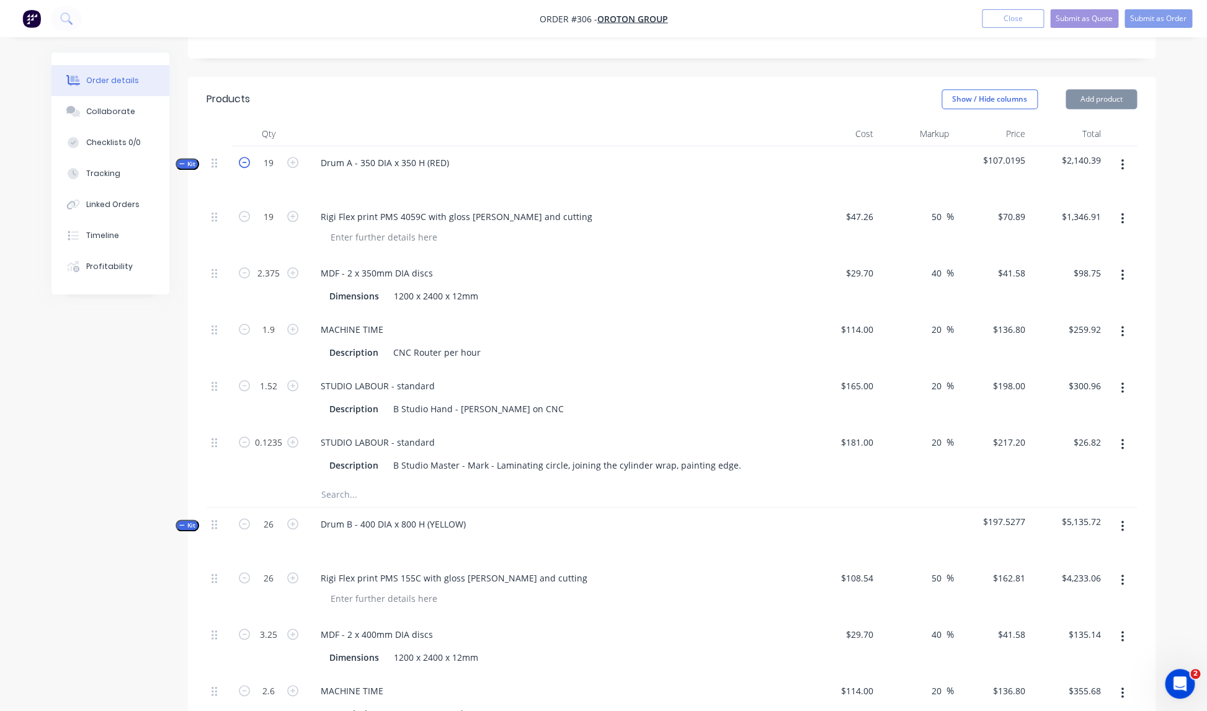
click at [246, 157] on icon "button" at bounding box center [244, 162] width 11 height 11
type input "18"
type input "2.25"
type input "1.8"
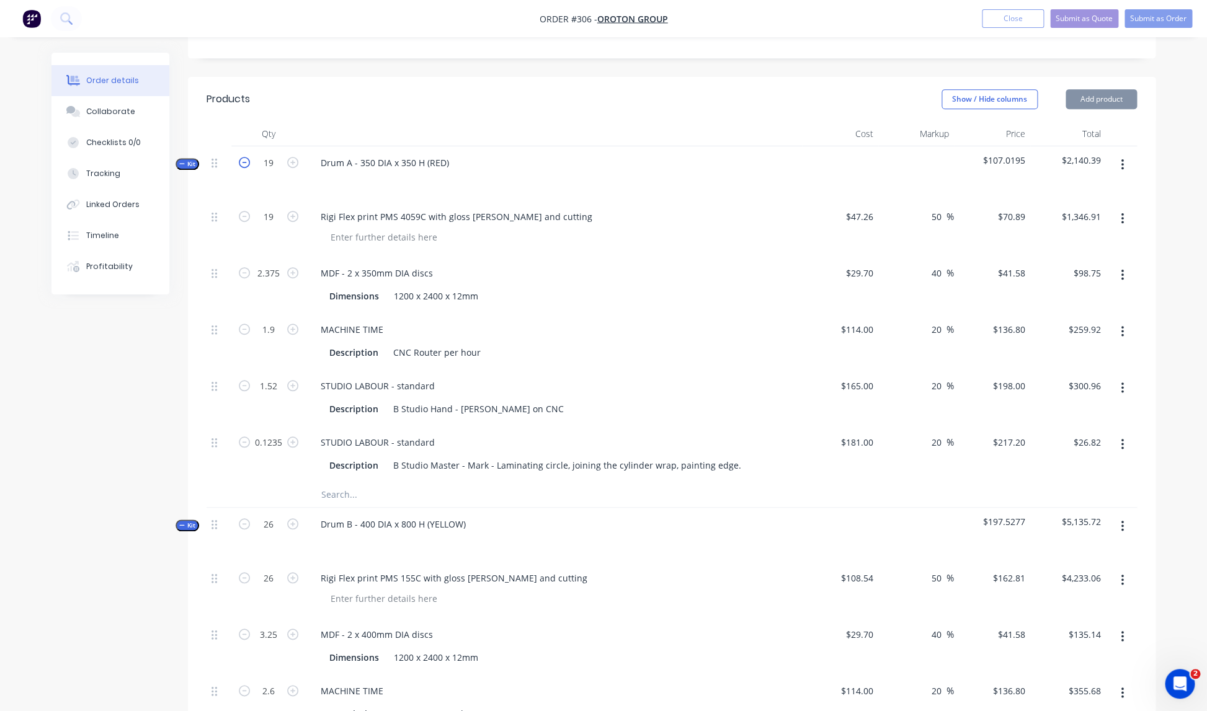
type input "1.44"
type input "0.117"
type input "$1,276.02"
type input "$93.56"
type input "$246.24"
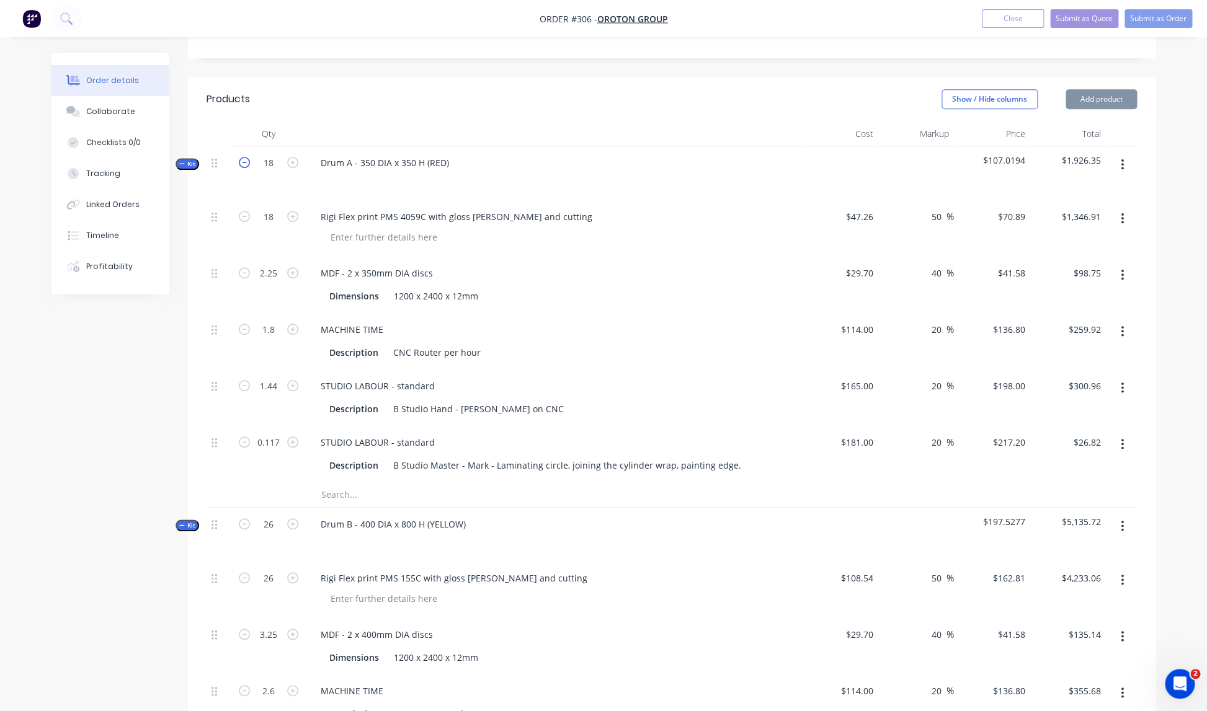
type input "$285.12"
type input "$25.41"
click at [246, 157] on icon "button" at bounding box center [244, 162] width 11 height 11
type input "17"
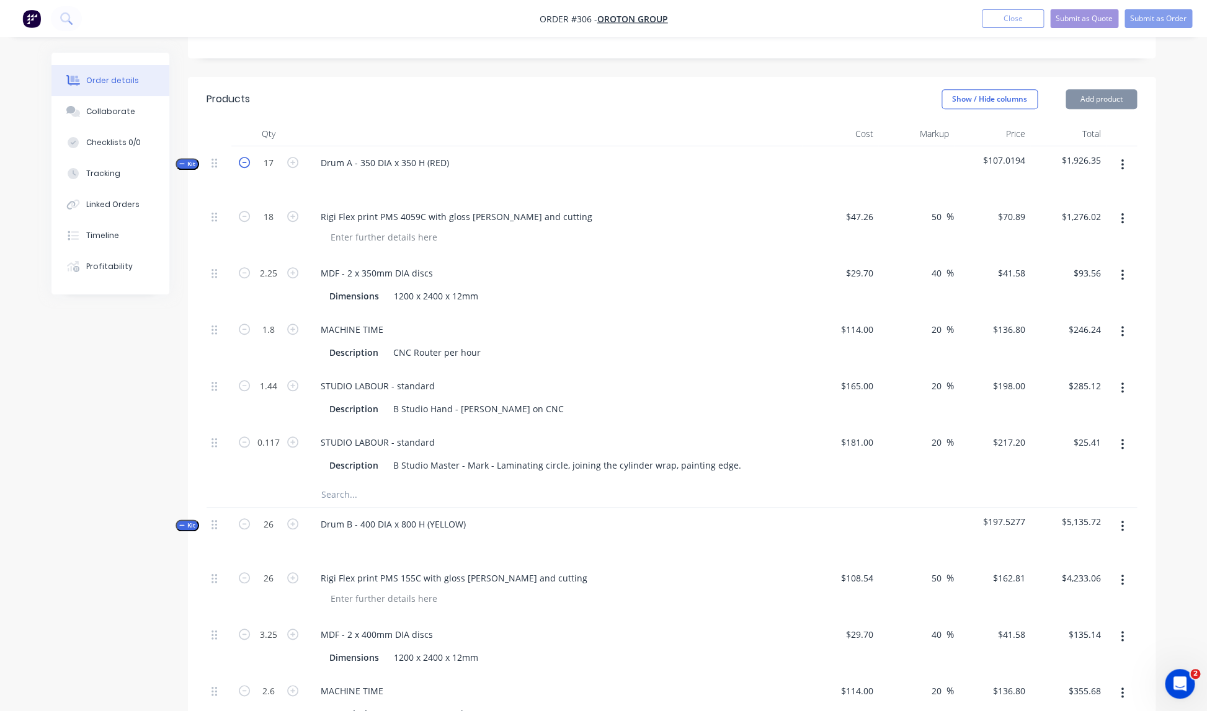
type input "2.125"
type input "1.7"
type input "1.36"
type input "0.1105"
type input "$1,205.13"
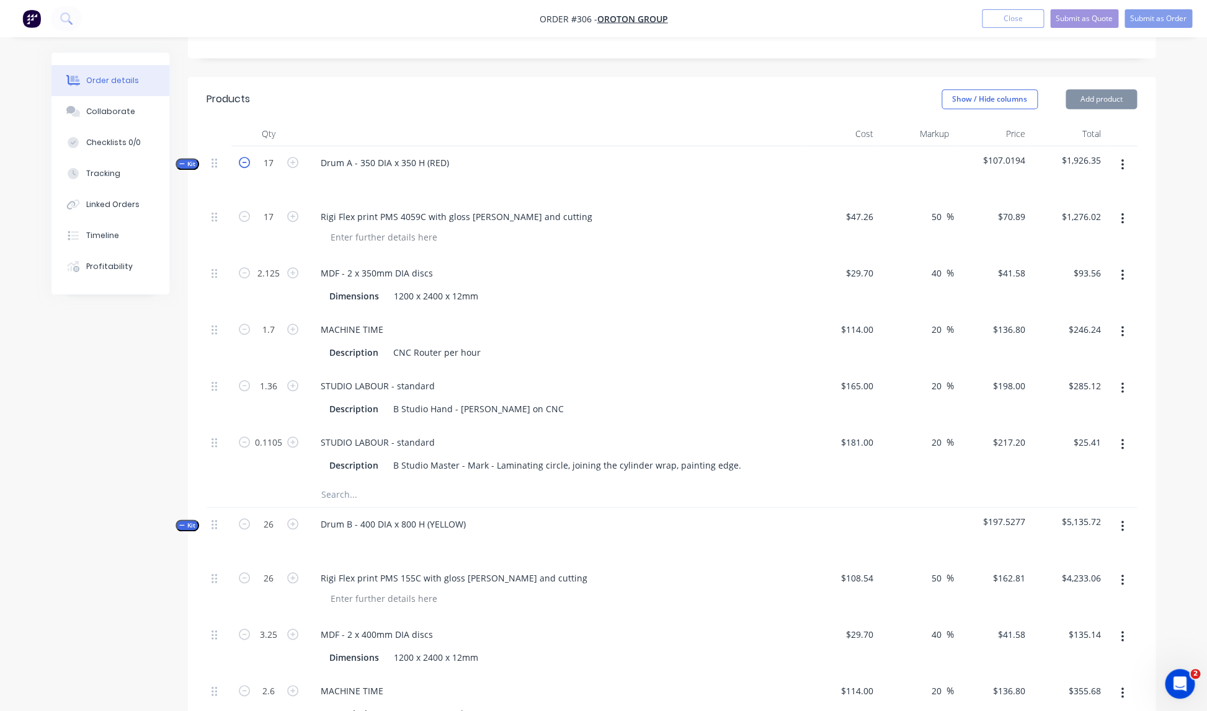
type input "$88.36"
type input "$232.56"
type input "$269.28"
type input "$24.00"
click at [246, 157] on icon "button" at bounding box center [244, 162] width 11 height 11
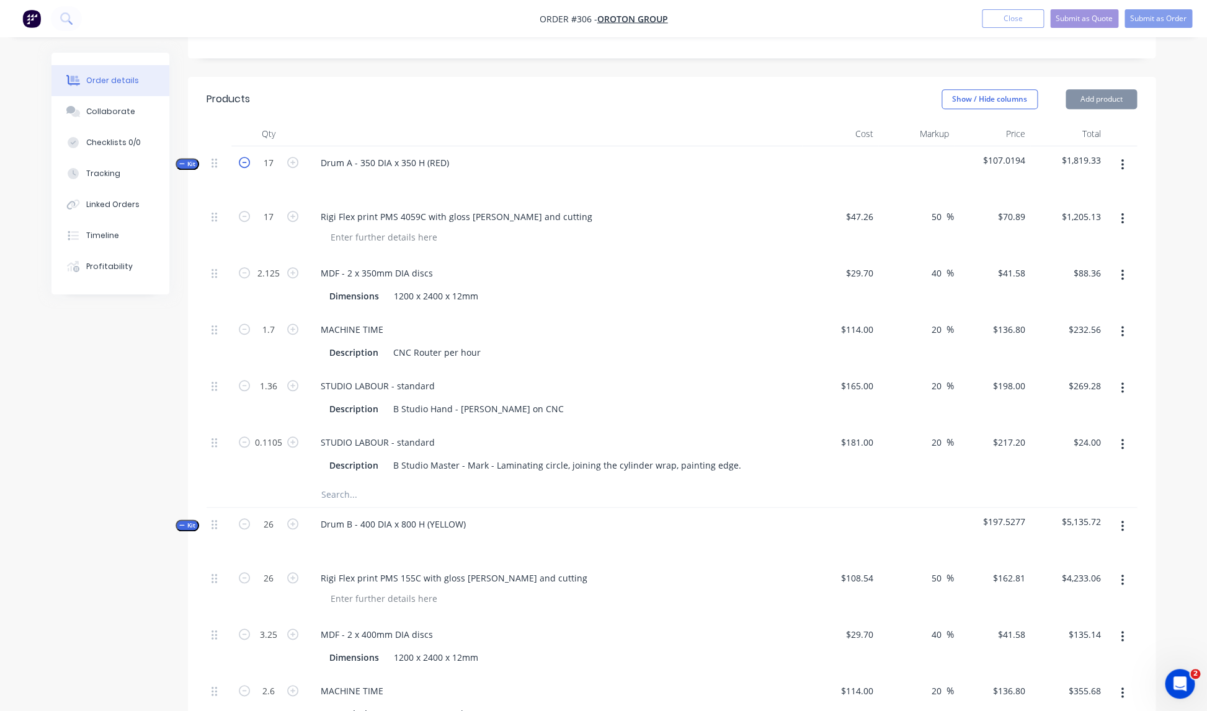
type input "16"
type input "2"
type input "1.6"
type input "1.28"
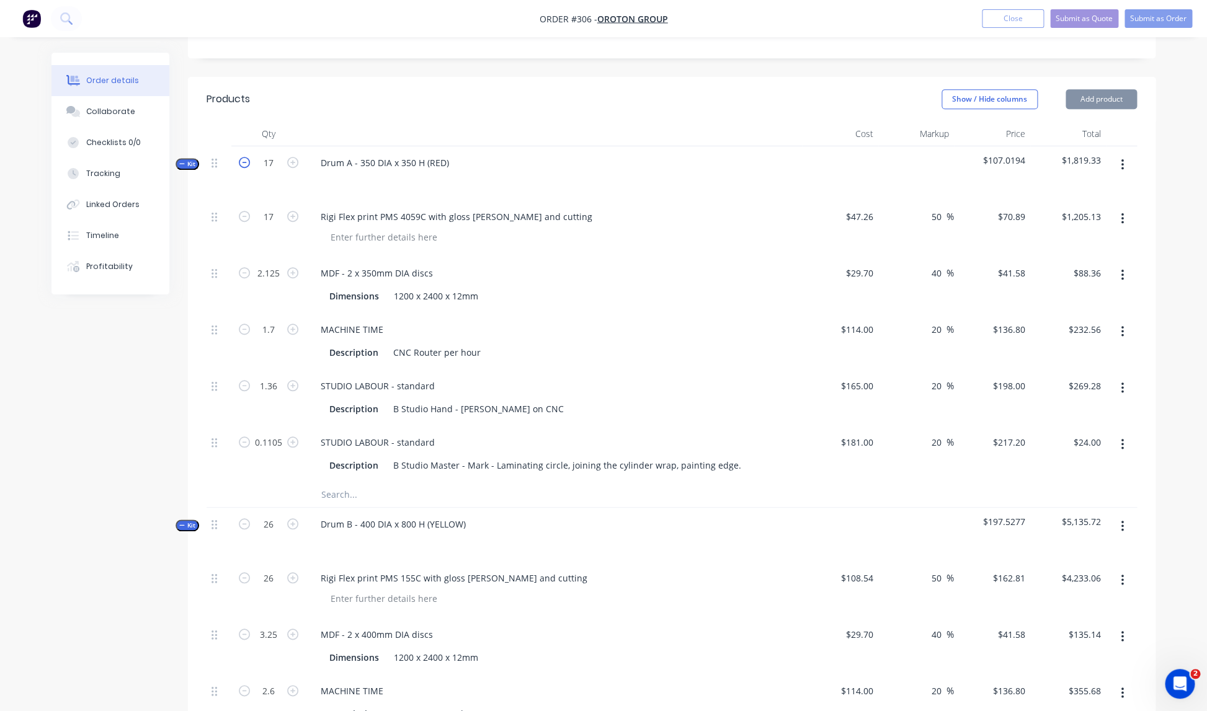
type input "0.104"
type input "$1,134.24"
type input "$83.16"
type input "$218.88"
type input "$253.44"
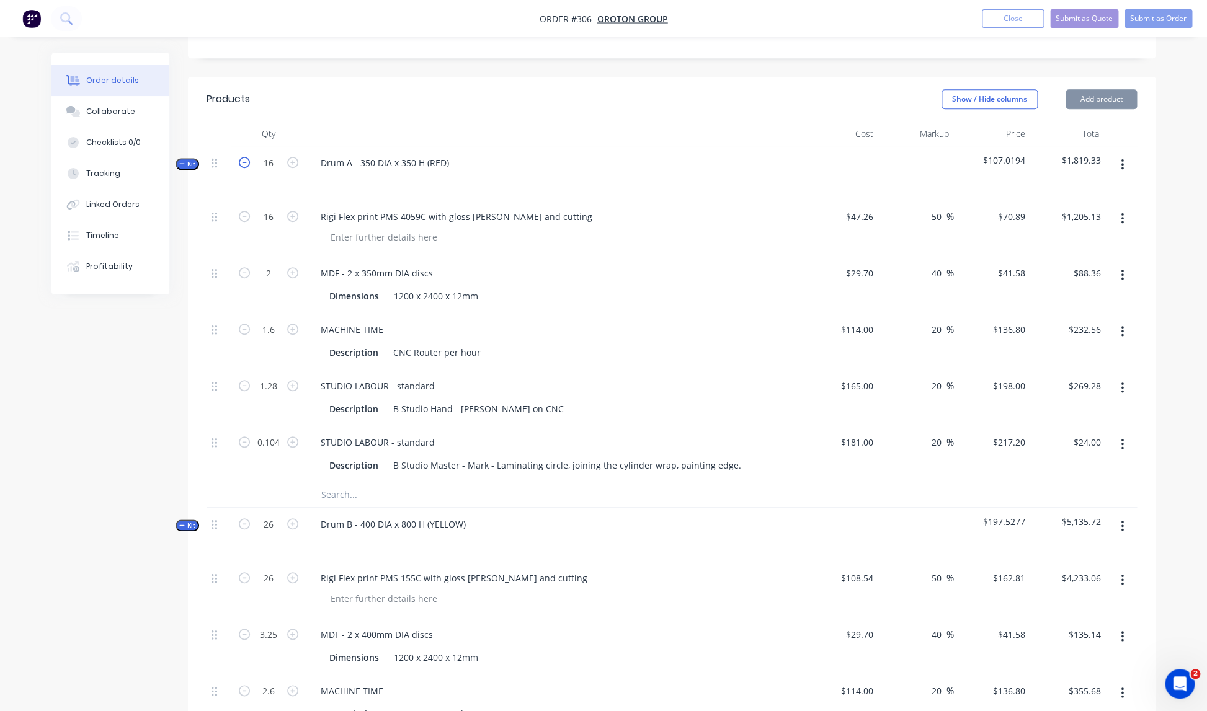
type input "$22.59"
click at [246, 157] on icon "button" at bounding box center [244, 162] width 11 height 11
type input "15"
type input "1.875"
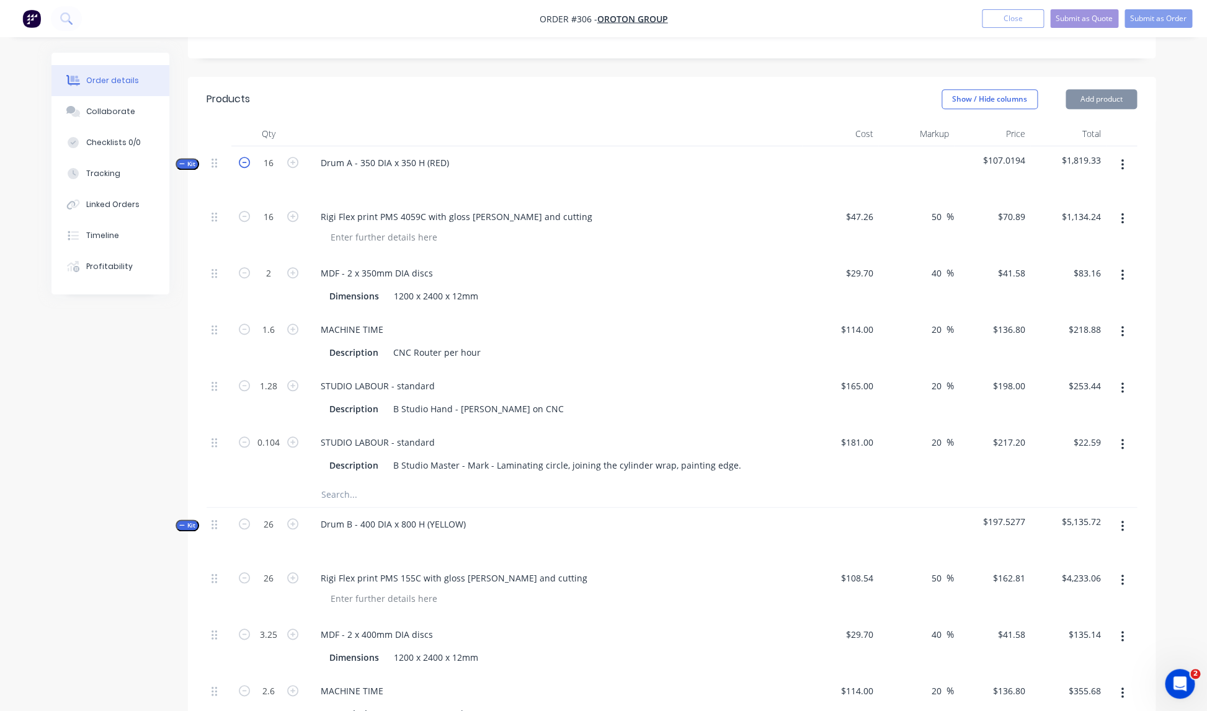
type input "1.5"
type input "1.2"
type input "0.0975"
type input "$1,063.35"
type input "$77.96"
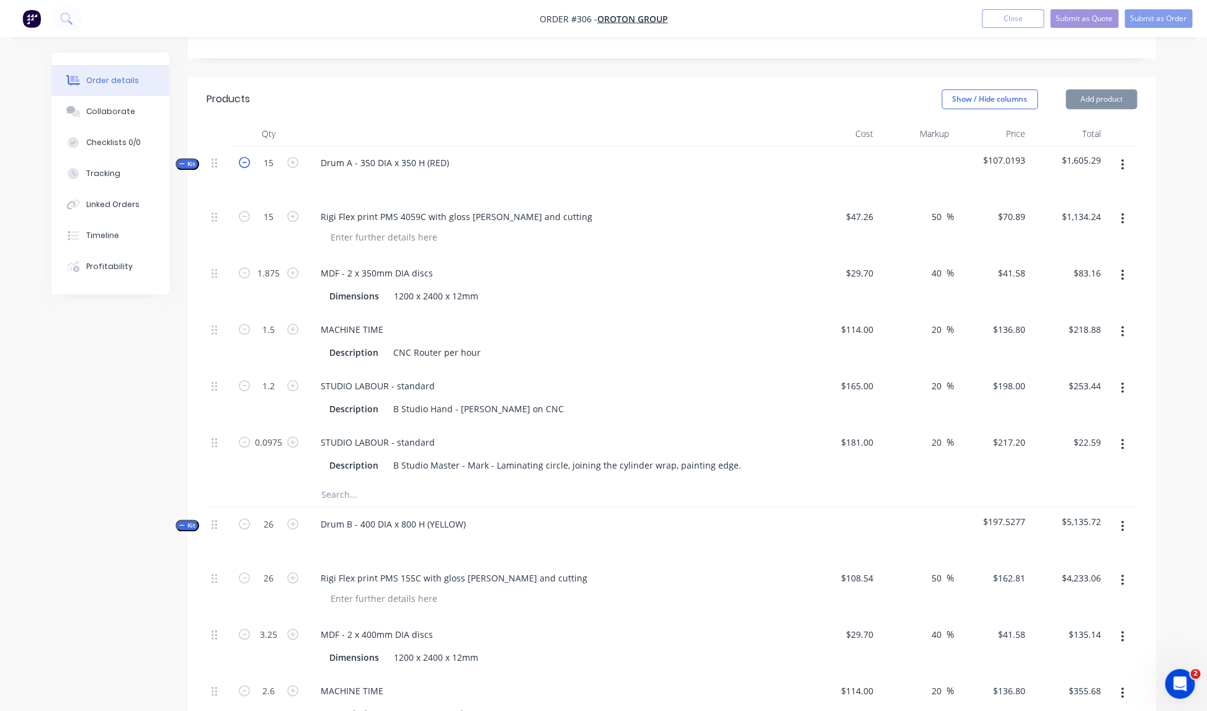
type input "$205.20"
type input "$237.60"
type input "$21.18"
click at [246, 157] on icon "button" at bounding box center [244, 162] width 11 height 11
type input "14"
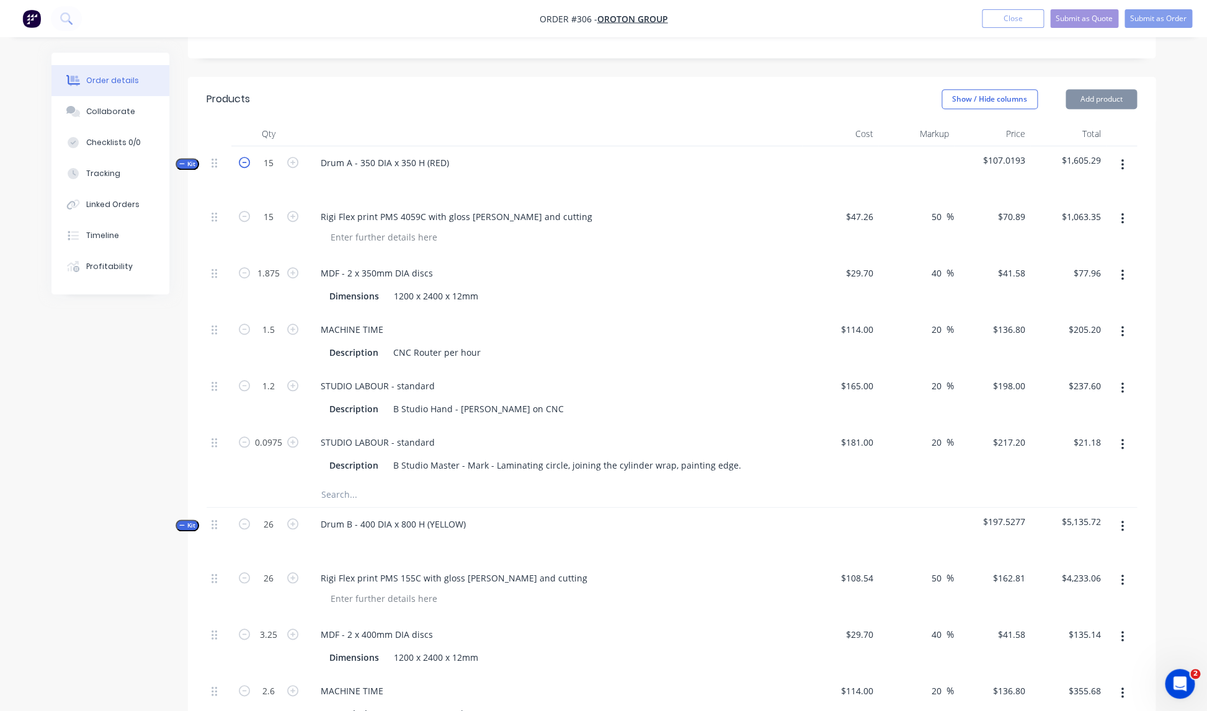
type input "14"
type input "1.75"
type input "1.4"
type input "1.12"
type input "0.091"
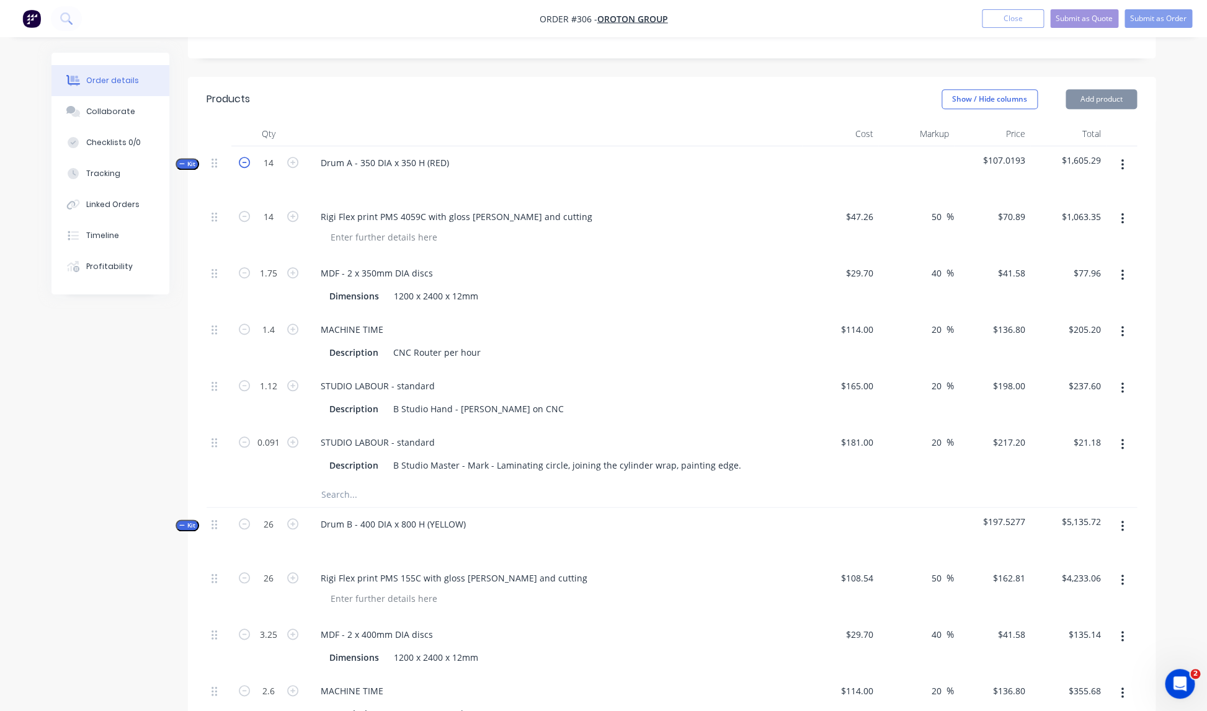
type input "$992.46"
type input "$72.77"
type input "$191.52"
type input "$221.76"
type input "$19.77"
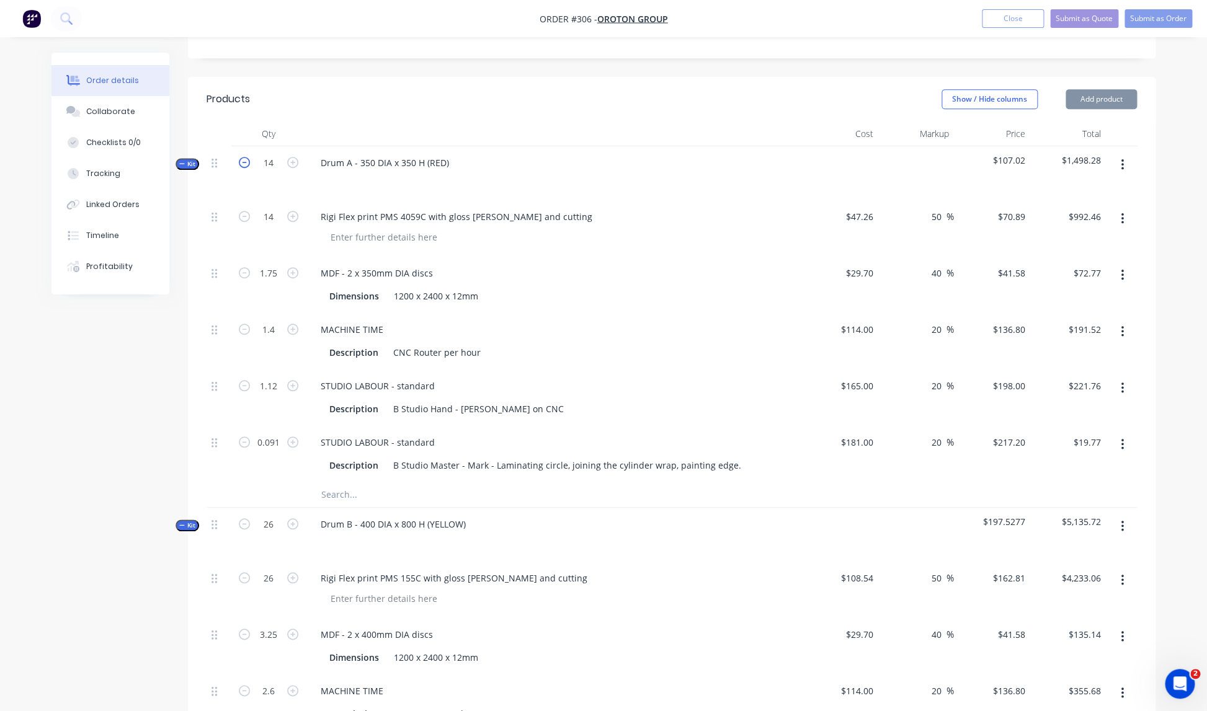
click at [246, 157] on icon "button" at bounding box center [244, 162] width 11 height 11
type input "13"
type input "1.625"
type input "1.3"
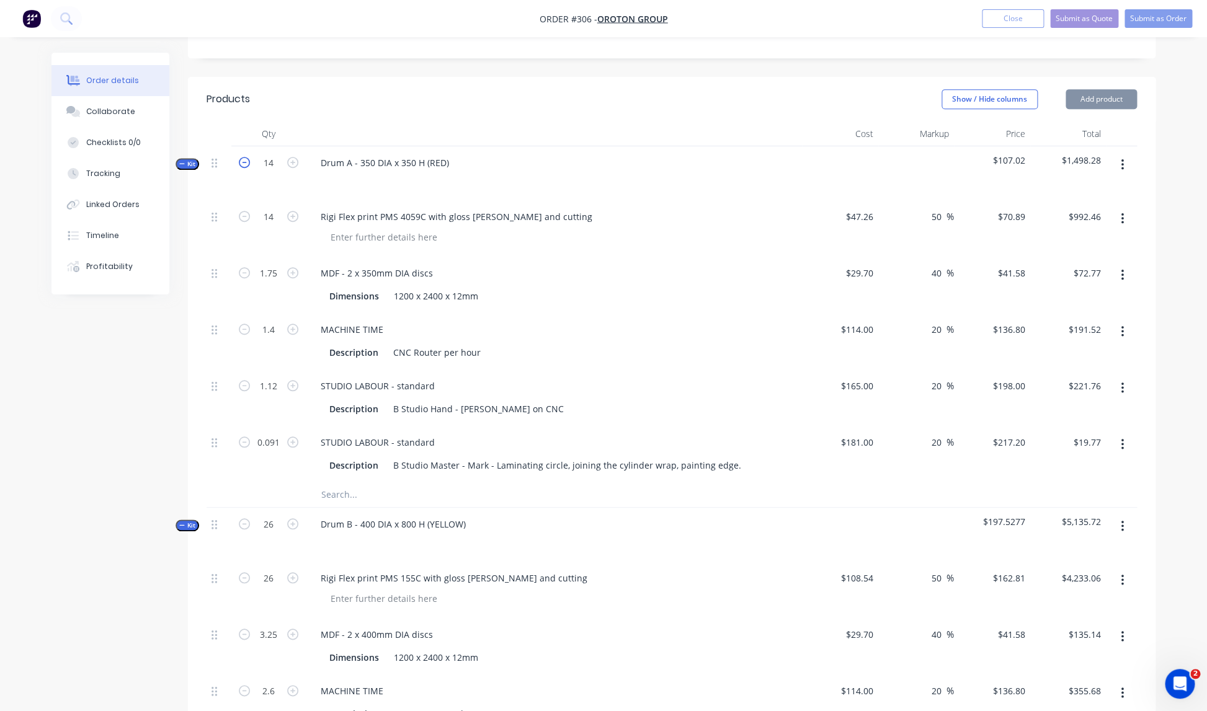
type input "1.04"
type input "0.0845"
type input "$921.57"
type input "$67.57"
type input "$177.84"
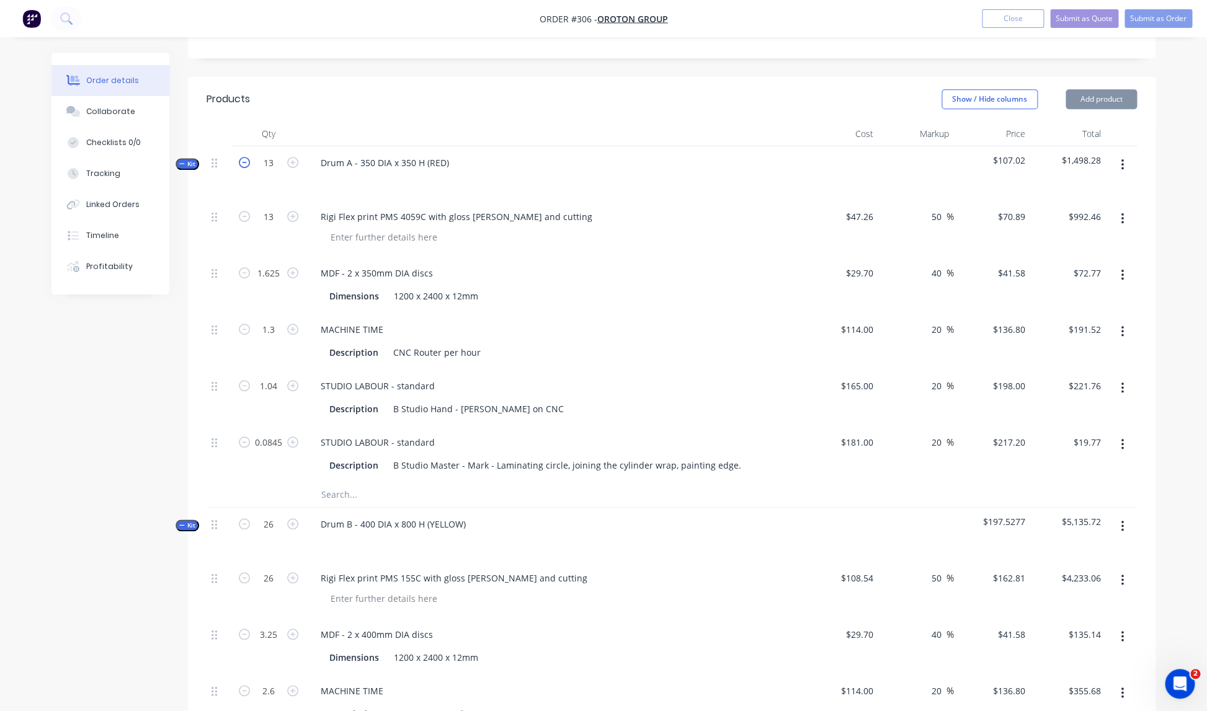
type input "$205.92"
type input "$18.35"
click at [246, 157] on icon "button" at bounding box center [244, 162] width 11 height 11
type input "12"
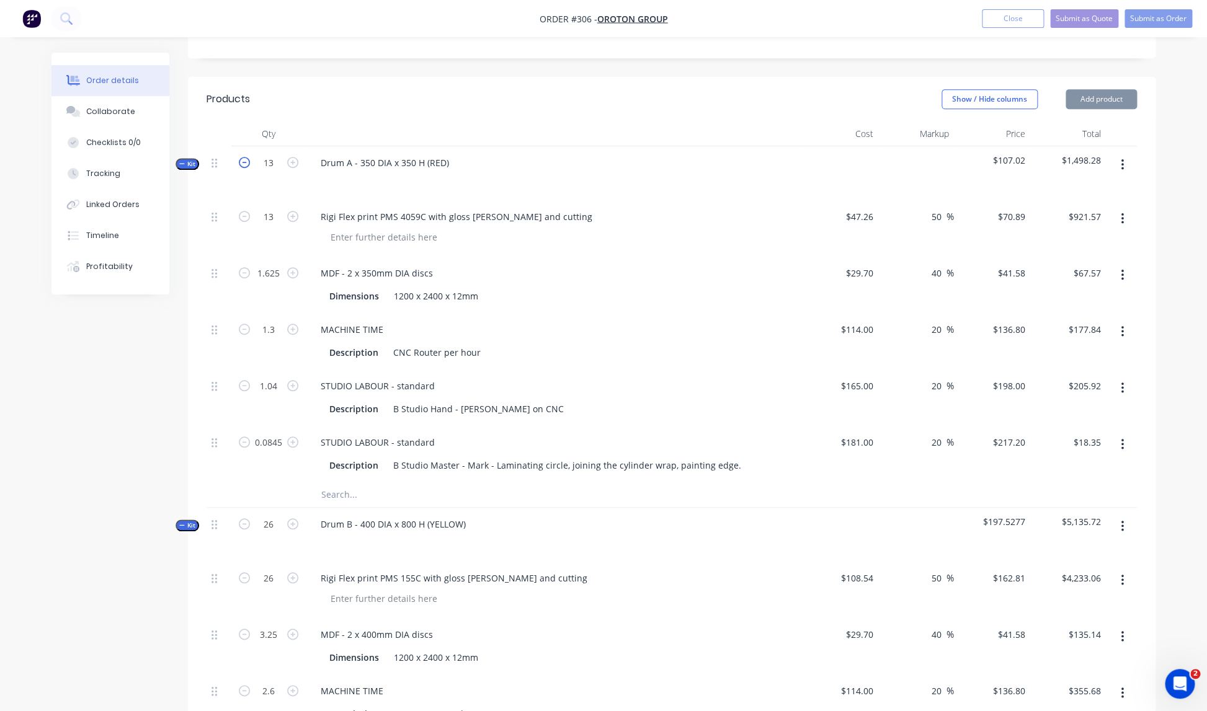
type input "1.5"
type input "1.2"
type input "0.96"
type input "0.078"
type input "$850.68"
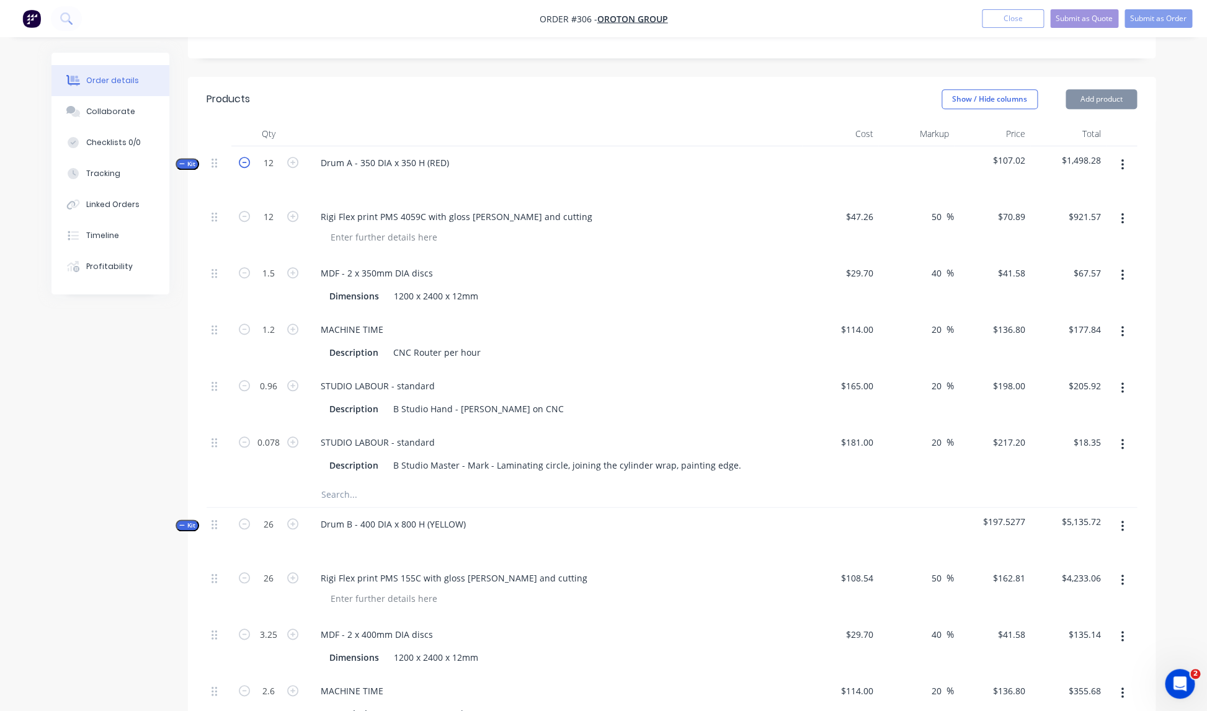
type input "$62.37"
type input "$164.16"
type input "$190.08"
type input "$16.94"
click at [246, 157] on icon "button" at bounding box center [244, 162] width 11 height 11
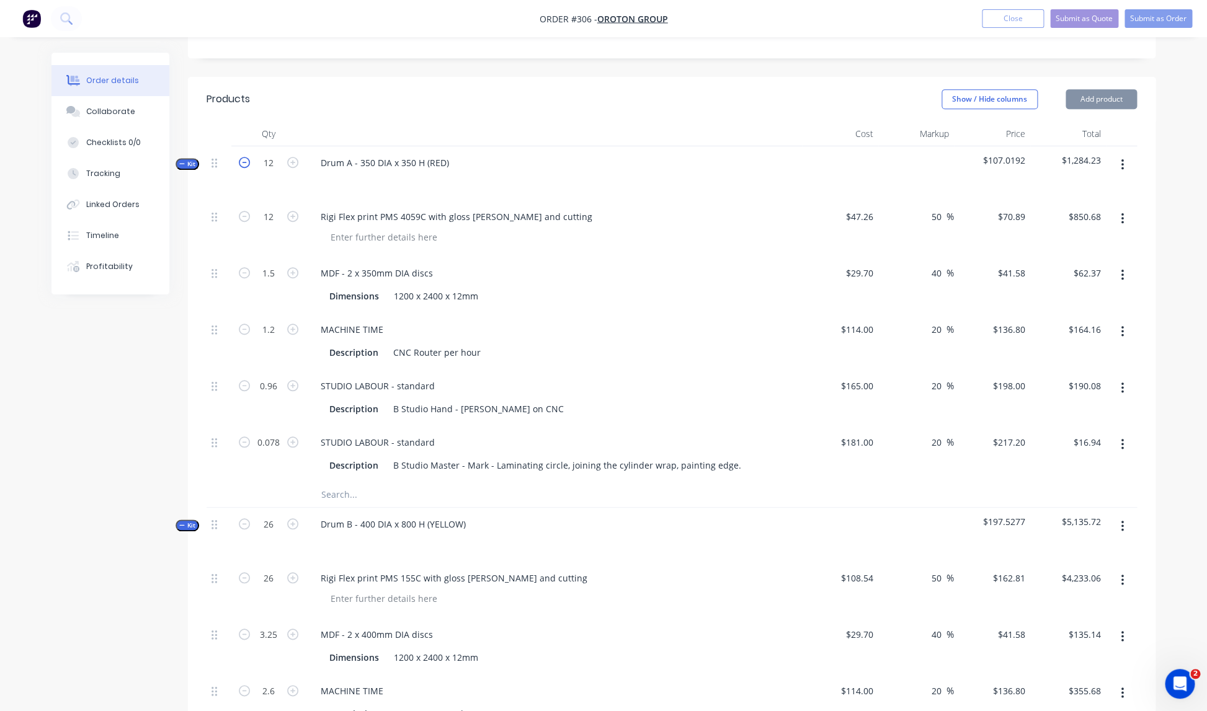
type input "11"
click at [246, 157] on icon "button" at bounding box center [244, 162] width 11 height 11
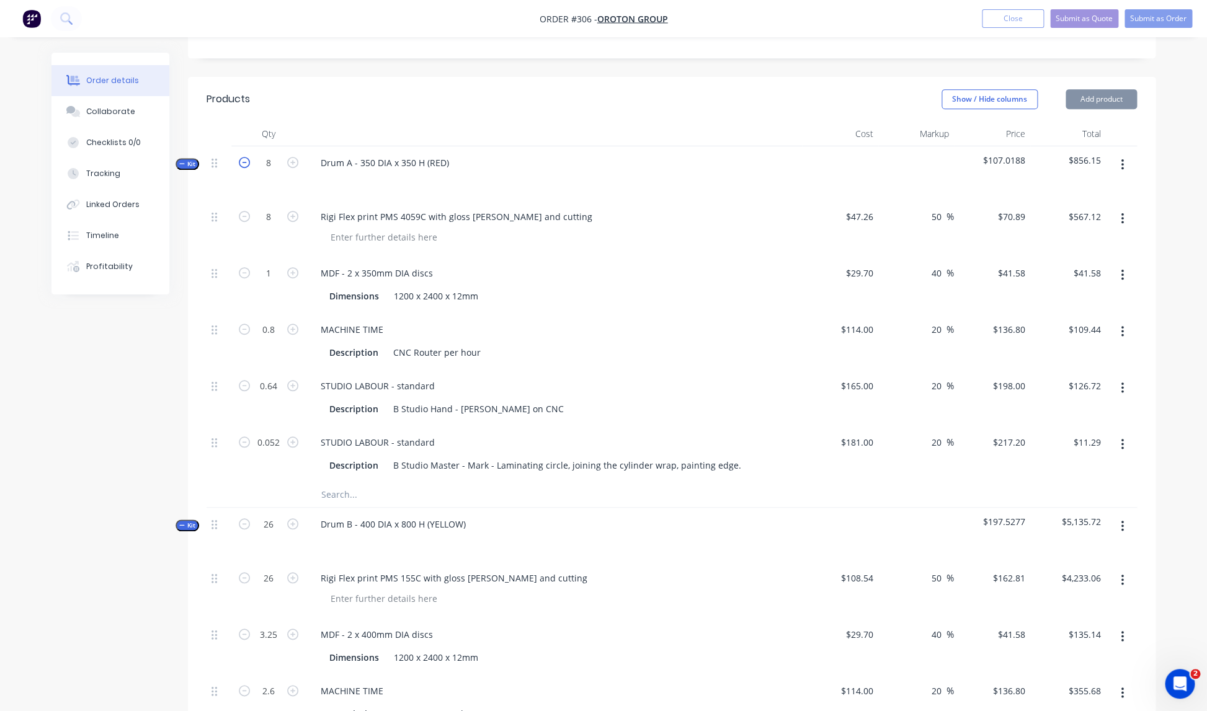
click at [246, 157] on icon "button" at bounding box center [244, 162] width 11 height 11
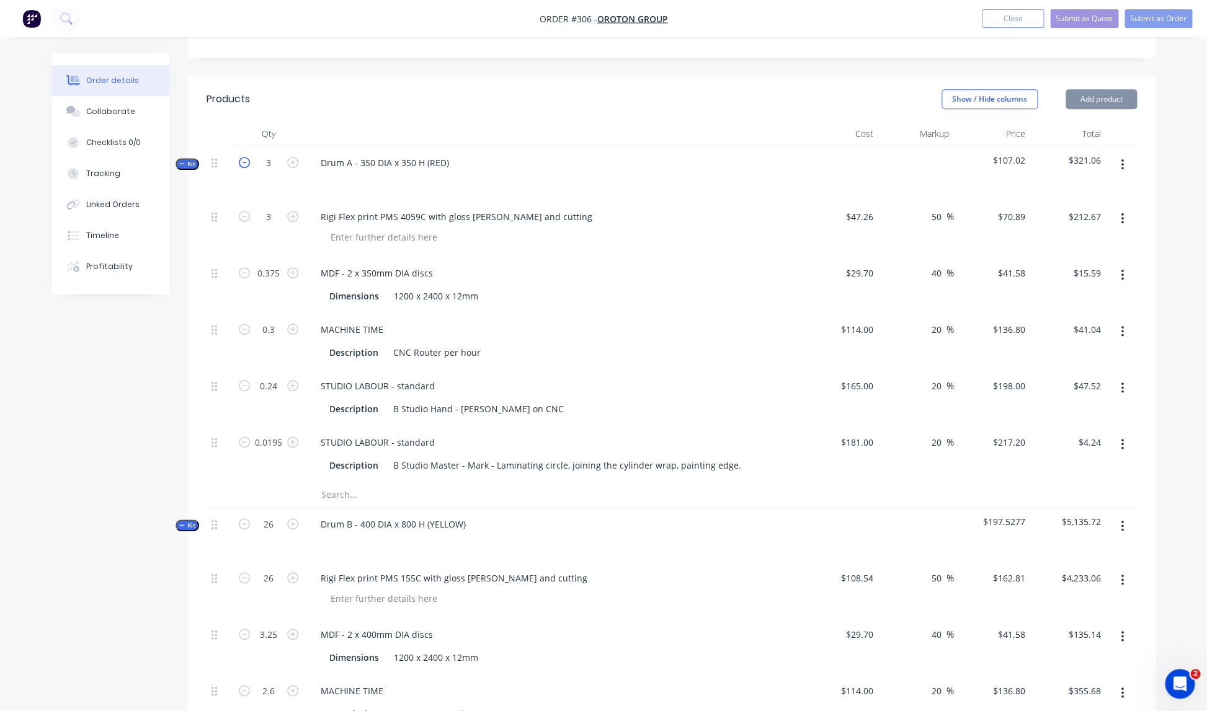
click at [246, 157] on icon "button" at bounding box center [244, 162] width 11 height 11
click at [282, 434] on input "0.0065" at bounding box center [268, 443] width 32 height 19
click at [650, 377] on div "STUDIO LABOUR - standard" at bounding box center [554, 386] width 486 height 18
click at [294, 157] on icon "button" at bounding box center [292, 162] width 11 height 11
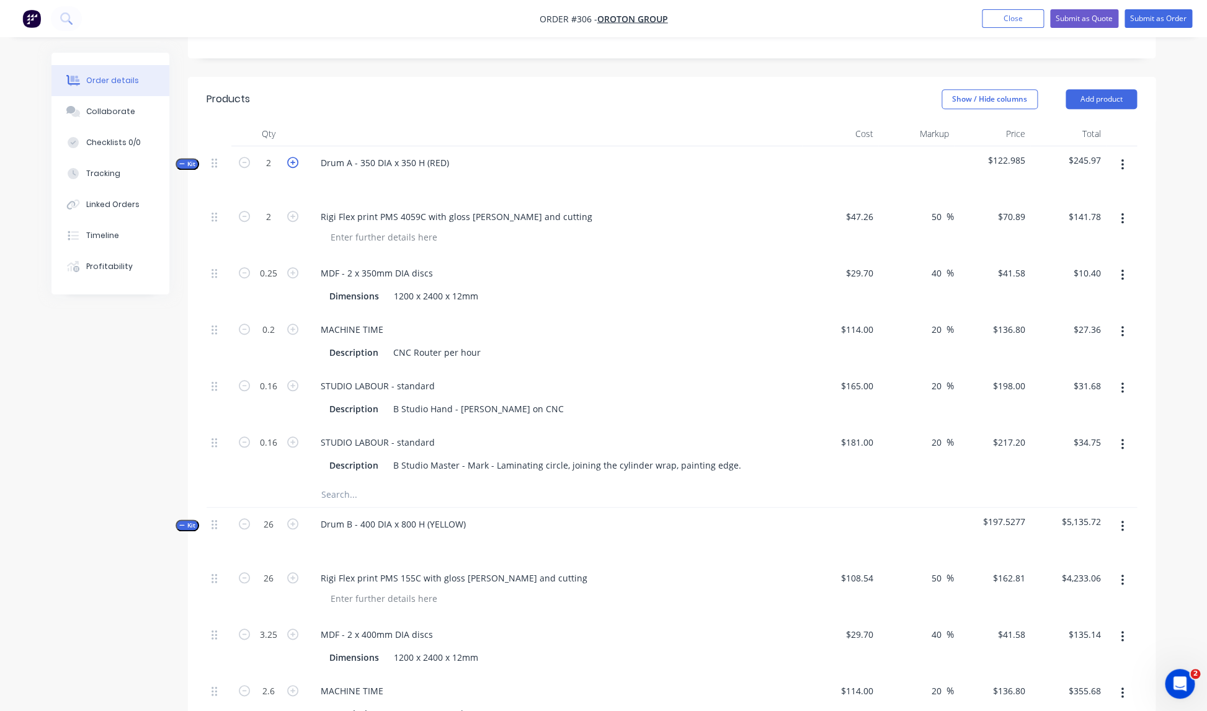
click at [294, 157] on icon "button" at bounding box center [292, 162] width 11 height 11
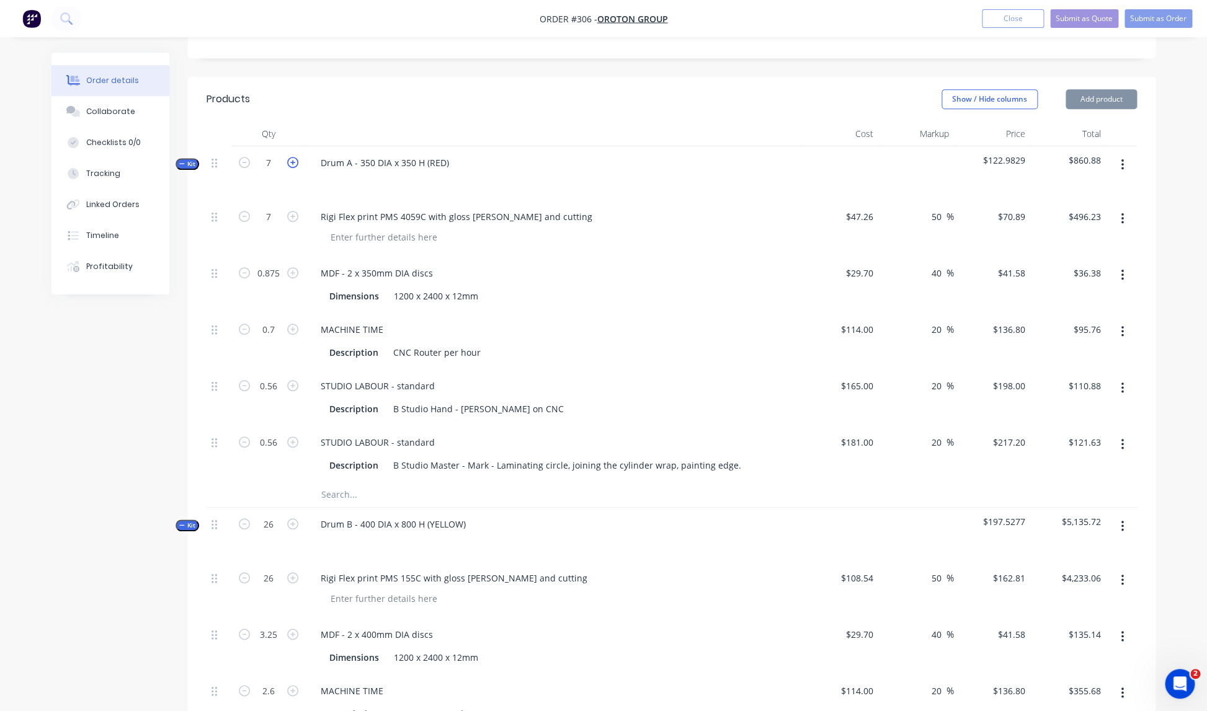
click at [294, 157] on icon "button" at bounding box center [292, 162] width 11 height 11
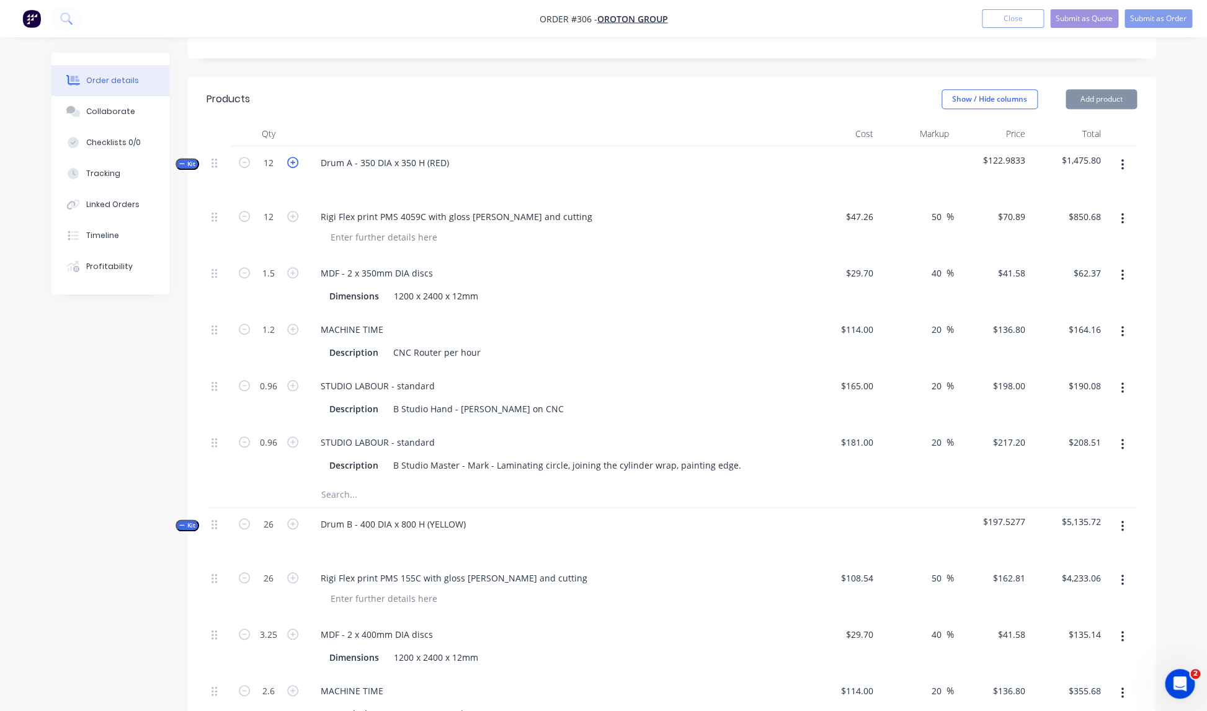
click at [294, 157] on icon "button" at bounding box center [292, 162] width 11 height 11
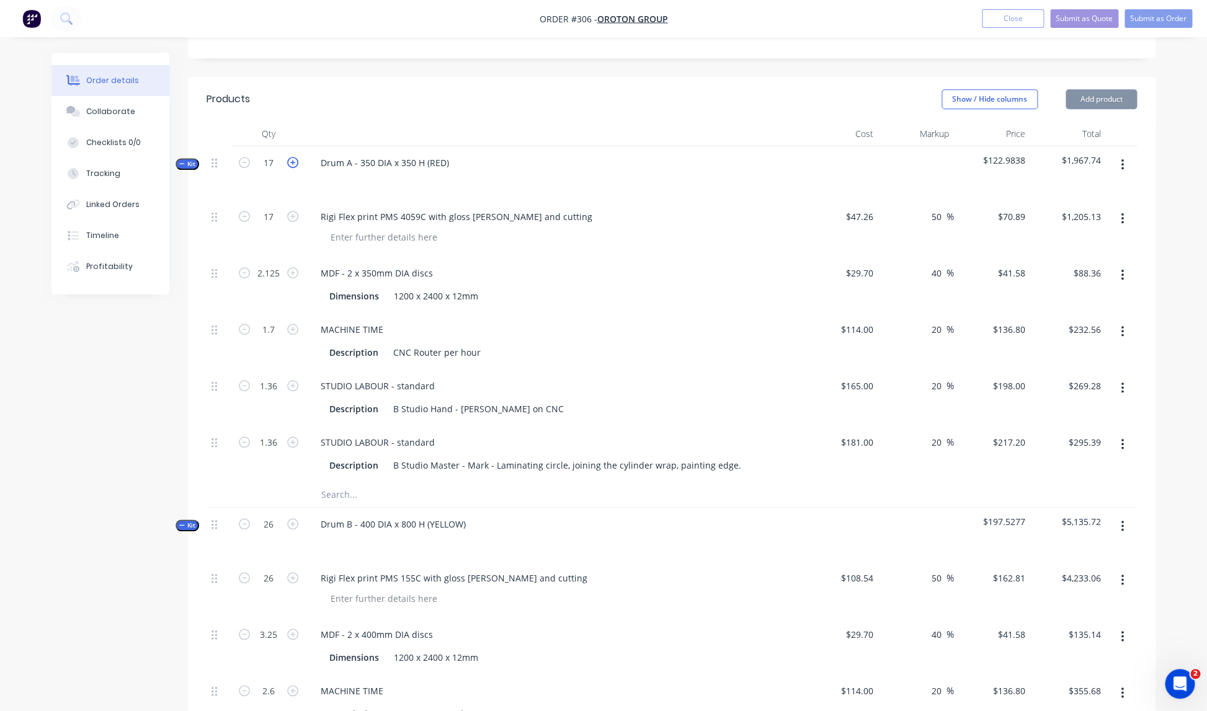
click at [294, 157] on icon "button" at bounding box center [292, 162] width 11 height 11
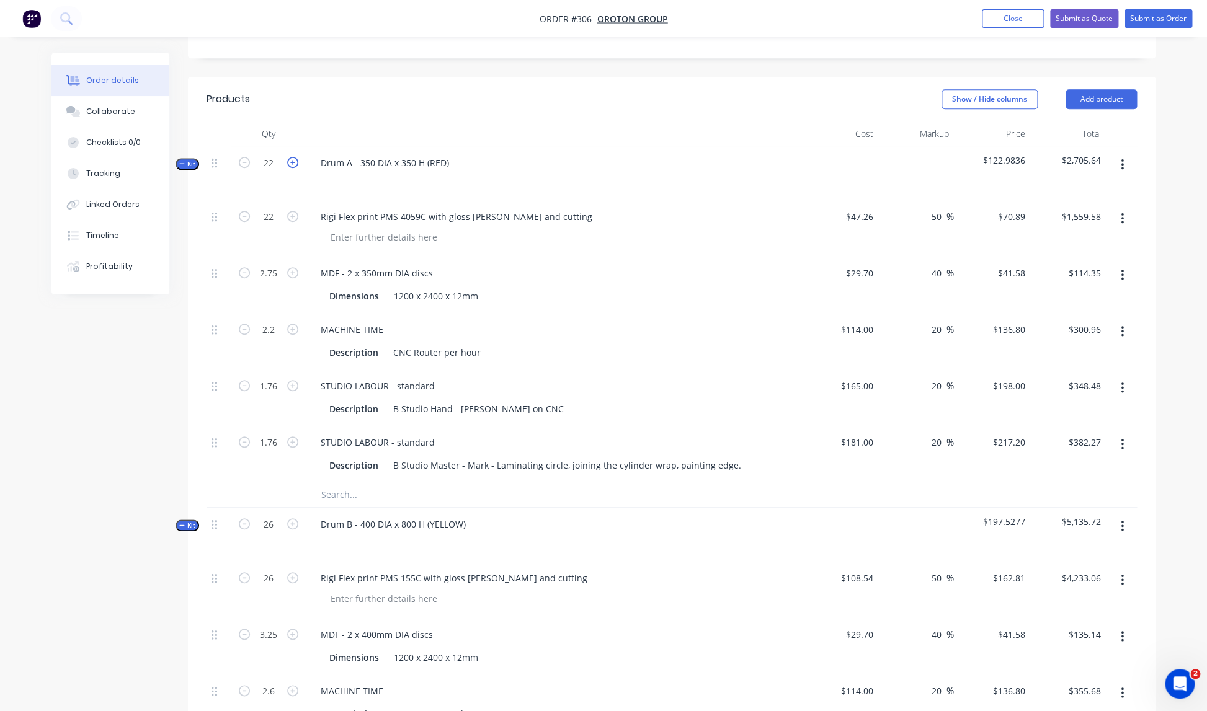
click at [294, 157] on icon "button" at bounding box center [292, 162] width 11 height 11
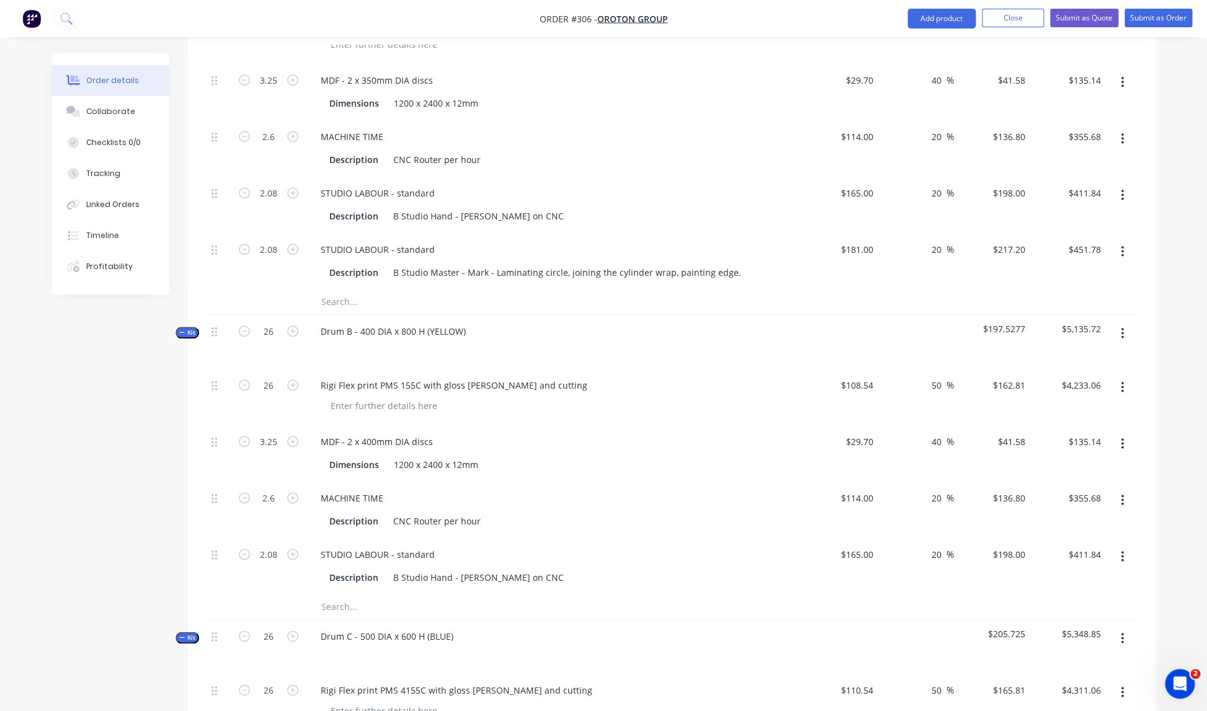
scroll to position [464, 0]
click at [661, 376] on div "Rigi Flex print PMS 155C with gloss [PERSON_NAME] and cutting" at bounding box center [554, 385] width 486 height 18
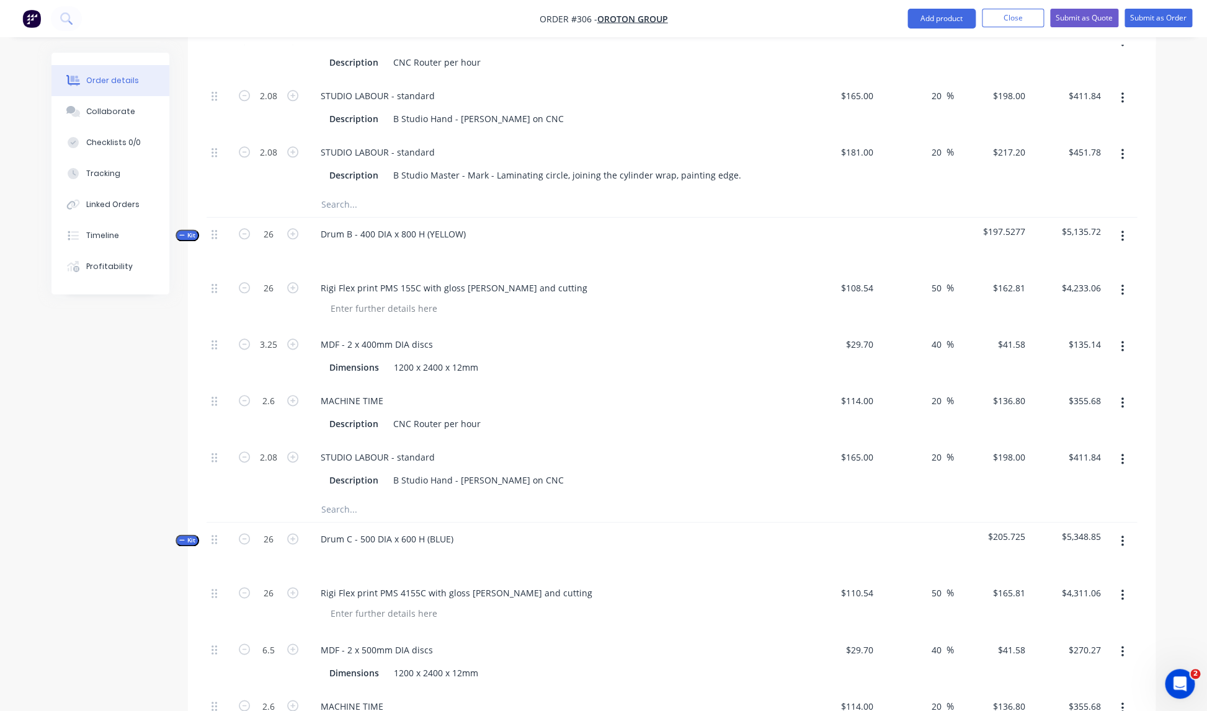
scroll to position [563, 0]
click at [1122, 228] on icon "button" at bounding box center [1122, 233] width 2 height 11
click at [1080, 257] on div "Add product to kit" at bounding box center [1078, 266] width 96 height 18
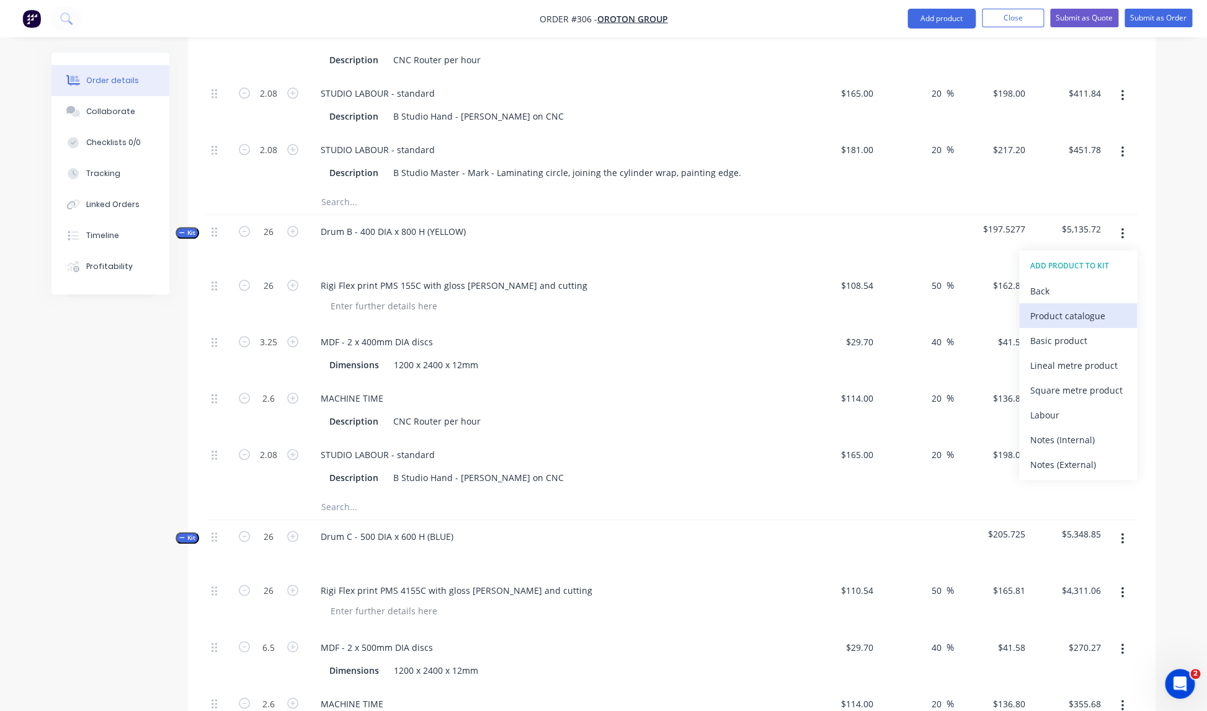
click at [1052, 307] on div "Product catalogue" at bounding box center [1078, 316] width 96 height 18
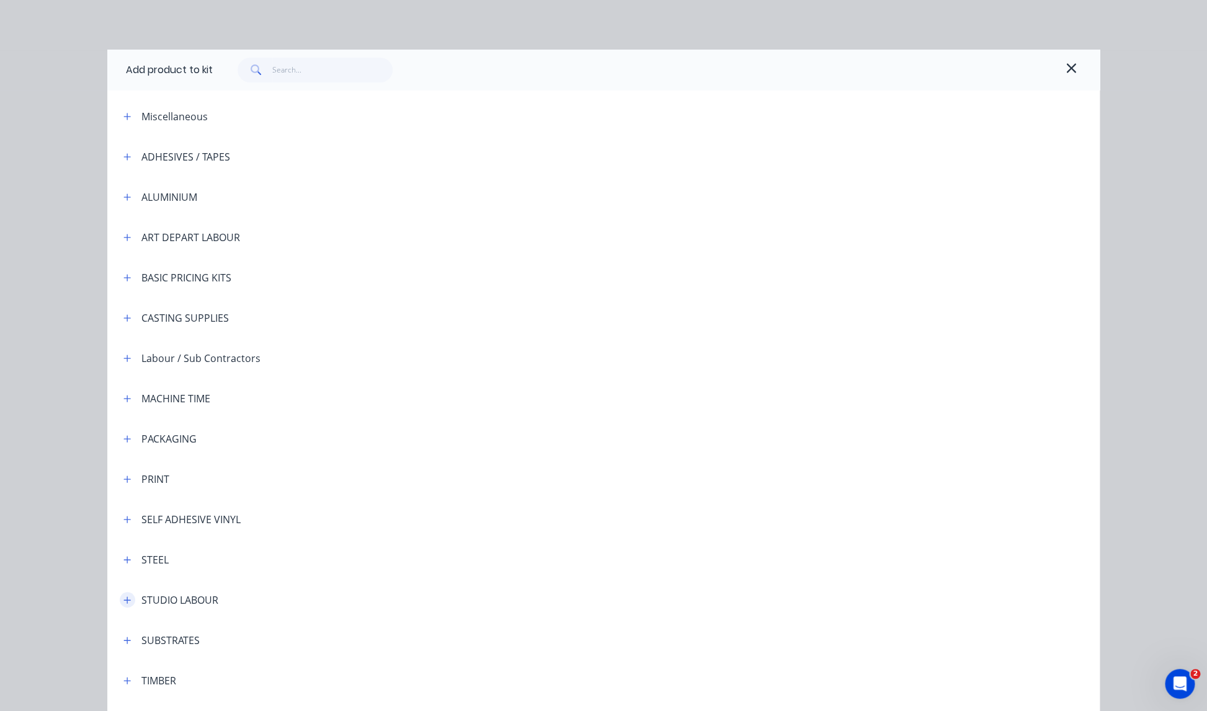
click at [127, 600] on icon "button" at bounding box center [127, 600] width 7 height 7
click at [306, 636] on span "STUDIO LABOUR - standard" at bounding box center [575, 635] width 698 height 13
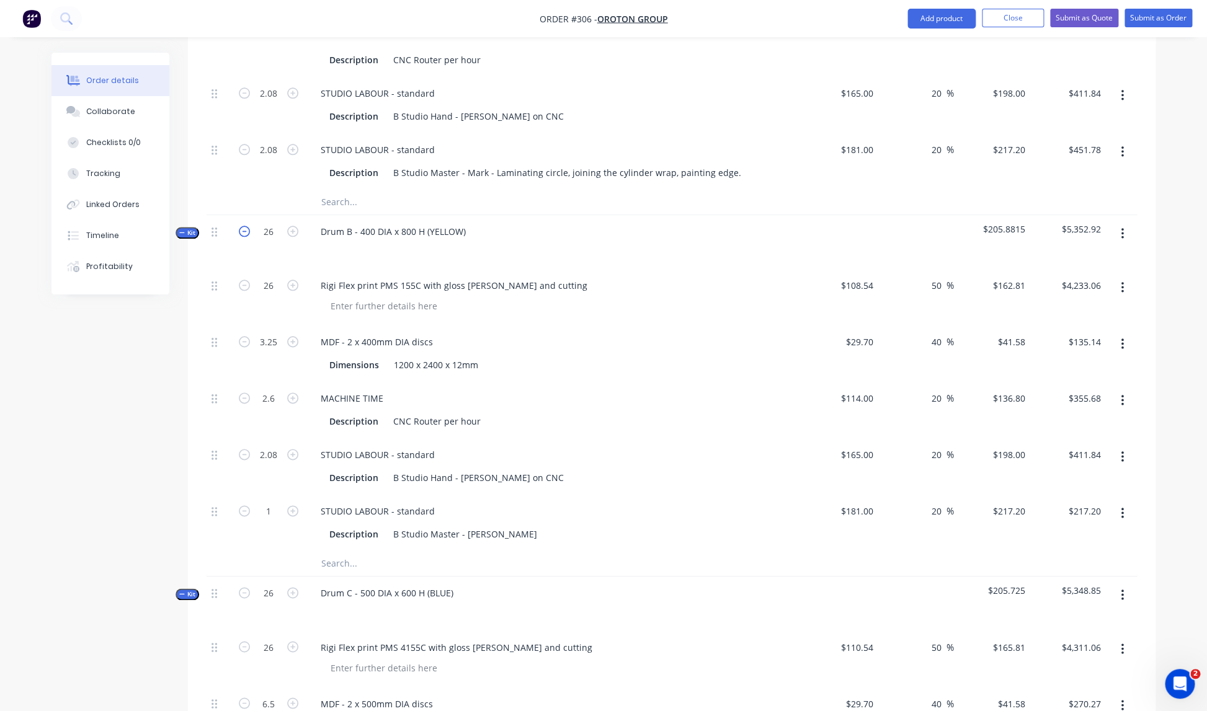
click at [246, 226] on icon "button" at bounding box center [244, 231] width 11 height 11
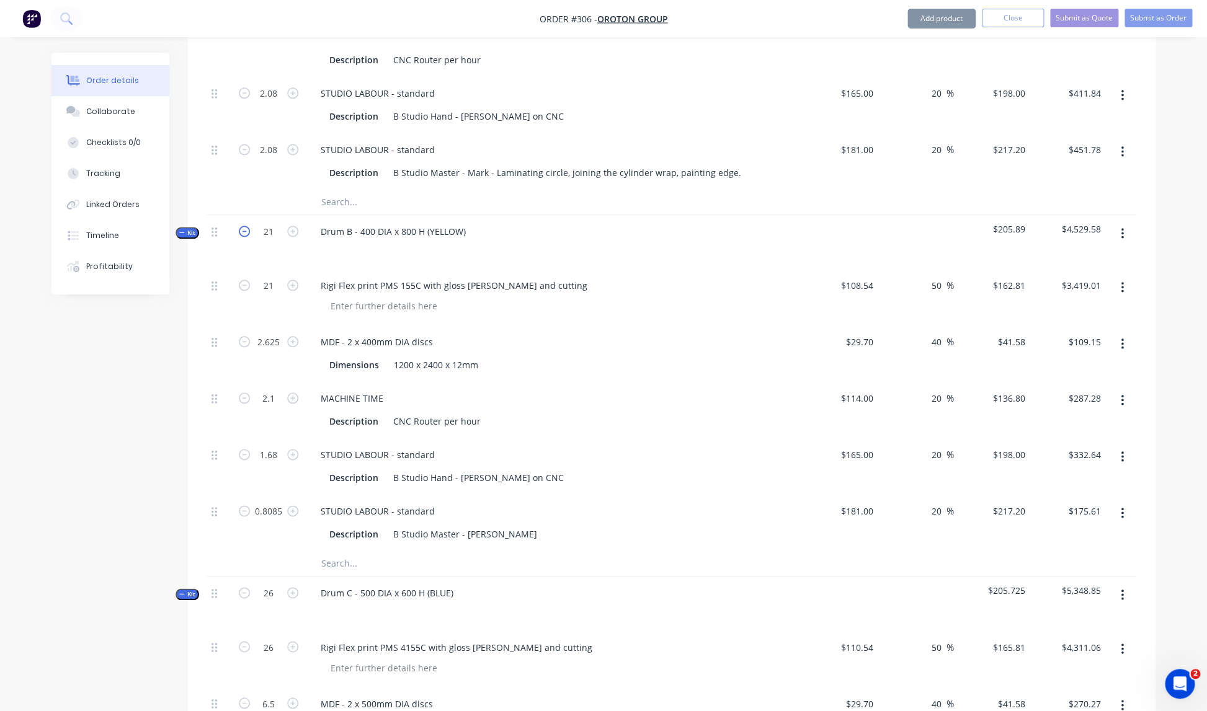
click at [246, 226] on icon "button" at bounding box center [244, 231] width 11 height 11
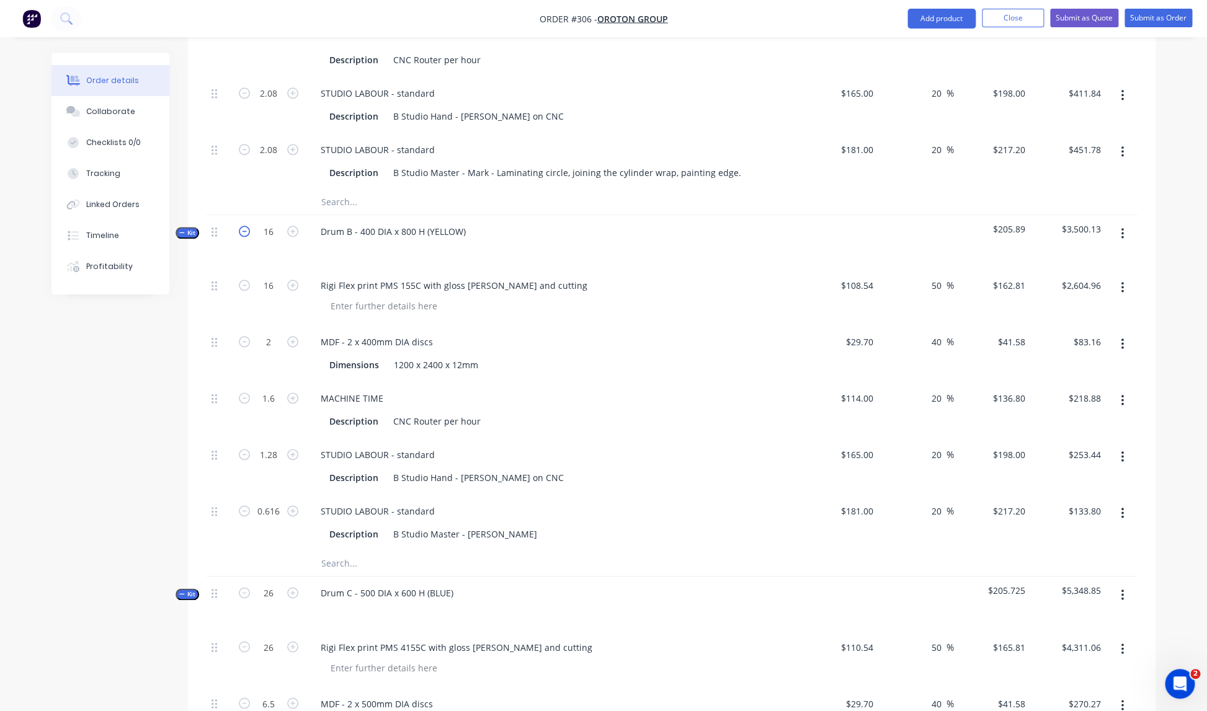
click at [246, 226] on icon "button" at bounding box center [244, 231] width 11 height 11
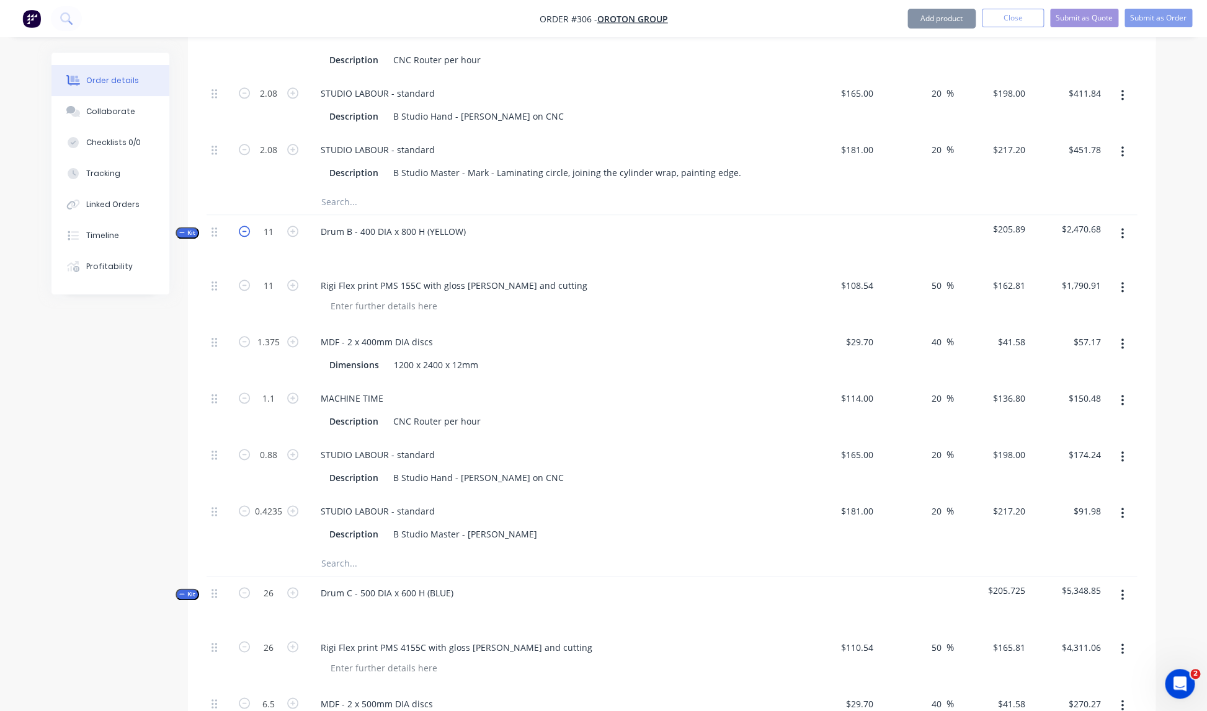
click at [246, 226] on icon "button" at bounding box center [244, 231] width 11 height 11
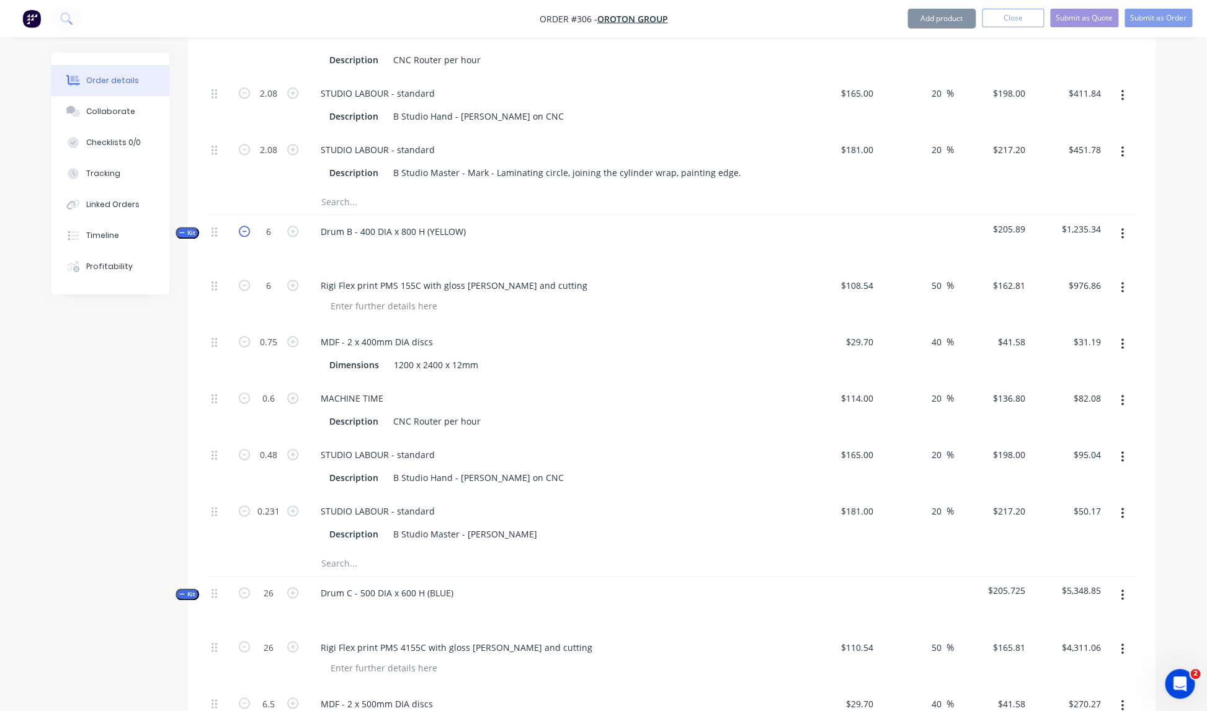
click at [246, 226] on icon "button" at bounding box center [244, 231] width 11 height 11
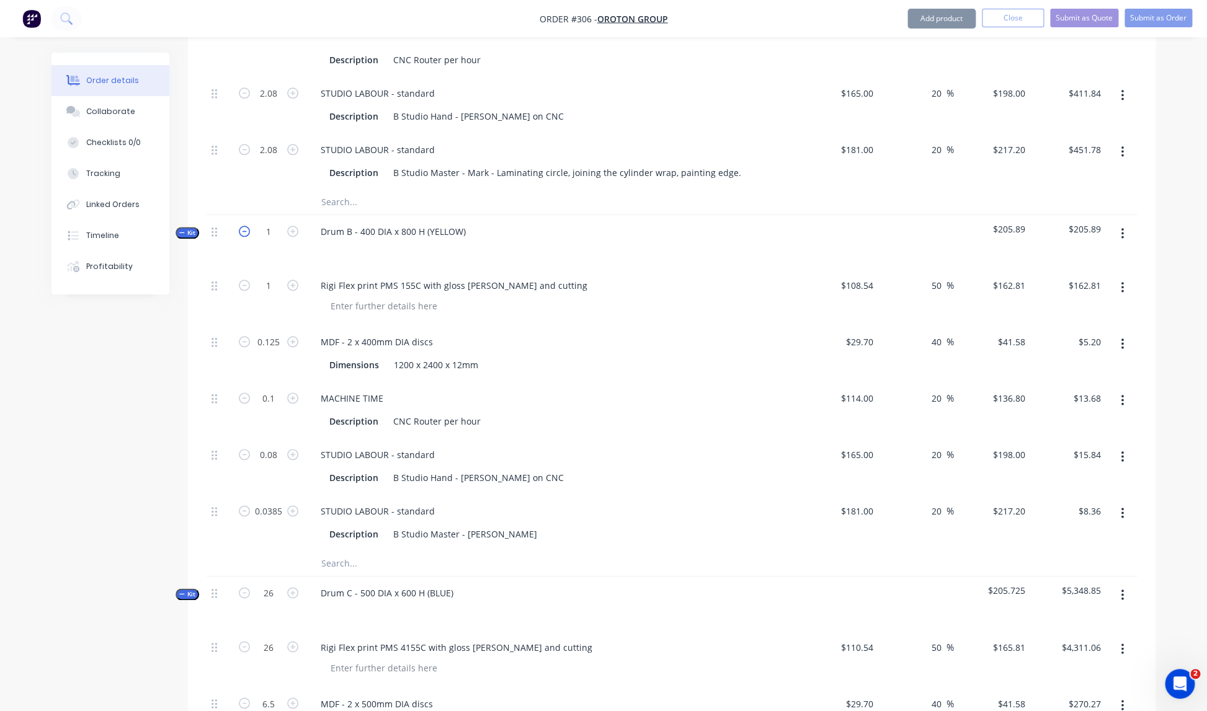
click at [246, 226] on icon "button" at bounding box center [244, 231] width 11 height 11
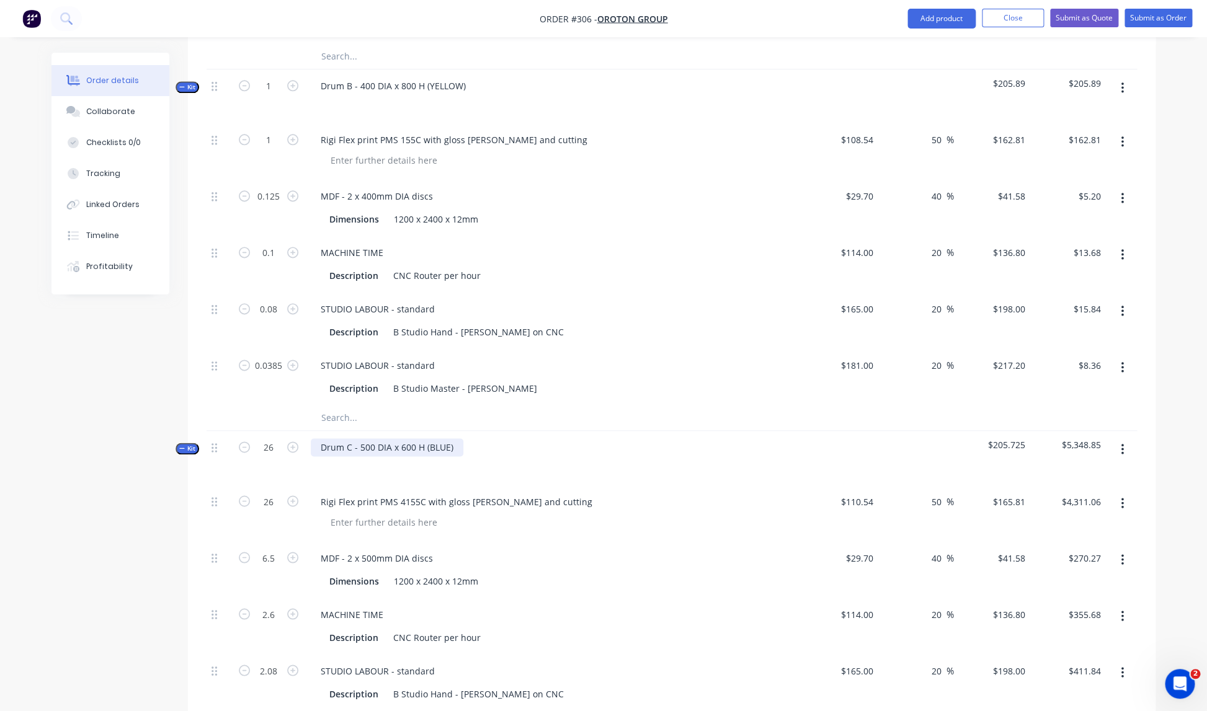
scroll to position [711, 0]
drag, startPoint x: 282, startPoint y: 348, endPoint x: 316, endPoint y: 353, distance: 33.9
click at [283, 355] on input "0.0385" at bounding box center [268, 364] width 32 height 19
click at [628, 378] on div "Description B Studio Master - [PERSON_NAME]" at bounding box center [551, 387] width 454 height 18
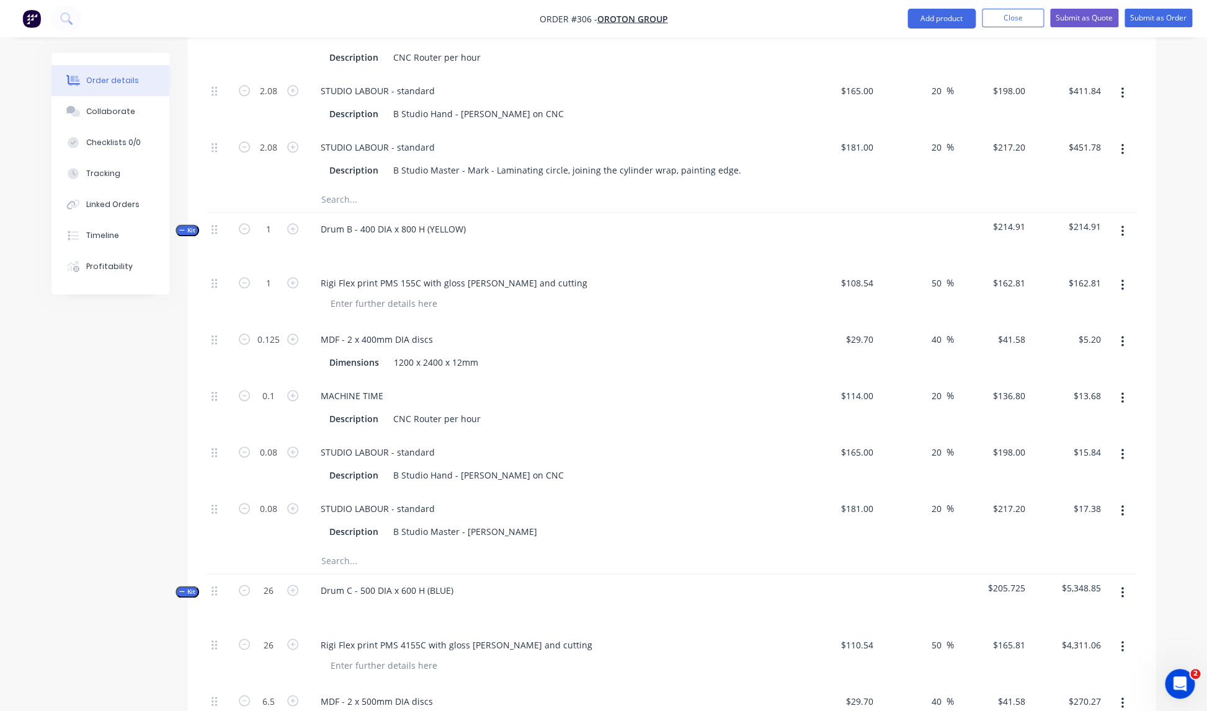
scroll to position [565, 0]
drag, startPoint x: 492, startPoint y: 157, endPoint x: 731, endPoint y: 157, distance: 238.8
click at [732, 162] on div "B Studio Master - Mark - Laminating circle, joining the cylinder wrap, painting…" at bounding box center [567, 171] width 358 height 18
copy div "Laminating circle, joining the cylinder wrap, painting edge."
click at [491, 523] on div "Description B Studio Master - [PERSON_NAME]" at bounding box center [551, 532] width 454 height 18
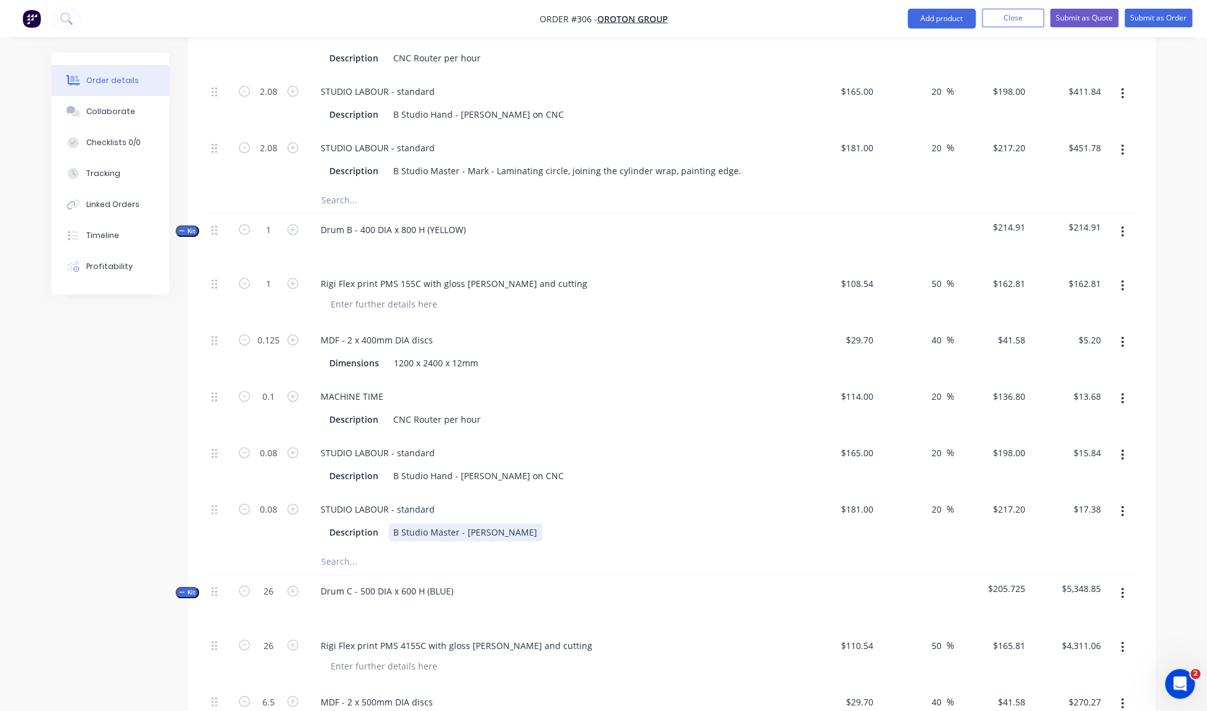
click at [489, 523] on div "B Studio Master - [PERSON_NAME]" at bounding box center [465, 532] width 154 height 18
paste div
click at [484, 523] on div "B Studio Master - MarkLaminating circle, joining the cylinder wrap, painting ed…" at bounding box center [563, 532] width 350 height 18
click at [580, 479] on div "STUDIO LABOUR - standard Description B Studio Hand - [PERSON_NAME] on CNC" at bounding box center [554, 465] width 496 height 56
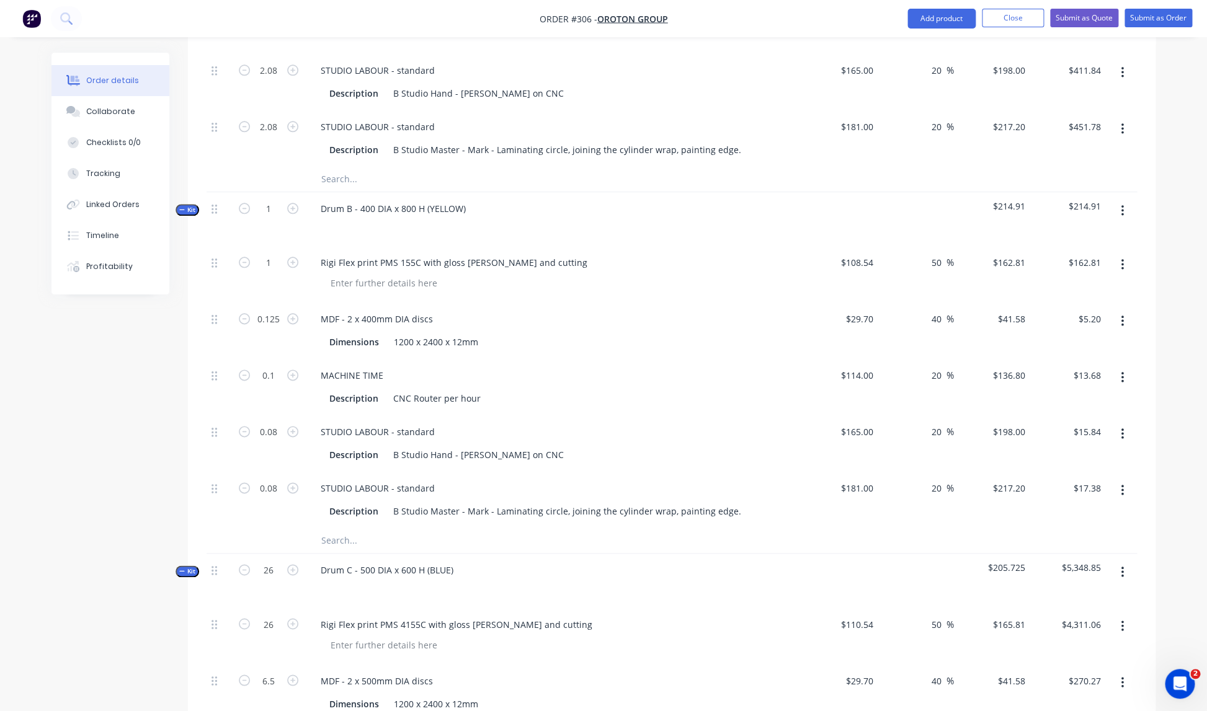
scroll to position [587, 0]
click at [680, 365] on div "MACHINE TIME" at bounding box center [554, 374] width 486 height 18
click at [292, 200] on icon "button" at bounding box center [292, 205] width 11 height 11
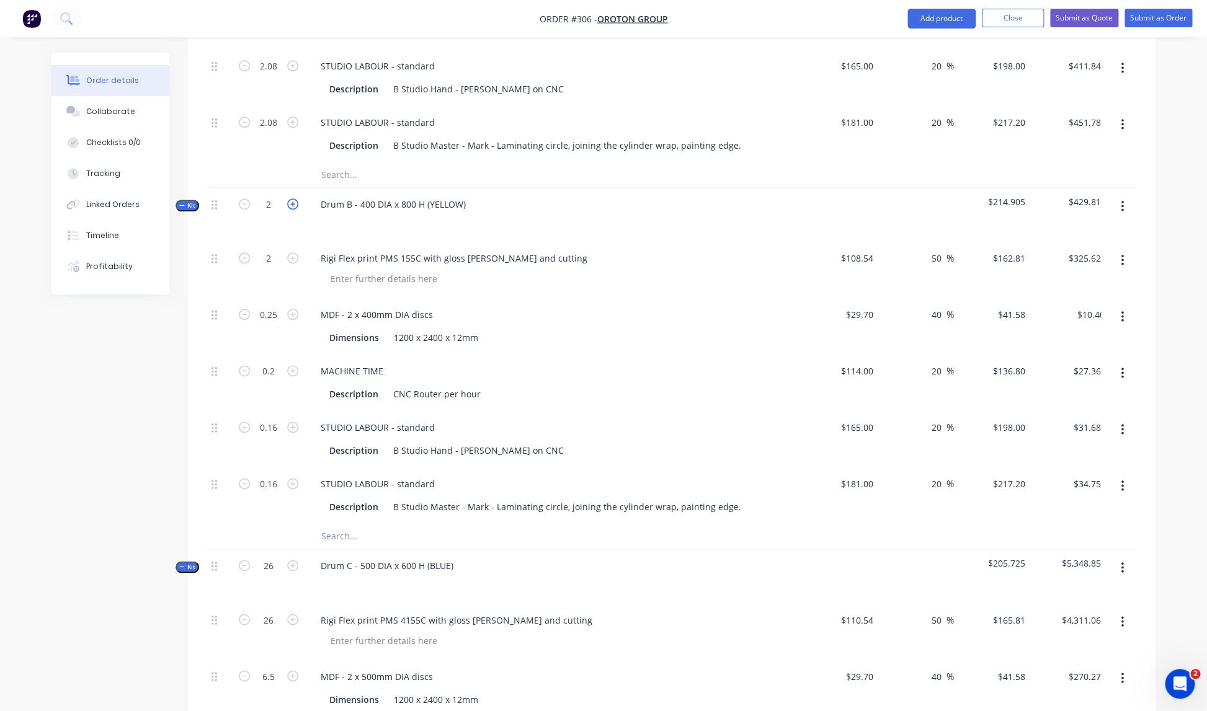
click at [292, 198] on icon "button" at bounding box center [292, 203] width 11 height 11
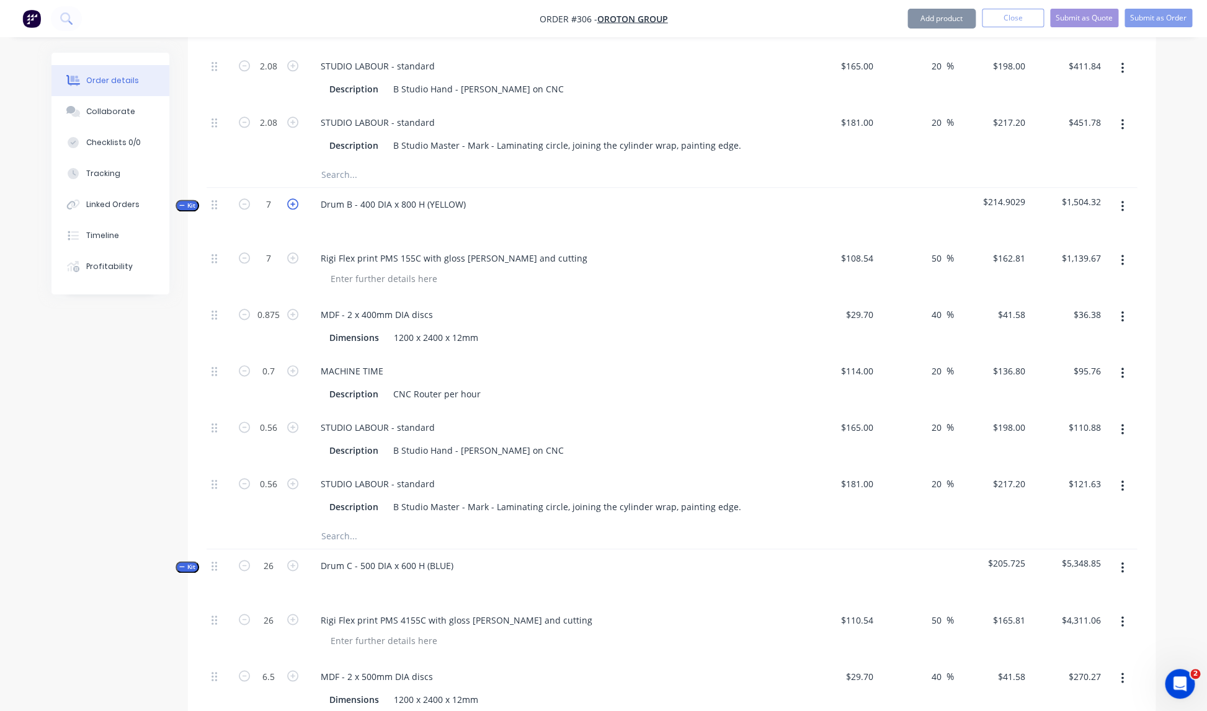
click at [292, 198] on icon "button" at bounding box center [292, 203] width 11 height 11
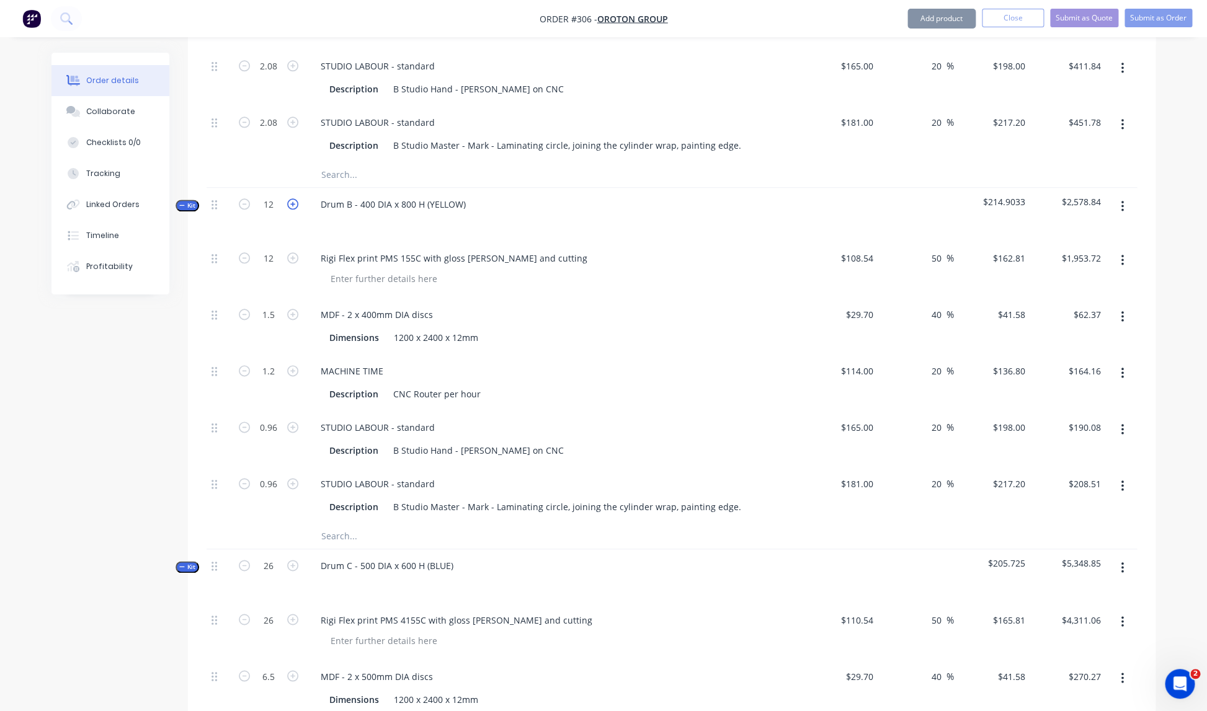
click at [292, 198] on icon "button" at bounding box center [292, 203] width 11 height 11
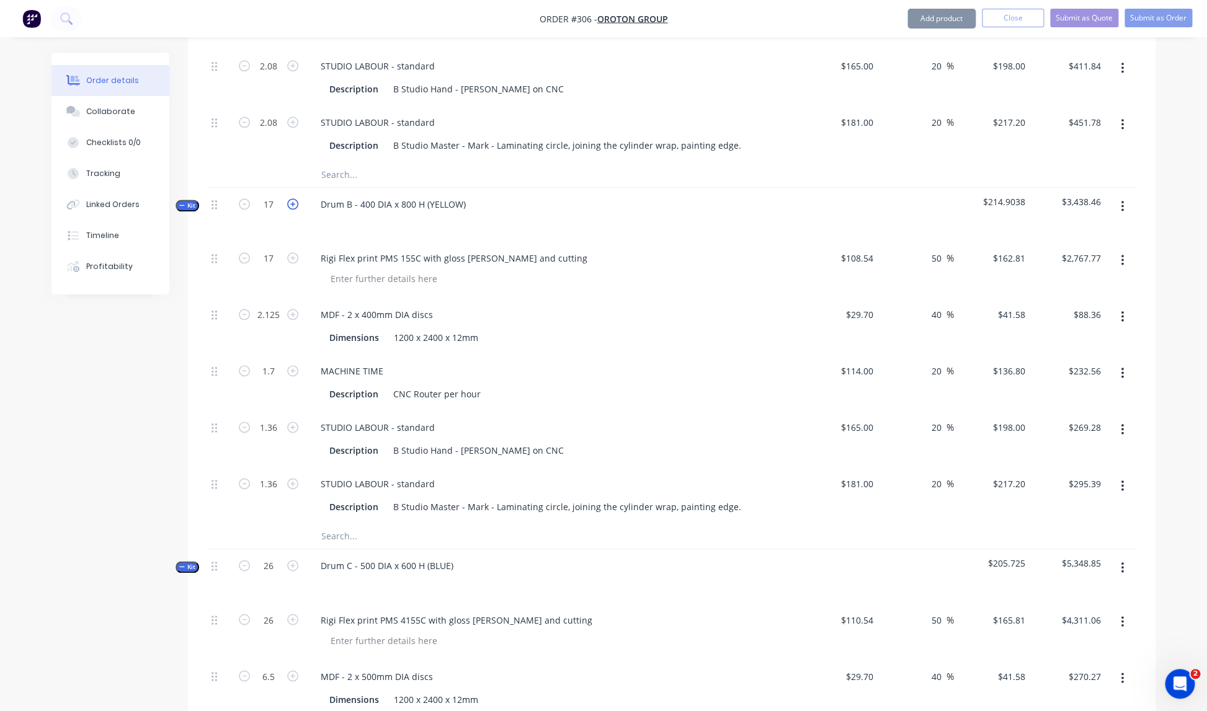
click at [292, 198] on icon "button" at bounding box center [292, 203] width 11 height 11
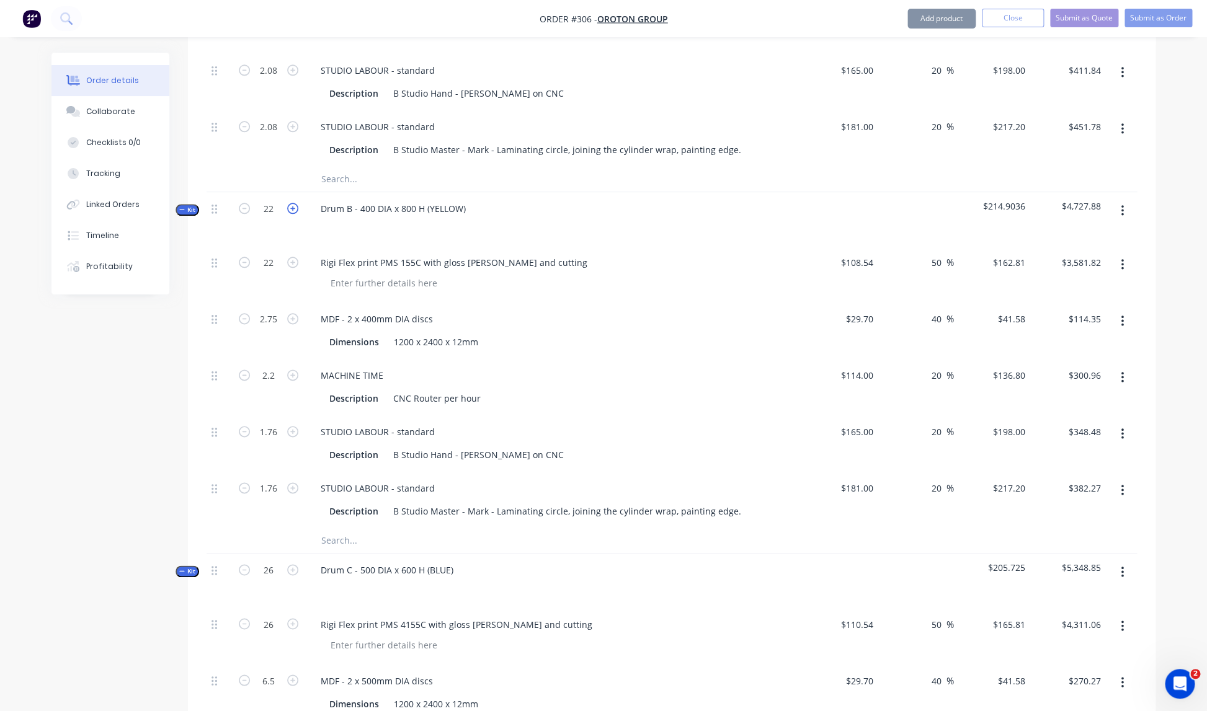
click at [292, 203] on icon "button" at bounding box center [292, 208] width 11 height 11
click at [292, 202] on button "button" at bounding box center [293, 208] width 16 height 13
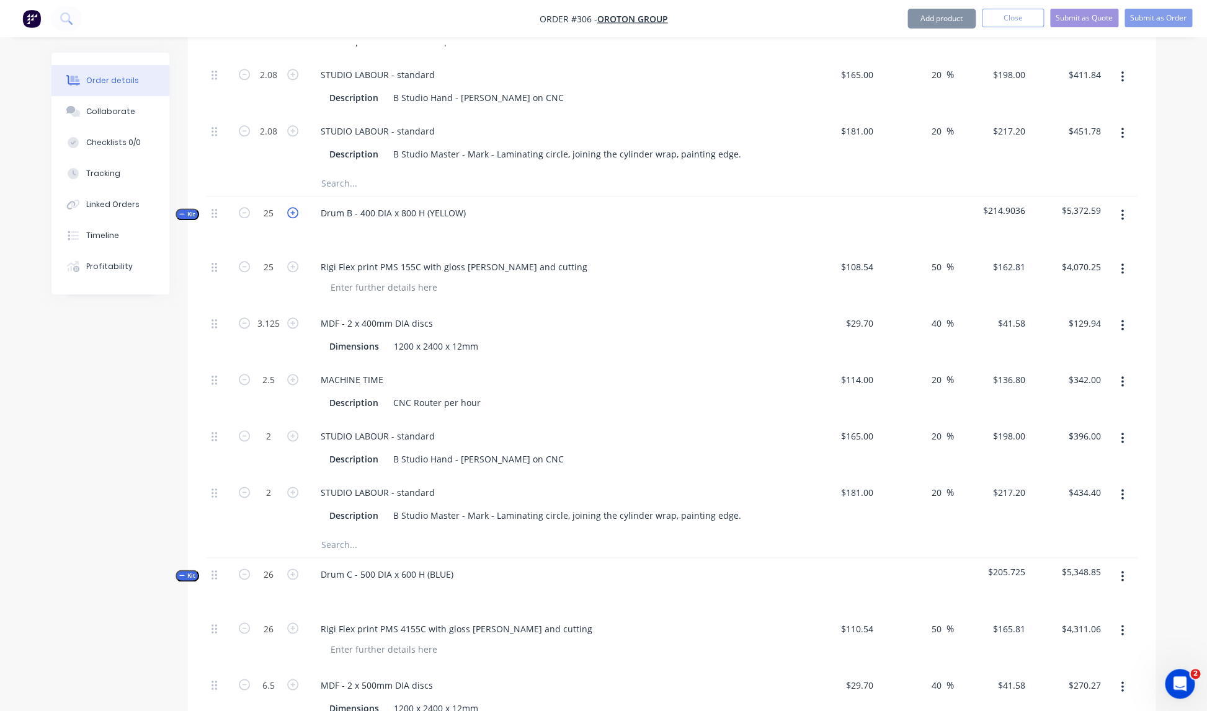
click at [292, 203] on form "25" at bounding box center [268, 212] width 64 height 19
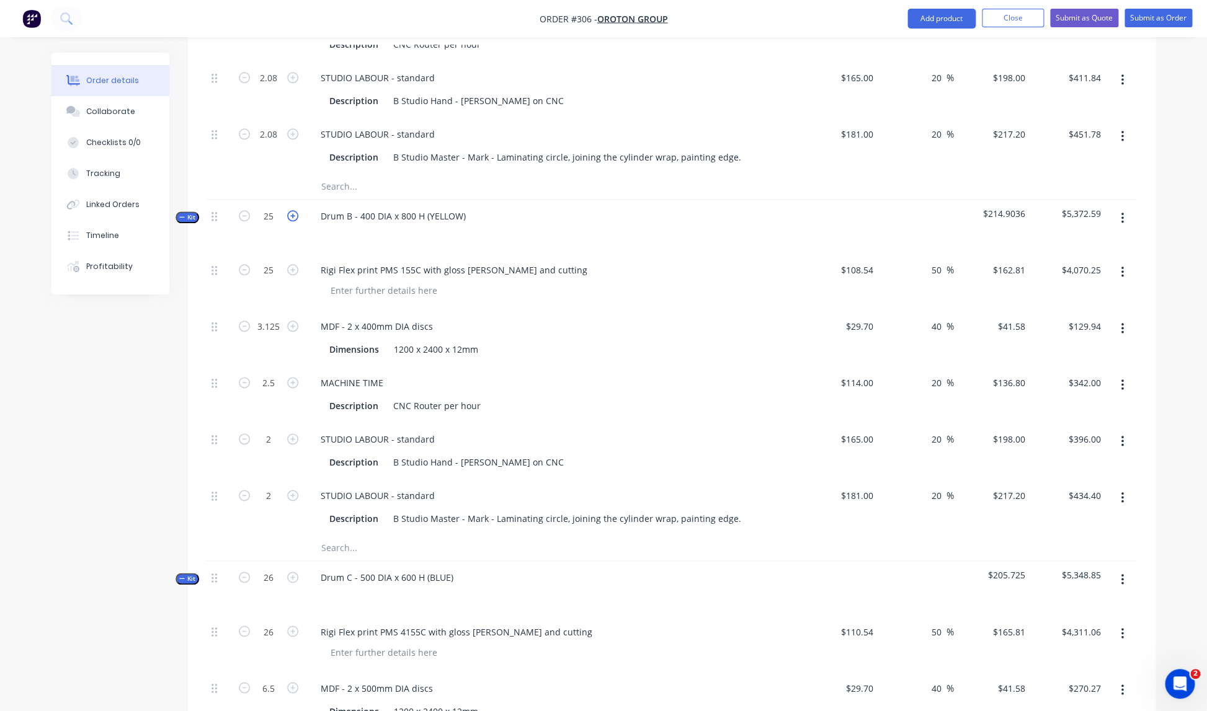
click at [290, 210] on icon "button" at bounding box center [292, 215] width 11 height 11
click at [549, 262] on div "Rigi Flex print PMS 155C with gloss [PERSON_NAME] and cutting" at bounding box center [554, 271] width 486 height 18
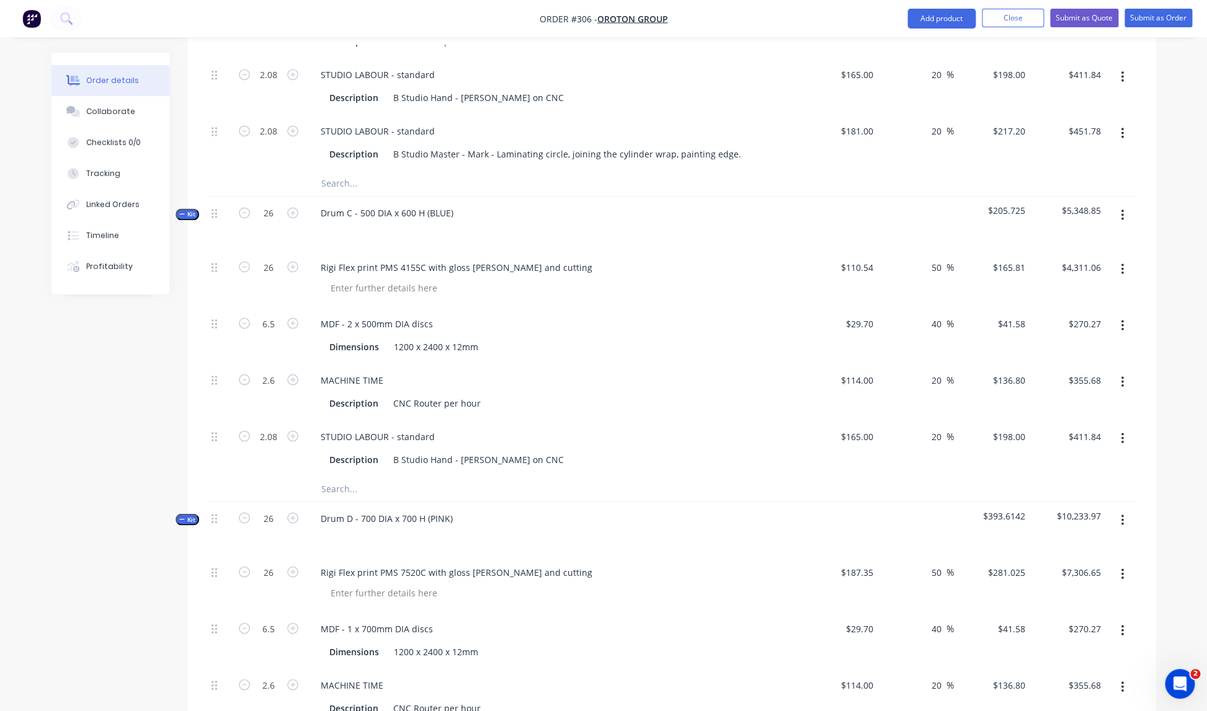
scroll to position [944, 0]
click at [1124, 203] on button "button" at bounding box center [1122, 214] width 29 height 22
click at [1077, 238] on div "Add product to kit" at bounding box center [1078, 247] width 96 height 18
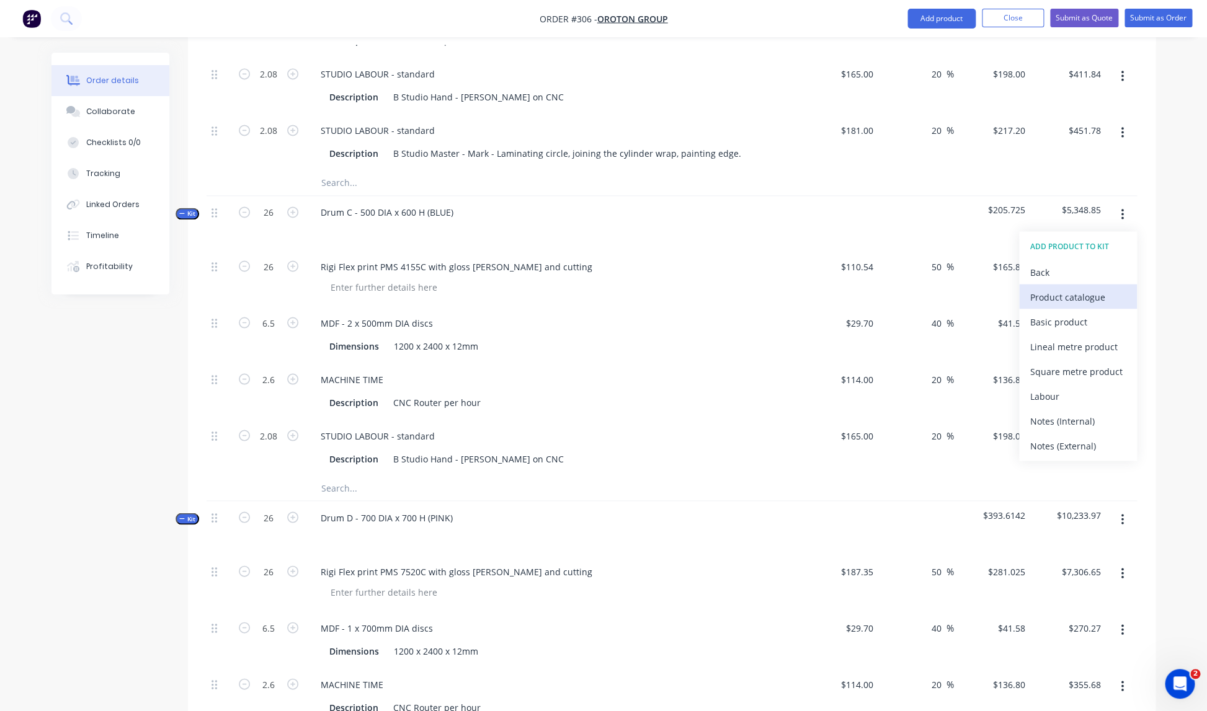
click at [1063, 288] on div "Product catalogue" at bounding box center [1078, 297] width 96 height 18
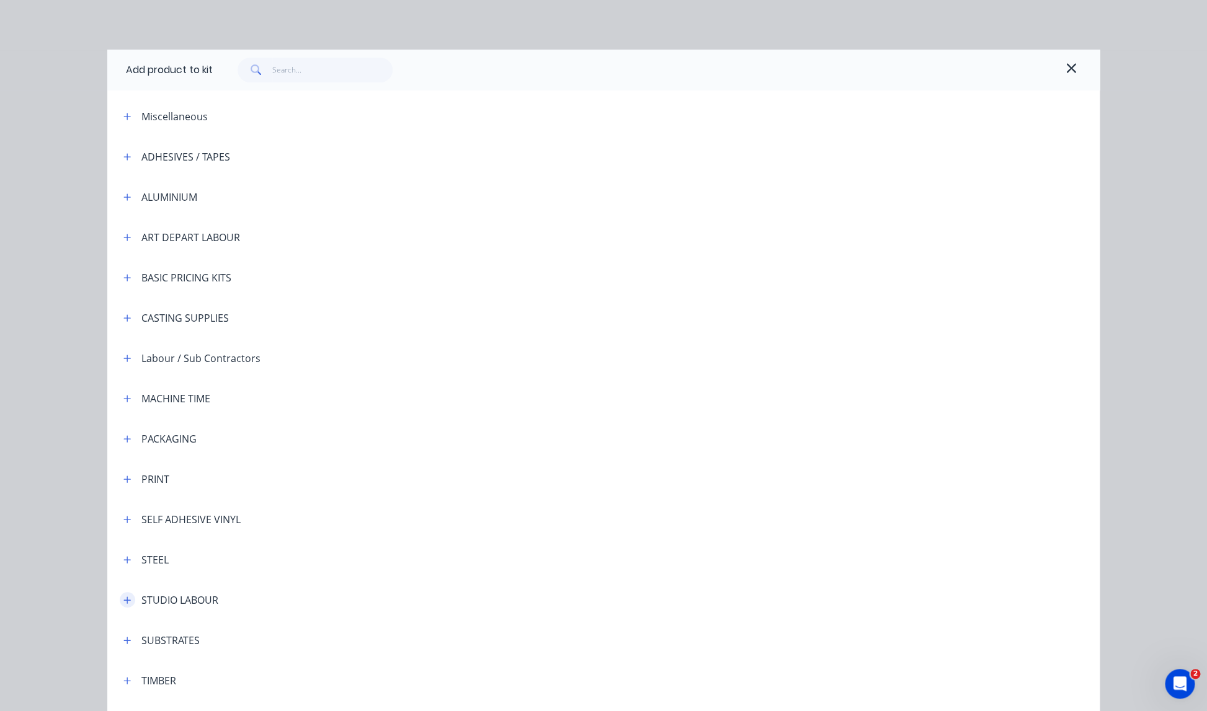
click at [130, 600] on icon "button" at bounding box center [127, 600] width 7 height 7
click at [285, 636] on span "STUDIO LABOUR - standard" at bounding box center [575, 635] width 698 height 13
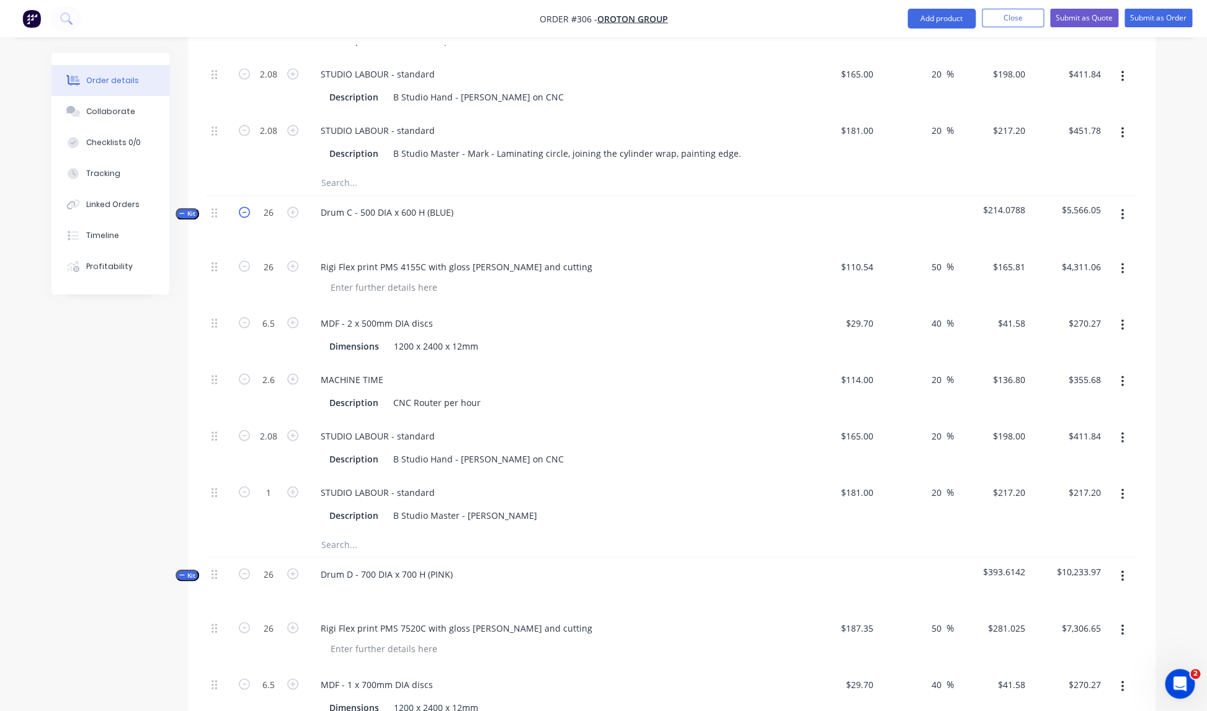
click at [246, 207] on icon "button" at bounding box center [244, 212] width 11 height 11
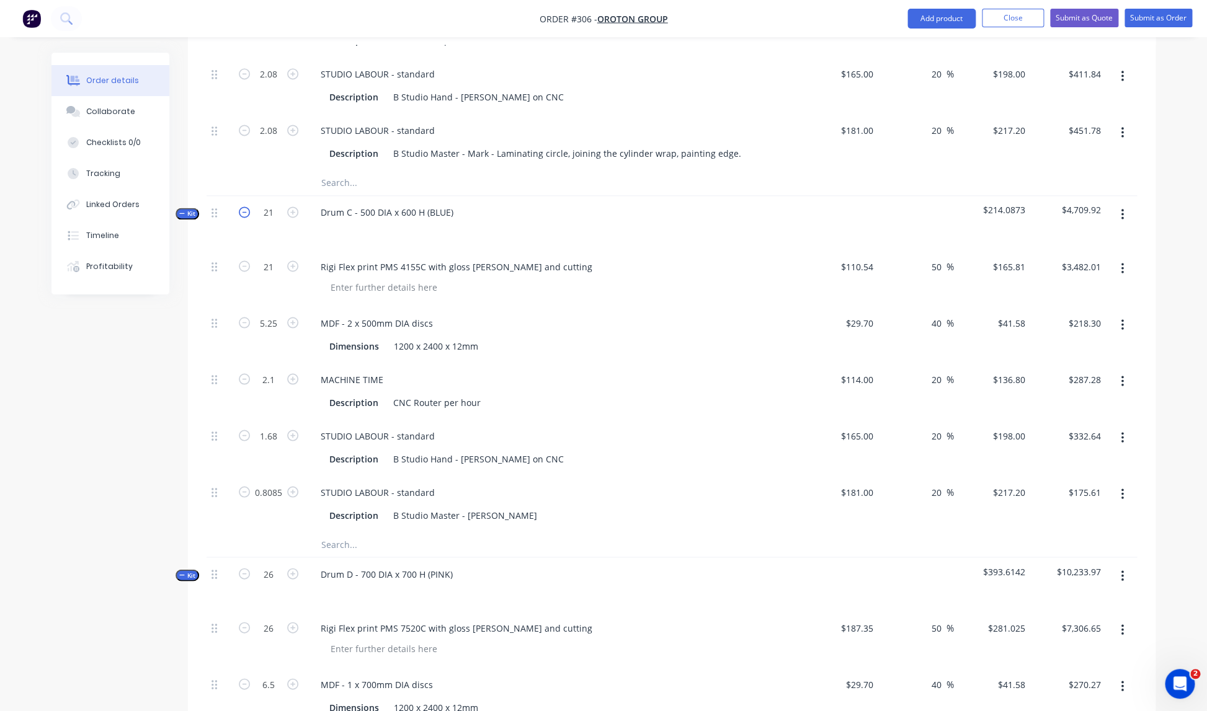
click at [246, 207] on icon "button" at bounding box center [244, 212] width 11 height 11
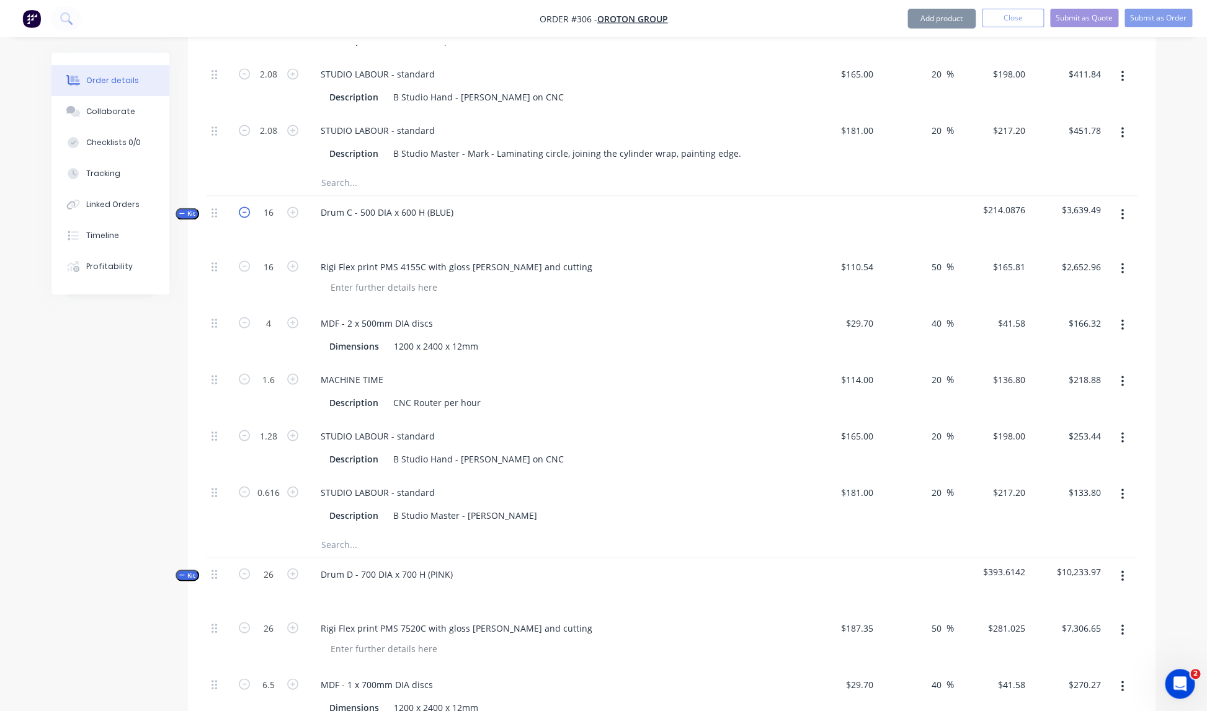
click at [246, 207] on icon "button" at bounding box center [244, 212] width 11 height 11
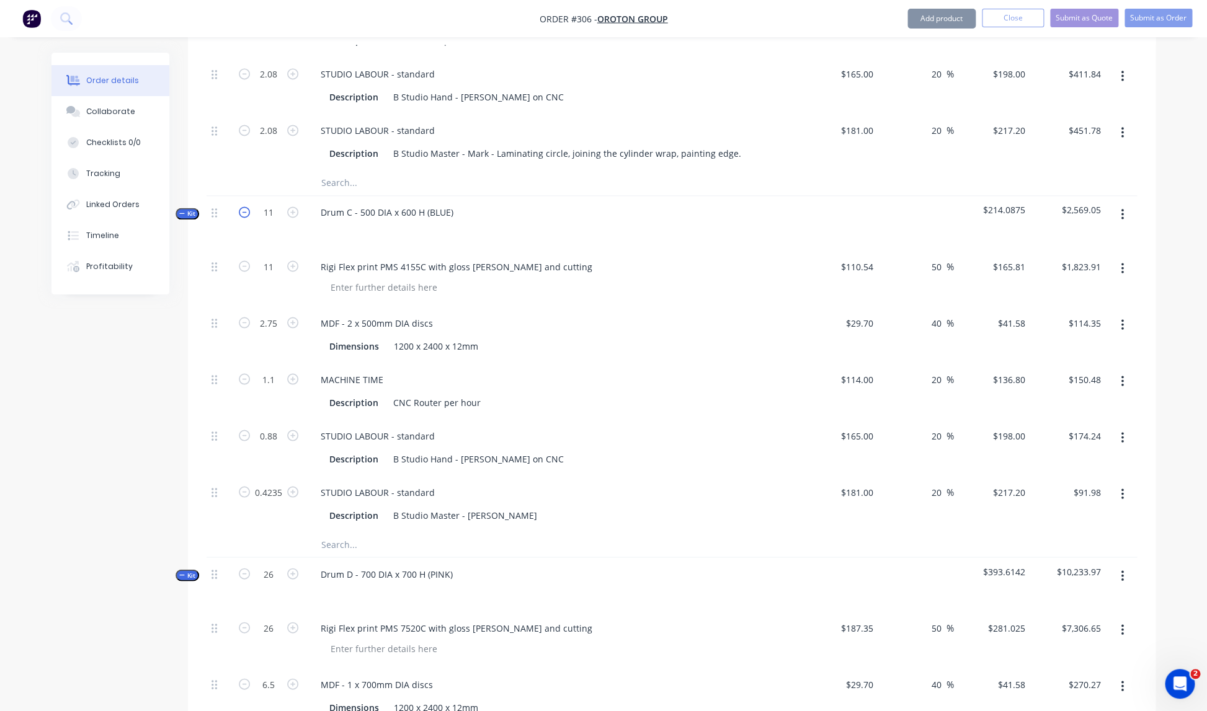
click at [246, 207] on icon "button" at bounding box center [244, 212] width 11 height 11
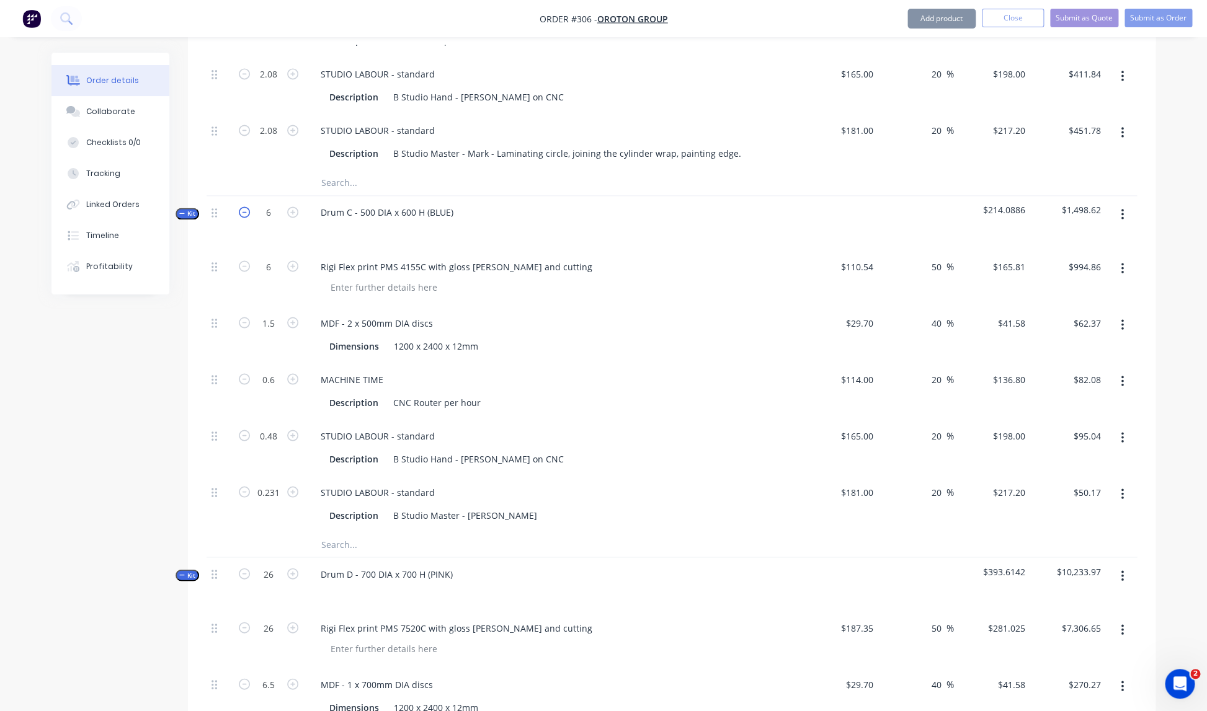
click at [246, 207] on icon "button" at bounding box center [244, 212] width 11 height 11
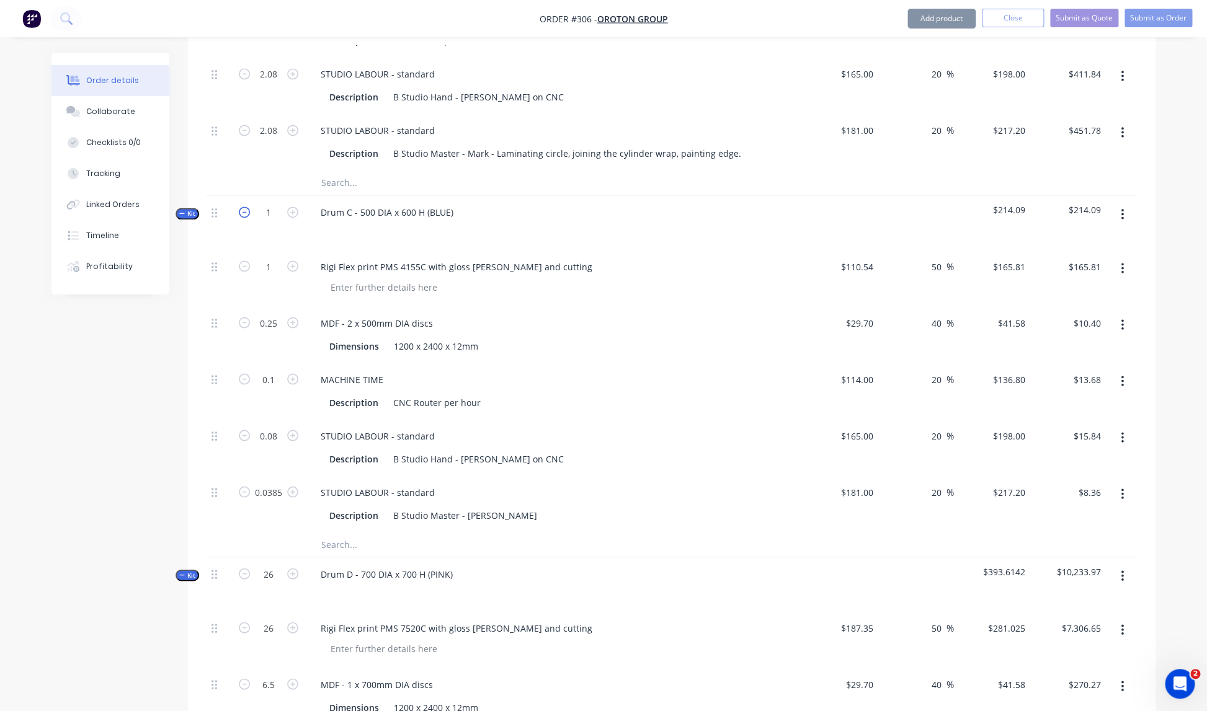
click at [246, 207] on icon "button" at bounding box center [244, 212] width 11 height 11
click at [283, 483] on input "0.0385" at bounding box center [268, 492] width 32 height 19
click at [550, 558] on div "Drum D - 700 DIA x 700 H (PINK)" at bounding box center [554, 585] width 496 height 54
click at [486, 506] on div "B Studio Master - [PERSON_NAME]" at bounding box center [465, 515] width 154 height 18
paste div
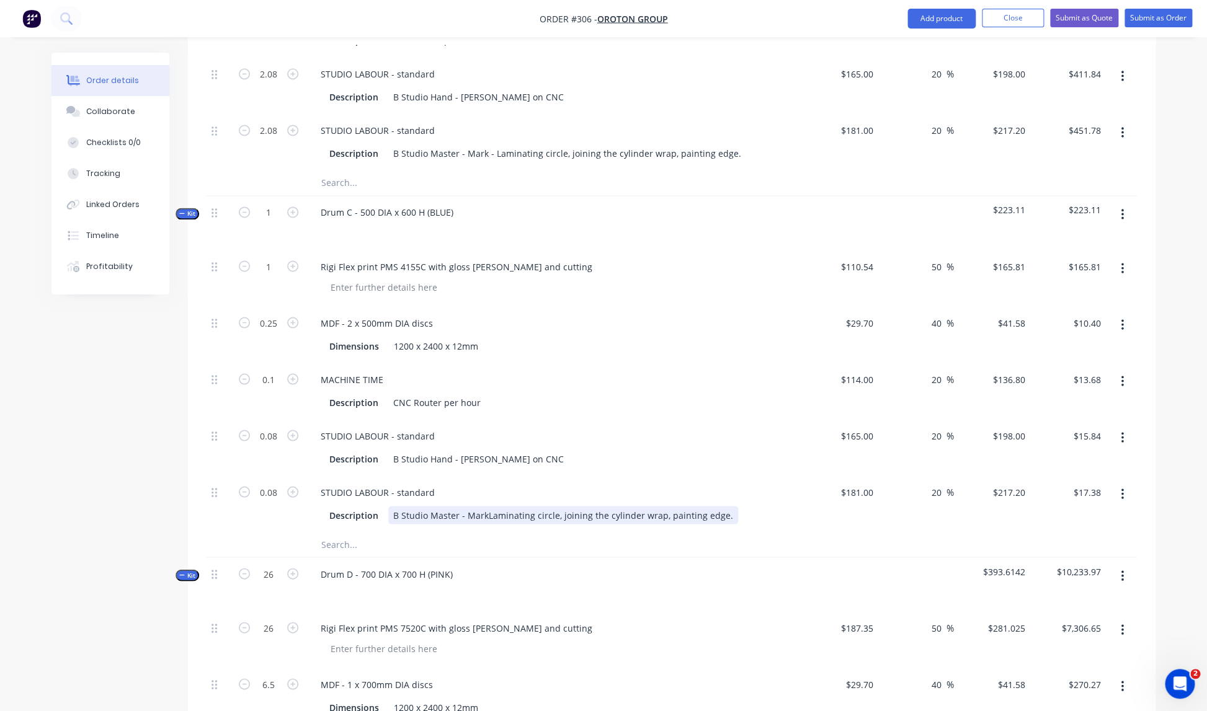
click at [486, 506] on div "B Studio Master - MarkLaminating circle, joining the cylinder wrap, painting ed…" at bounding box center [563, 515] width 350 height 18
click at [653, 583] on div at bounding box center [554, 592] width 486 height 18
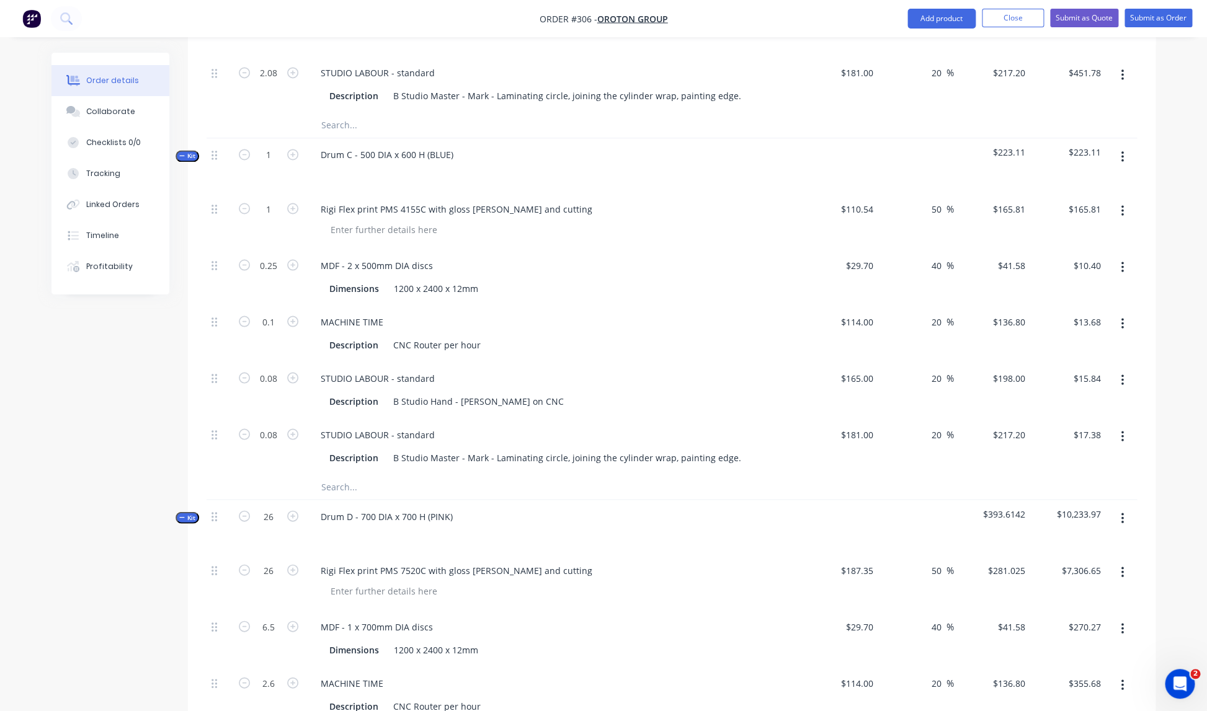
scroll to position [1011, 0]
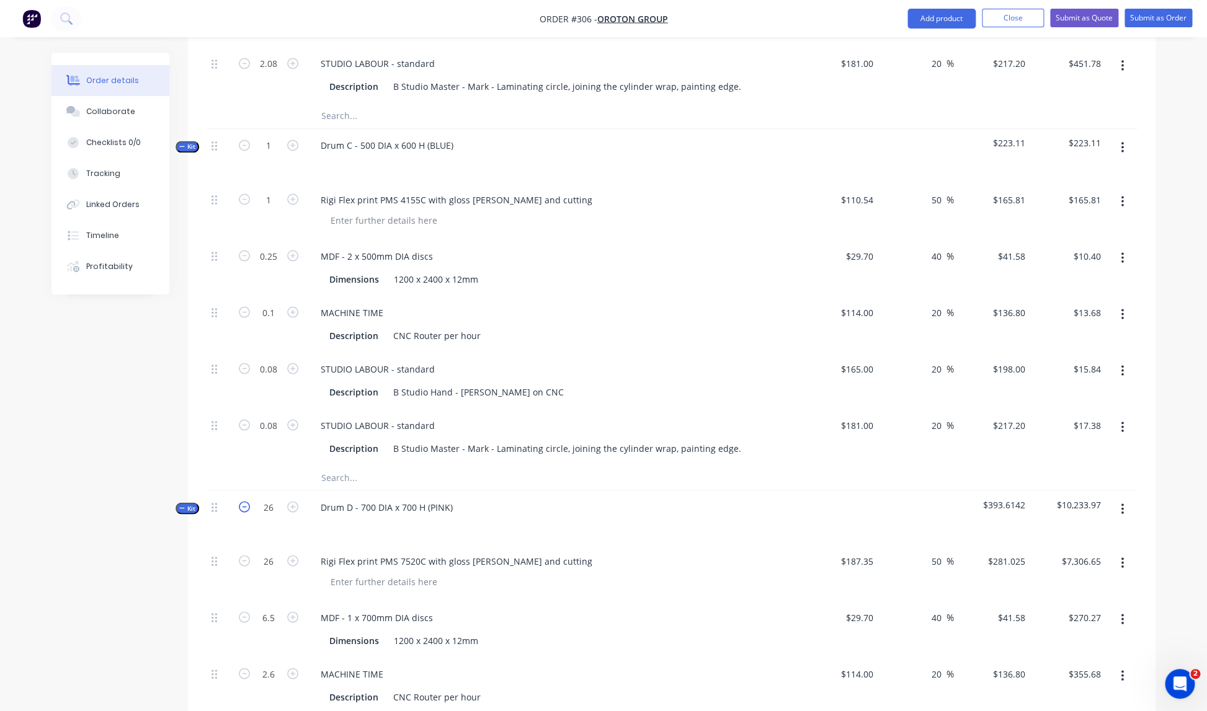
click at [244, 501] on icon "button" at bounding box center [244, 506] width 11 height 11
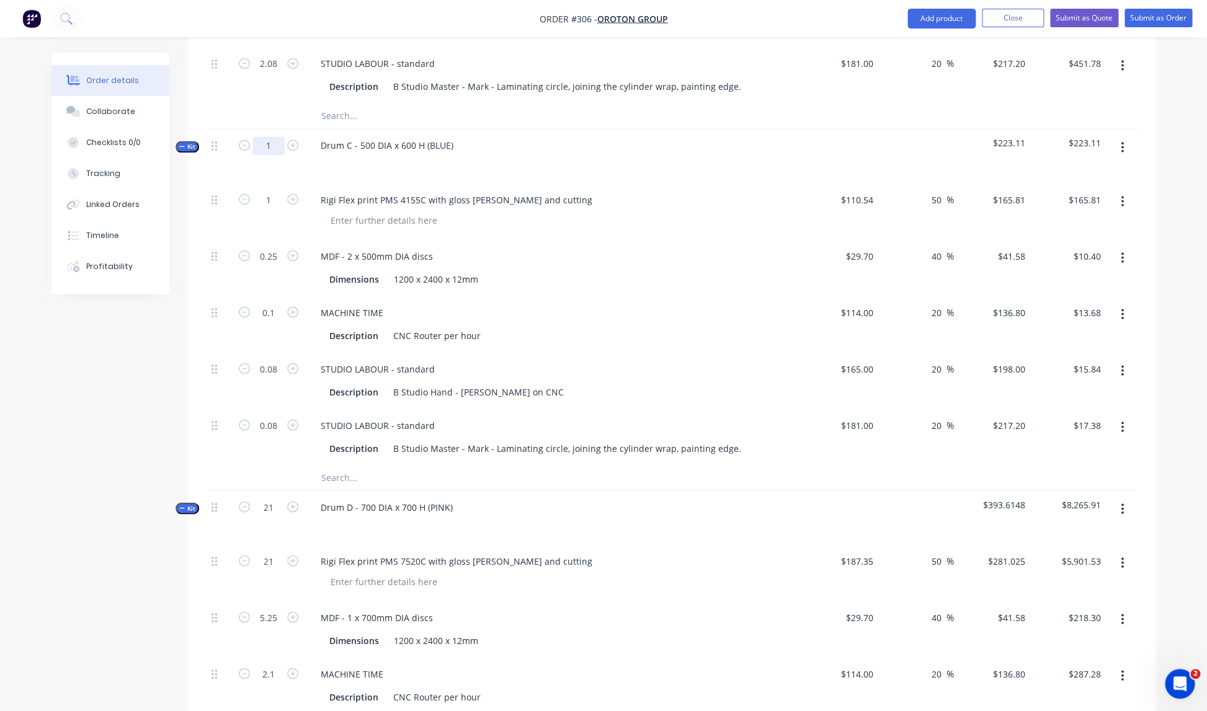
click at [278, 136] on input "1" at bounding box center [268, 145] width 32 height 19
click at [273, 498] on input "21" at bounding box center [268, 507] width 32 height 19
click at [381, 516] on div at bounding box center [554, 525] width 486 height 18
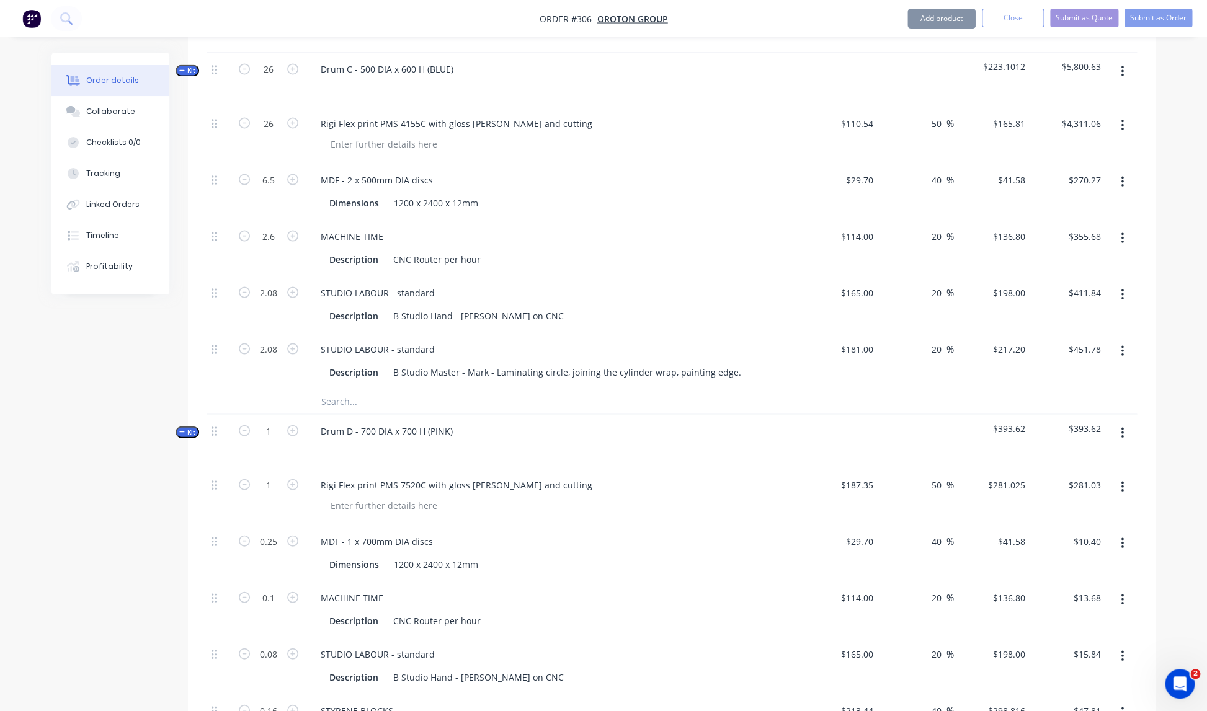
scroll to position [1090, 0]
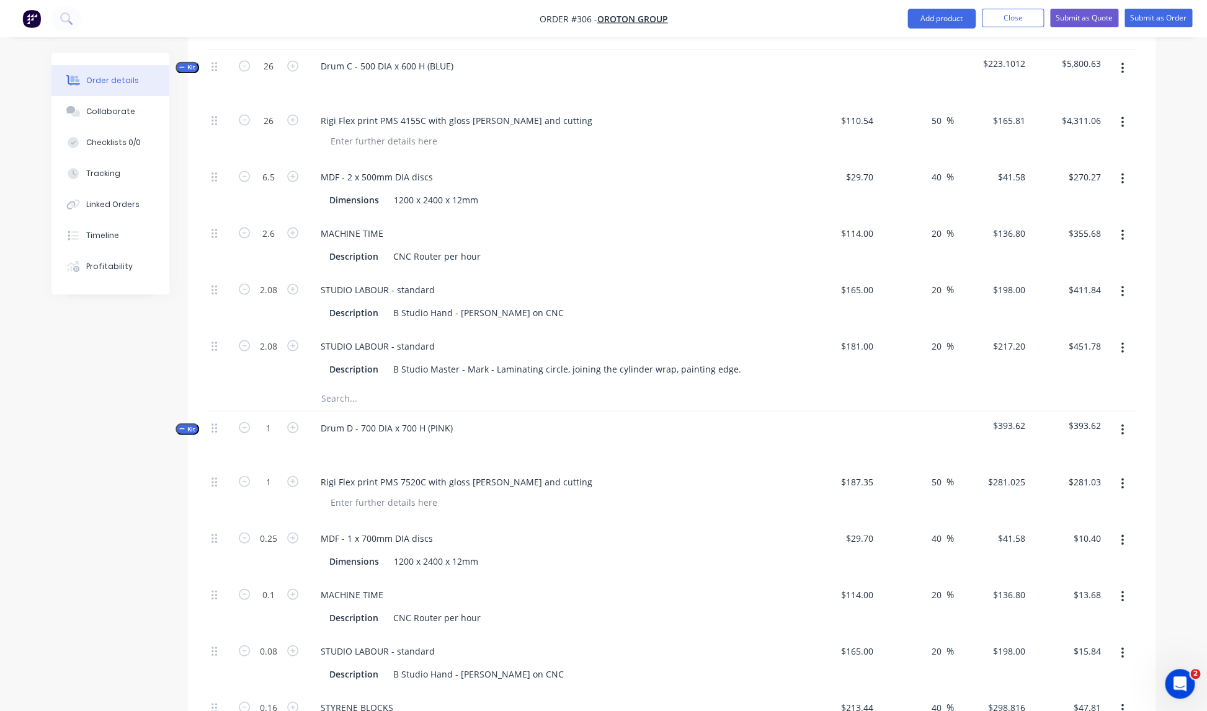
click at [1124, 419] on button "button" at bounding box center [1122, 430] width 29 height 22
click at [1067, 453] on div "Add product to kit" at bounding box center [1078, 462] width 96 height 18
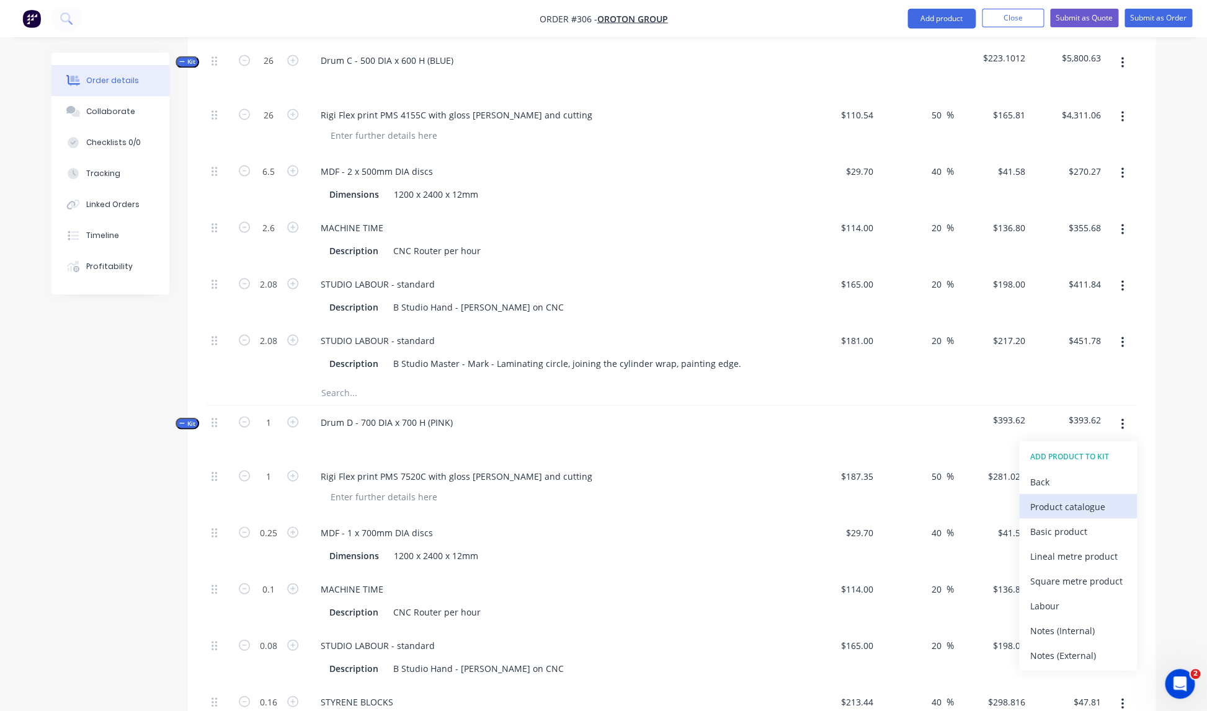
scroll to position [1097, 0]
click at [1049, 496] on div "Product catalogue" at bounding box center [1078, 505] width 96 height 18
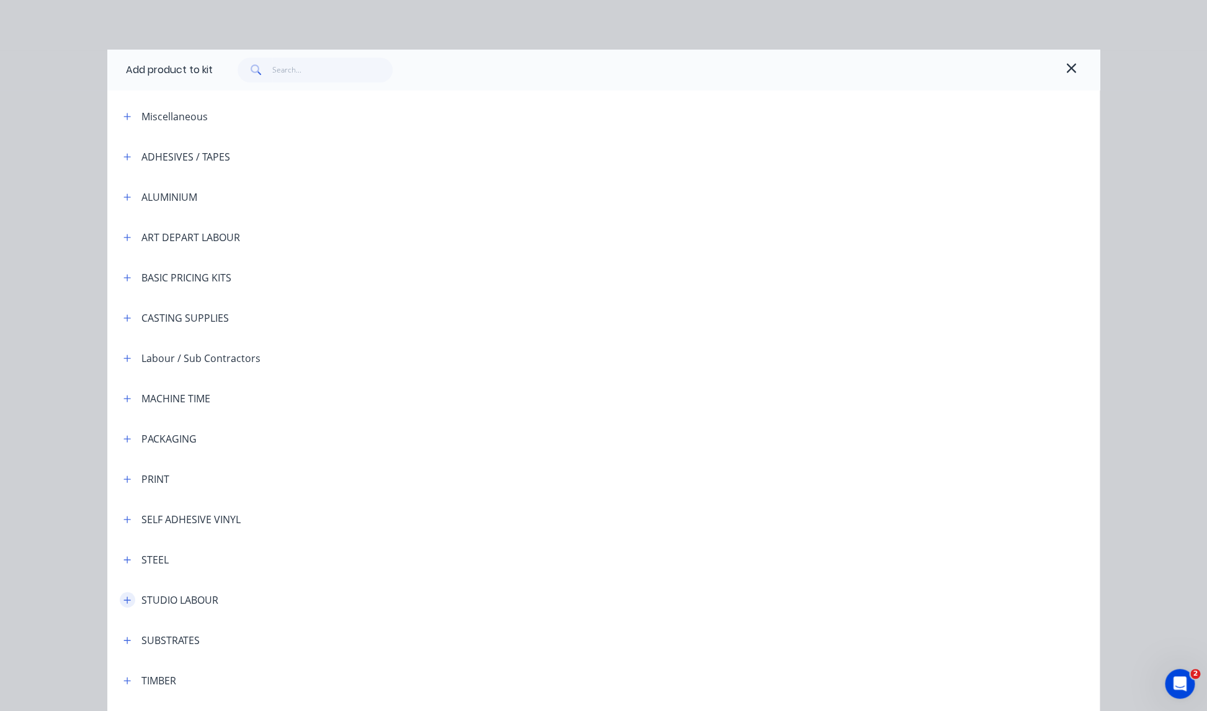
click at [131, 599] on icon "button" at bounding box center [126, 600] width 7 height 9
click at [317, 638] on span "STUDIO LABOUR - standard" at bounding box center [575, 635] width 698 height 13
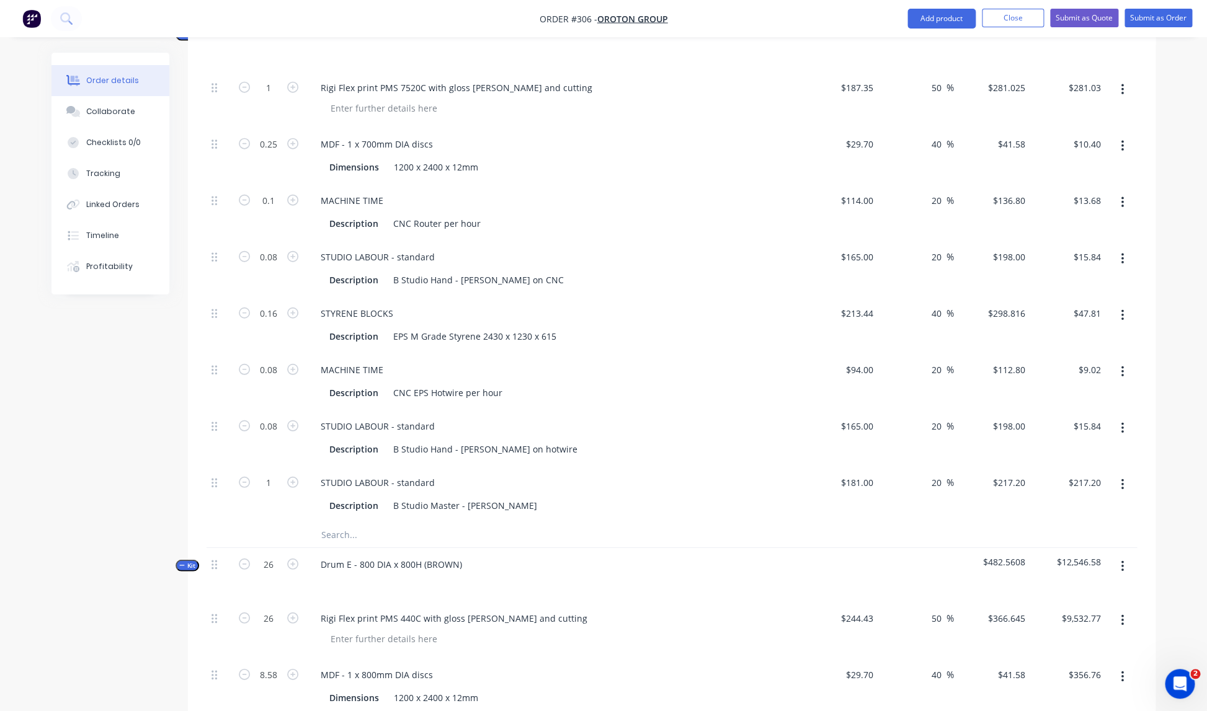
scroll to position [1485, 0]
click at [270, 473] on input "1" at bounding box center [268, 482] width 32 height 19
click at [578, 507] on div "STUDIO LABOUR - standard Description B Studio Master - [PERSON_NAME]" at bounding box center [554, 494] width 496 height 56
click at [293, 81] on icon "button" at bounding box center [292, 86] width 11 height 11
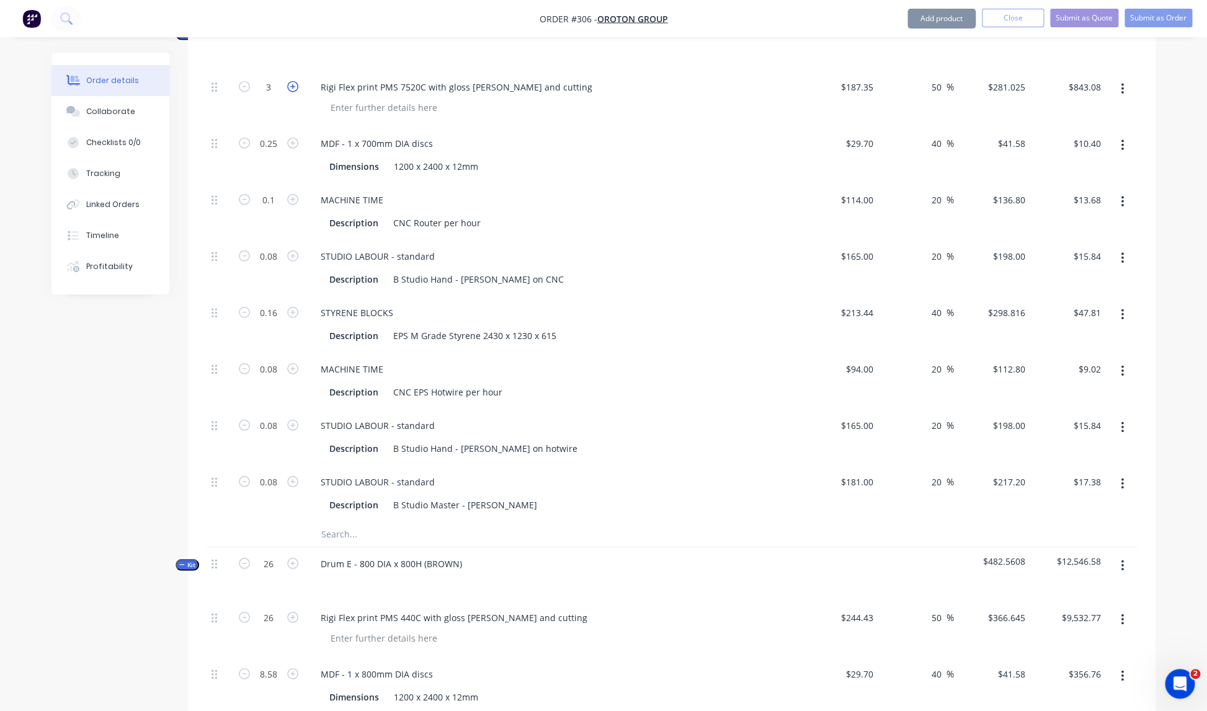
click at [293, 81] on icon "button" at bounding box center [292, 86] width 11 height 11
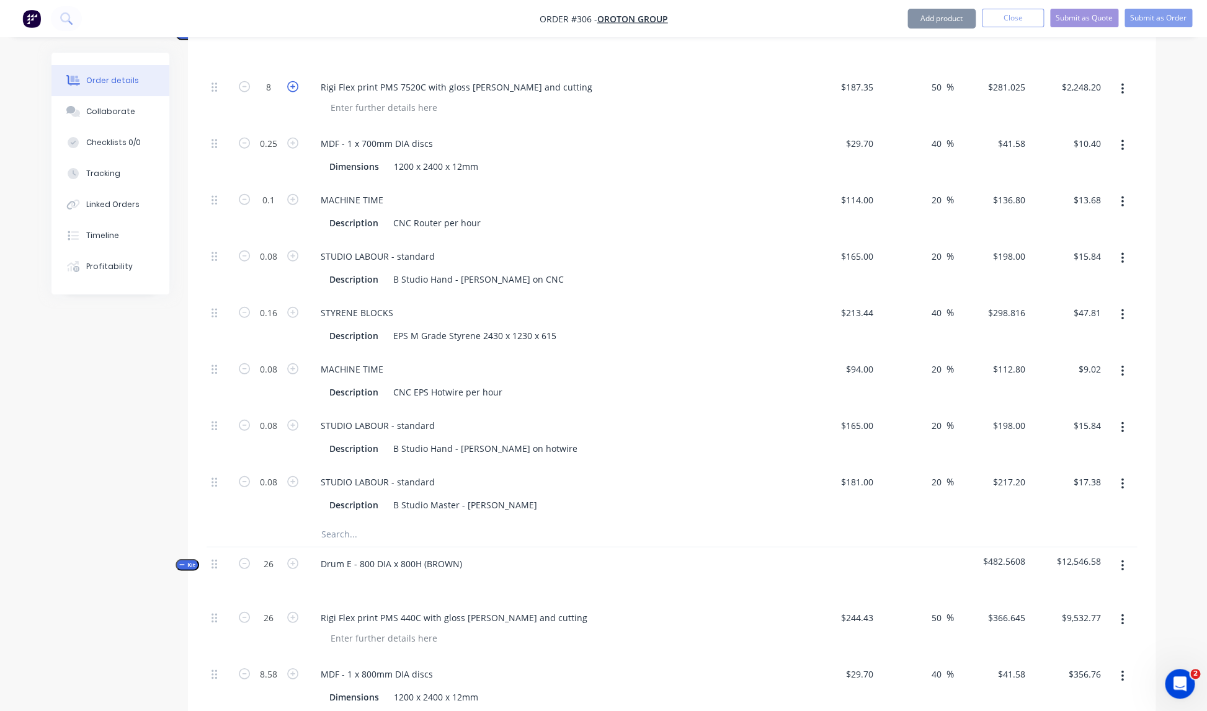
click at [293, 81] on icon "button" at bounding box center [292, 86] width 11 height 11
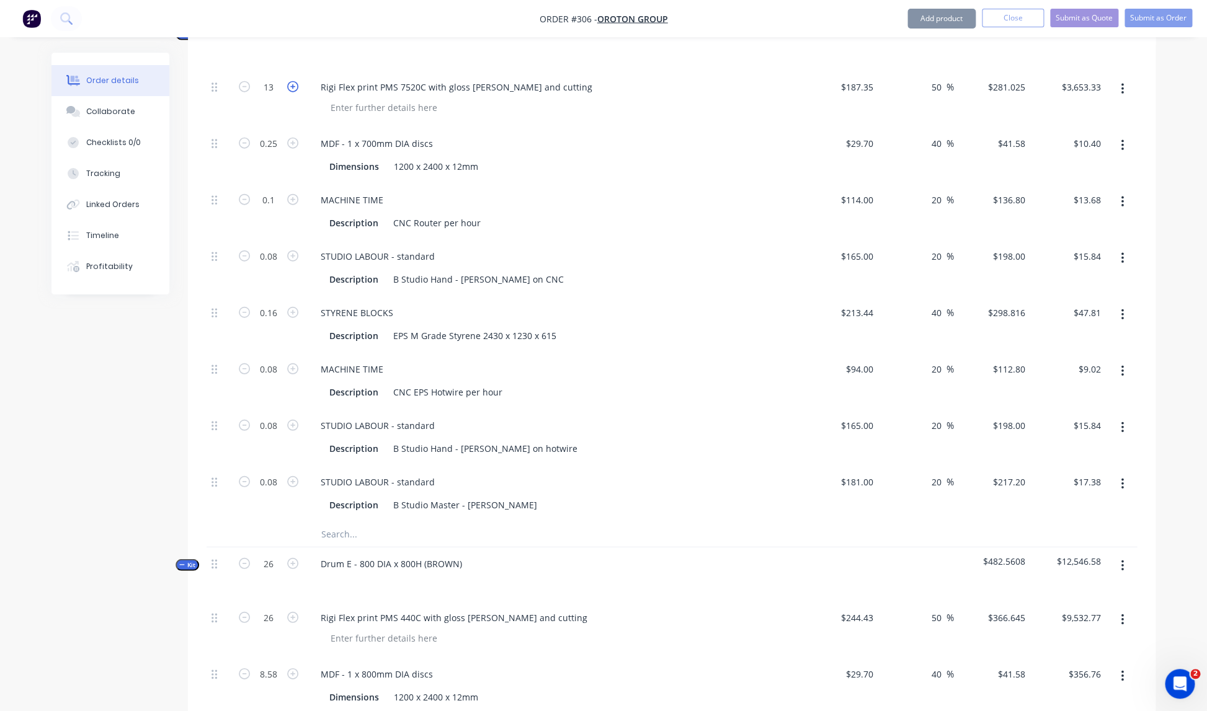
click at [293, 81] on icon "button" at bounding box center [292, 86] width 11 height 11
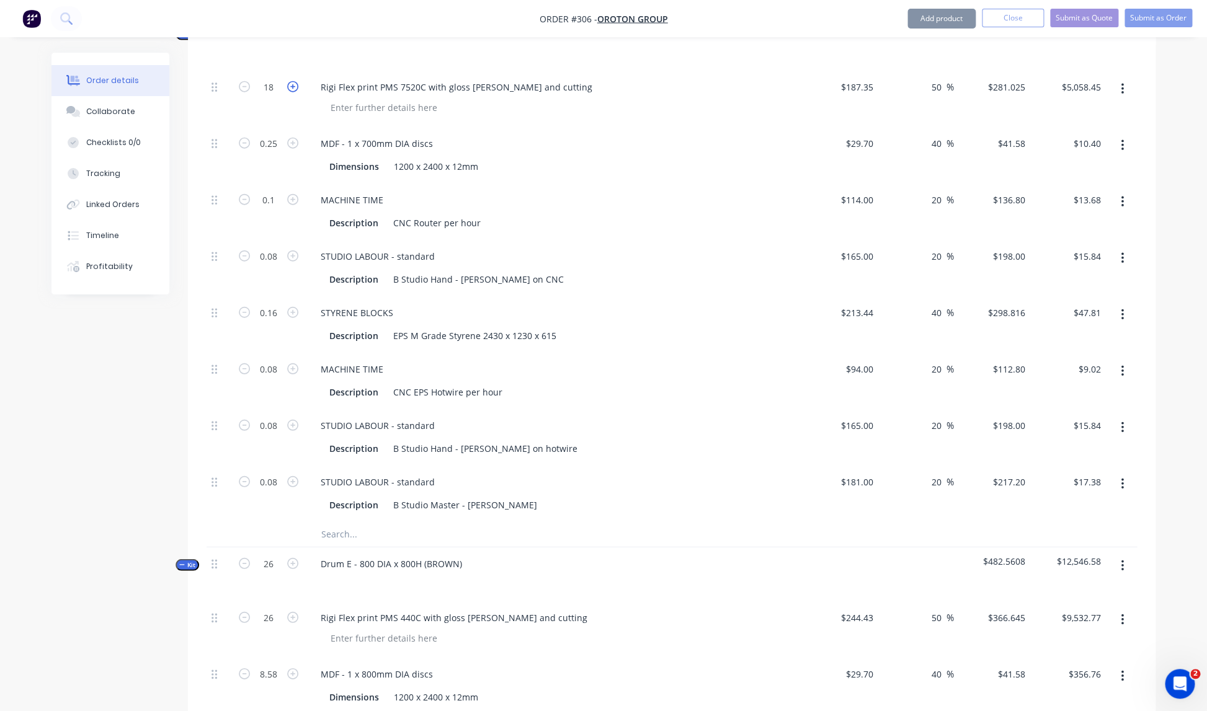
click at [293, 81] on icon "button" at bounding box center [292, 86] width 11 height 11
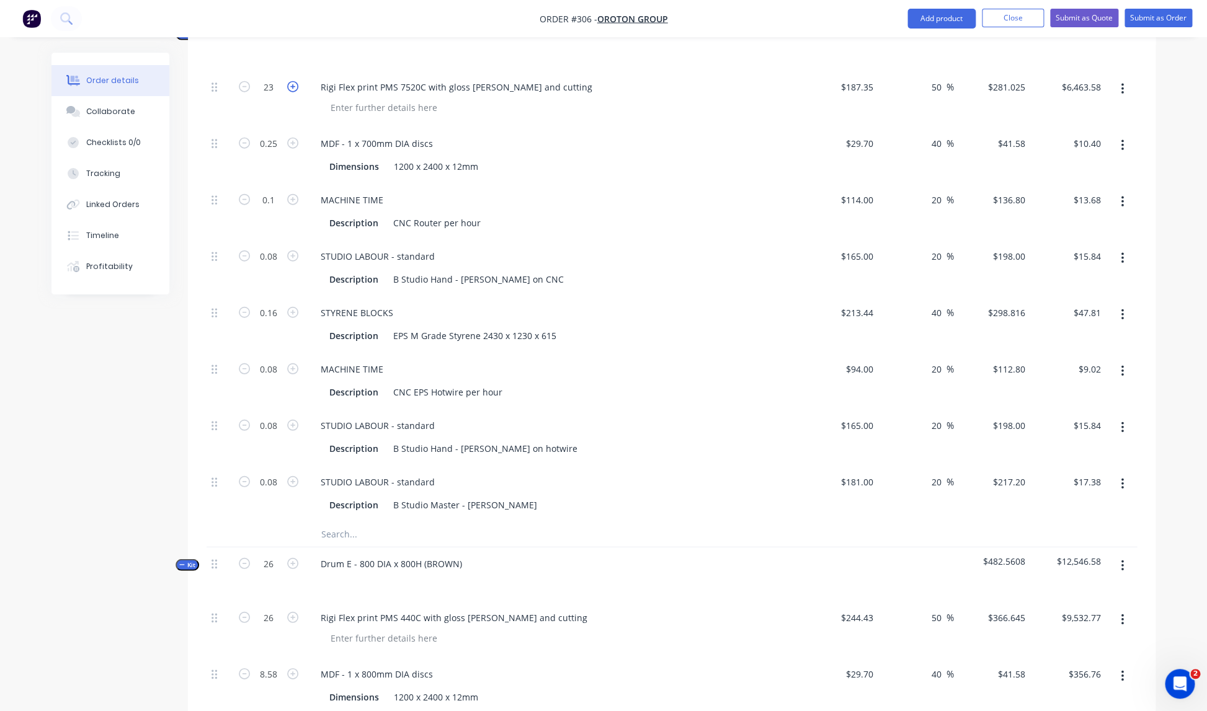
click at [293, 81] on icon "button" at bounding box center [292, 86] width 11 height 11
click at [574, 473] on div "STUDIO LABOUR - standard" at bounding box center [554, 482] width 486 height 18
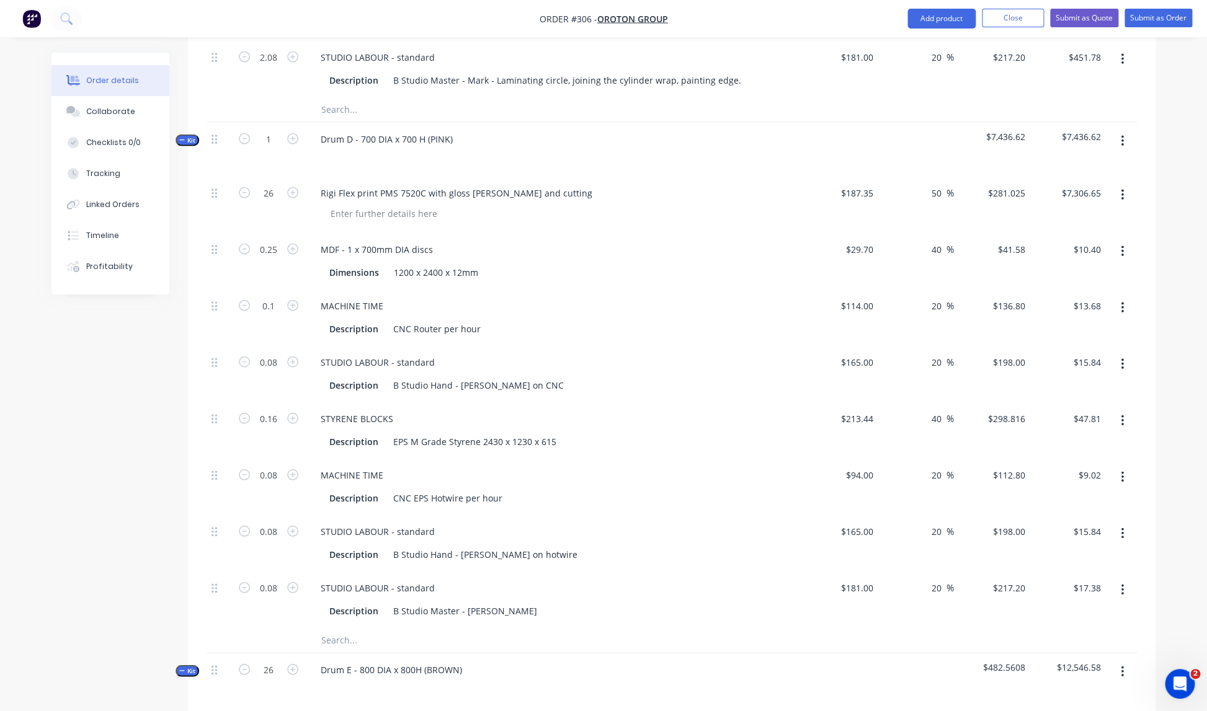
scroll to position [1382, 0]
click at [293, 130] on icon "button" at bounding box center [292, 135] width 11 height 11
click at [245, 130] on icon "button" at bounding box center [244, 135] width 11 height 11
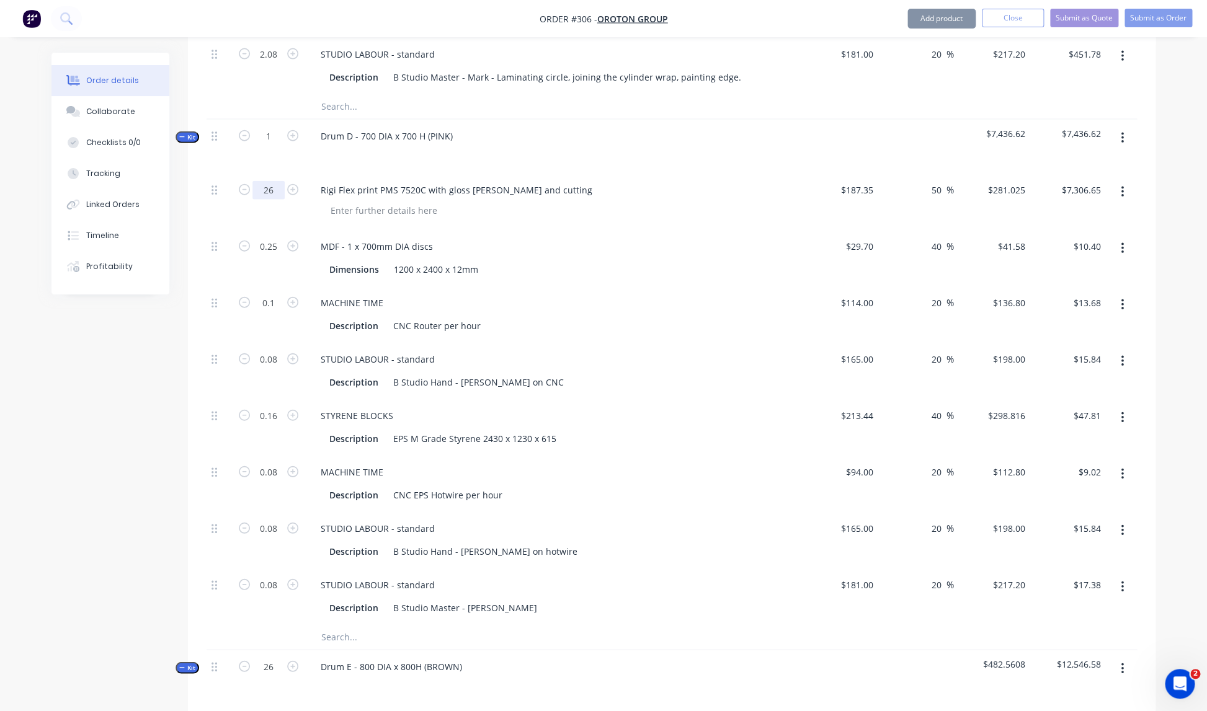
click at [276, 181] on input "26" at bounding box center [268, 190] width 32 height 19
click at [559, 211] on div "Rigi Flex print PMS 7520C with gloss [PERSON_NAME] and cutting" at bounding box center [554, 202] width 496 height 56
click at [273, 129] on input "1" at bounding box center [268, 138] width 32 height 19
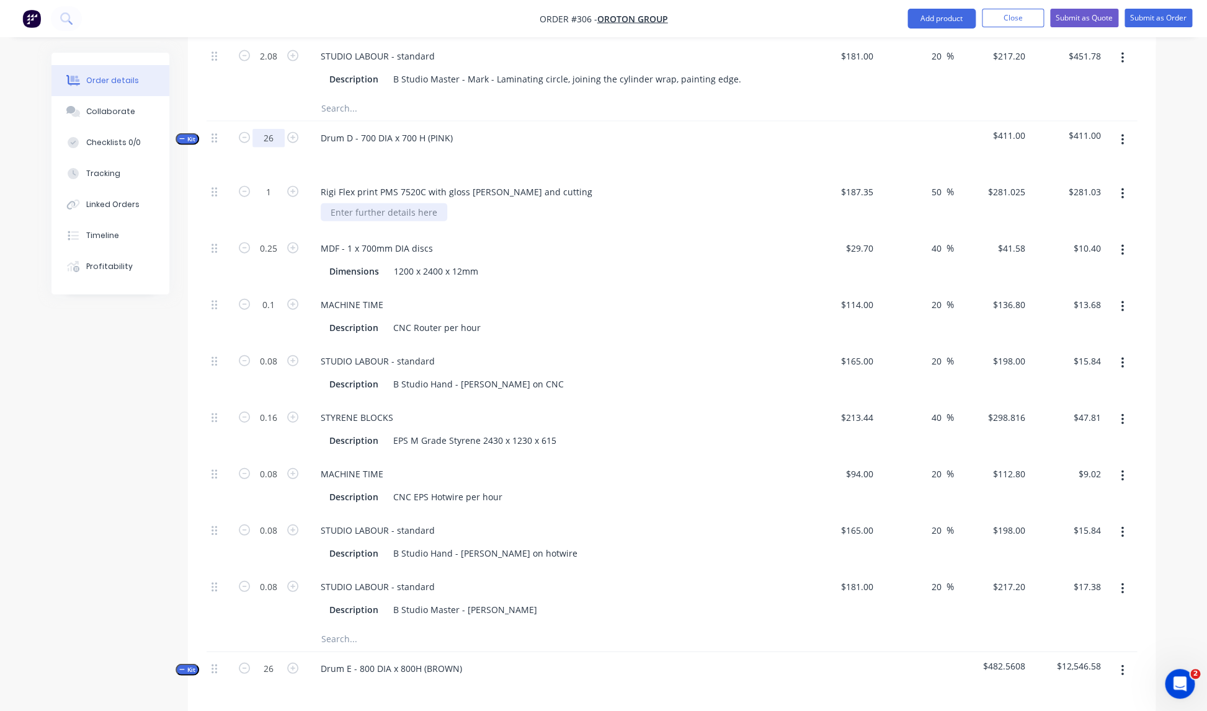
scroll to position [1382, 0]
click at [397, 203] on div at bounding box center [384, 211] width 127 height 18
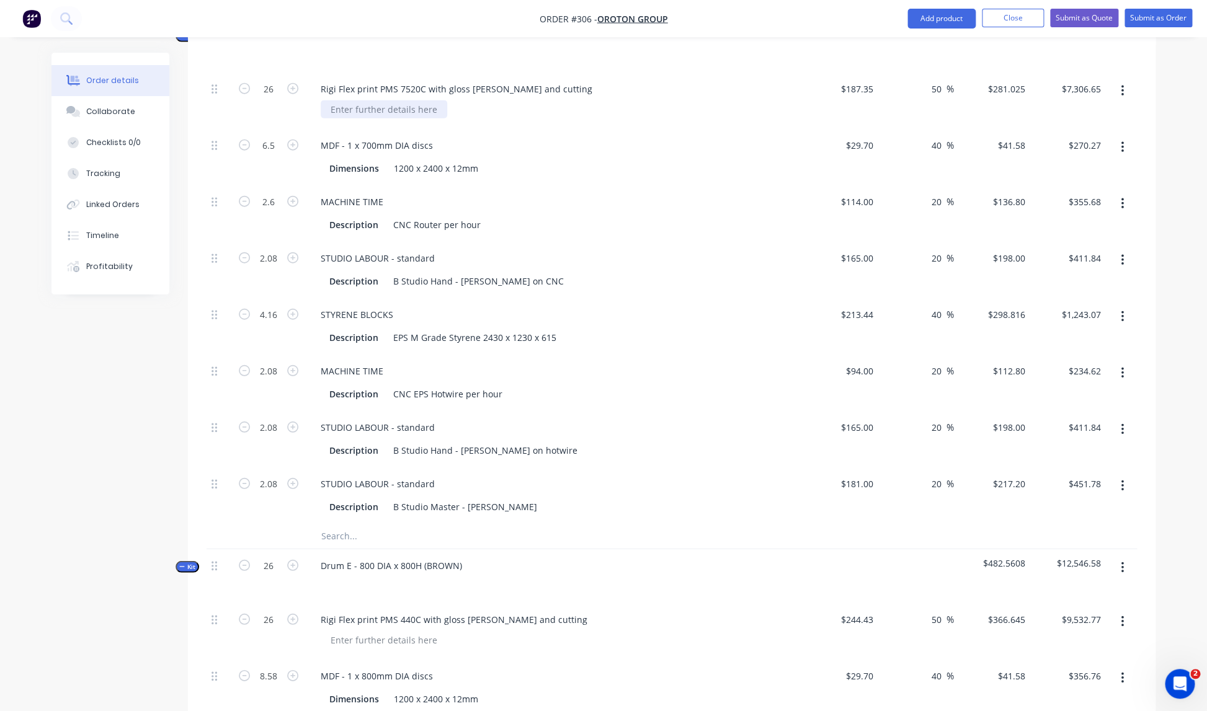
scroll to position [1486, 0]
click at [488, 495] on div "B Studio Master - [PERSON_NAME]" at bounding box center [465, 504] width 154 height 18
paste div
click at [485, 495] on div "B Studio Master - MarkLaminating circle, joining the cylinder wrap, painting ed…" at bounding box center [563, 504] width 350 height 18
click at [608, 548] on div "Drum E - 800 DIA x 800H (BROWN)" at bounding box center [554, 573] width 496 height 54
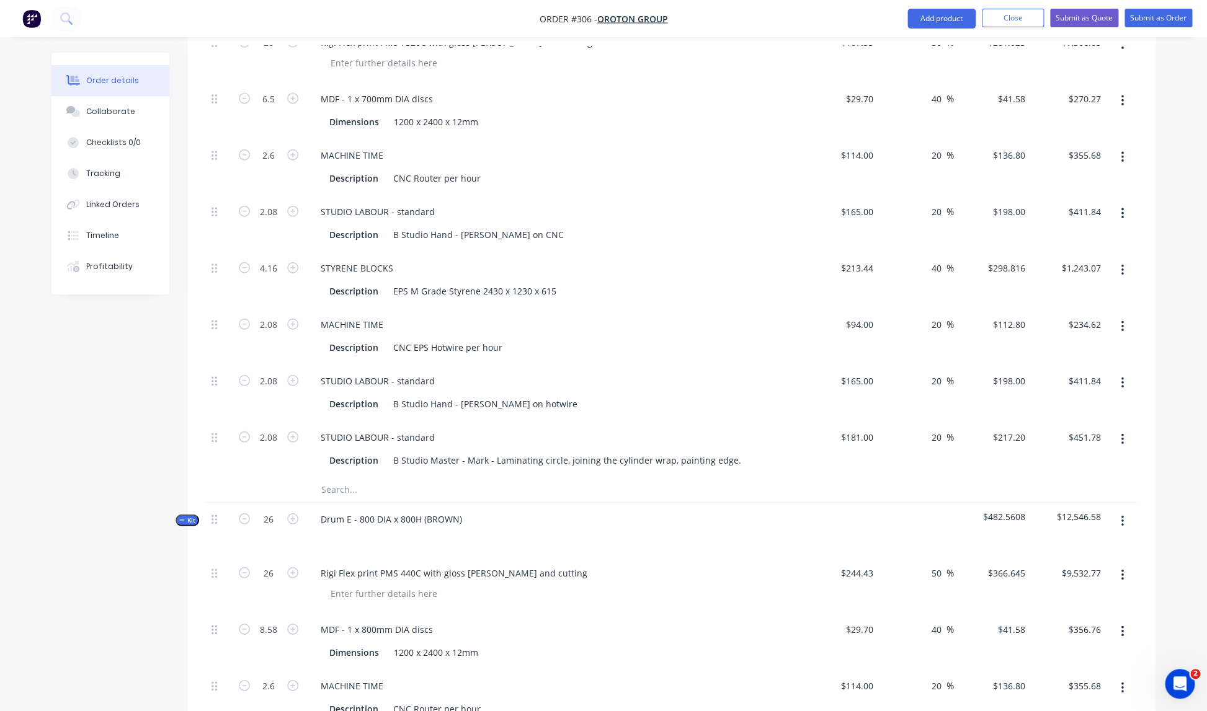
scroll to position [1531, 0]
click at [275, 509] on input "26" at bounding box center [268, 518] width 32 height 19
click at [545, 542] on div "Drum E - 800 DIA x 800H (BROWN)" at bounding box center [554, 529] width 496 height 54
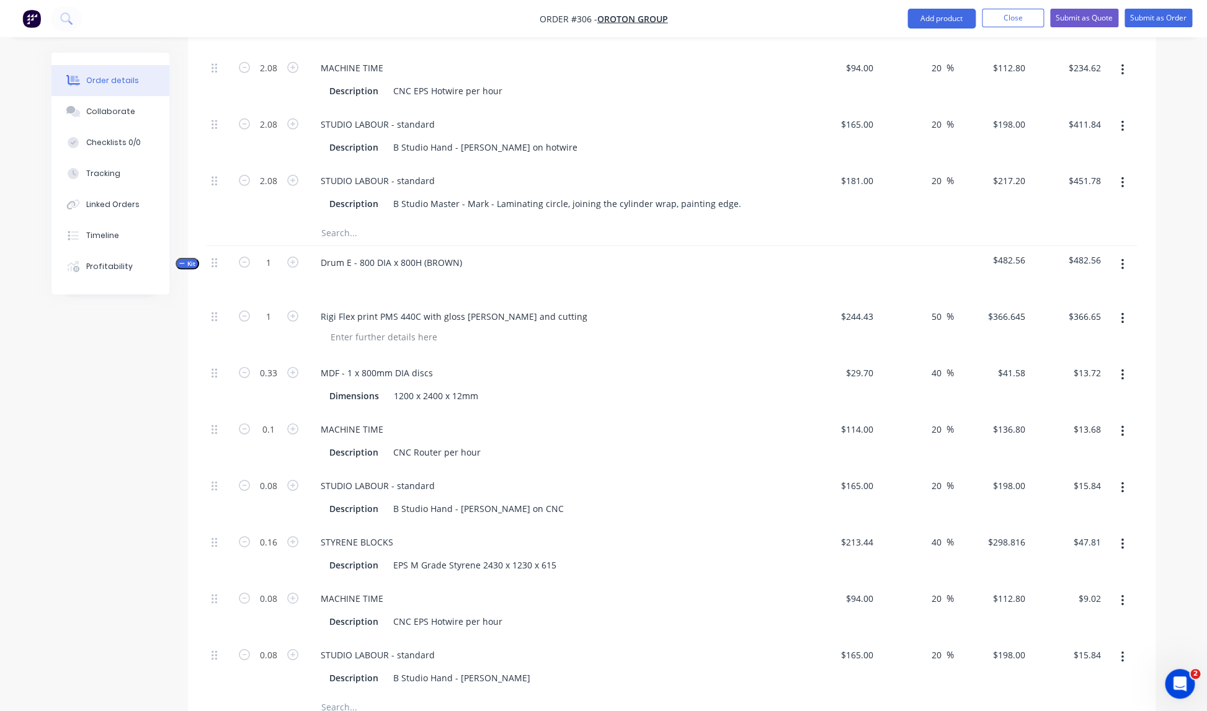
scroll to position [1787, 0]
click at [1121, 257] on icon "button" at bounding box center [1122, 264] width 3 height 14
click at [1083, 287] on div "Add product to kit" at bounding box center [1078, 296] width 96 height 18
click at [1051, 337] on div "Product catalogue" at bounding box center [1078, 346] width 96 height 18
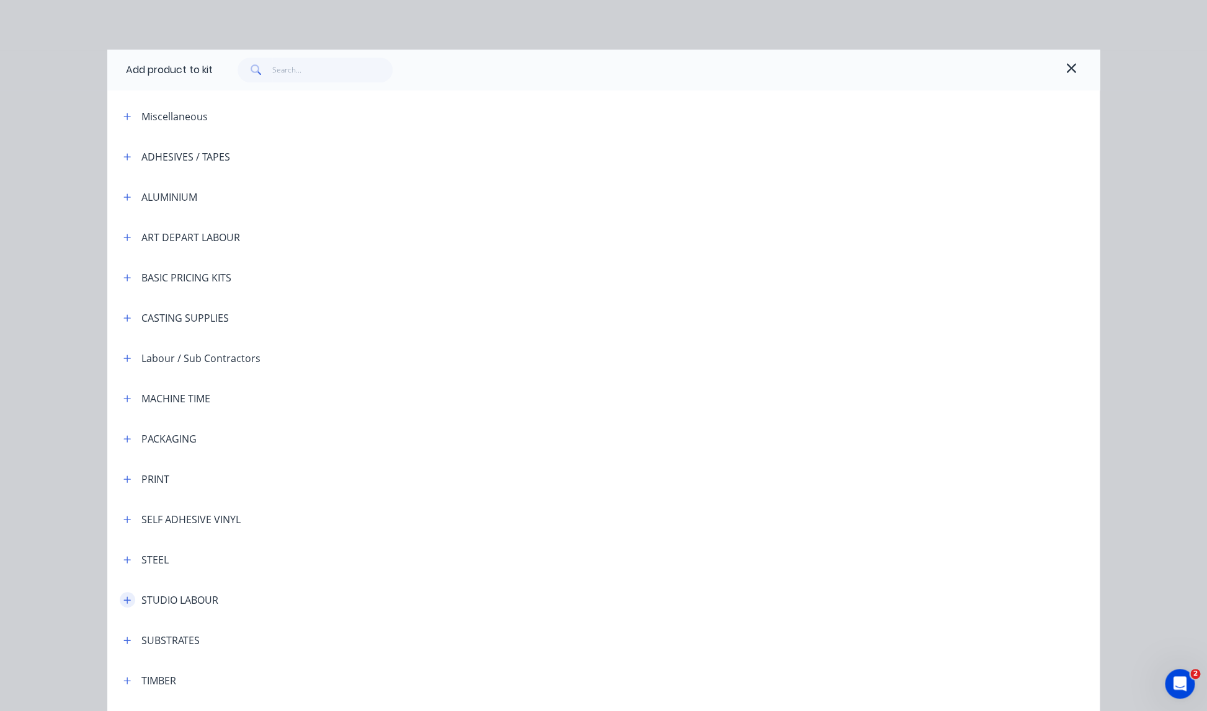
click at [130, 602] on icon "button" at bounding box center [126, 600] width 7 height 9
click at [277, 640] on span "STUDIO LABOUR - standard" at bounding box center [575, 635] width 698 height 13
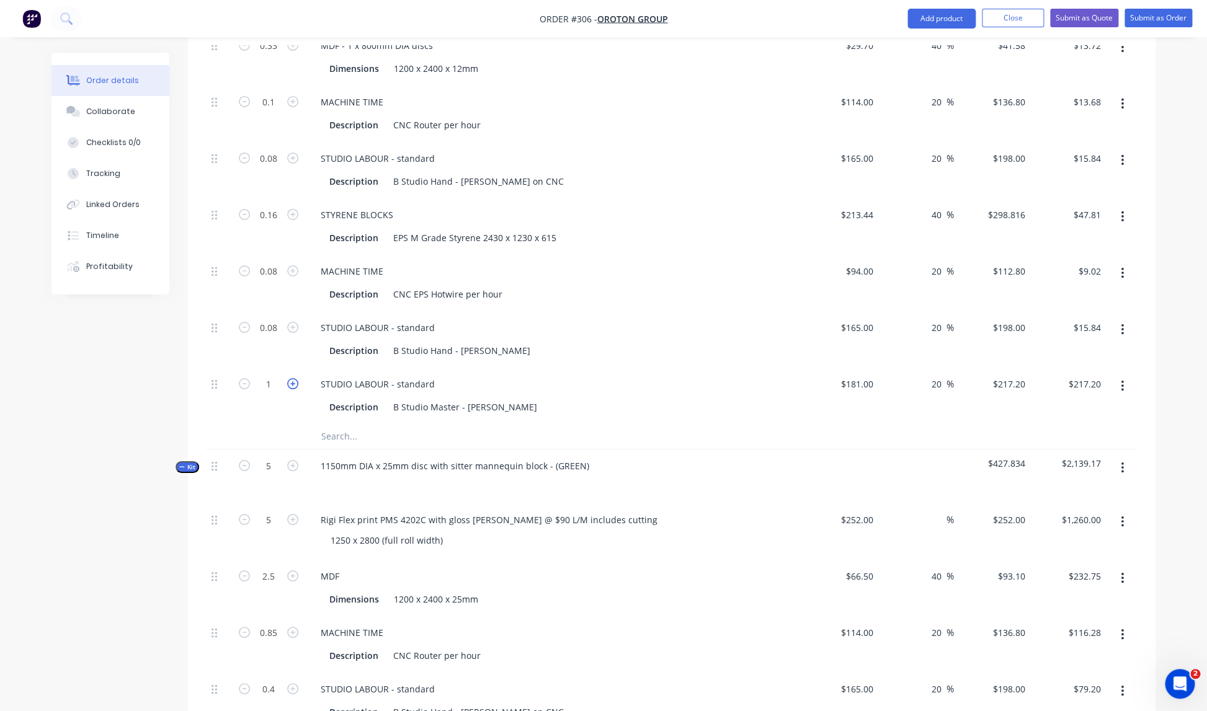
scroll to position [2119, 0]
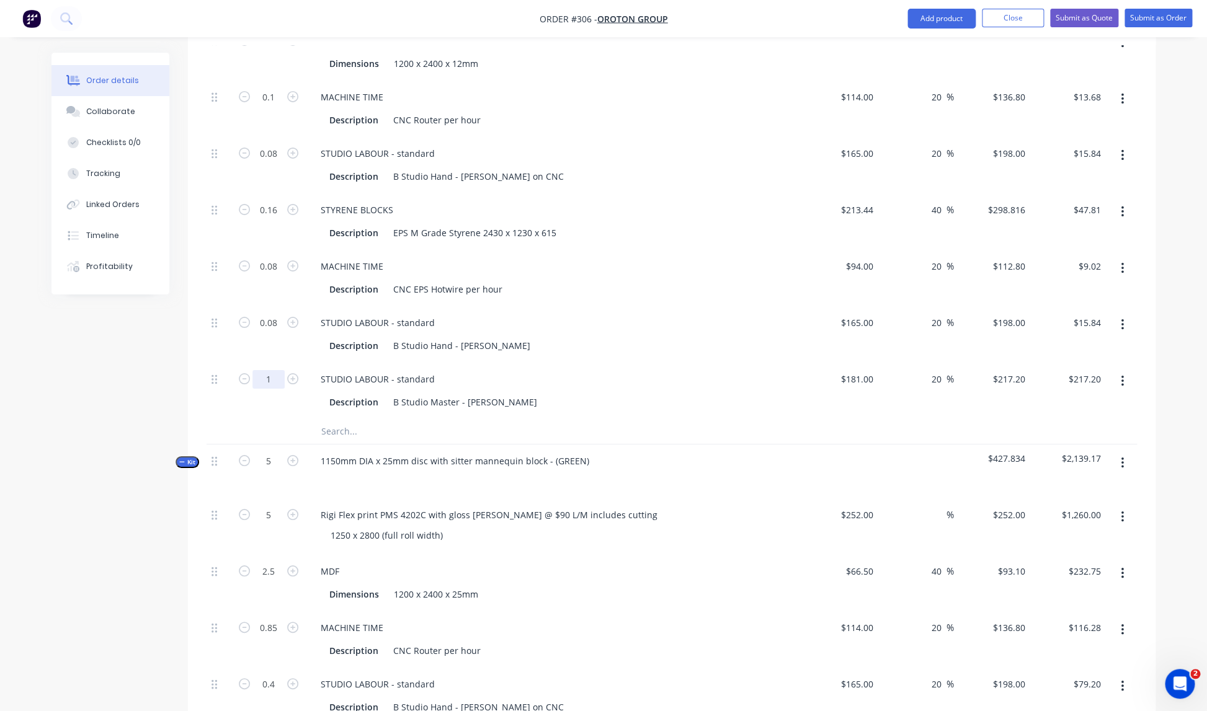
click at [273, 370] on input "1" at bounding box center [268, 379] width 32 height 19
click at [461, 400] on div "STUDIO LABOUR - standard Description B Studio Master - [PERSON_NAME]" at bounding box center [554, 391] width 496 height 56
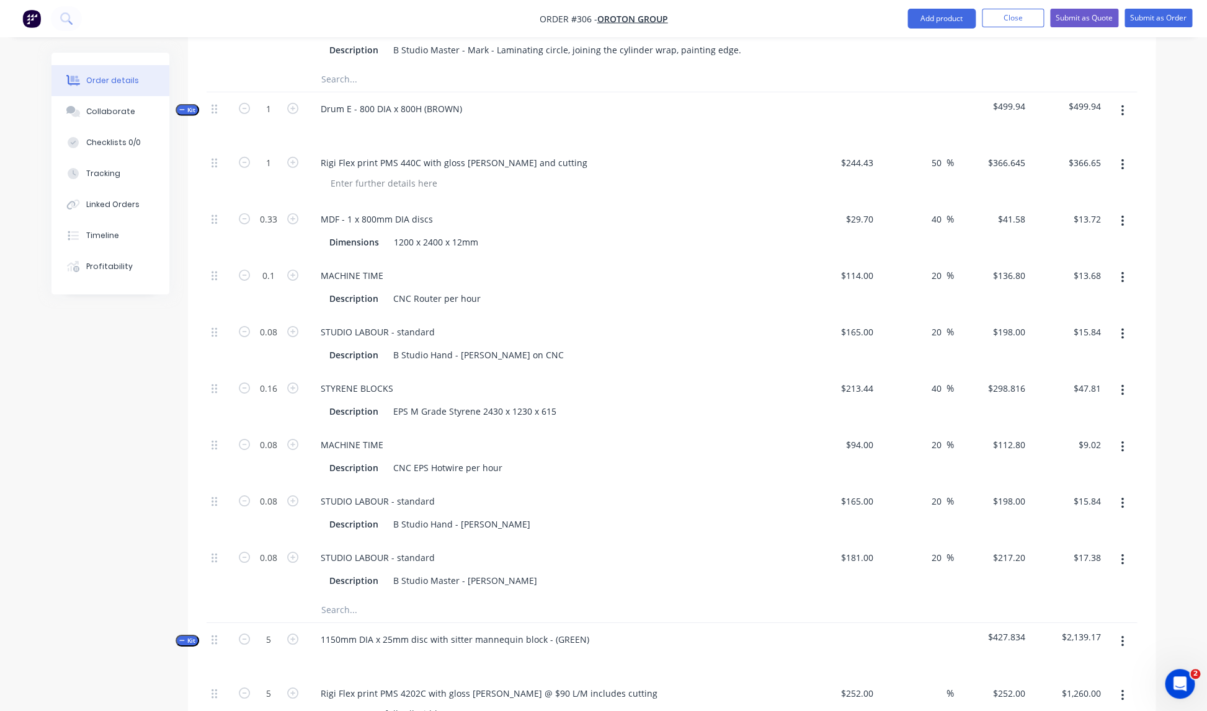
scroll to position [1938, 0]
click at [273, 102] on input "1" at bounding box center [268, 111] width 32 height 19
click at [517, 176] on div at bounding box center [559, 185] width 476 height 18
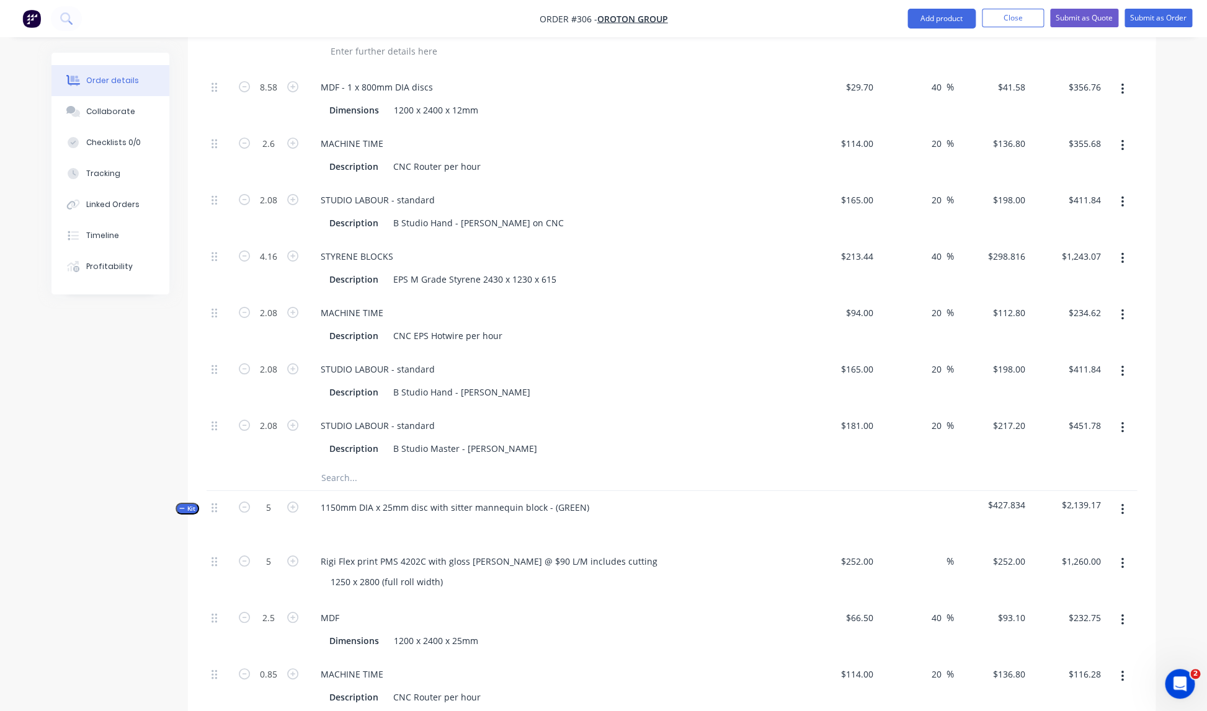
scroll to position [2073, 0]
click at [487, 438] on div "B Studio Master - [PERSON_NAME]" at bounding box center [465, 447] width 154 height 18
paste div
click at [484, 438] on div "B Studio Master - MarkLaminating circle, joining the cylinder wrap, painting ed…" at bounding box center [563, 447] width 350 height 18
click at [646, 492] on div "1150mm DIA x 25mm disc with sitter mannequin block - (GREEN)" at bounding box center [554, 517] width 496 height 54
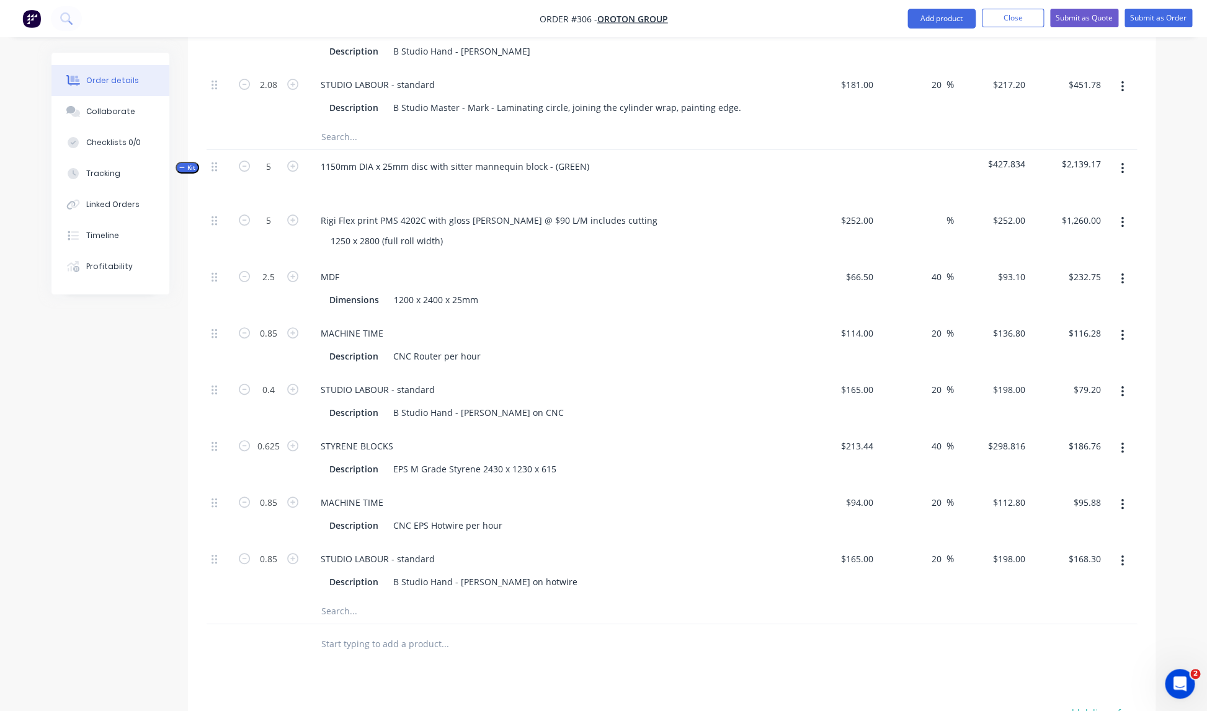
scroll to position [2411, 0]
click at [1123, 164] on icon "button" at bounding box center [1122, 171] width 3 height 14
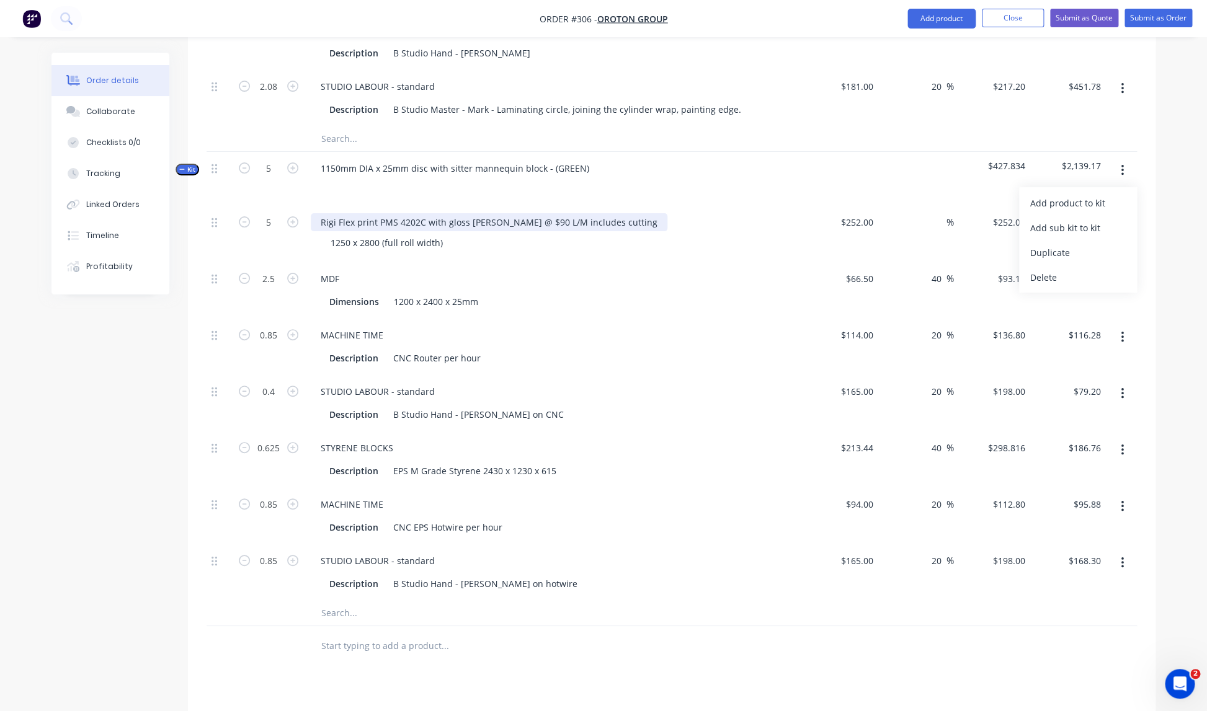
drag, startPoint x: 705, startPoint y: 254, endPoint x: 401, endPoint y: 202, distance: 308.4
click at [704, 262] on div "MDF Dimensions 1200 x 2400 x 25mm" at bounding box center [554, 290] width 496 height 56
click at [245, 162] on icon "button" at bounding box center [244, 167] width 11 height 11
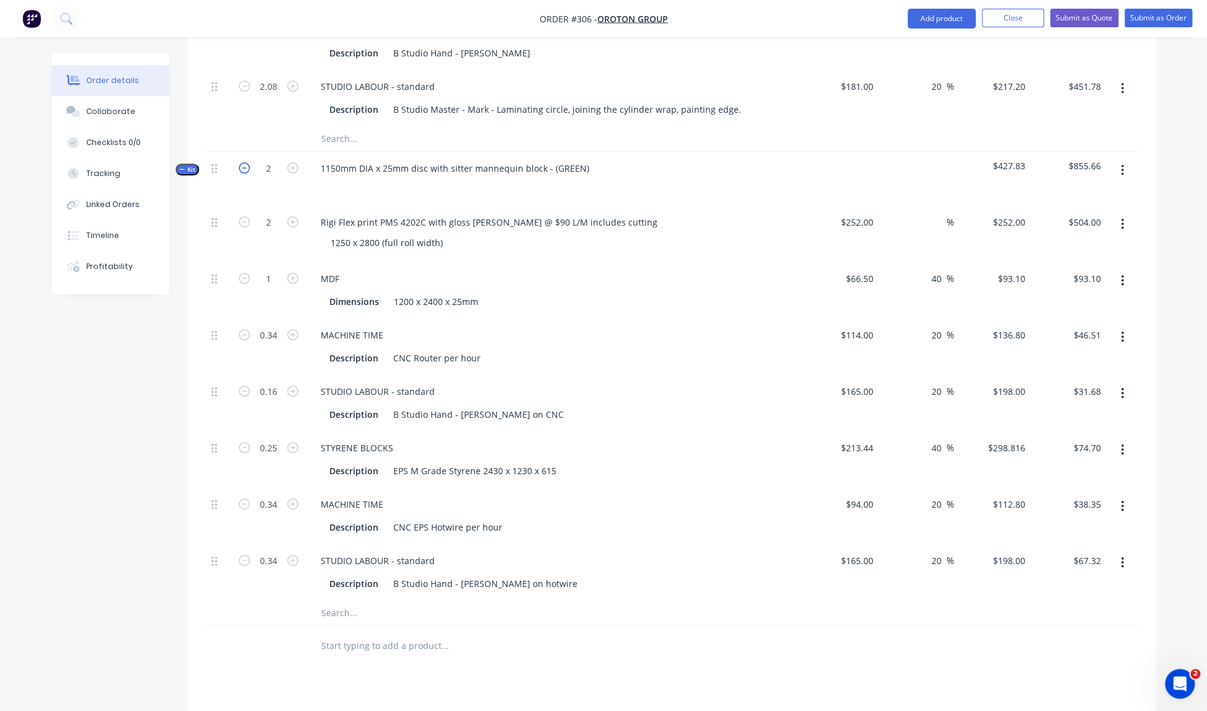
click at [245, 162] on icon "button" at bounding box center [244, 167] width 11 height 11
click at [1122, 164] on icon "button" at bounding box center [1122, 171] width 3 height 14
click at [1064, 194] on div "Add product to kit" at bounding box center [1078, 203] width 96 height 18
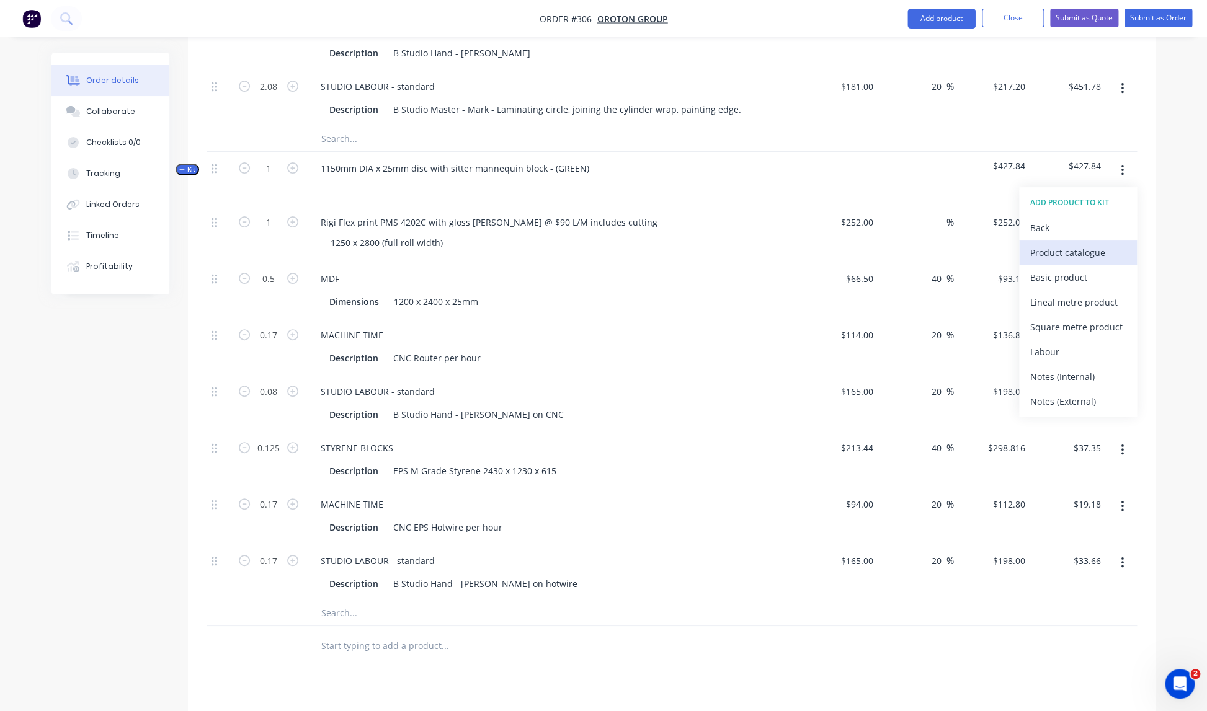
click at [1053, 244] on div "Product catalogue" at bounding box center [1078, 253] width 96 height 18
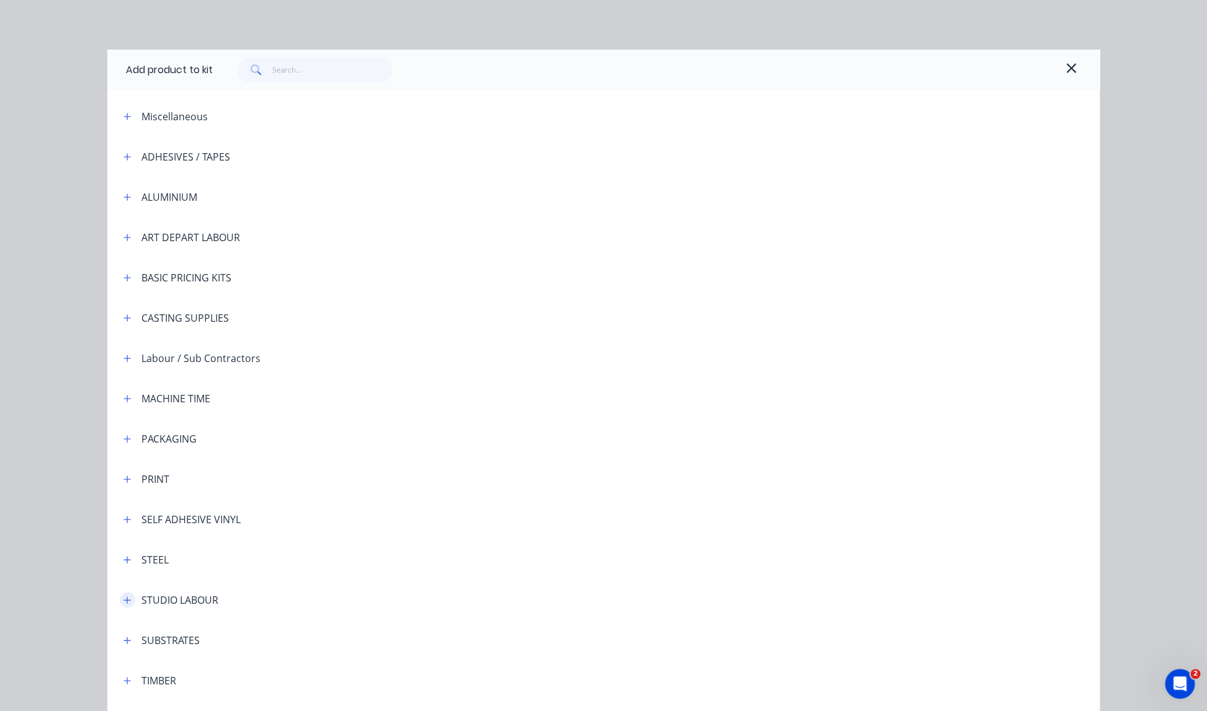
click at [127, 600] on icon "button" at bounding box center [126, 600] width 7 height 9
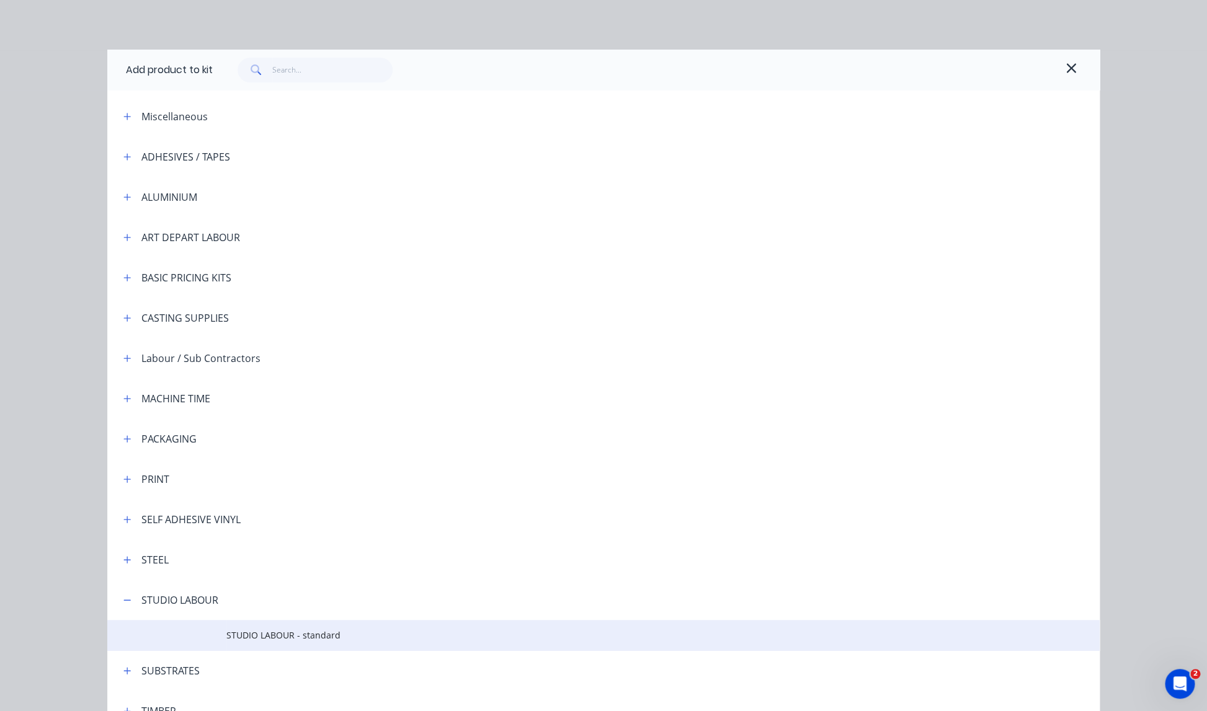
scroll to position [1, 0]
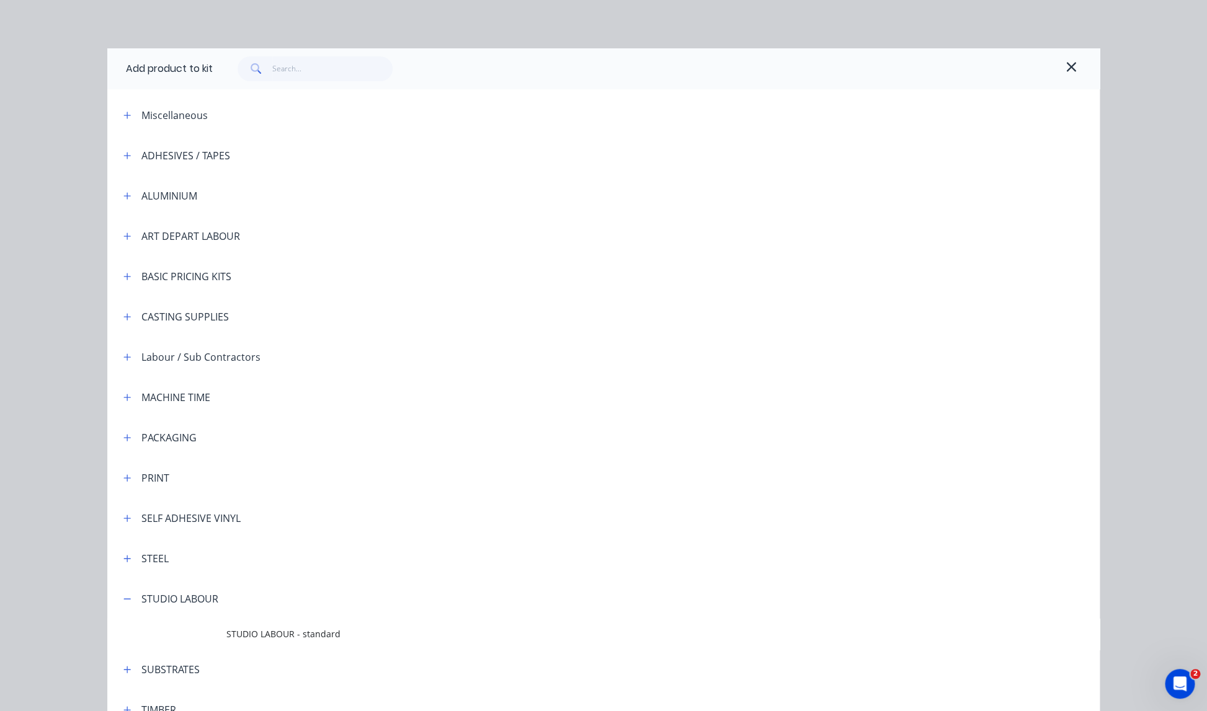
click at [245, 634] on span "STUDIO LABOUR - standard" at bounding box center [575, 634] width 698 height 13
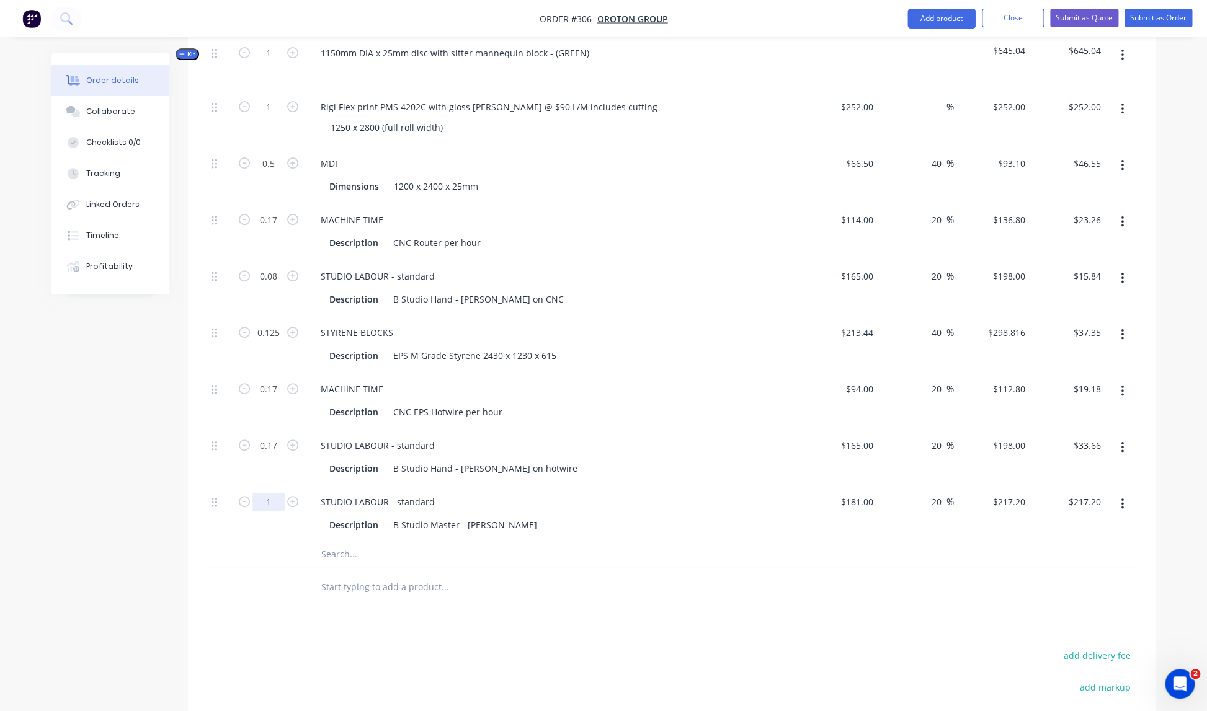
scroll to position [2524, 0]
click at [273, 496] on input "1" at bounding box center [268, 505] width 32 height 19
click at [274, 527] on div "0.25" at bounding box center [268, 517] width 74 height 56
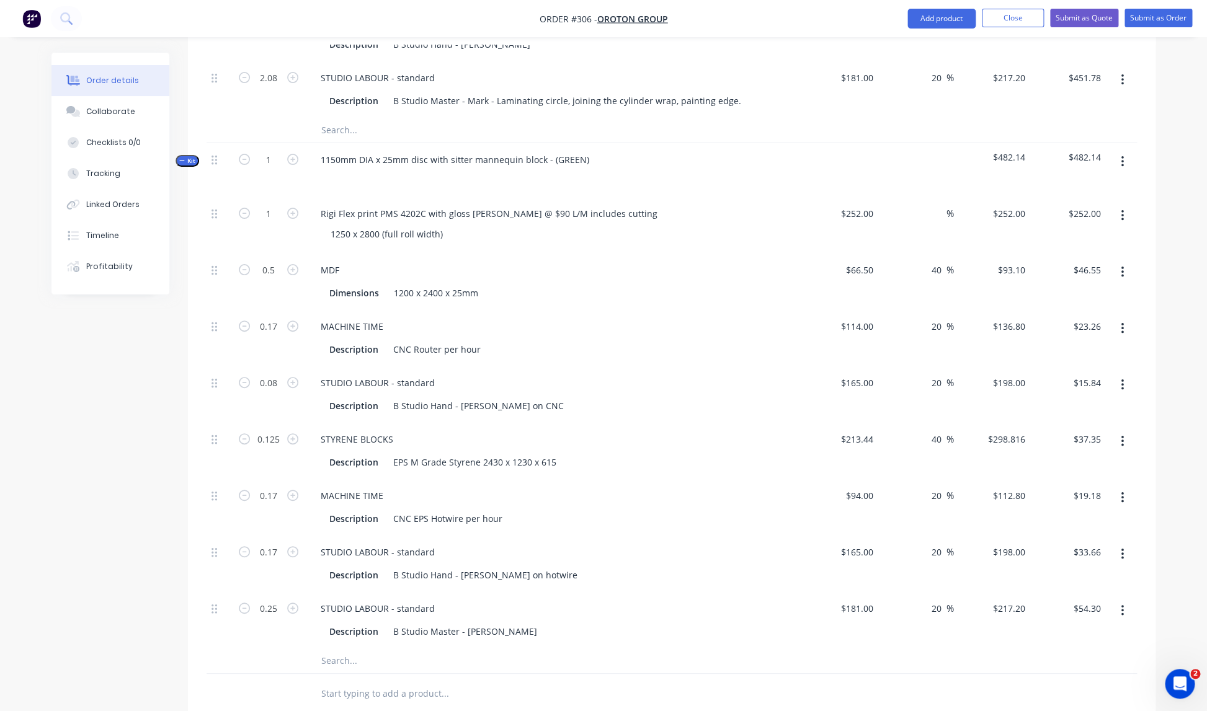
scroll to position [2416, 0]
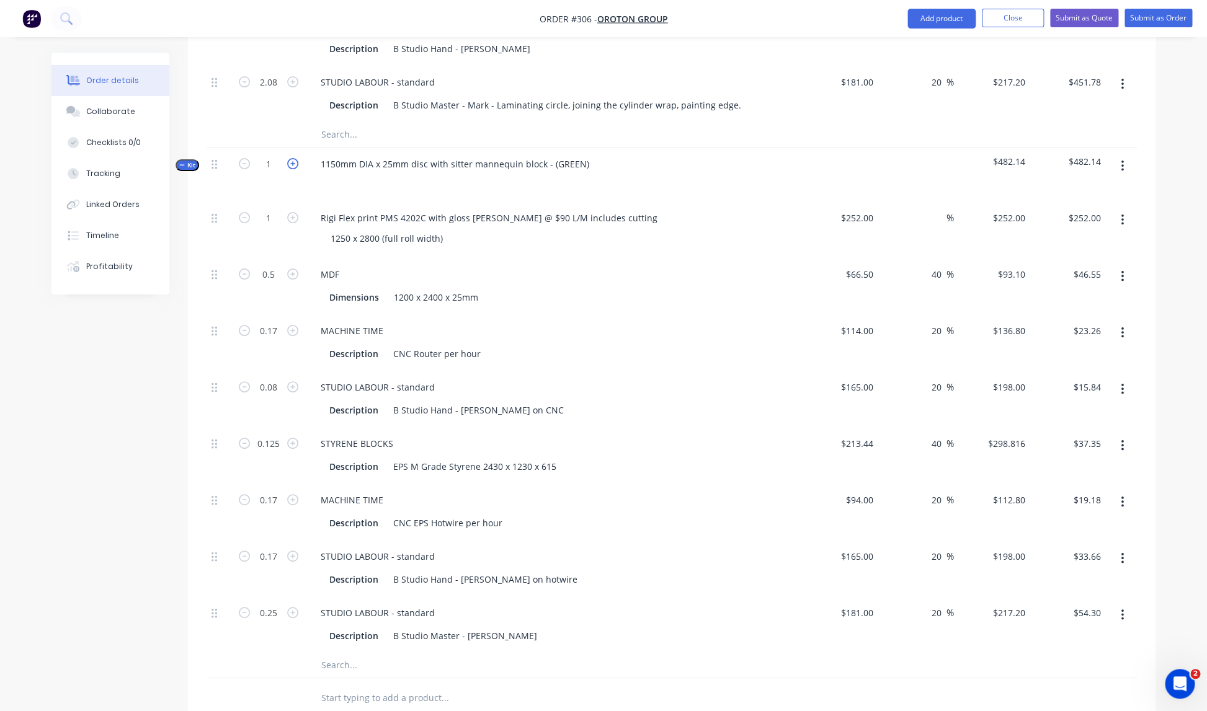
click at [294, 158] on icon "button" at bounding box center [292, 163] width 11 height 11
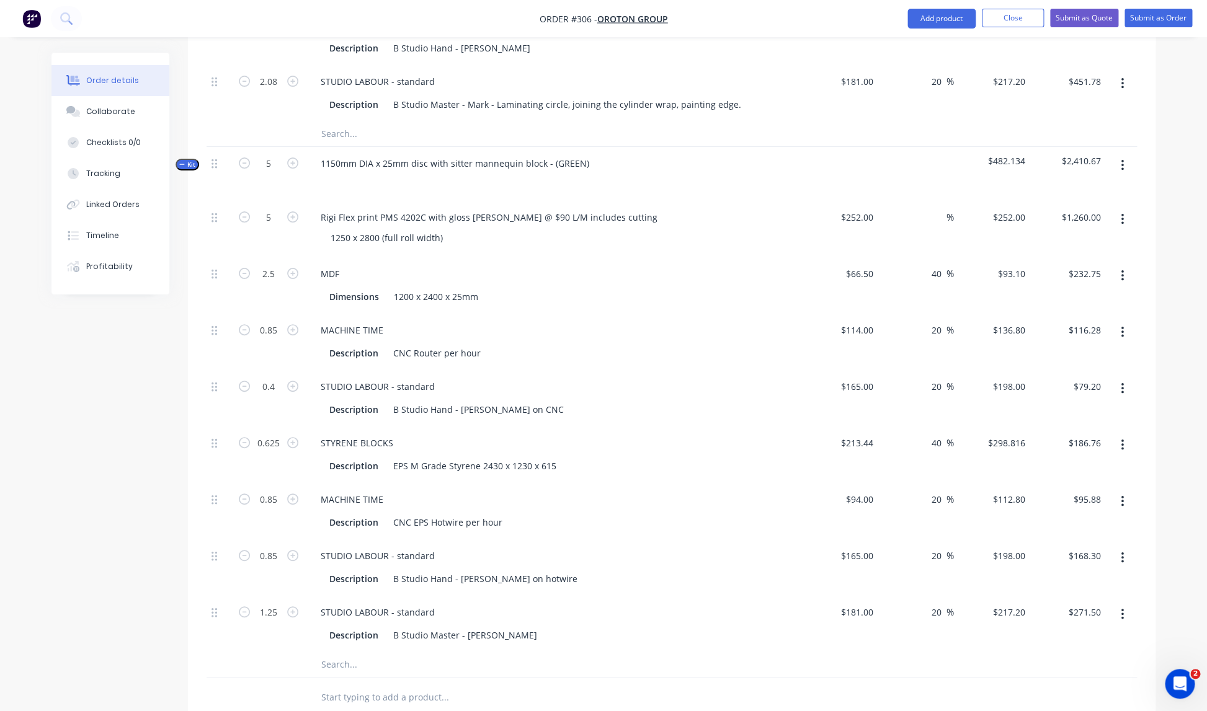
click at [656, 342] on div "Description CNC Router per hour" at bounding box center [554, 352] width 486 height 20
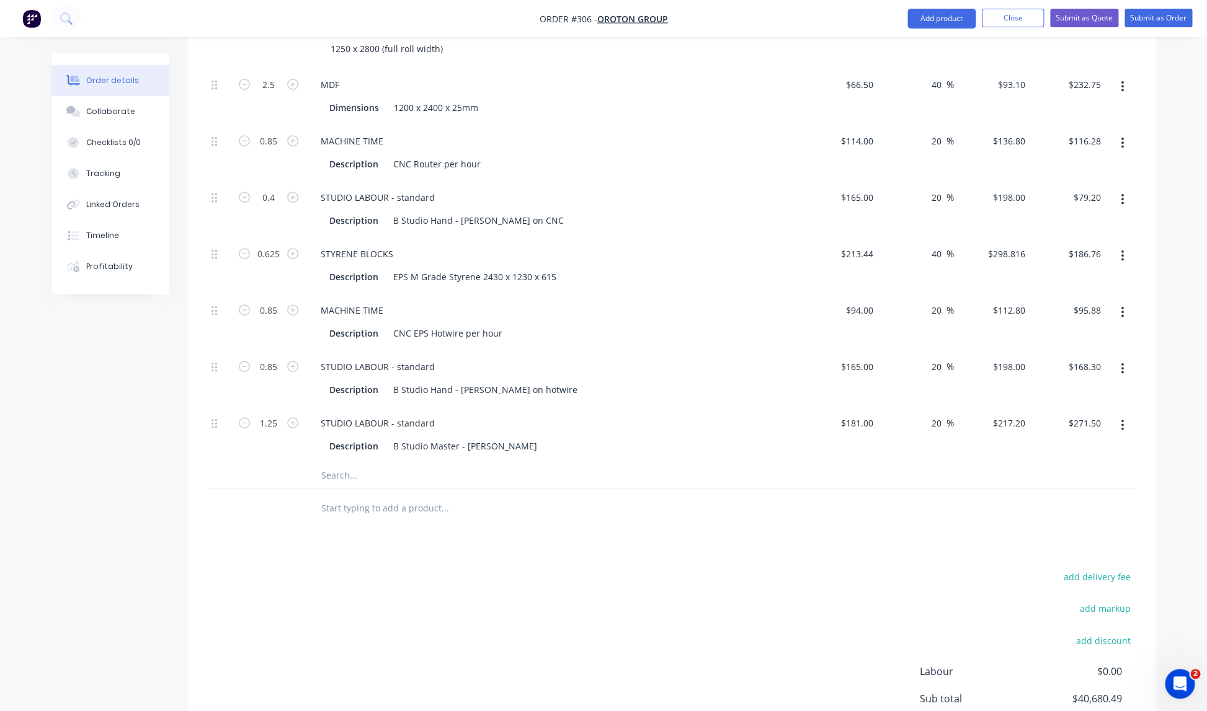
scroll to position [2607, 0]
click at [484, 436] on div "B Studio Master - [PERSON_NAME]" at bounding box center [465, 445] width 154 height 18
paste div
click at [485, 436] on div "B Studio Master - MarkLaminating circle, joining the cylinder wrap, painting ed…" at bounding box center [563, 445] width 350 height 18
click at [540, 499] on input "text" at bounding box center [445, 507] width 248 height 25
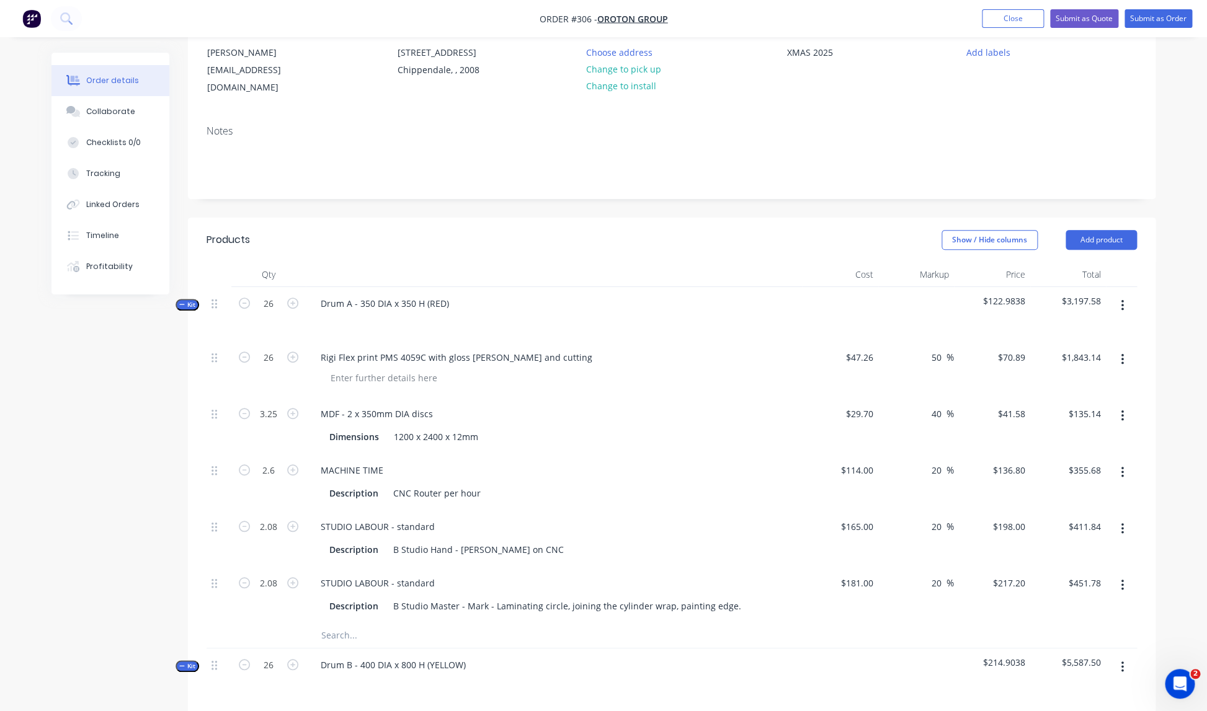
scroll to position [0, 0]
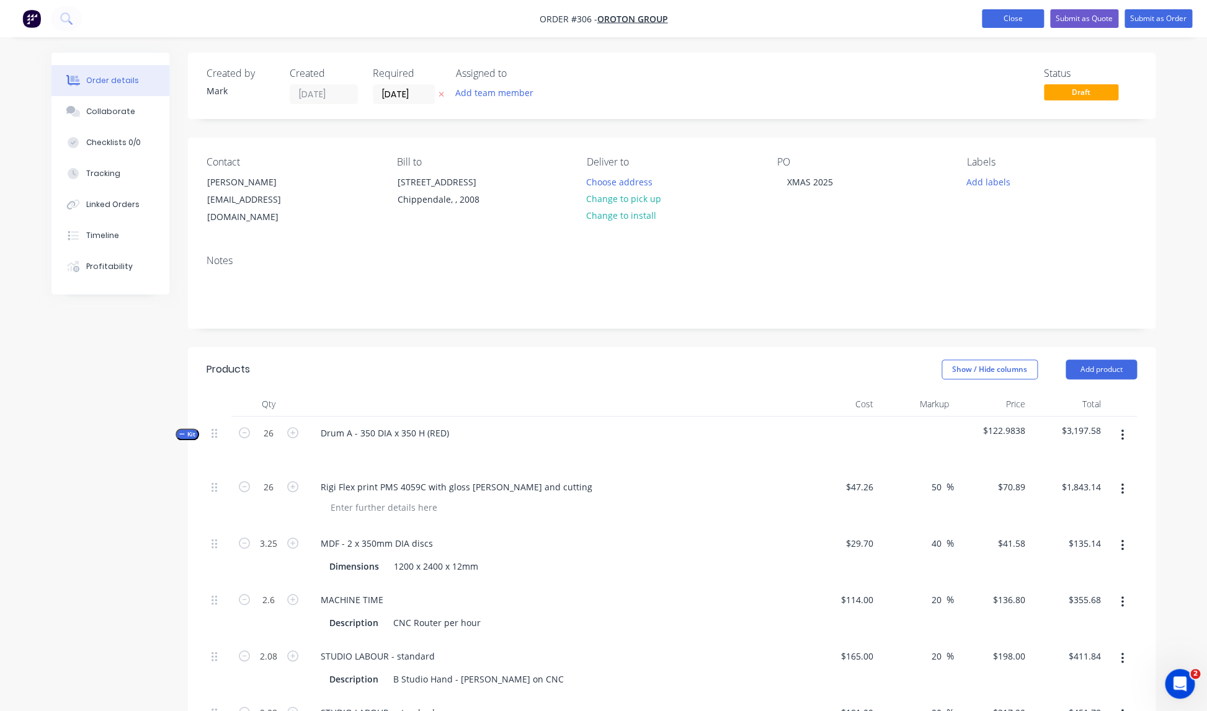
click at [1015, 20] on button "Close" at bounding box center [1013, 18] width 62 height 19
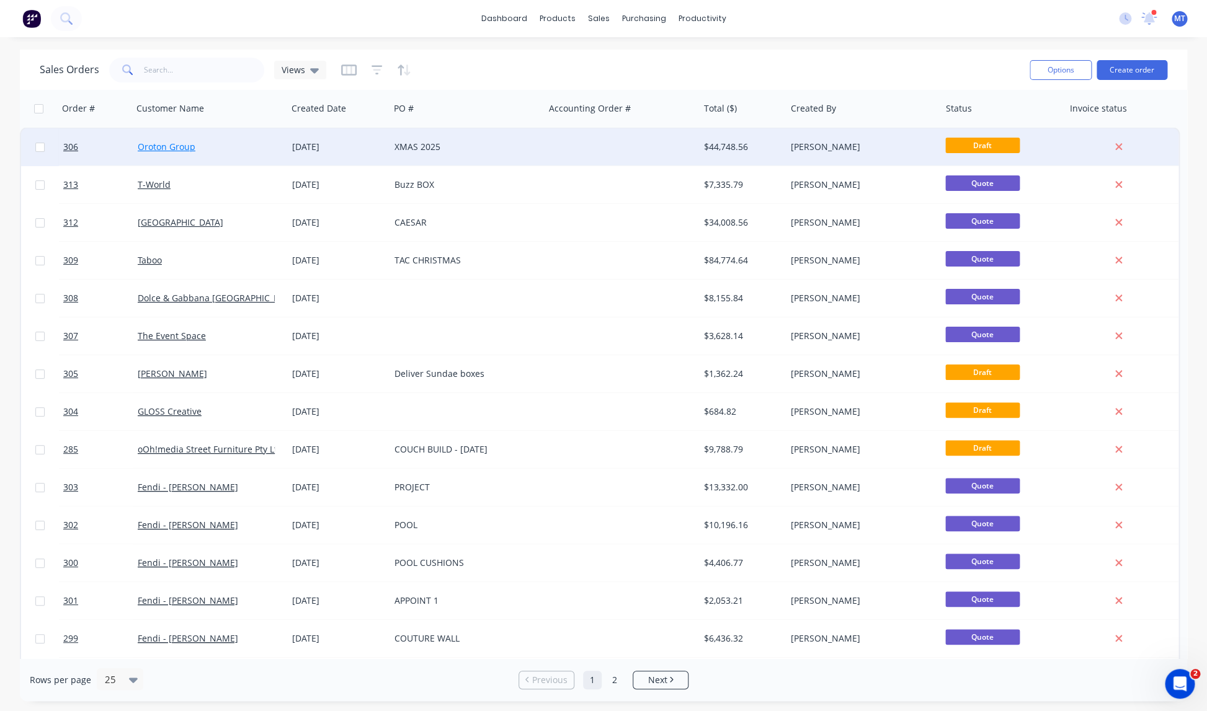
click at [176, 148] on link "Oroton Group" at bounding box center [167, 147] width 58 height 12
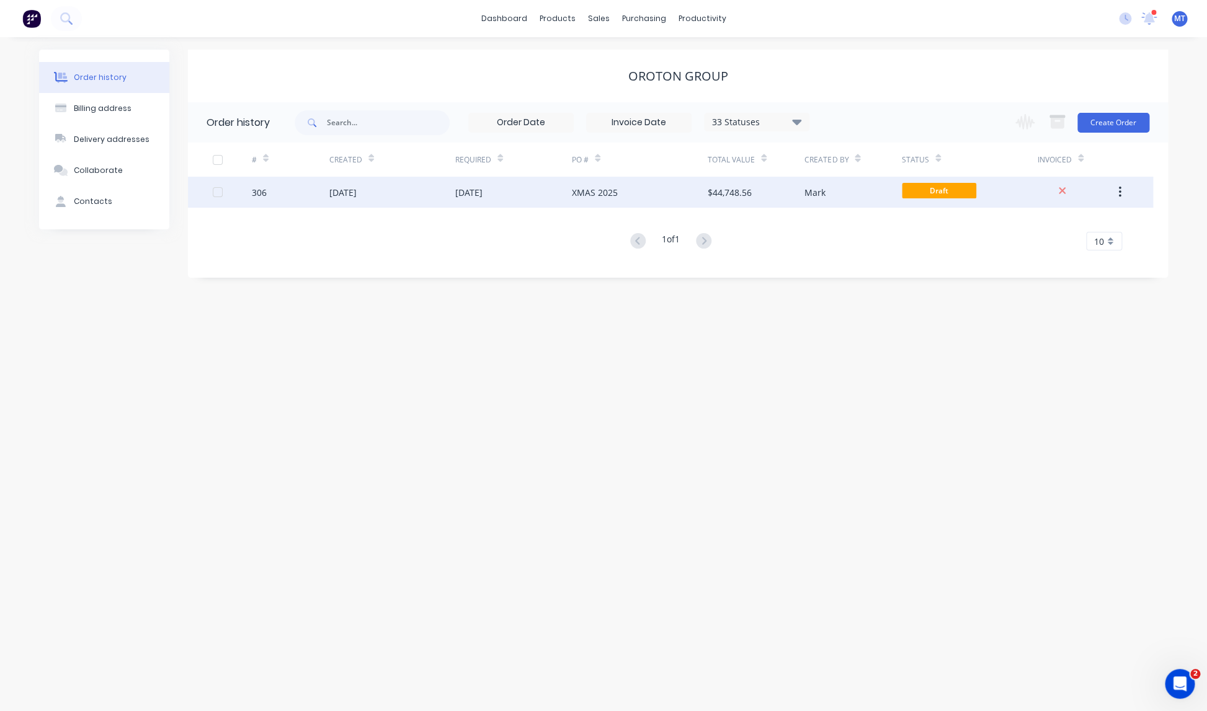
click at [322, 192] on div "306" at bounding box center [291, 192] width 78 height 31
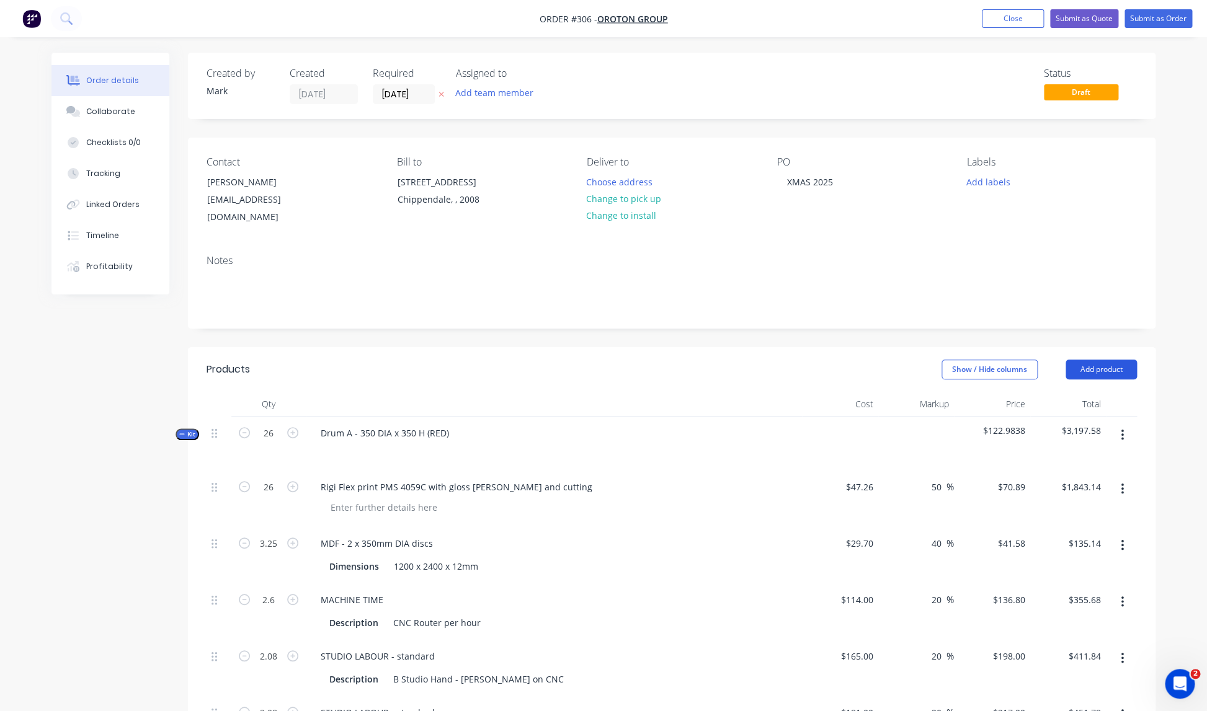
click at [1098, 360] on button "Add product" at bounding box center [1100, 370] width 71 height 20
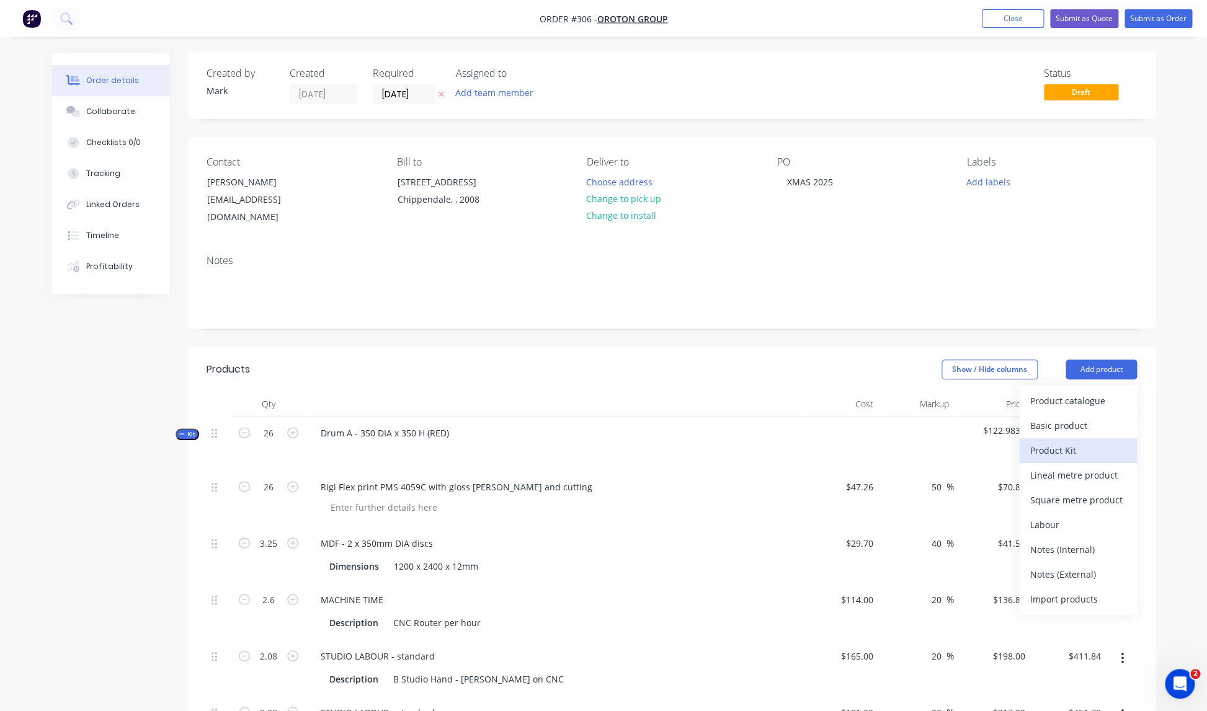
click at [1054, 442] on div "Product Kit" at bounding box center [1078, 451] width 96 height 18
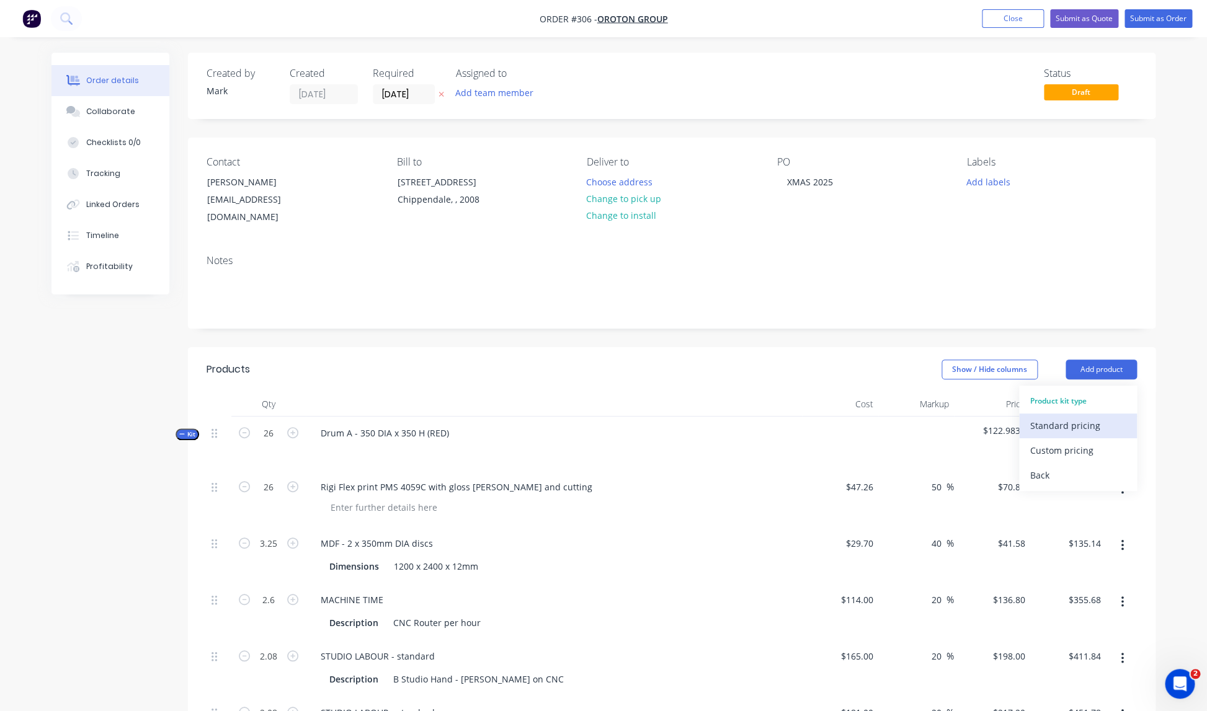
click at [1074, 417] on div "Standard pricing" at bounding box center [1078, 426] width 96 height 18
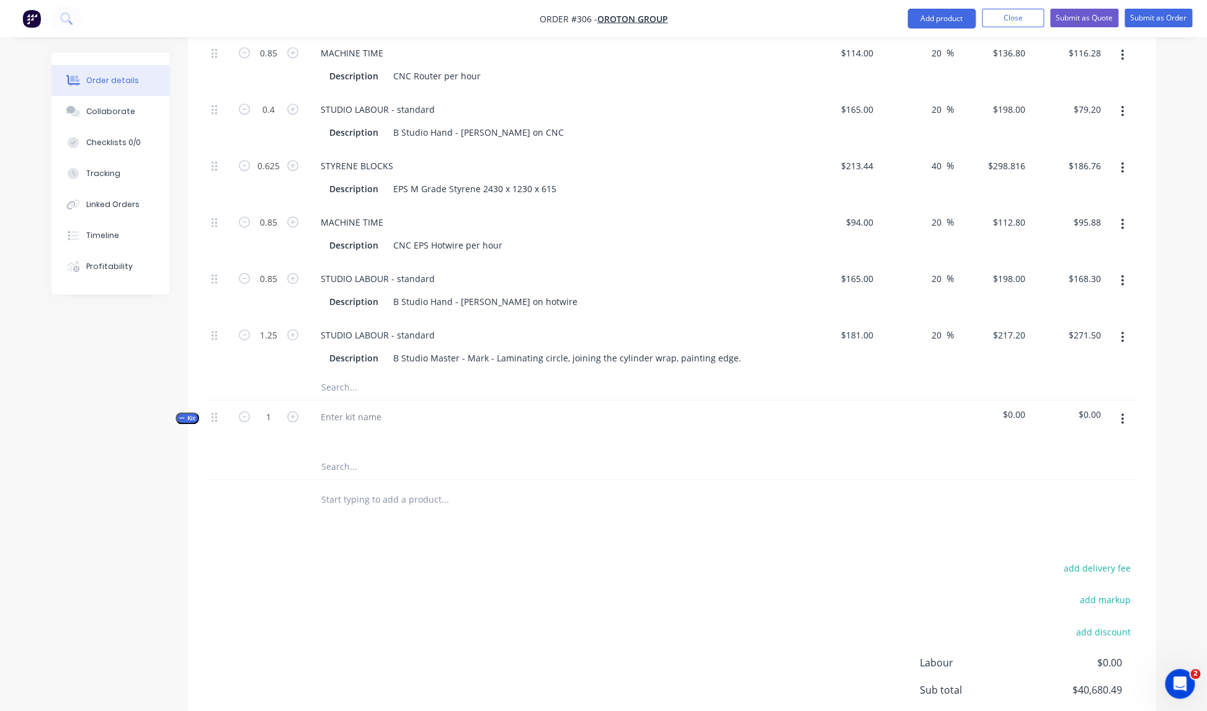
scroll to position [2820, 0]
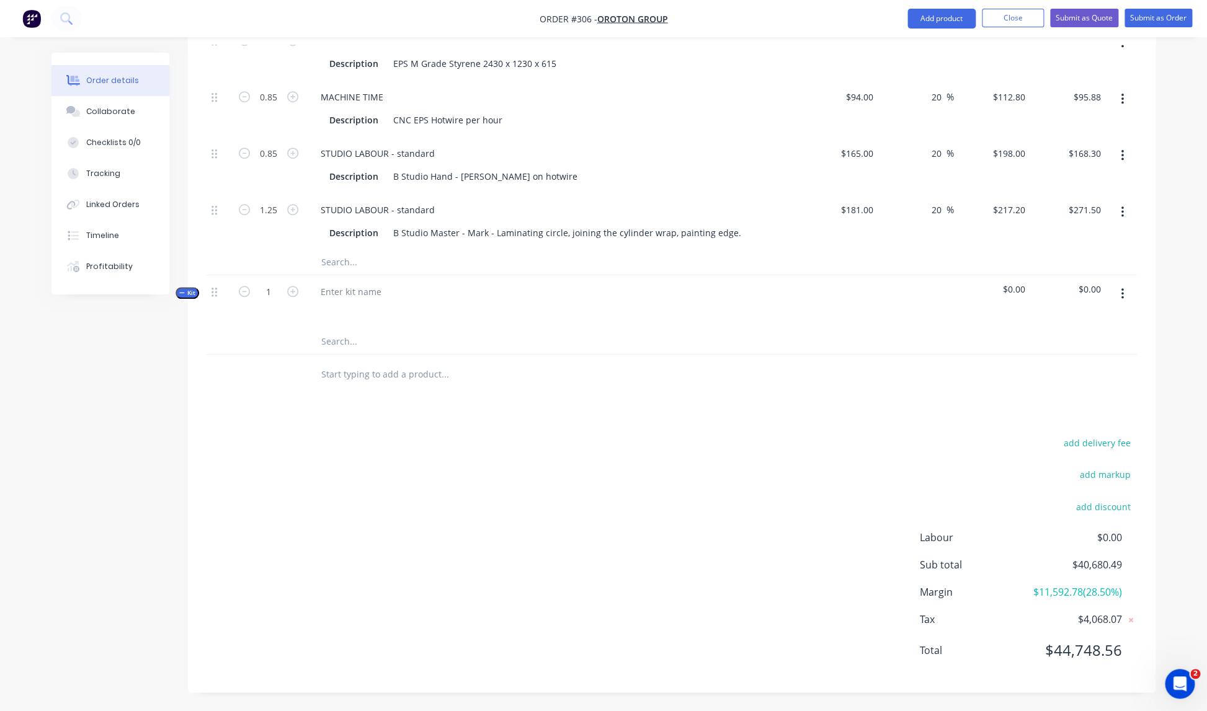
click at [1123, 288] on icon "button" at bounding box center [1122, 293] width 2 height 11
click at [1065, 318] on div "Add product to kit" at bounding box center [1078, 327] width 96 height 18
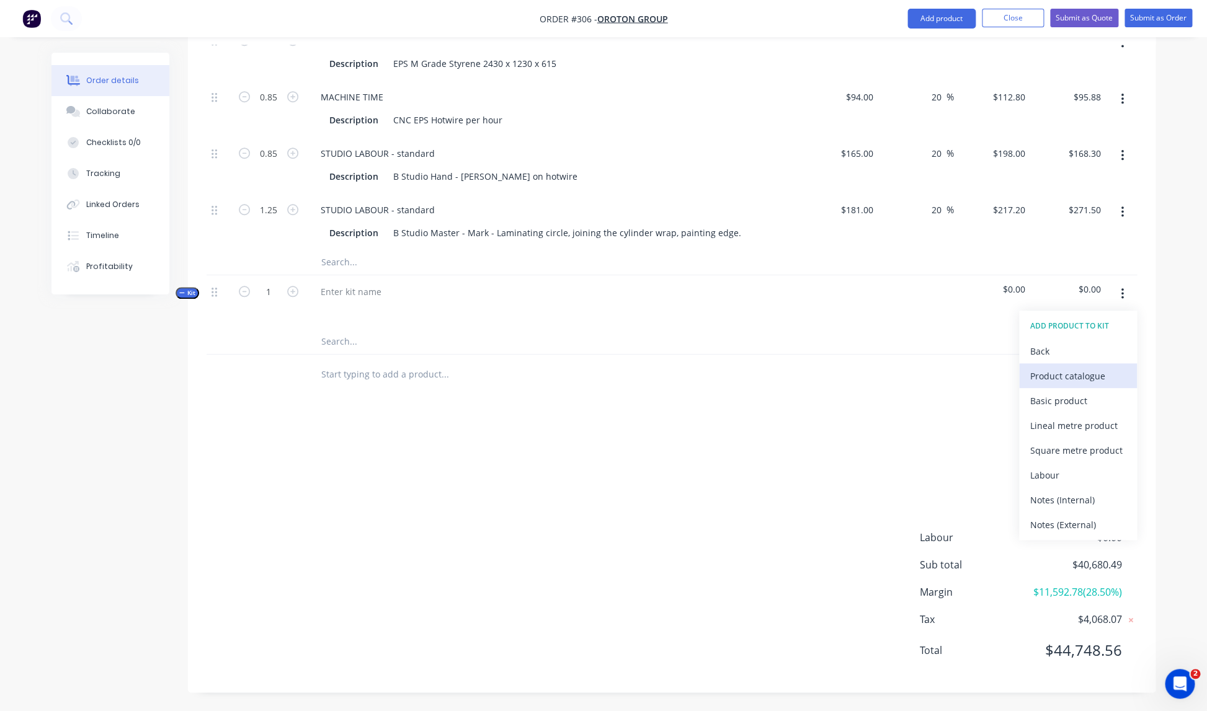
click at [1060, 367] on div "Product catalogue" at bounding box center [1078, 376] width 96 height 18
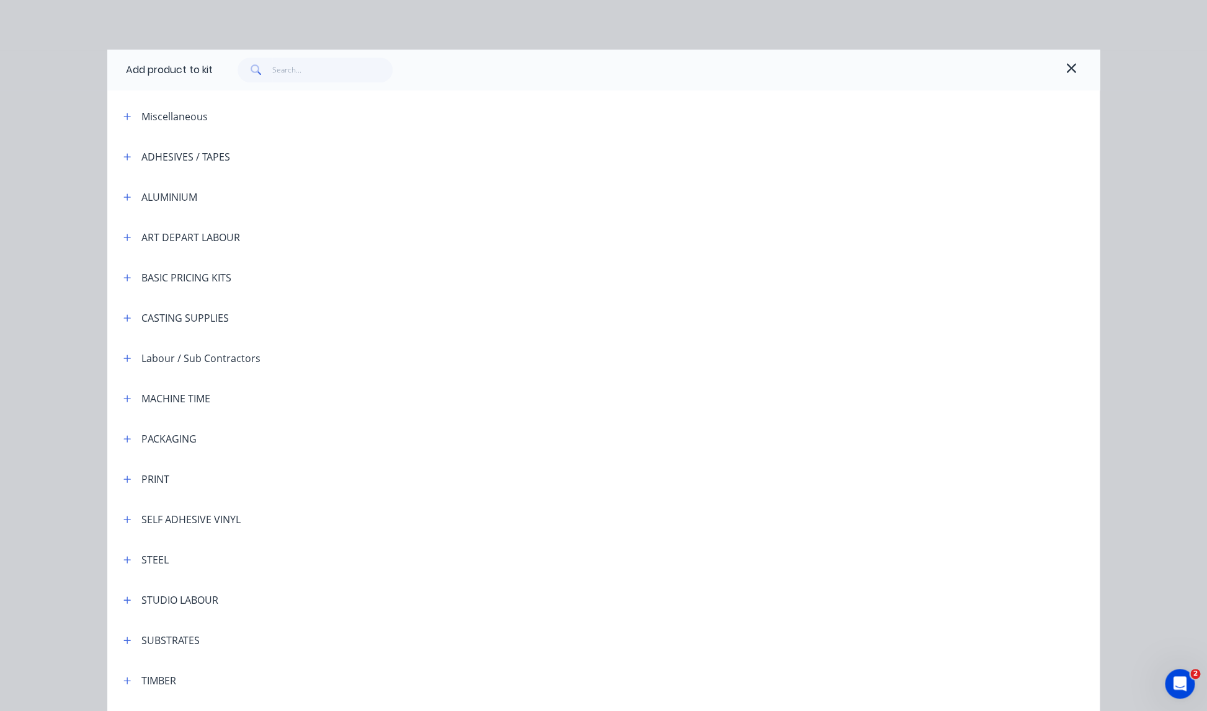
scroll to position [2788, 0]
click at [130, 158] on icon "button" at bounding box center [126, 157] width 7 height 9
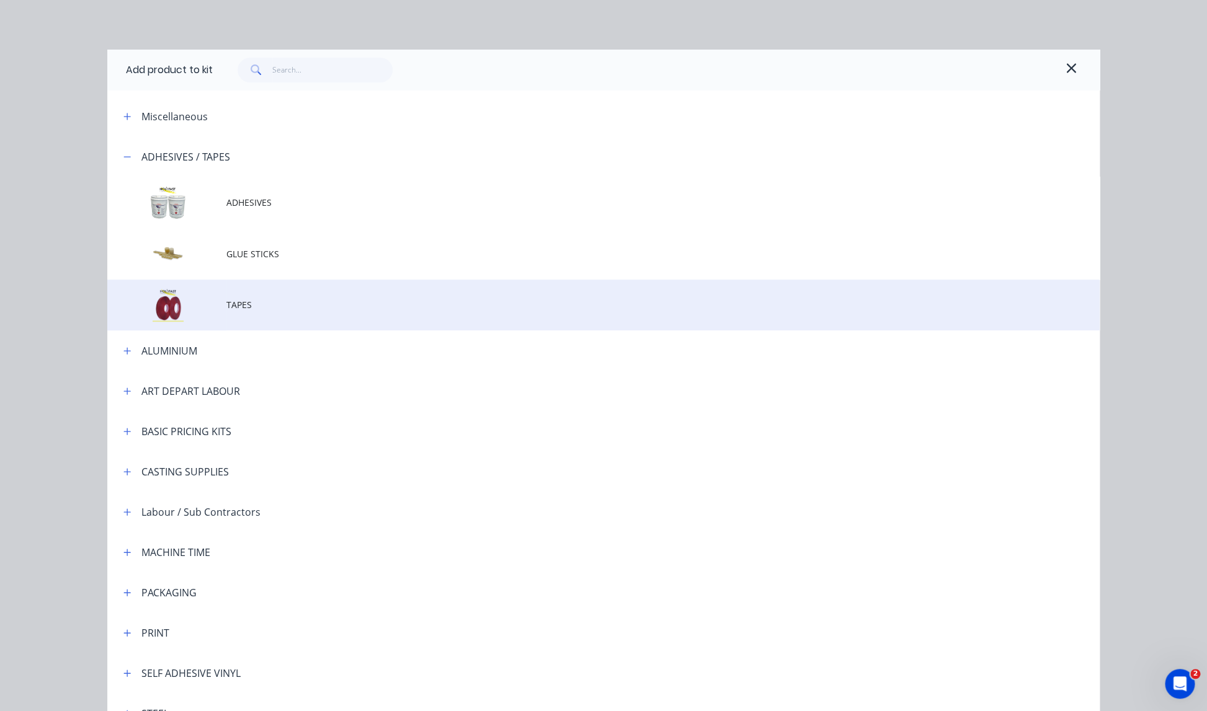
click at [236, 306] on span "TAPES" at bounding box center [575, 304] width 698 height 13
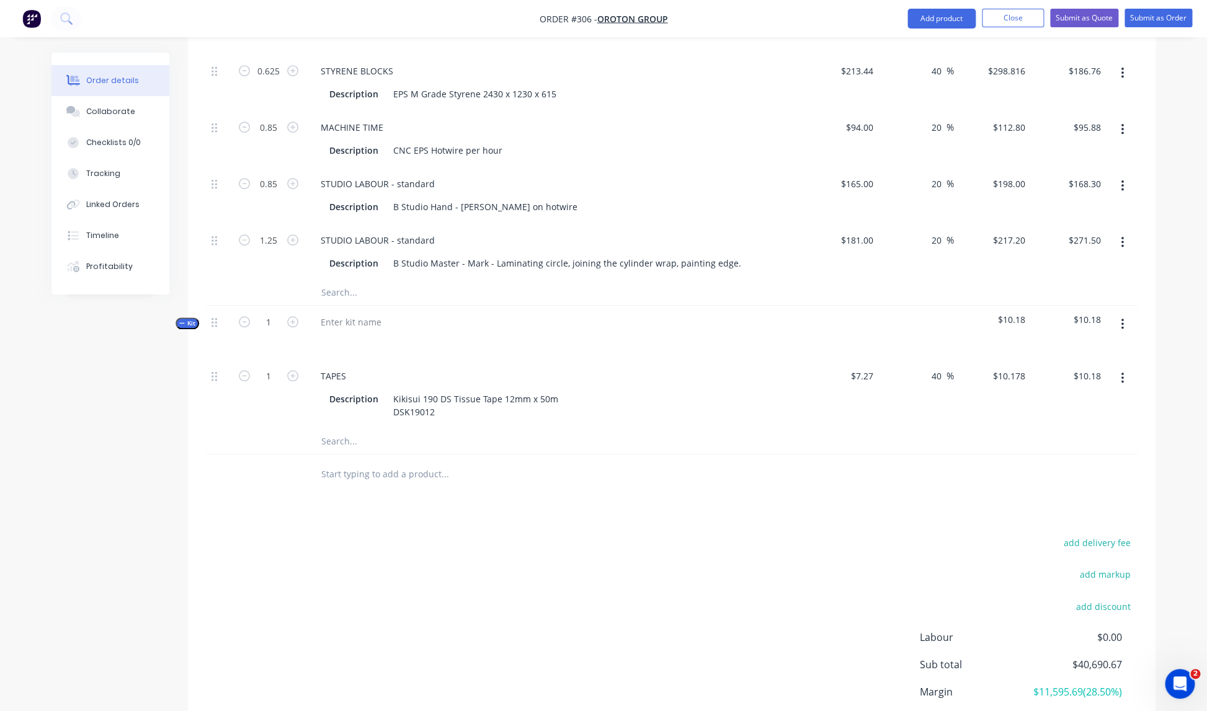
click at [1124, 367] on button "button" at bounding box center [1122, 378] width 29 height 22
click at [1041, 451] on div "Delete" at bounding box center [1078, 460] width 96 height 18
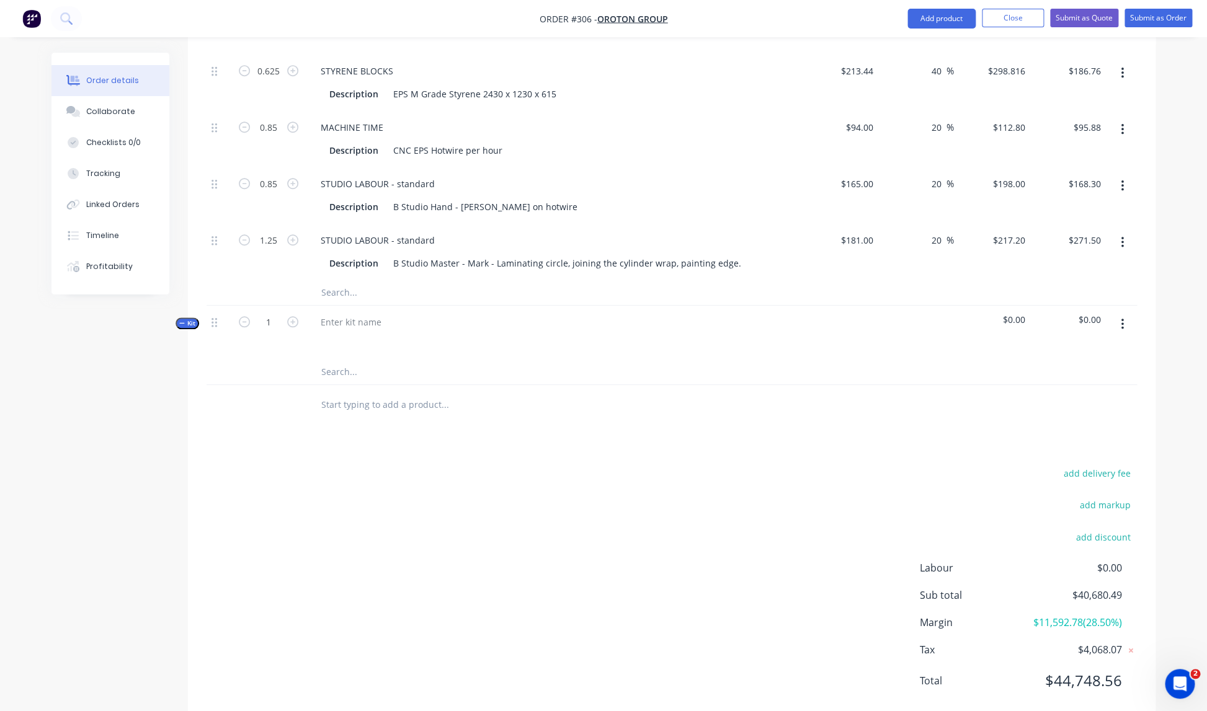
click at [1123, 318] on icon "button" at bounding box center [1122, 325] width 3 height 14
click at [1062, 348] on div "Add product to kit" at bounding box center [1078, 357] width 96 height 18
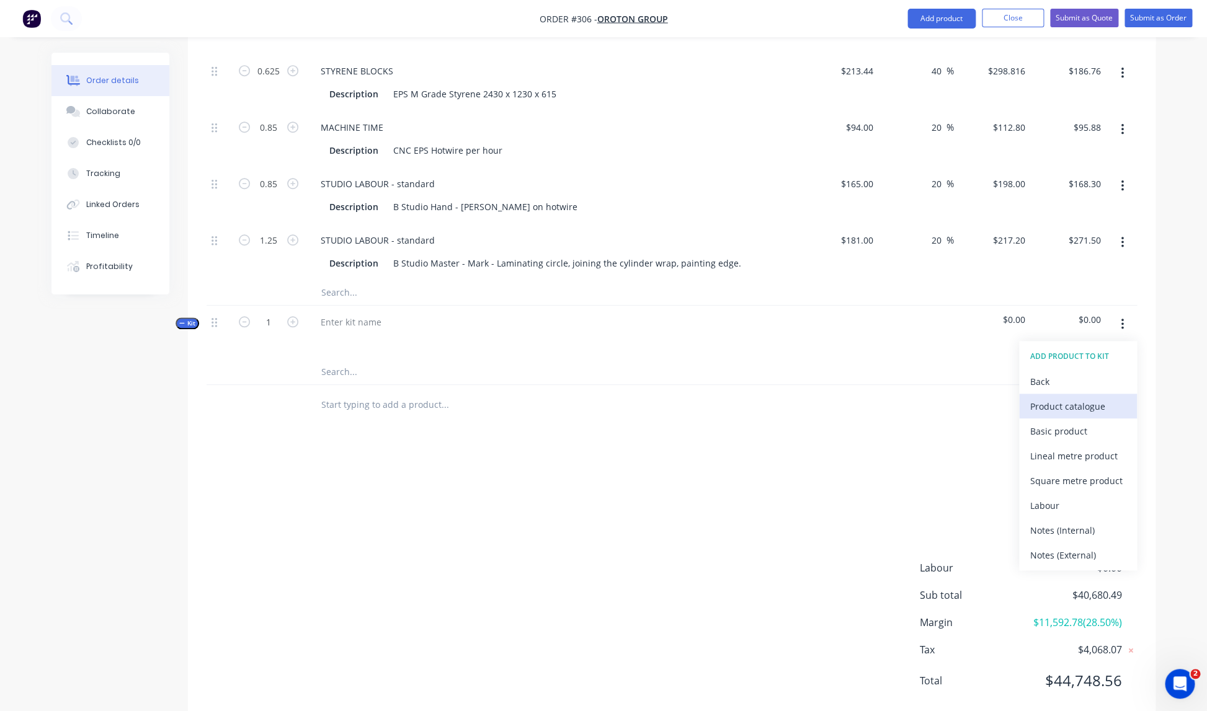
click at [1054, 398] on div "Product catalogue" at bounding box center [1078, 407] width 96 height 18
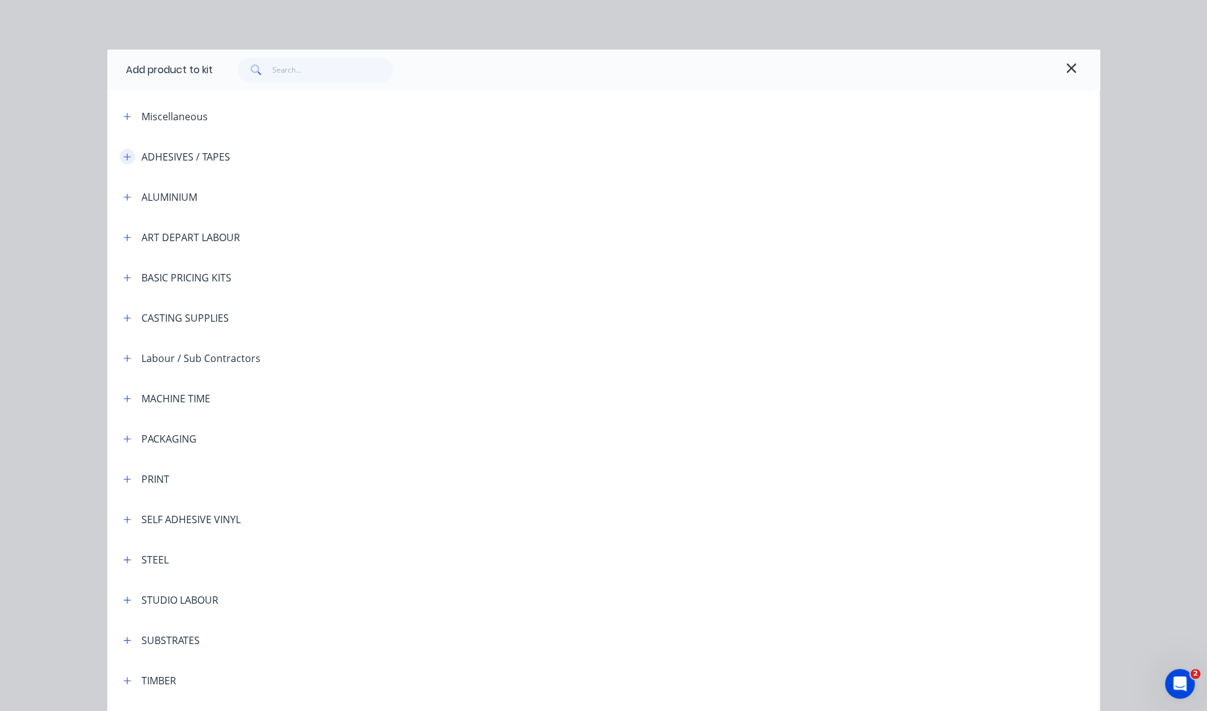
click at [128, 156] on icon "button" at bounding box center [127, 156] width 7 height 7
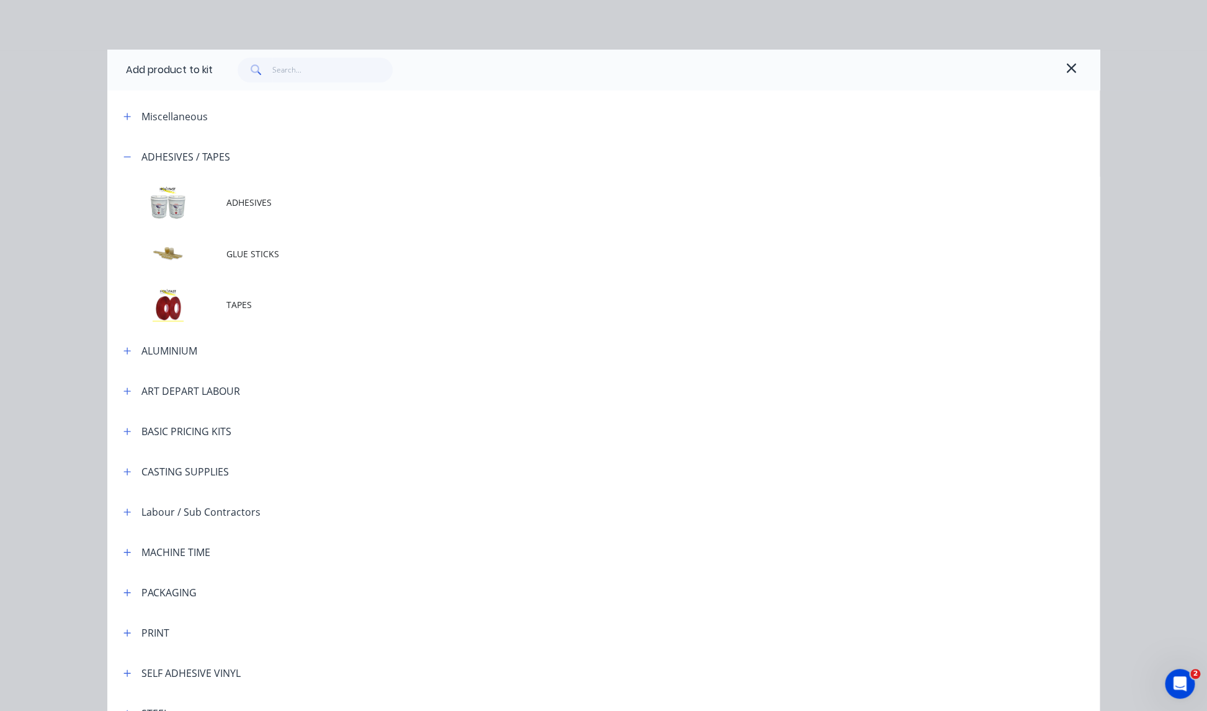
click at [234, 306] on span "TAPES" at bounding box center [575, 304] width 698 height 13
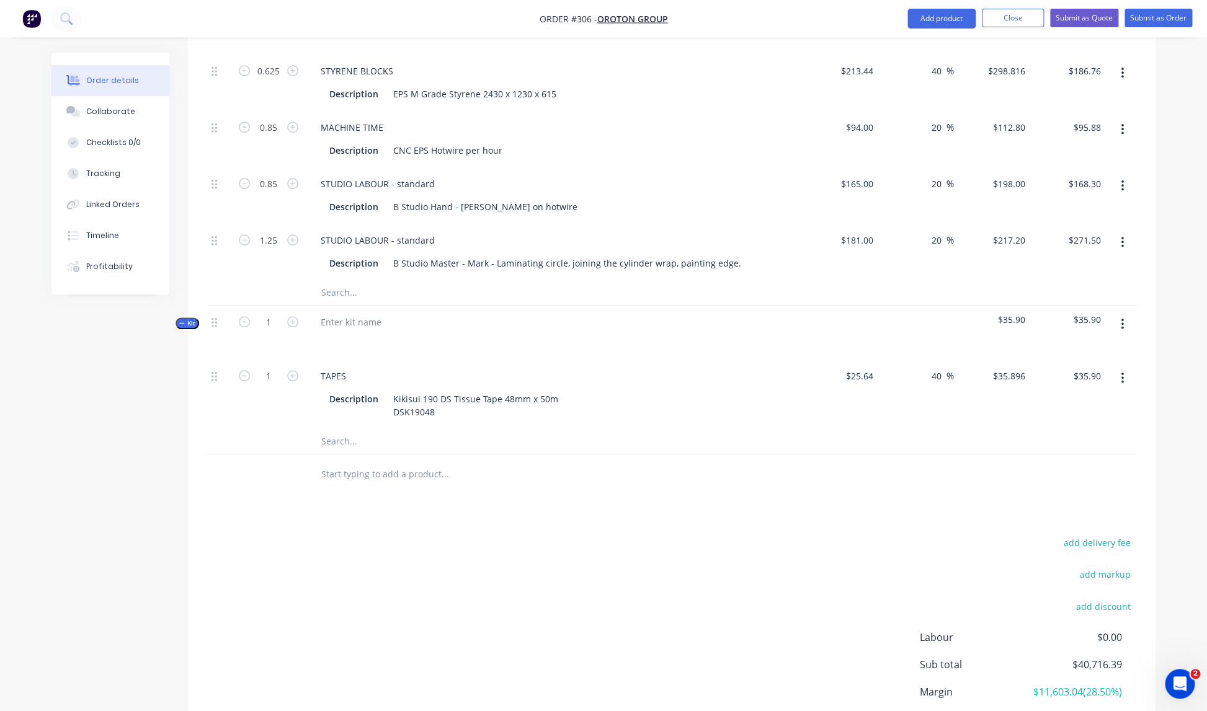
click at [1121, 319] on icon "button" at bounding box center [1122, 324] width 2 height 11
click at [1047, 422] on div "Delete" at bounding box center [1078, 431] width 96 height 18
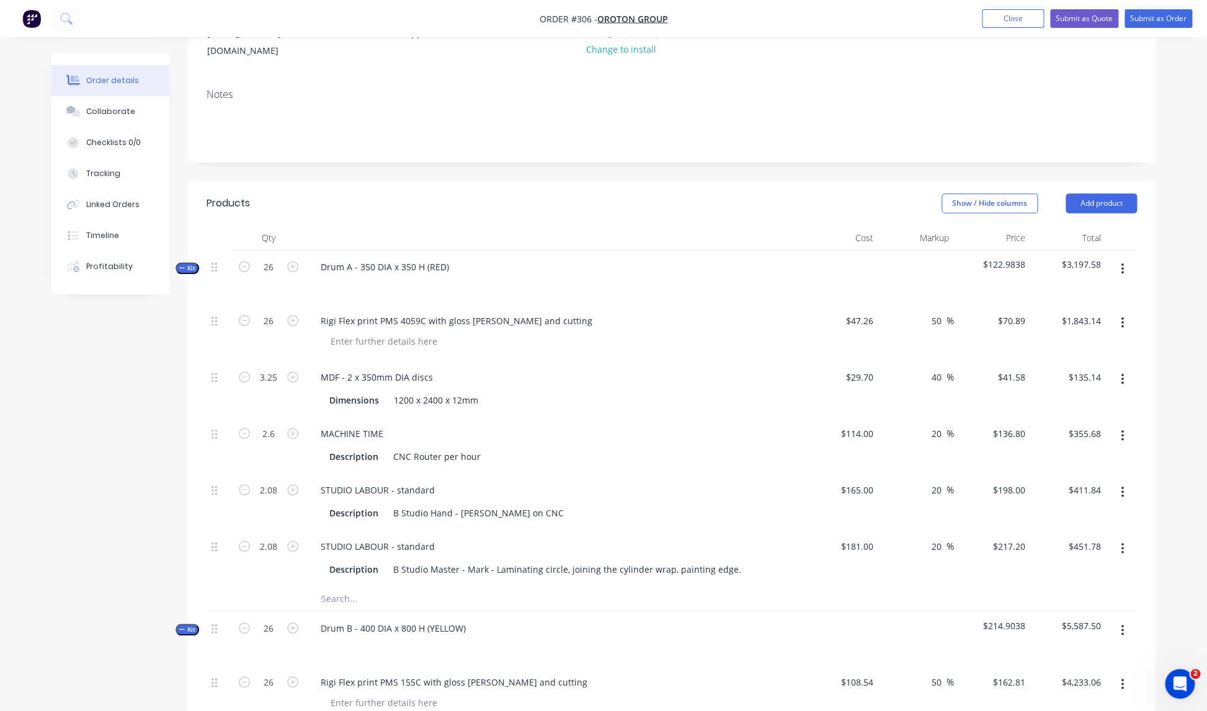
scroll to position [0, 0]
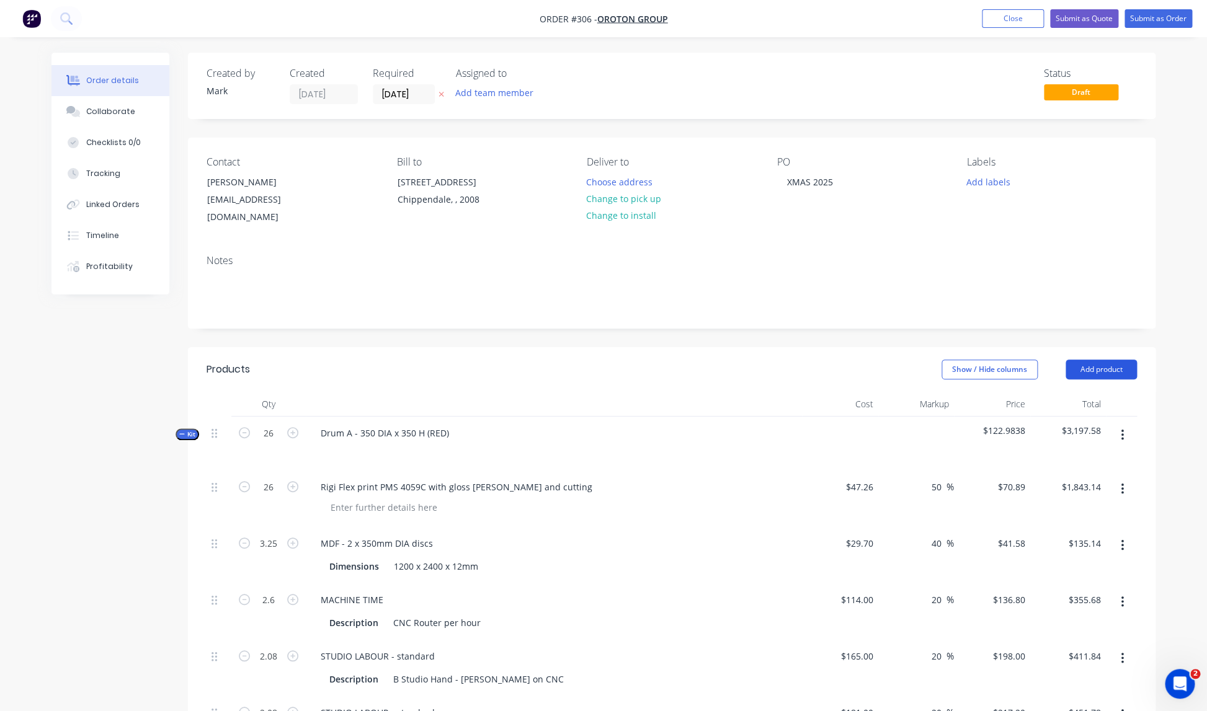
click at [1101, 360] on button "Add product" at bounding box center [1100, 370] width 71 height 20
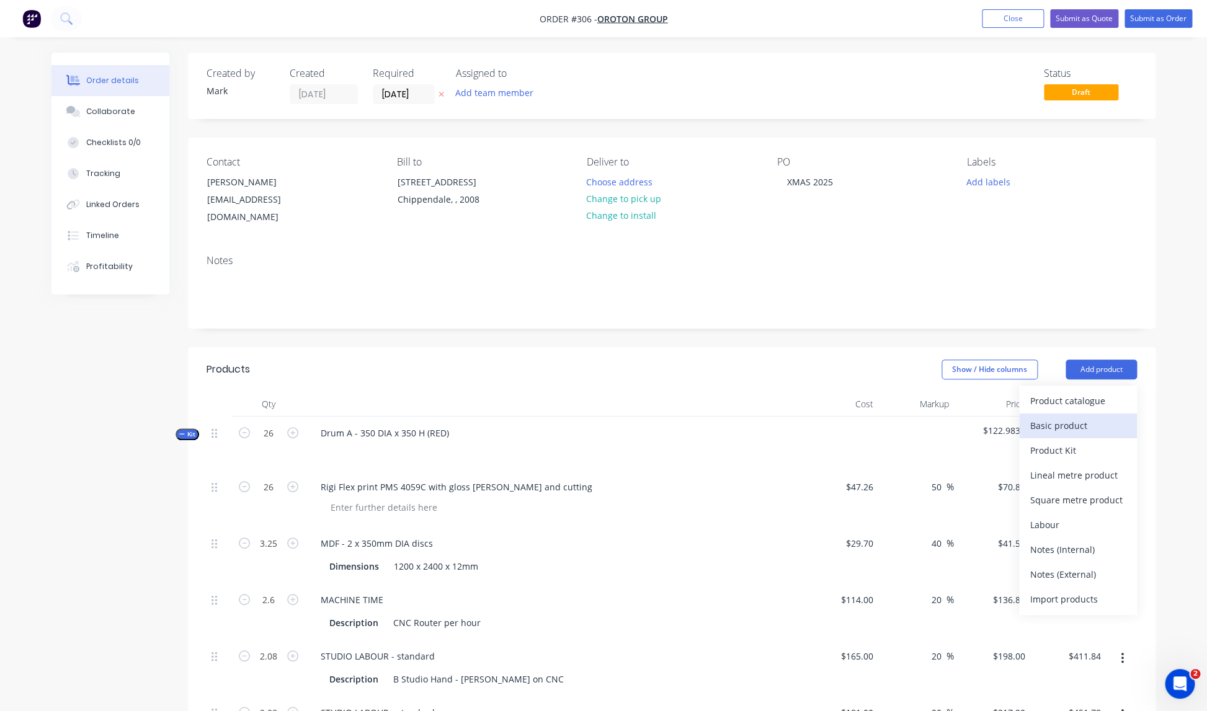
click at [1073, 417] on div "Basic product" at bounding box center [1078, 426] width 96 height 18
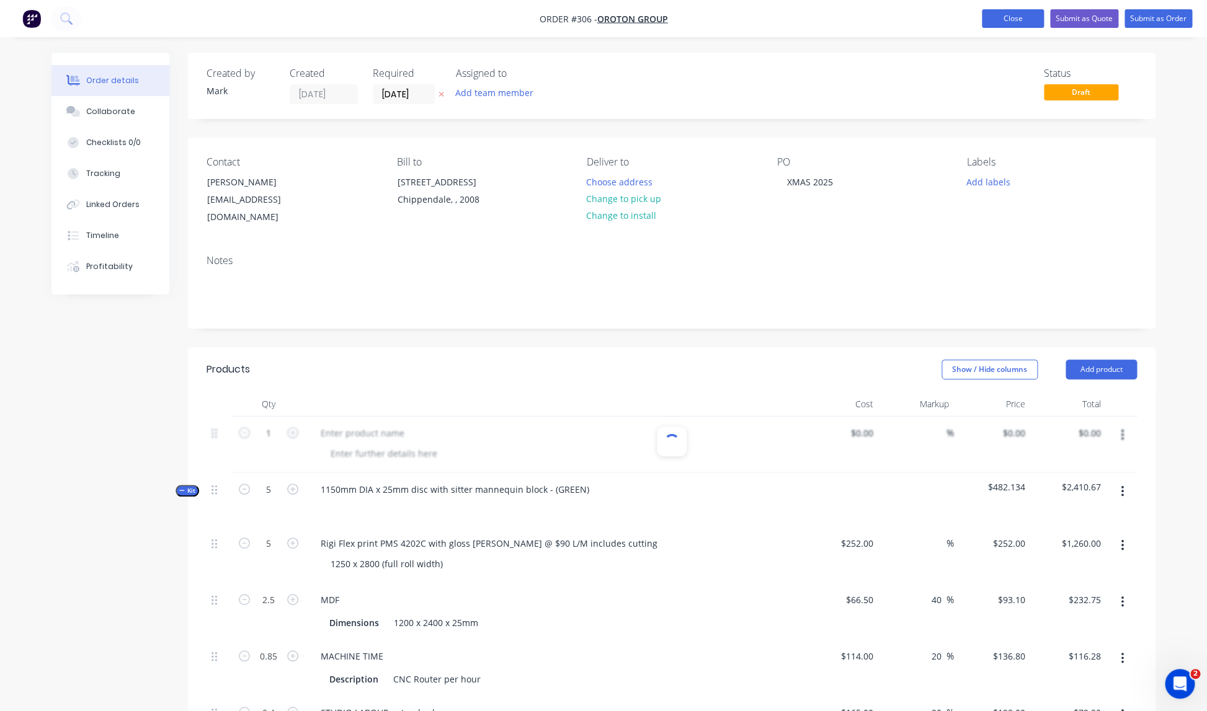
click at [1019, 20] on button "Close" at bounding box center [1013, 18] width 62 height 19
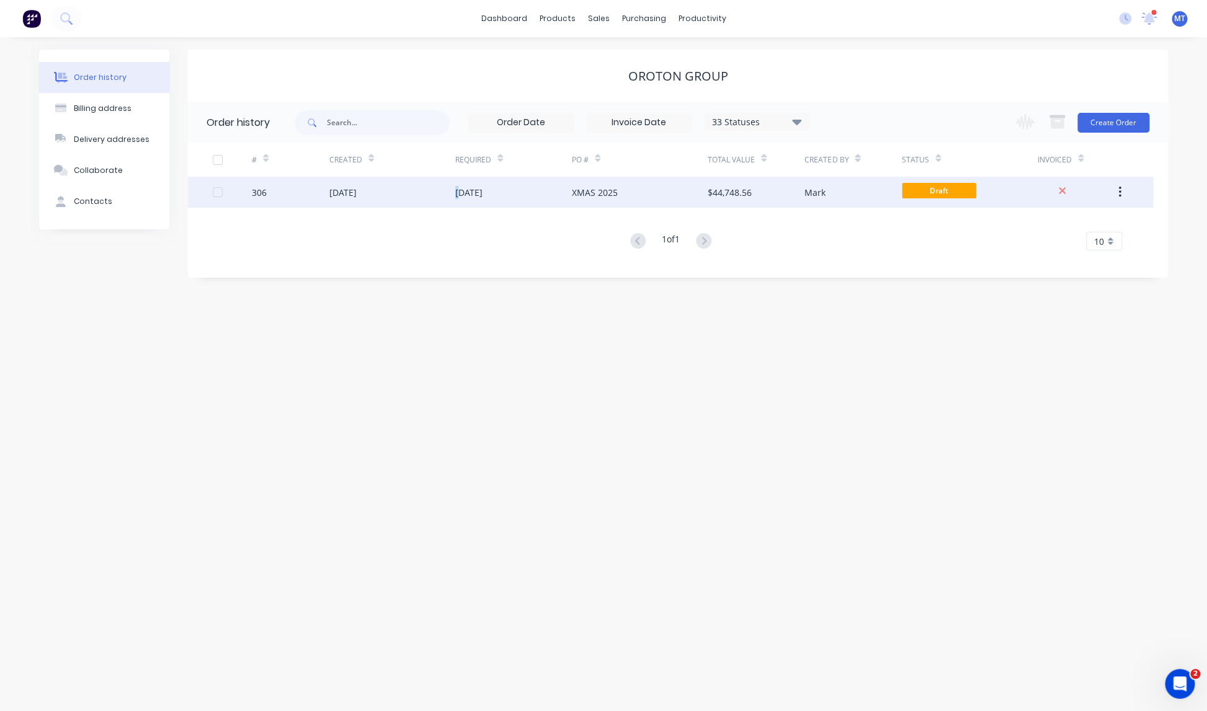
click at [458, 194] on div "[DATE]" at bounding box center [468, 192] width 27 height 13
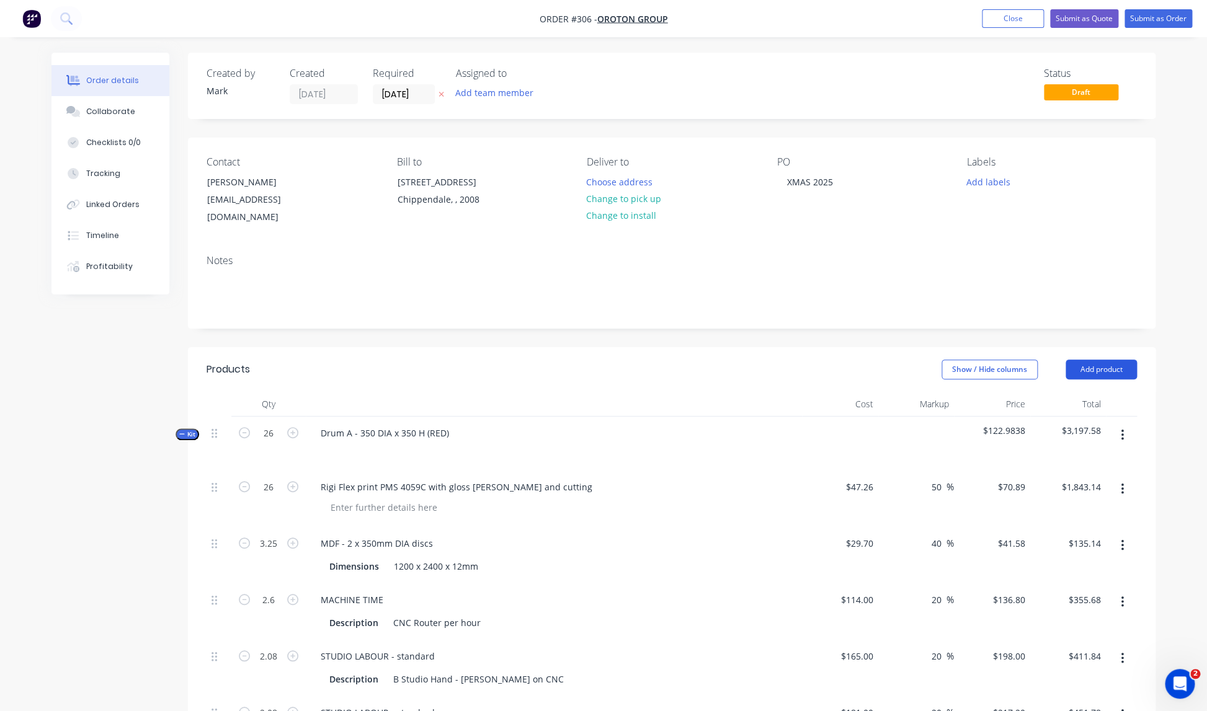
click at [1103, 360] on button "Add product" at bounding box center [1100, 370] width 71 height 20
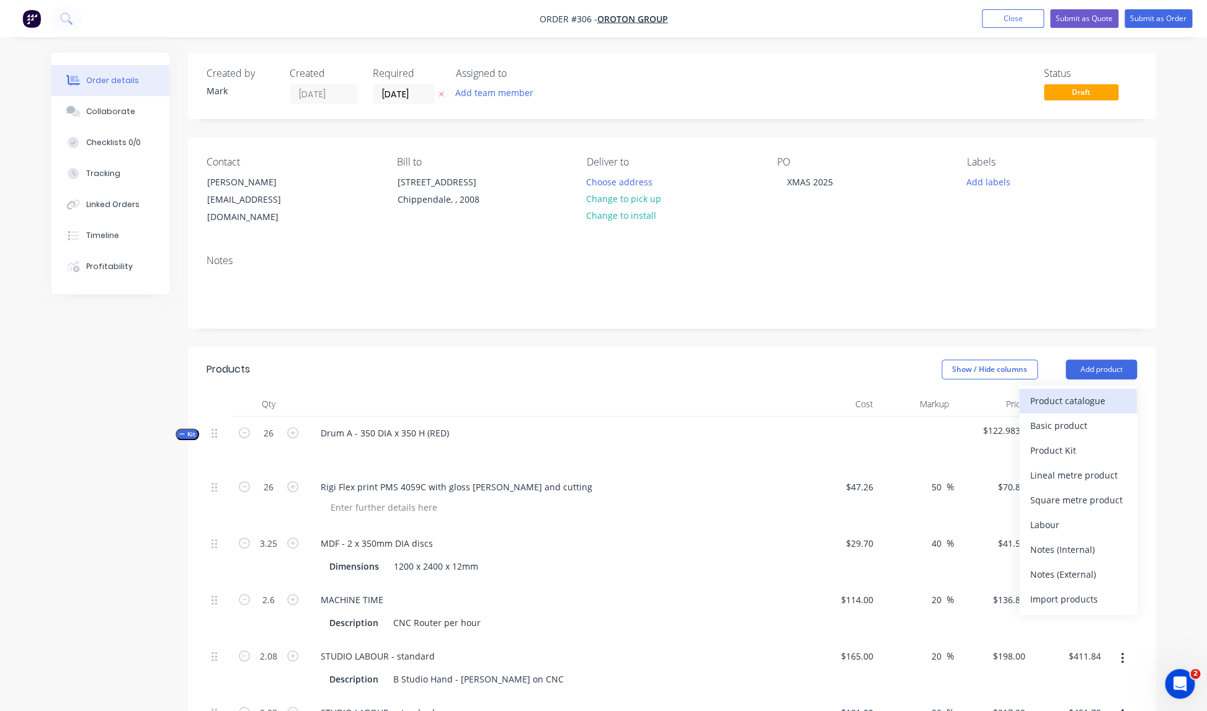
click at [1085, 392] on div "Product catalogue" at bounding box center [1078, 401] width 96 height 18
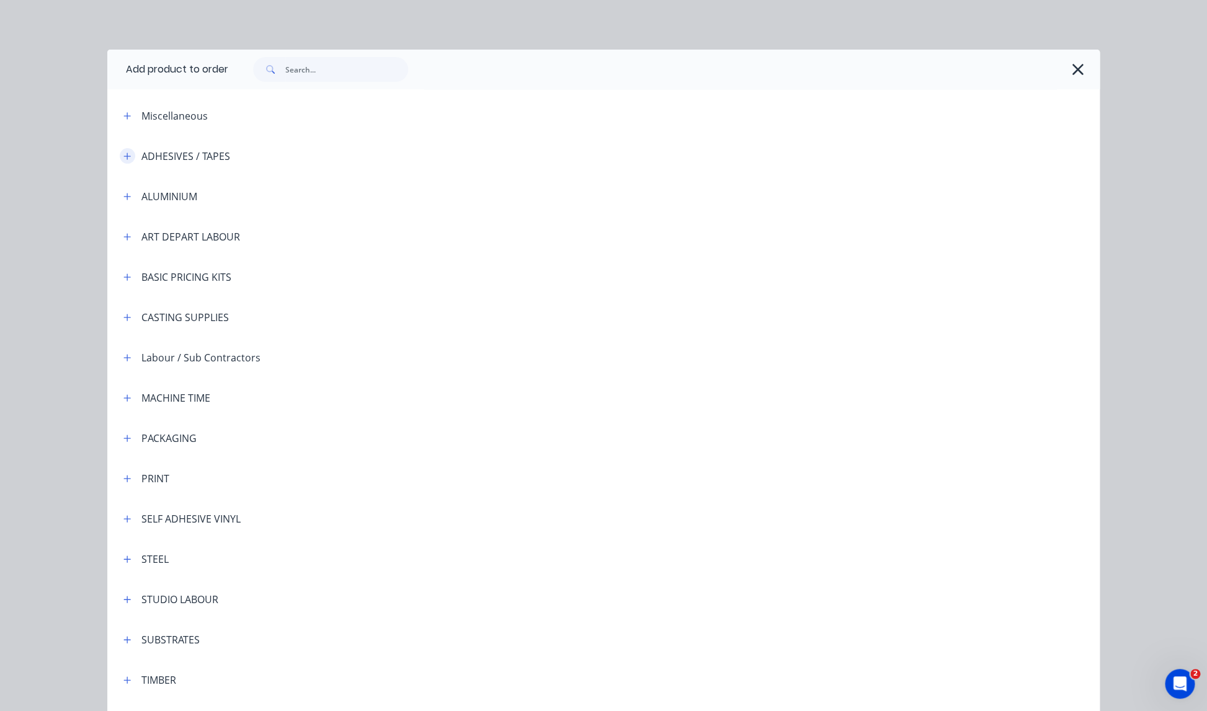
click at [128, 154] on icon "button" at bounding box center [127, 156] width 7 height 7
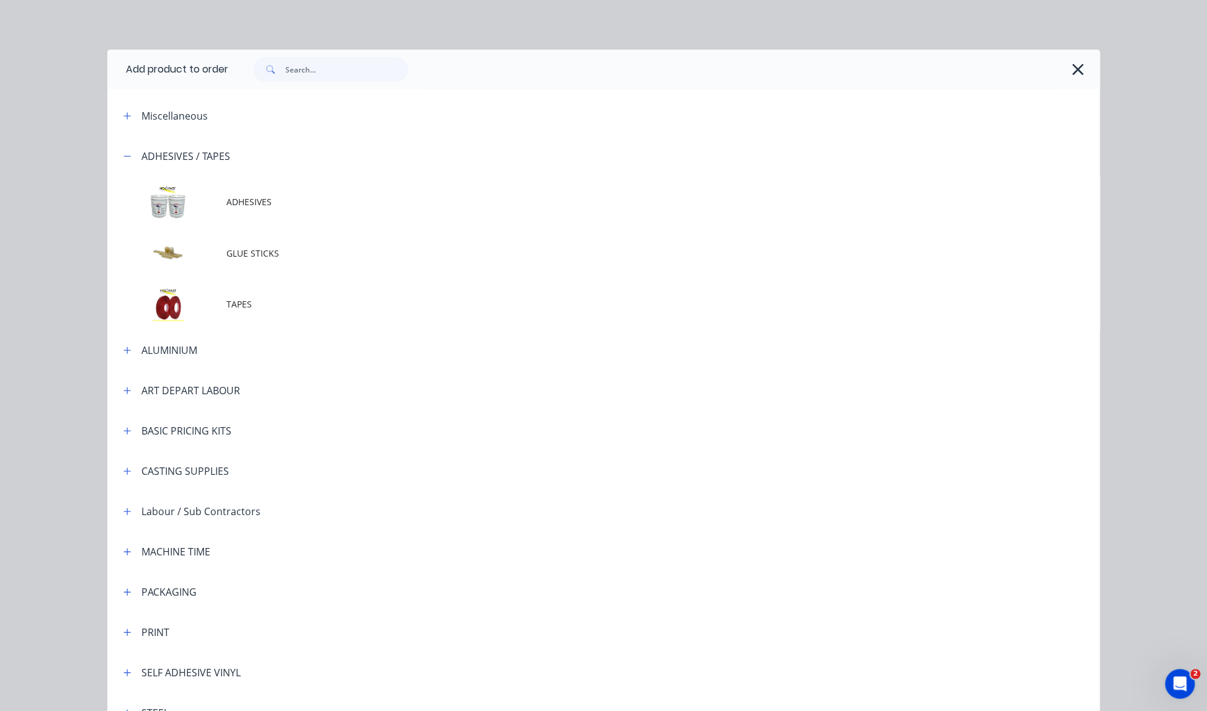
click at [239, 307] on span "TAPES" at bounding box center [575, 304] width 698 height 13
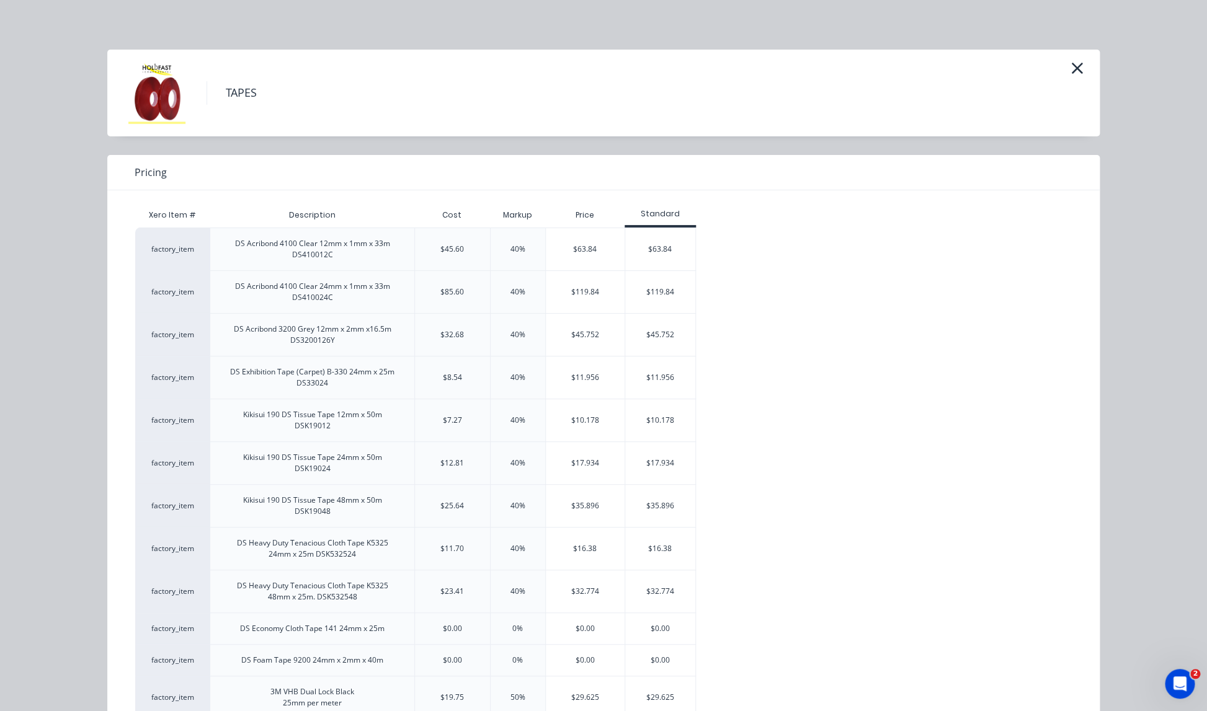
click at [660, 503] on div "$35.896" at bounding box center [660, 506] width 70 height 42
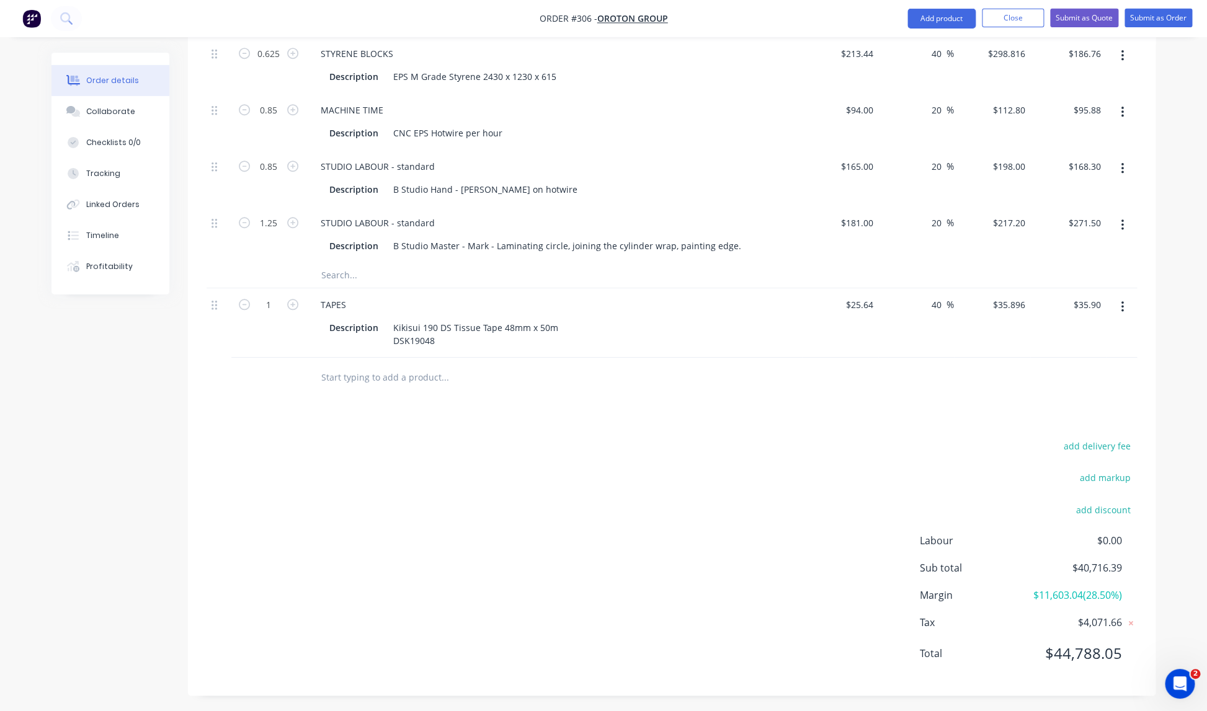
scroll to position [2810, 0]
click at [295, 296] on icon "button" at bounding box center [292, 301] width 11 height 11
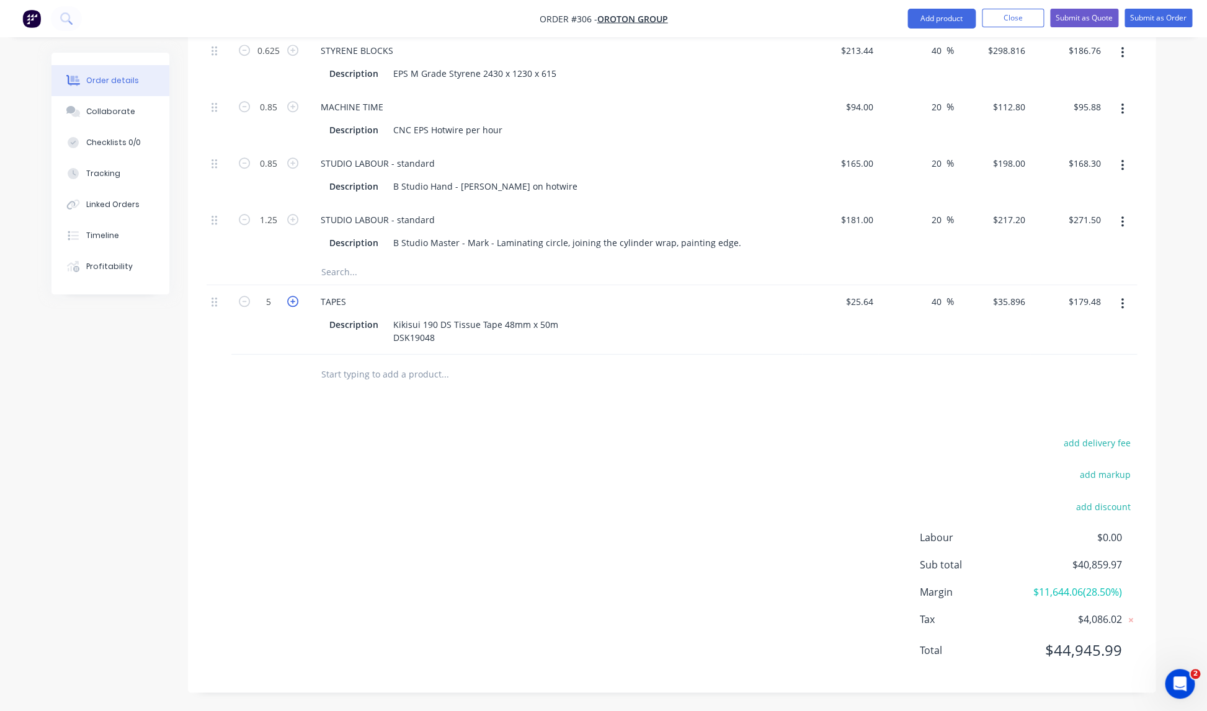
click at [294, 296] on icon "button" at bounding box center [292, 301] width 11 height 11
click at [245, 296] on icon "button" at bounding box center [244, 301] width 11 height 11
click at [636, 442] on div "add delivery fee add markup add discount Labour $0.00 Sub total $40,859.97 Marg…" at bounding box center [672, 554] width 930 height 239
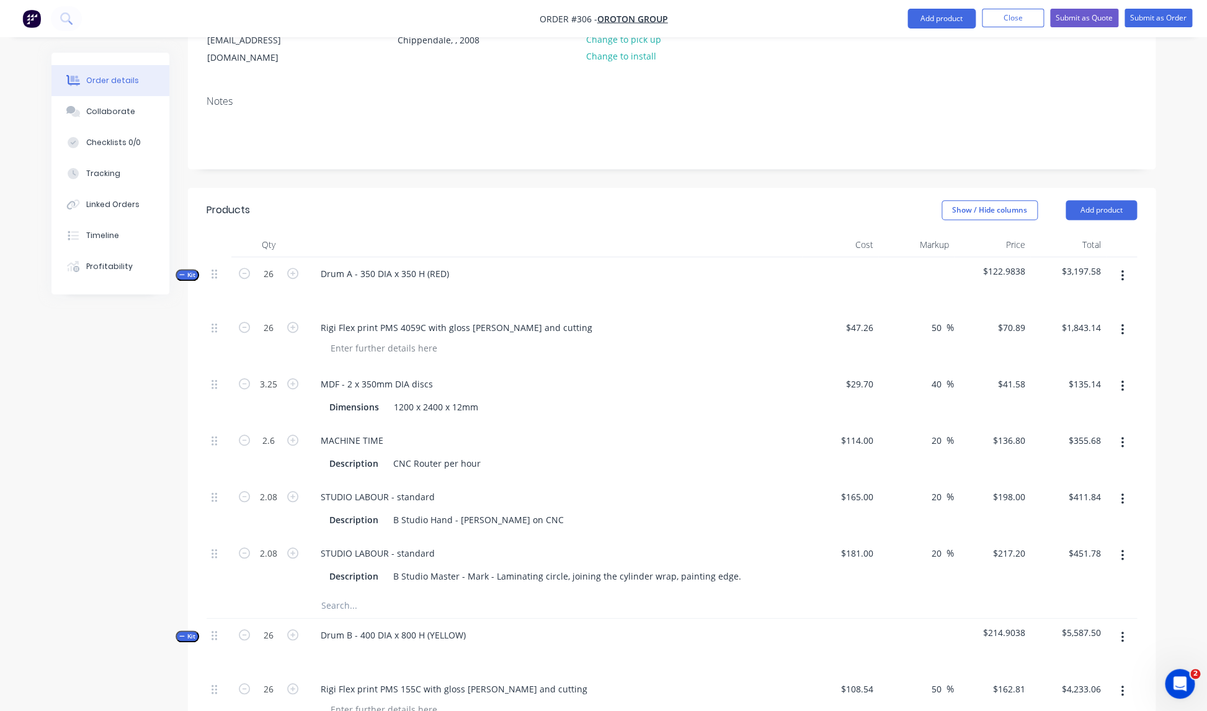
scroll to position [0, 0]
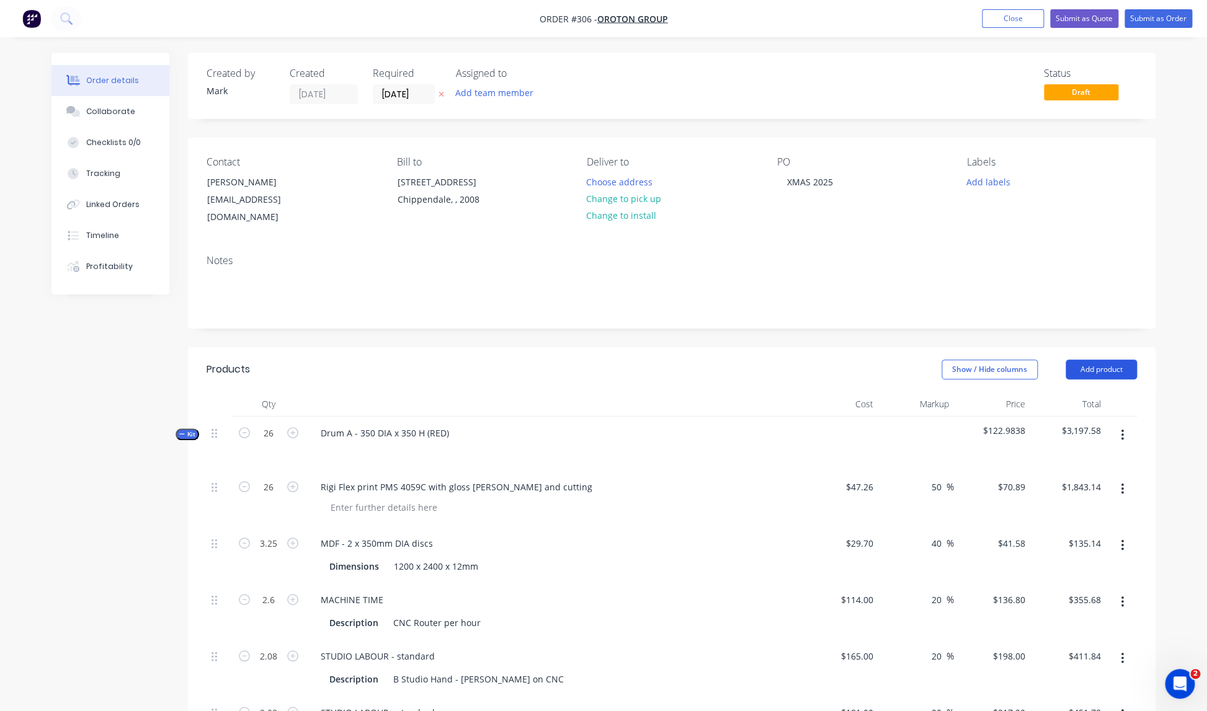
click at [1103, 360] on button "Add product" at bounding box center [1100, 370] width 71 height 20
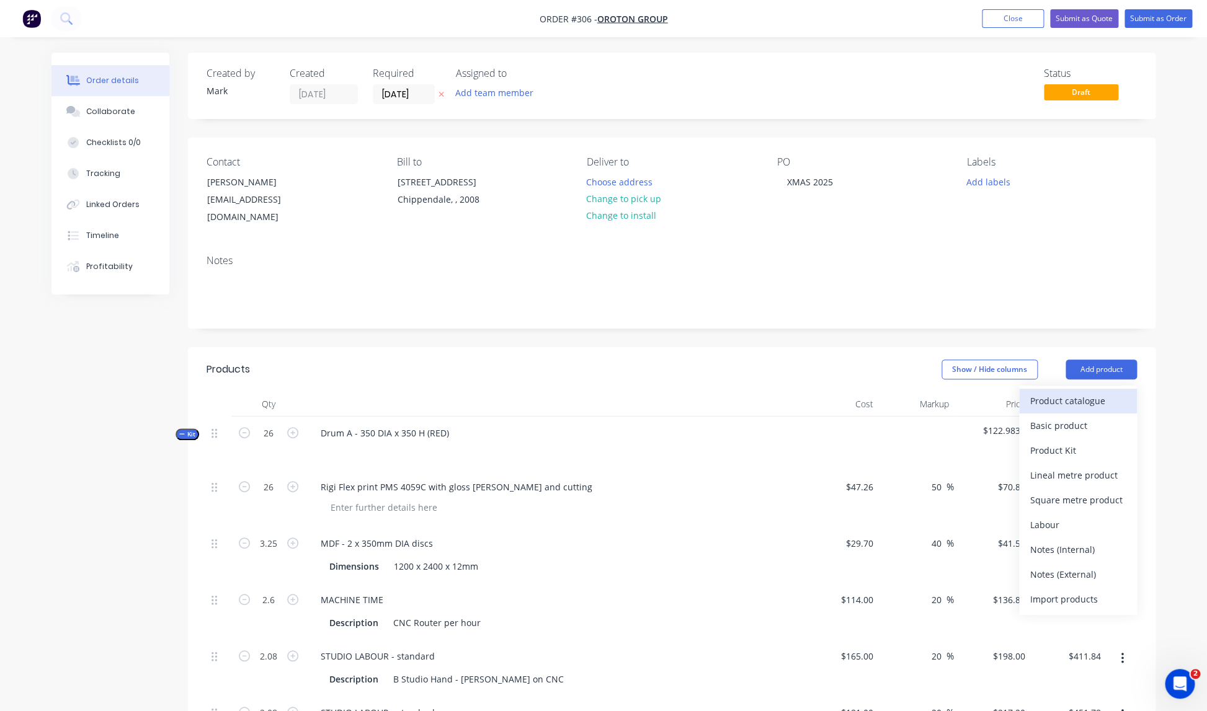
click at [1063, 392] on div "Product catalogue" at bounding box center [1078, 401] width 96 height 18
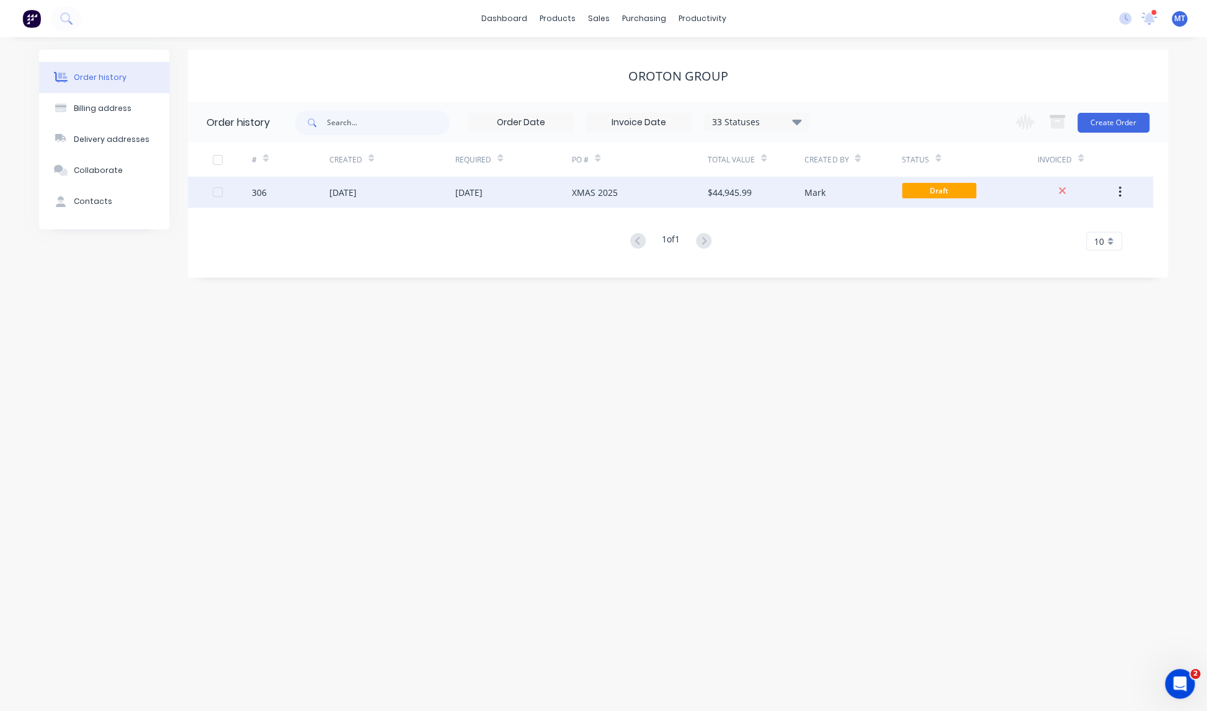
click at [394, 194] on div "[DATE]" at bounding box center [392, 192] width 126 height 31
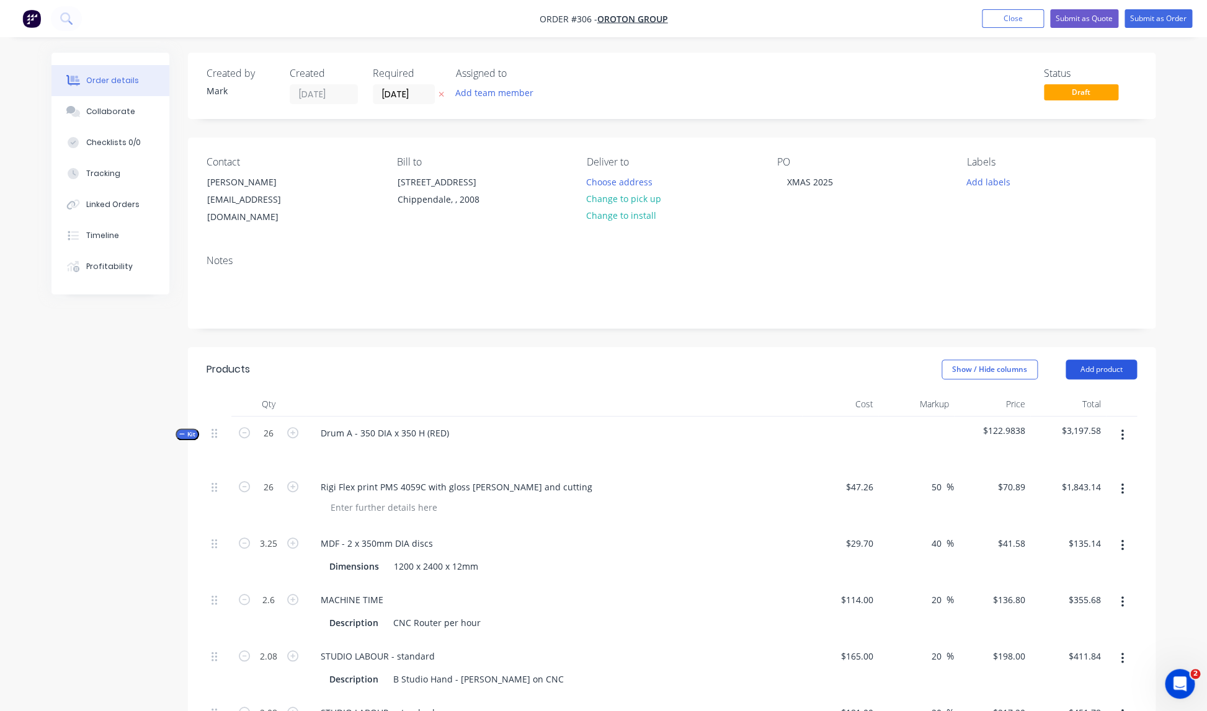
click at [1116, 360] on button "Add product" at bounding box center [1100, 370] width 71 height 20
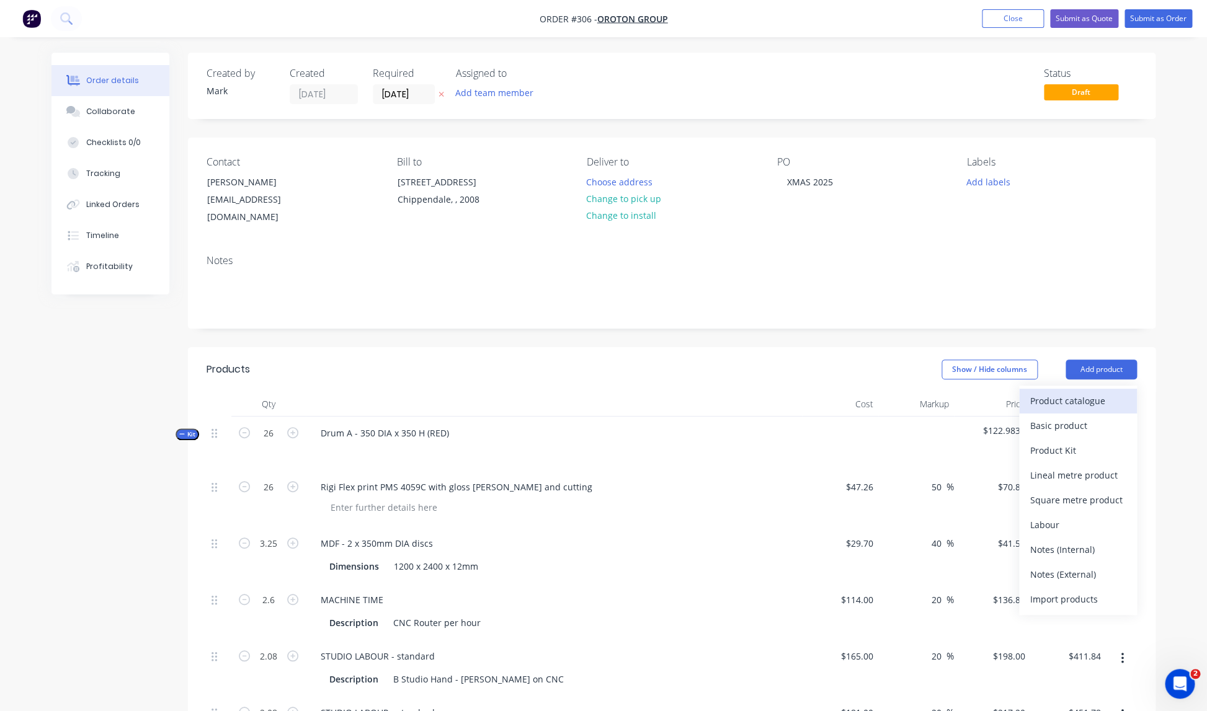
click at [1079, 392] on div "Product catalogue" at bounding box center [1078, 401] width 96 height 18
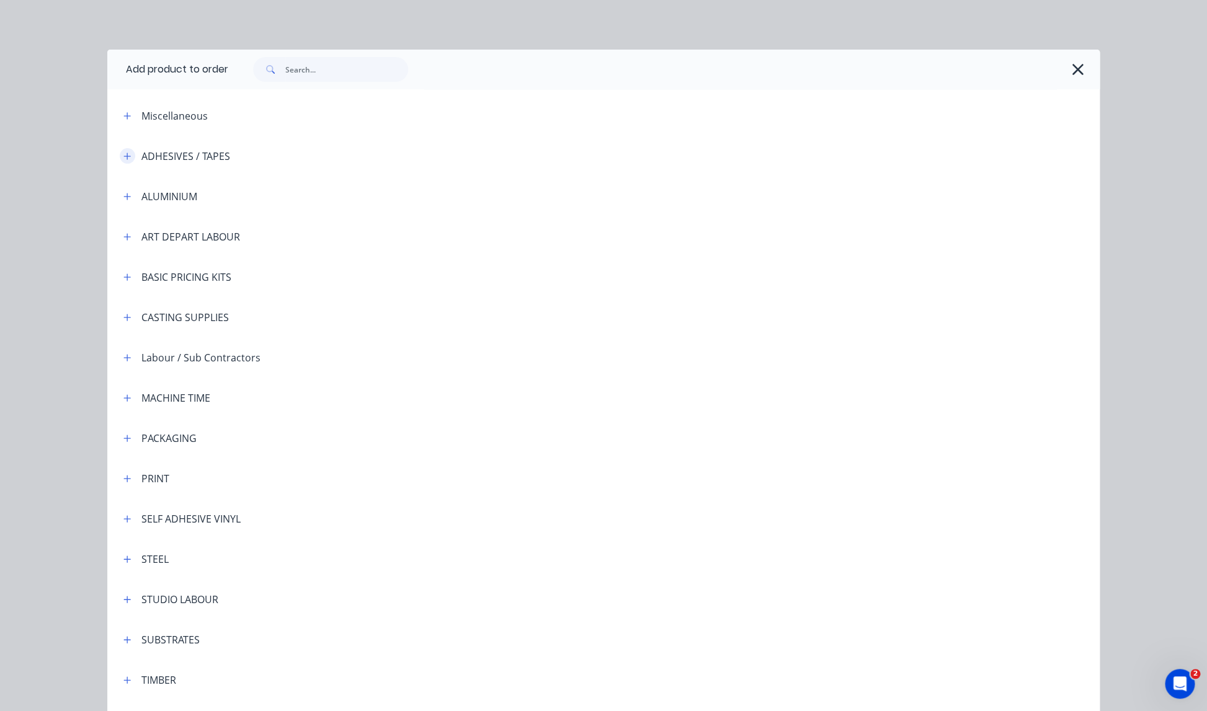
click at [125, 154] on icon "button" at bounding box center [126, 156] width 7 height 9
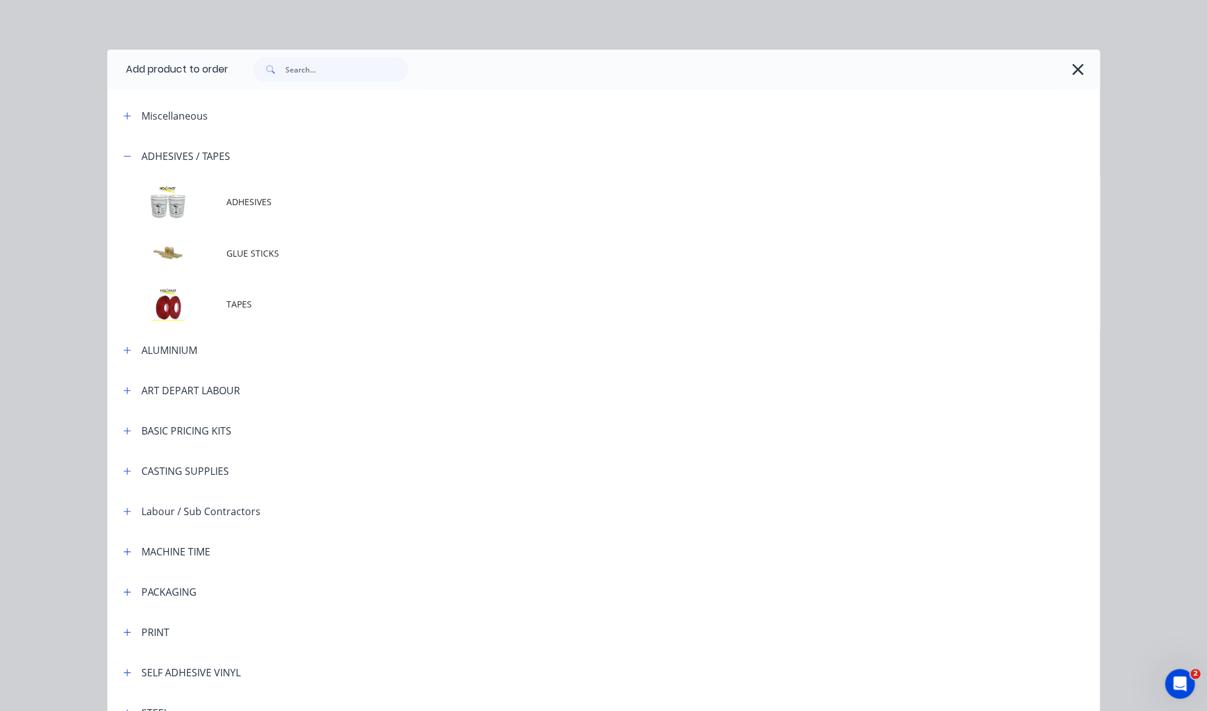
click at [247, 305] on span "TAPES" at bounding box center [575, 304] width 698 height 13
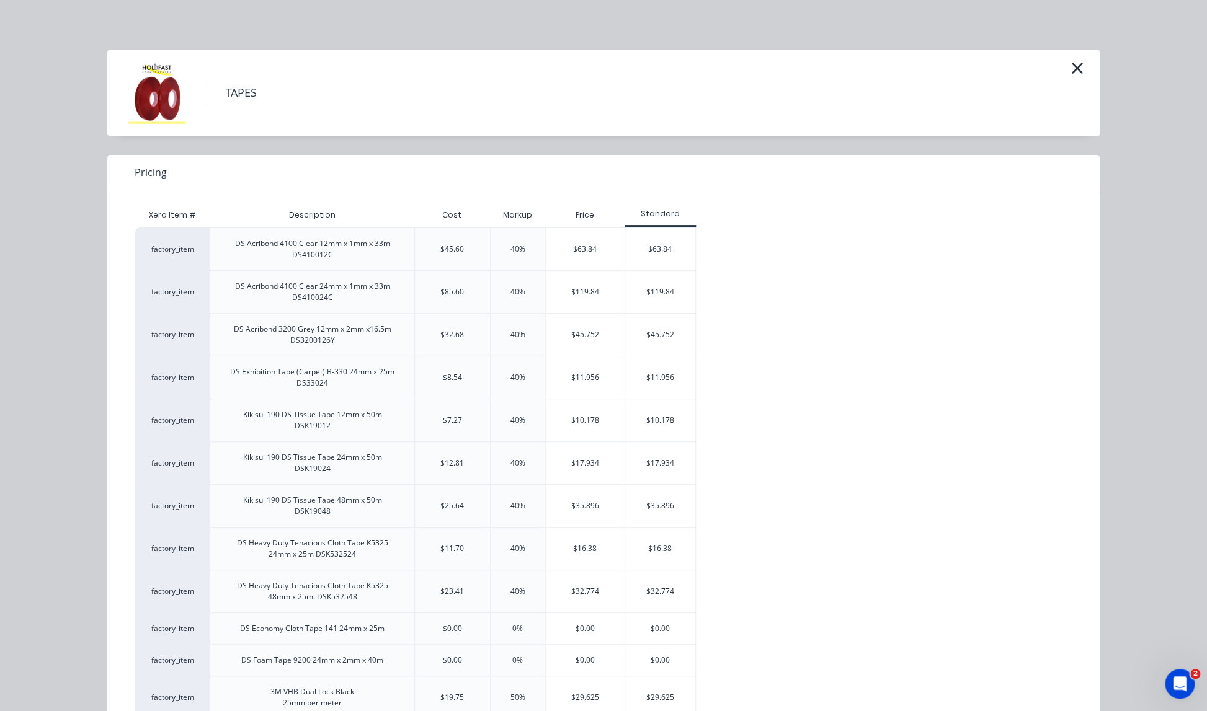
click at [660, 463] on div "$17.934" at bounding box center [660, 463] width 70 height 42
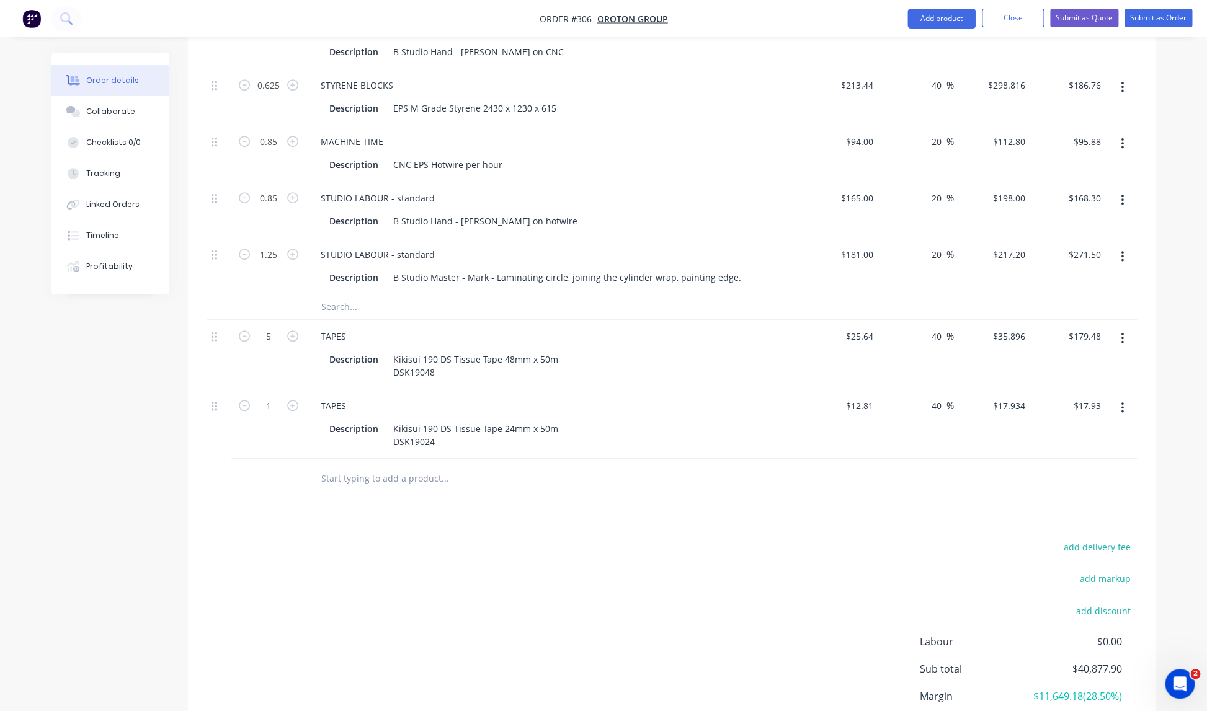
scroll to position [2879, 0]
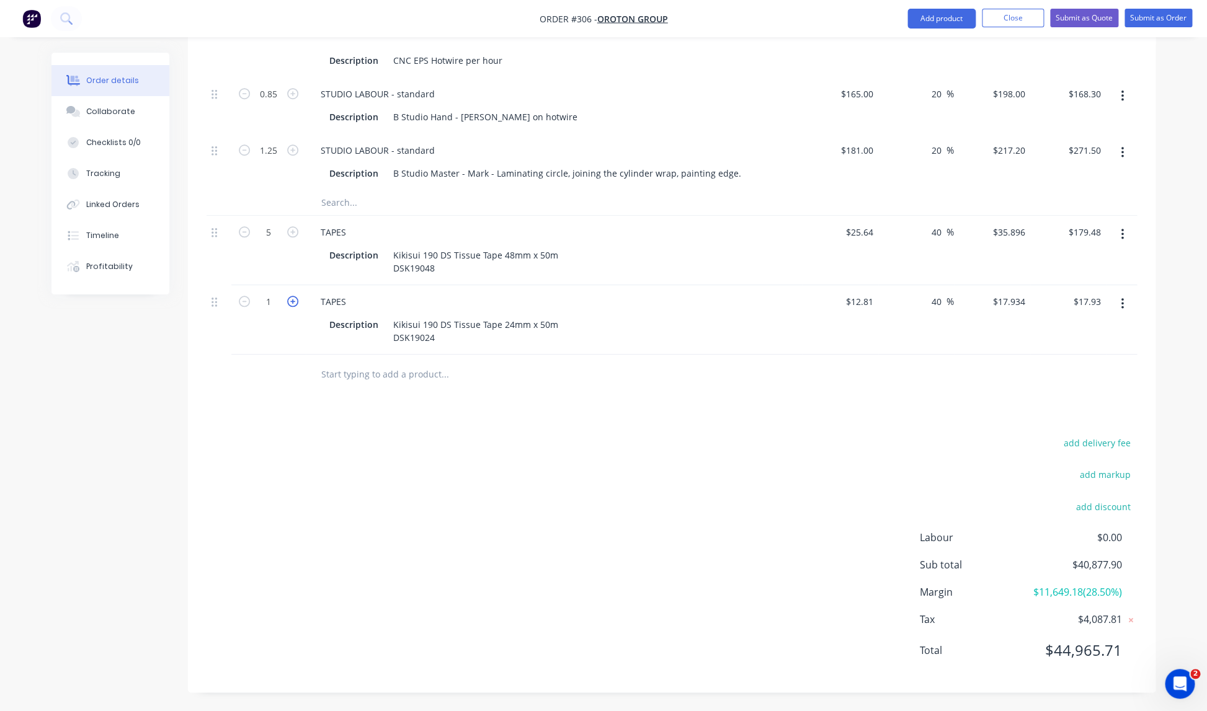
click at [295, 296] on icon "button" at bounding box center [292, 301] width 11 height 11
click at [473, 449] on div "add delivery fee add markup add discount Labour $0.00 Sub total $40,949.64 Marg…" at bounding box center [672, 554] width 930 height 239
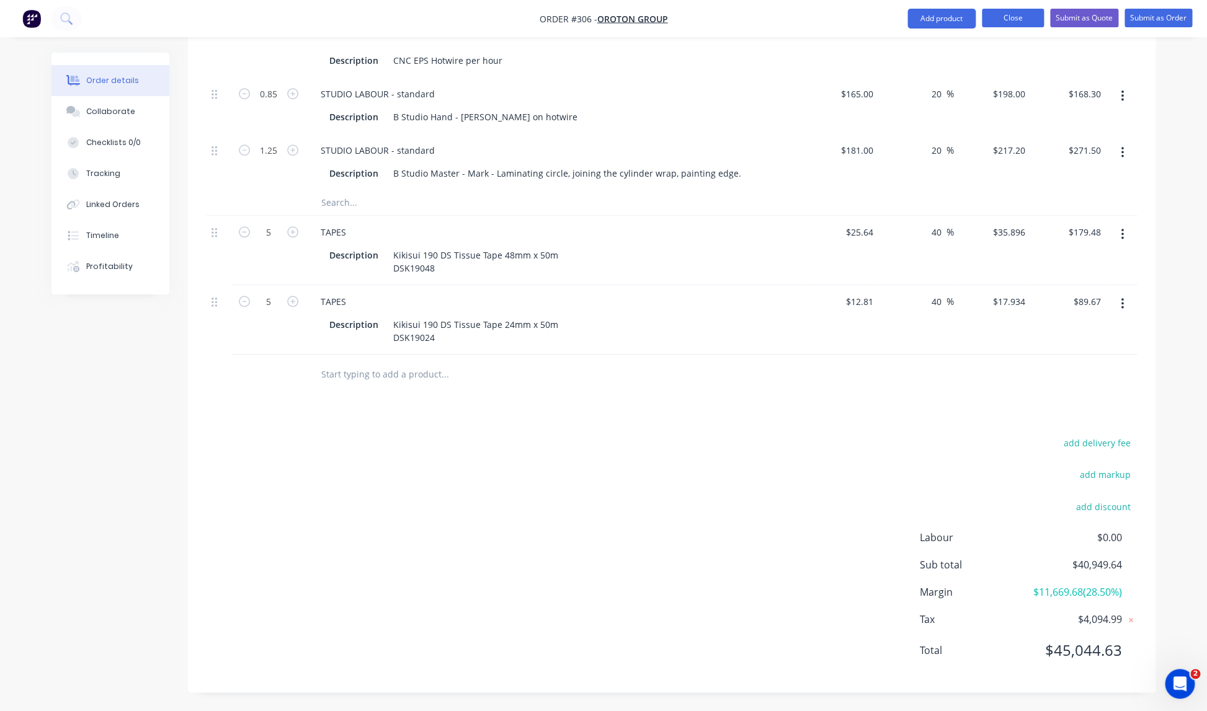
click at [1018, 18] on button "Close" at bounding box center [1013, 18] width 62 height 19
